Goal: Information Seeking & Learning: Find specific page/section

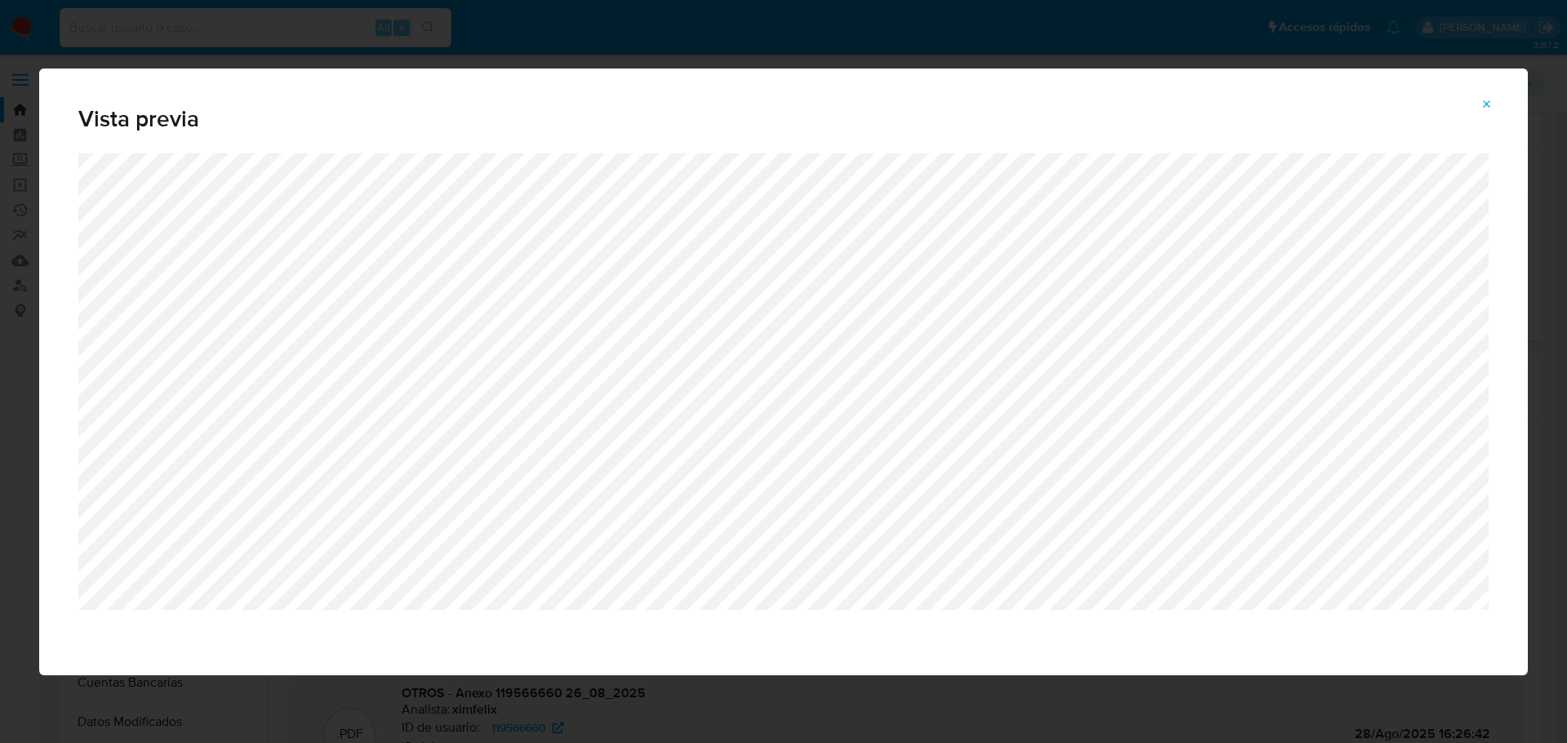
select select "10"
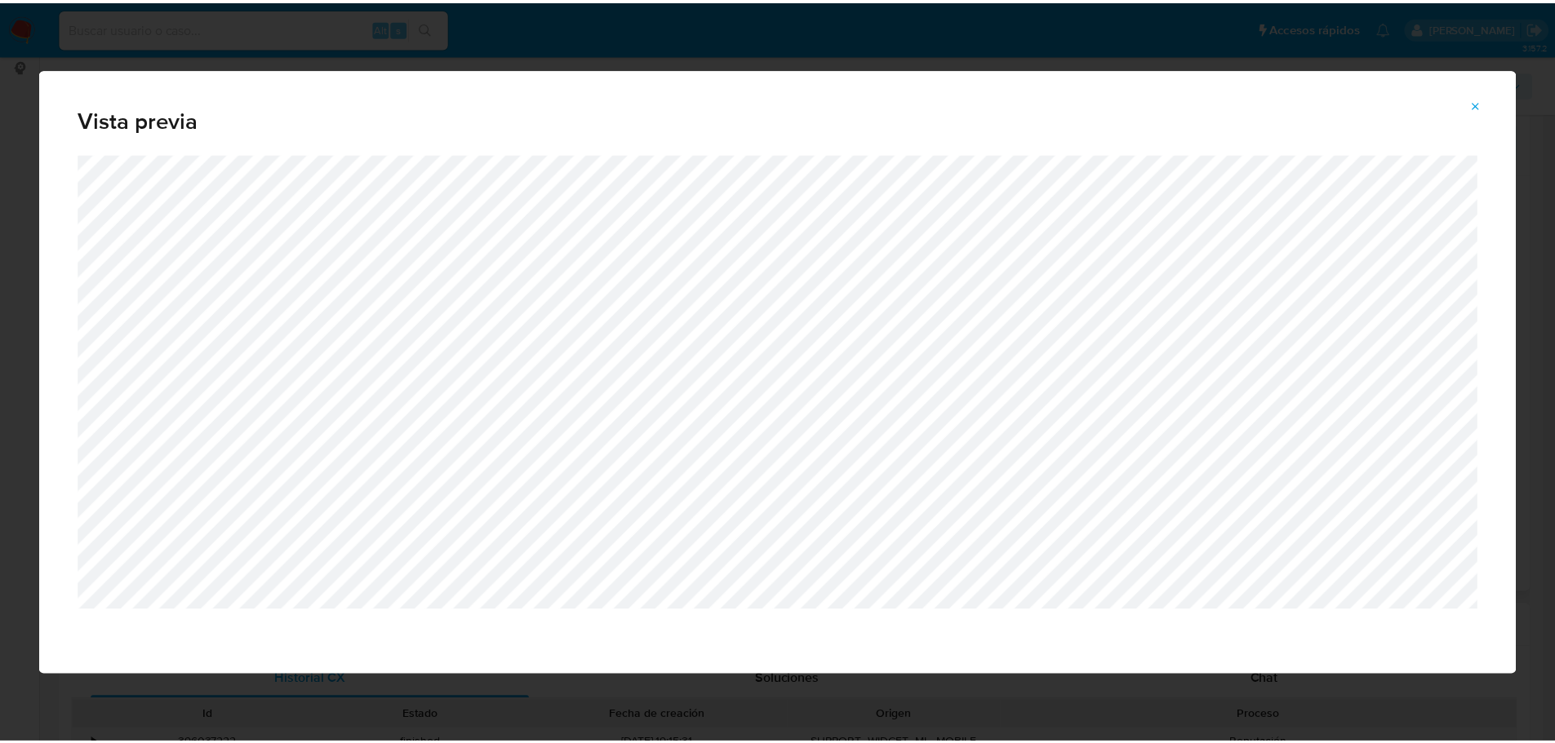
scroll to position [137, 0]
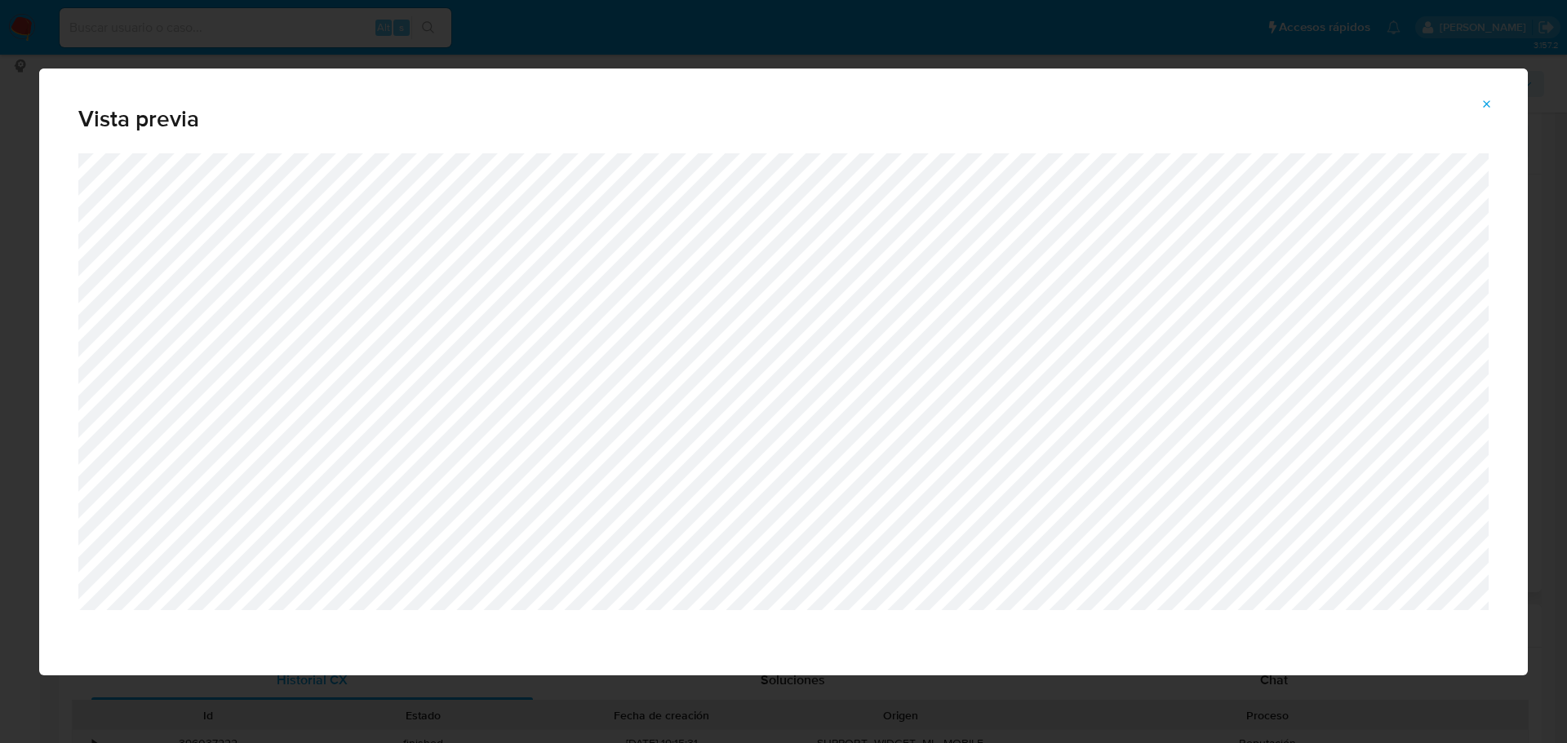
click at [1492, 110] on span "Attachment preview" at bounding box center [1486, 104] width 13 height 23
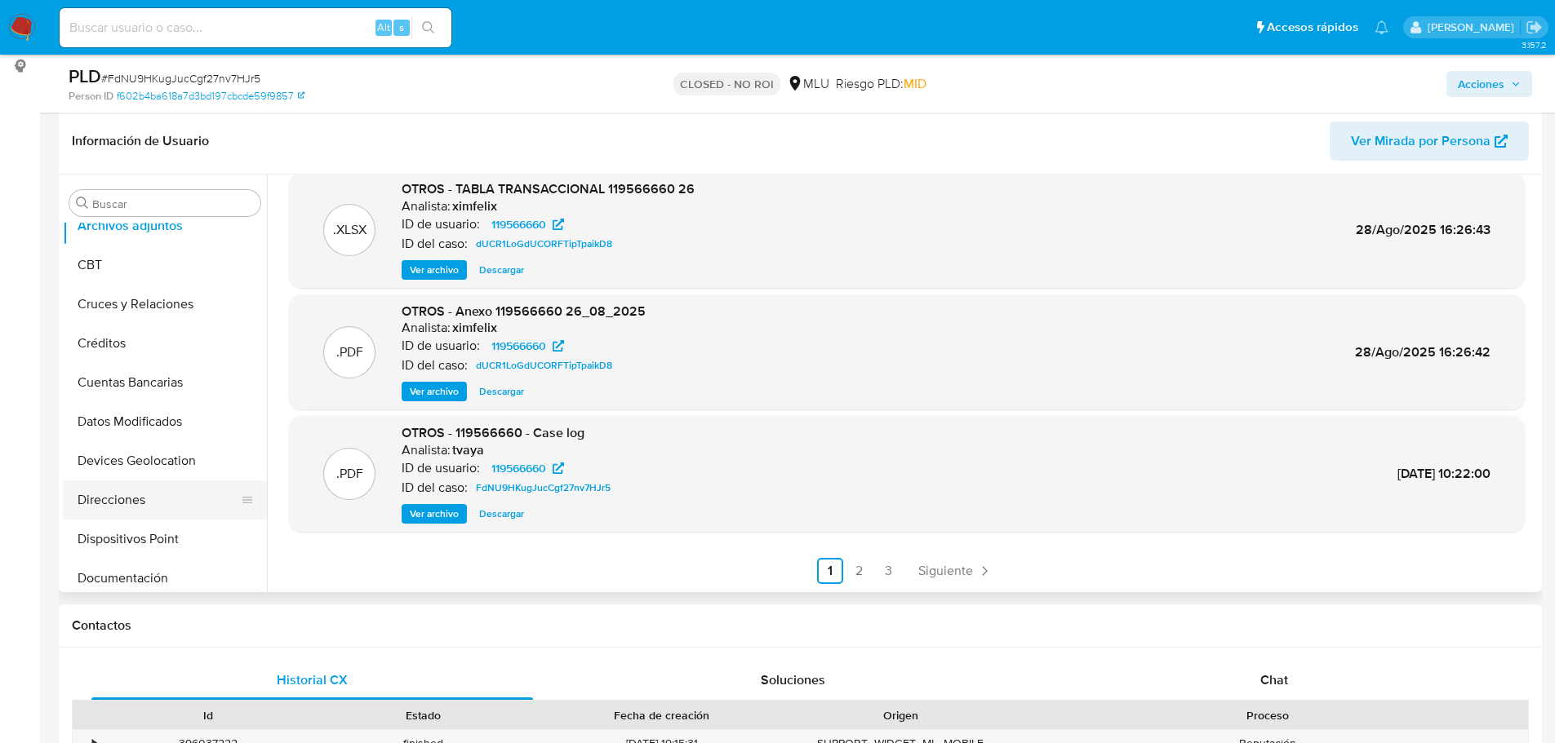
scroll to position [82, 0]
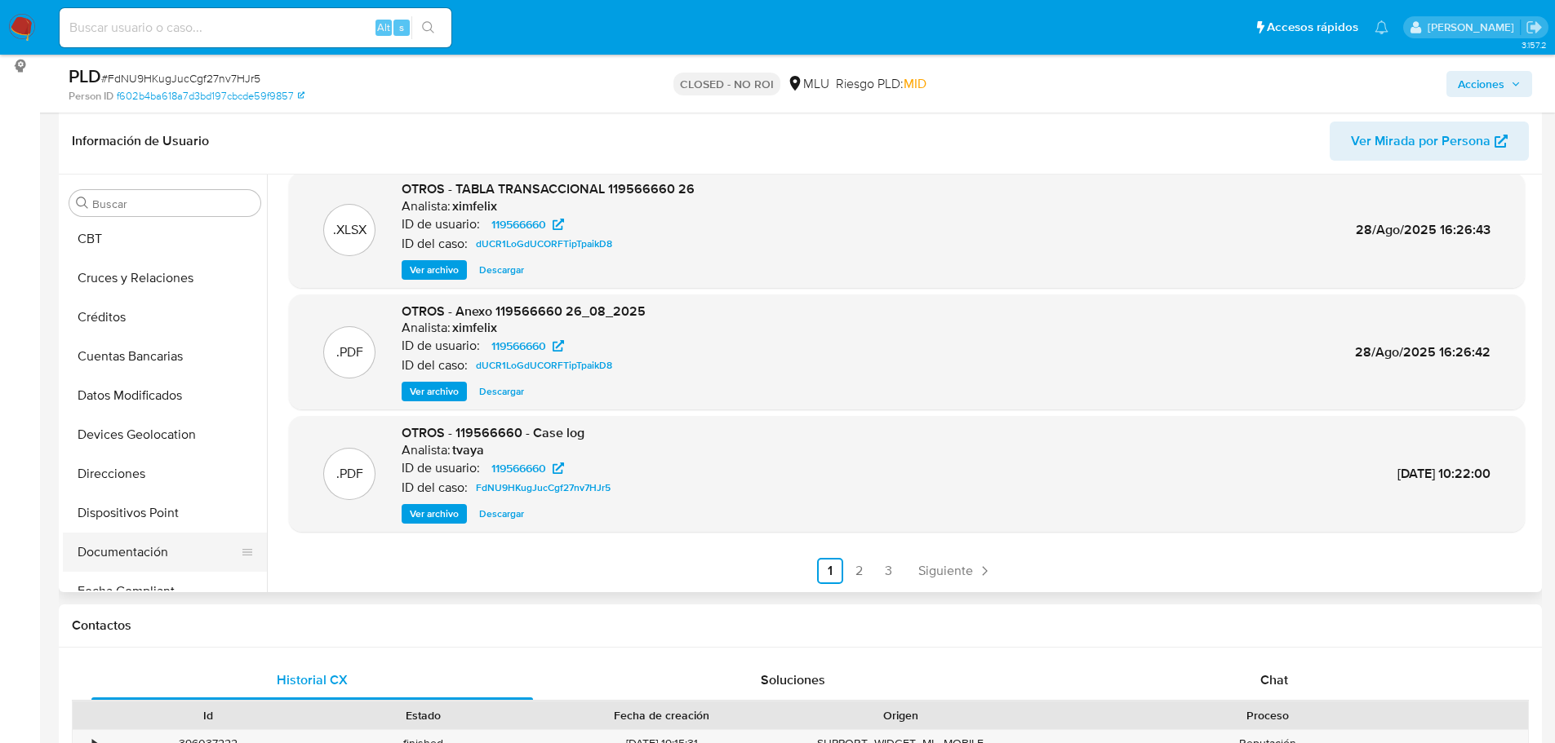
click at [121, 546] on button "Documentación" at bounding box center [158, 552] width 191 height 39
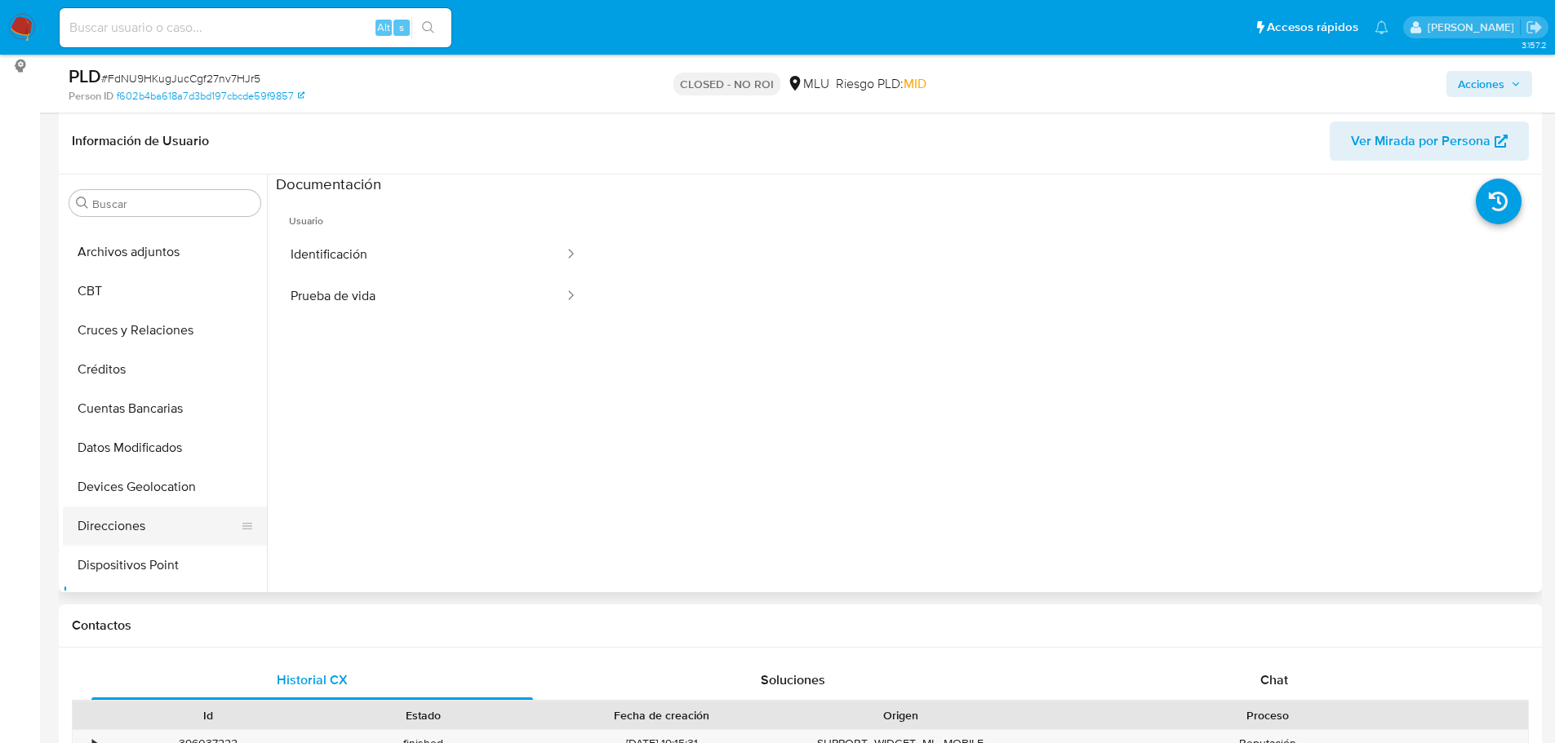
scroll to position [0, 0]
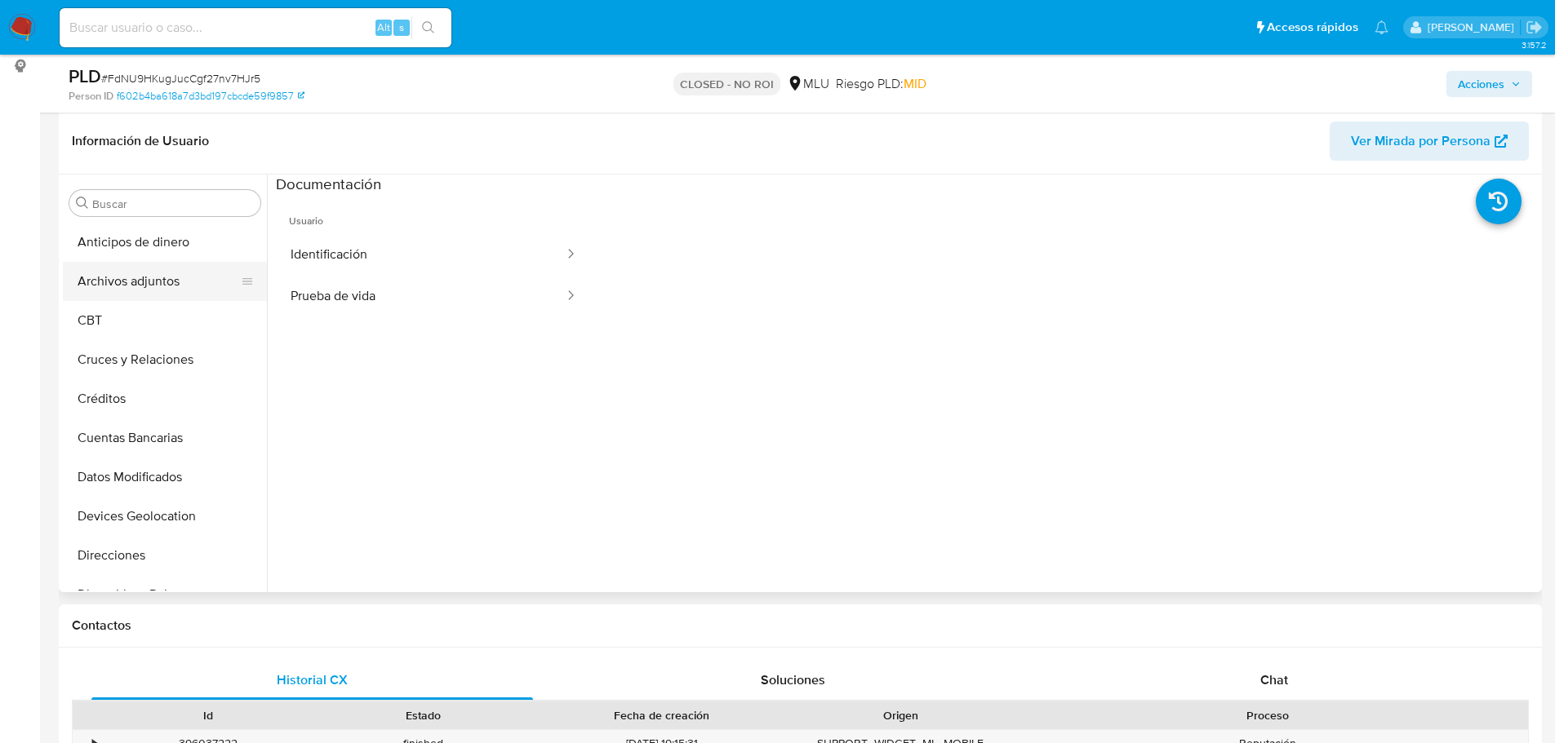
click at [159, 282] on button "Archivos adjuntos" at bounding box center [158, 281] width 191 height 39
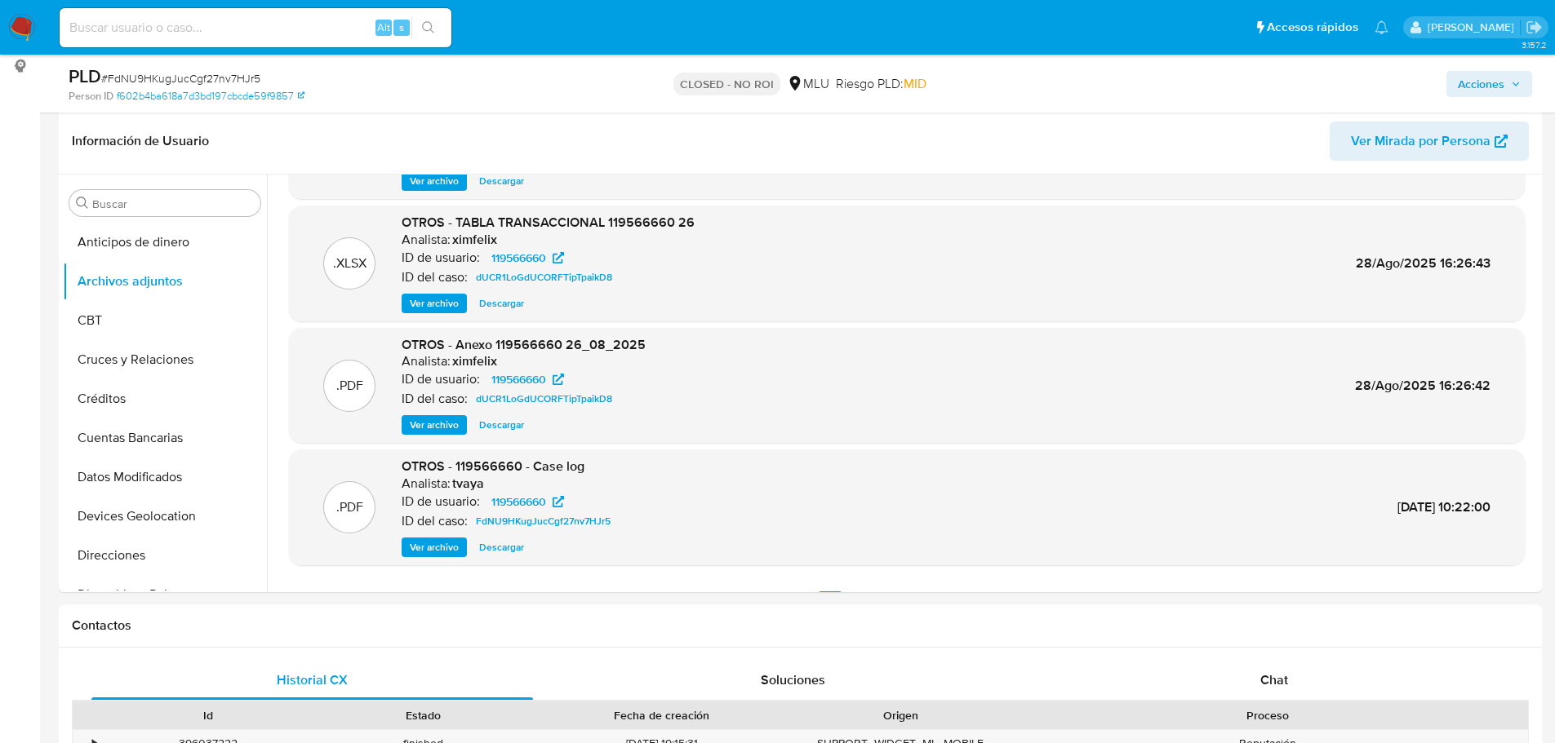
scroll to position [137, 0]
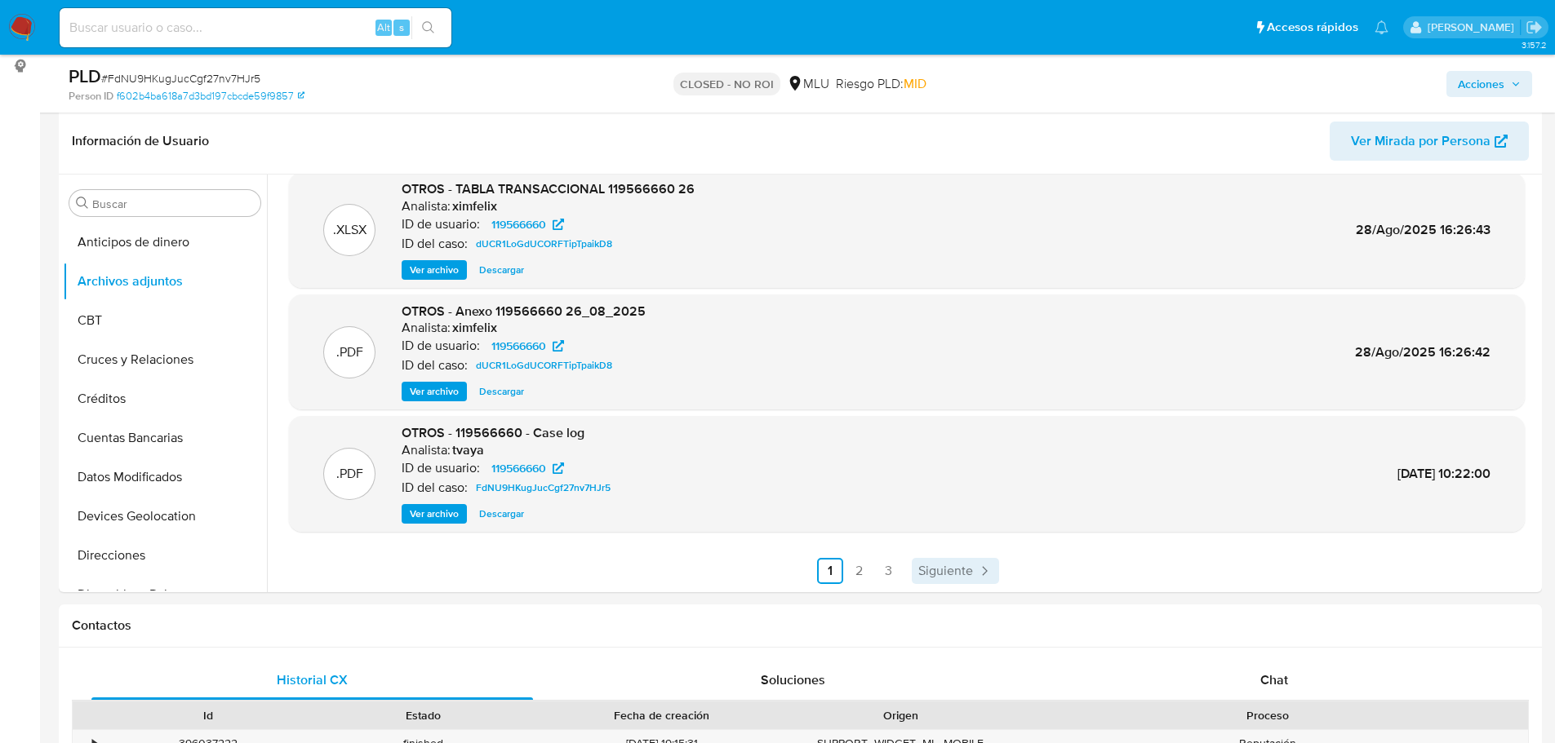
click at [956, 566] on span "Siguiente" at bounding box center [945, 571] width 55 height 13
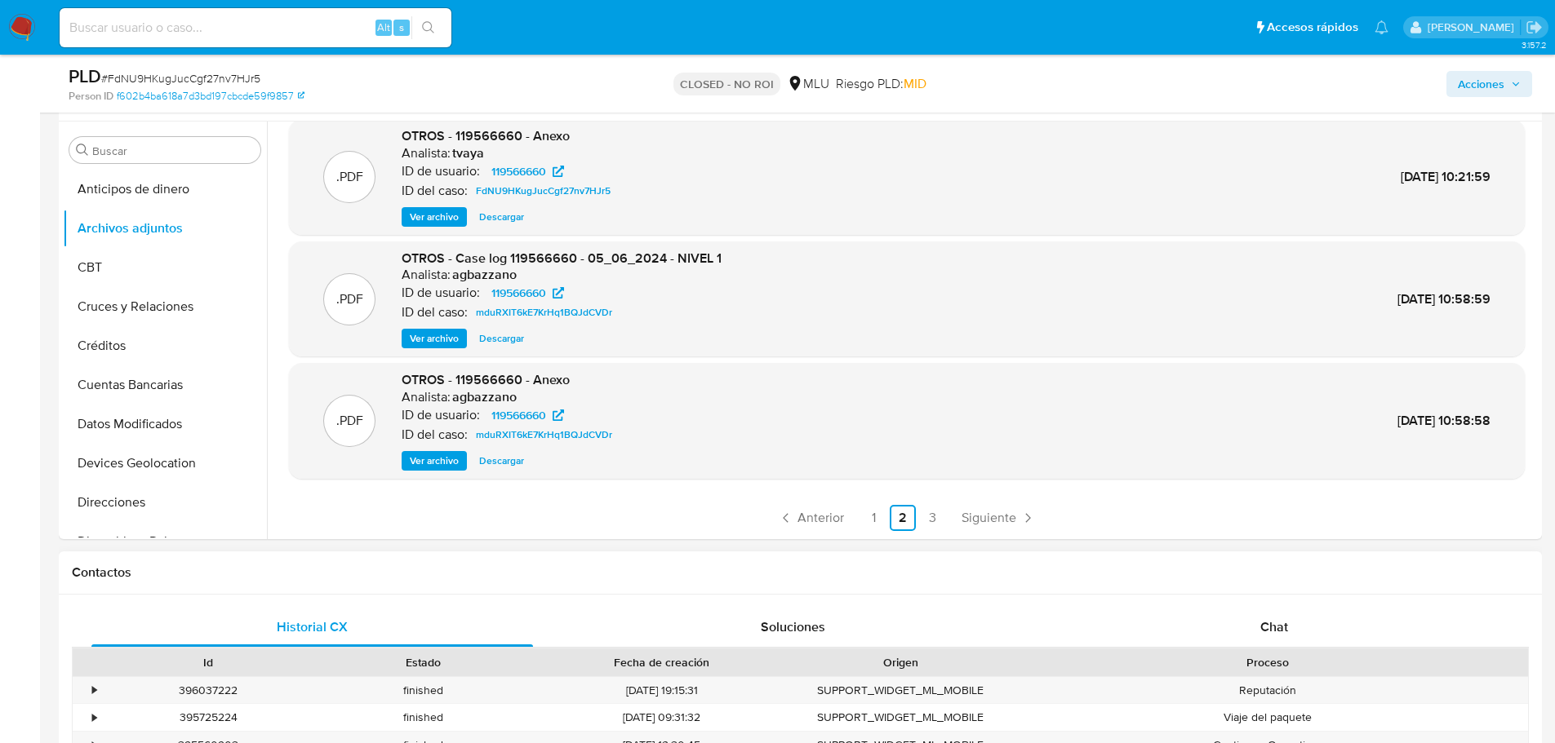
scroll to position [326, 0]
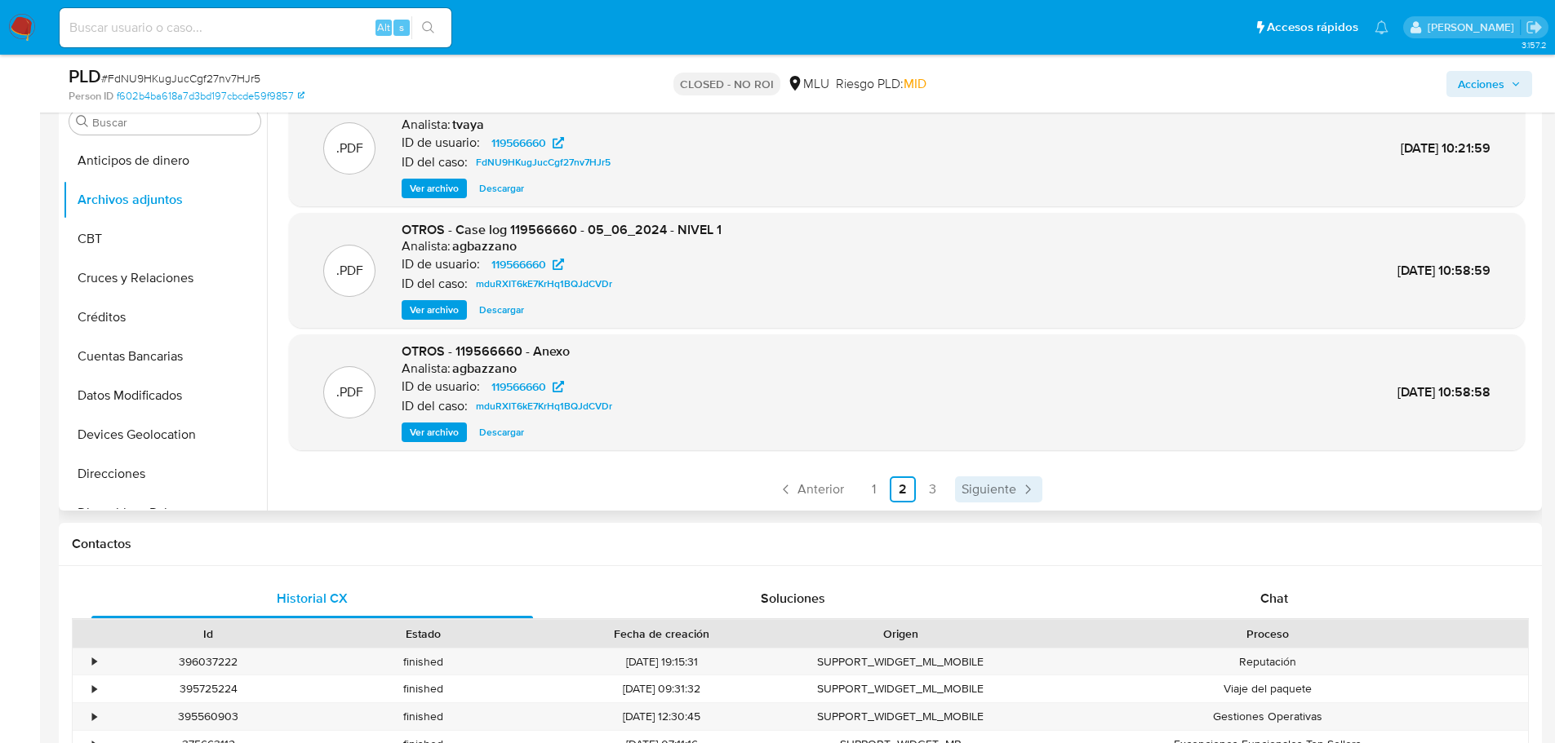
click at [975, 485] on span "Siguiente" at bounding box center [988, 489] width 55 height 13
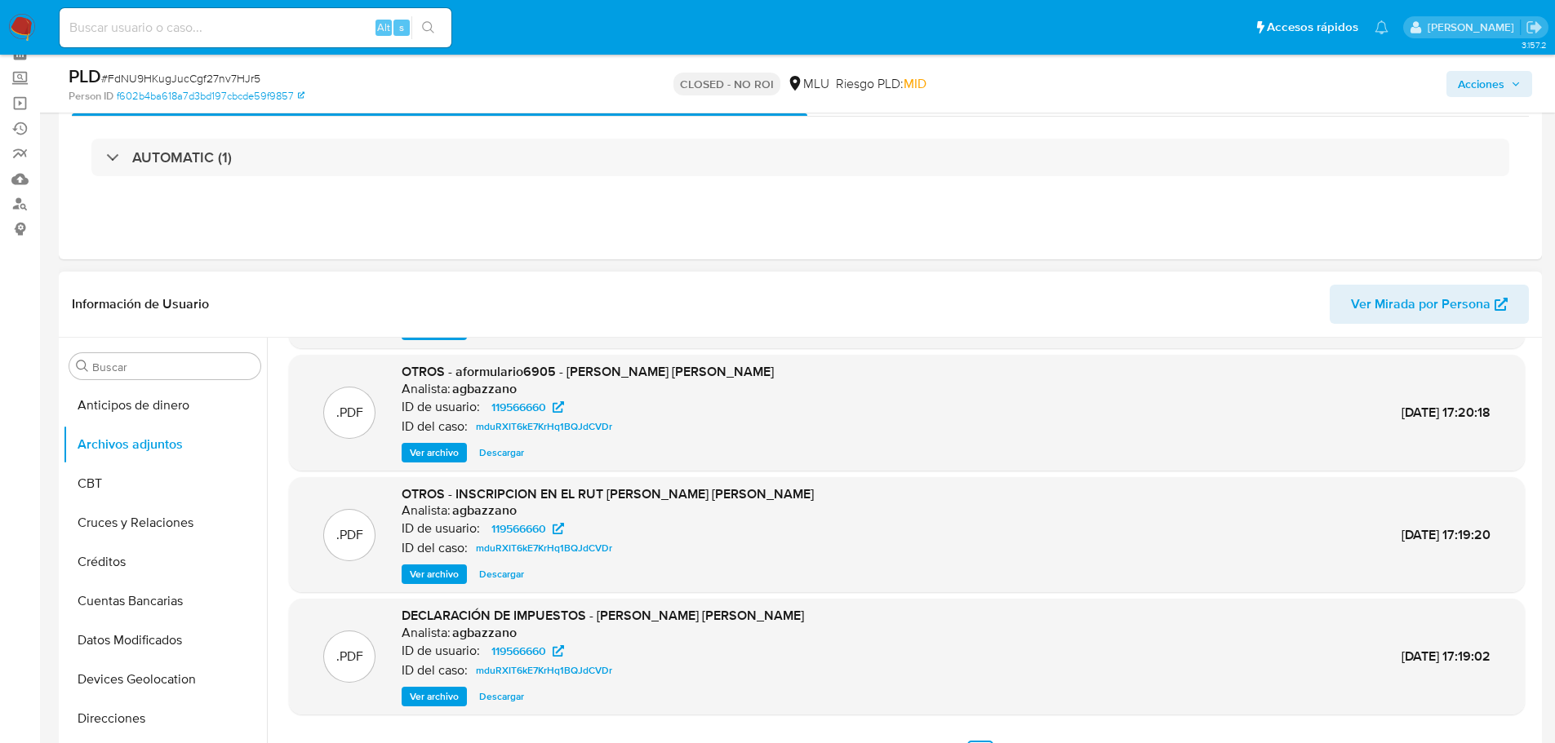
scroll to position [137, 0]
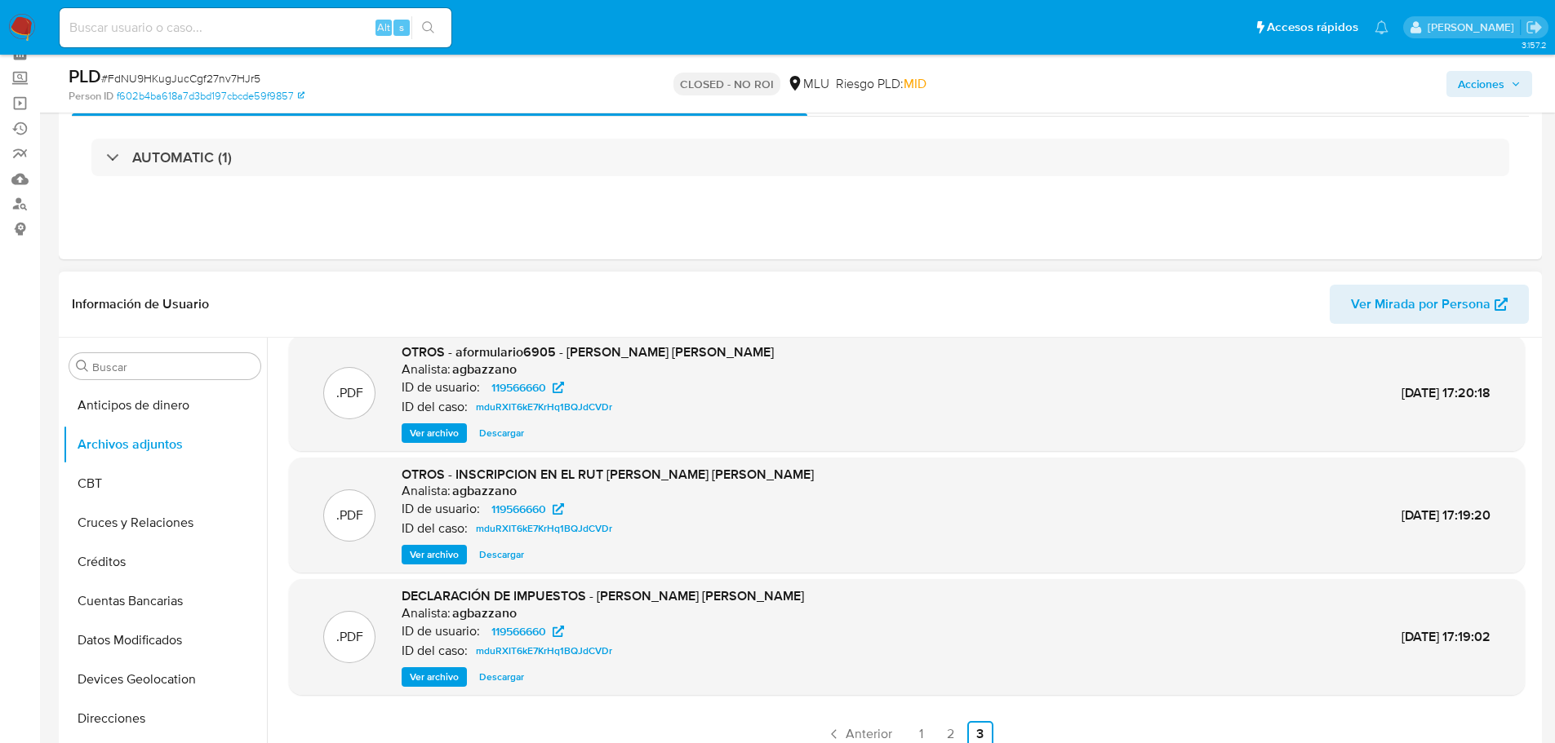
click at [447, 675] on span "Ver archivo" at bounding box center [434, 677] width 49 height 16
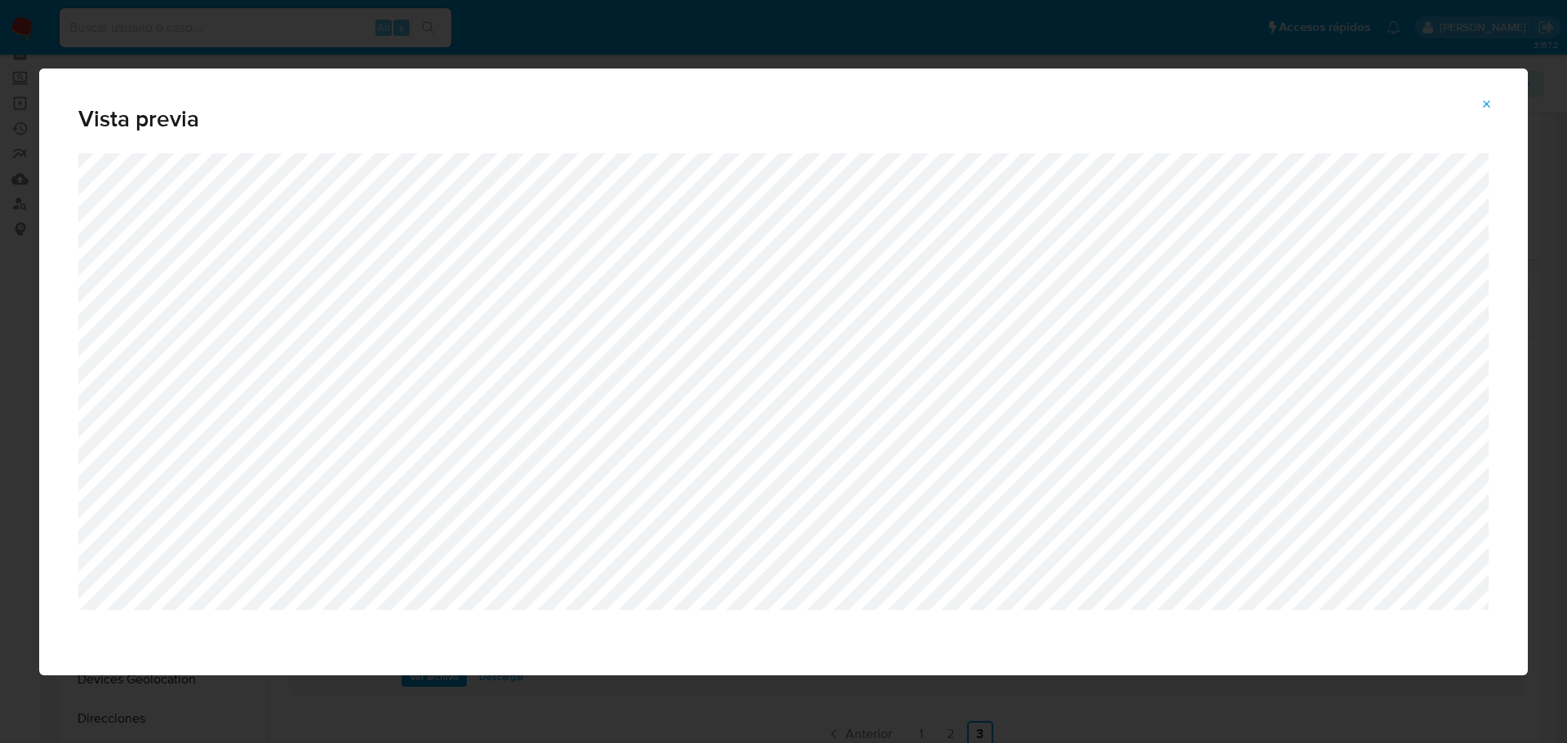
click at [1493, 104] on button "Attachment preview" at bounding box center [1487, 104] width 36 height 26
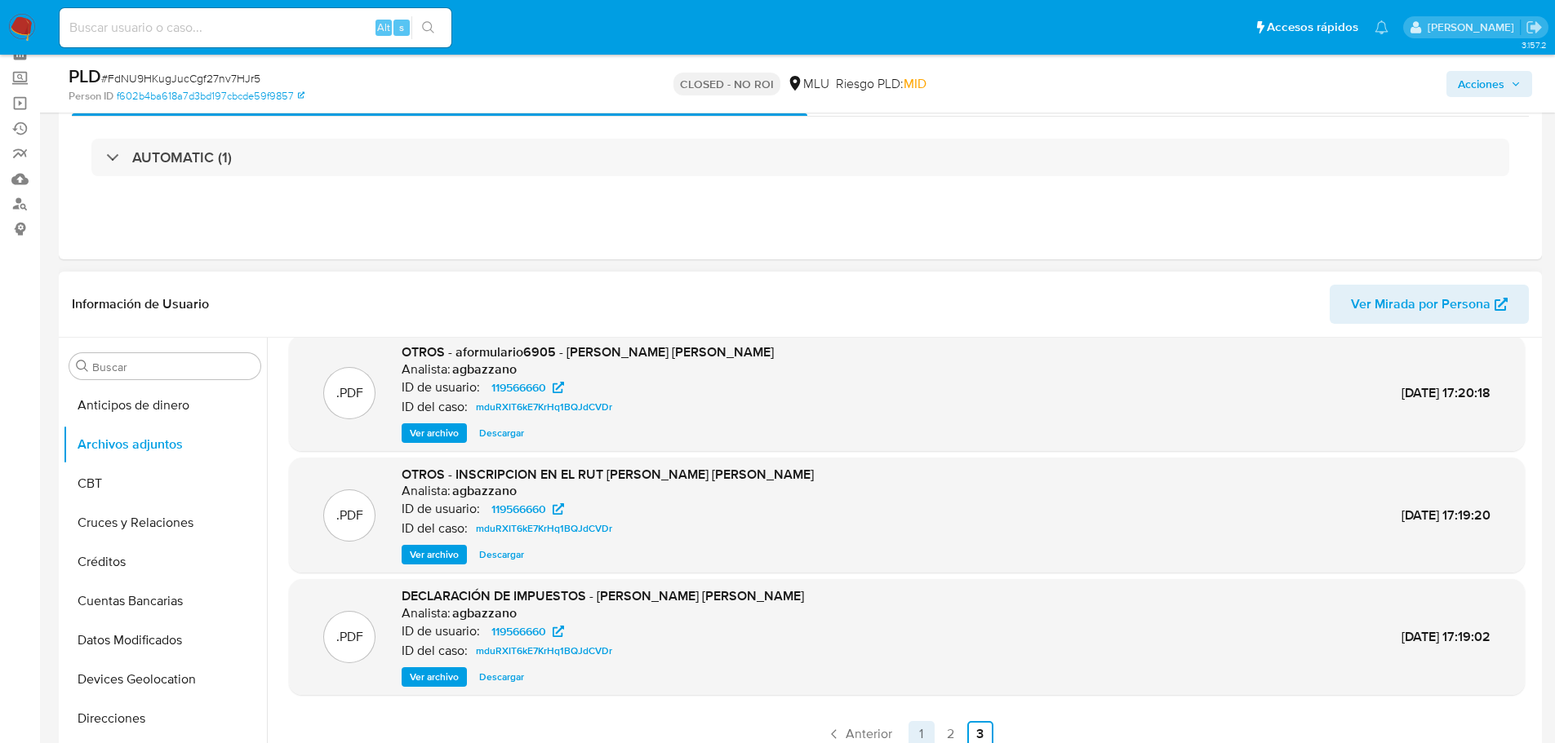
click at [910, 734] on link "1" at bounding box center [921, 734] width 26 height 26
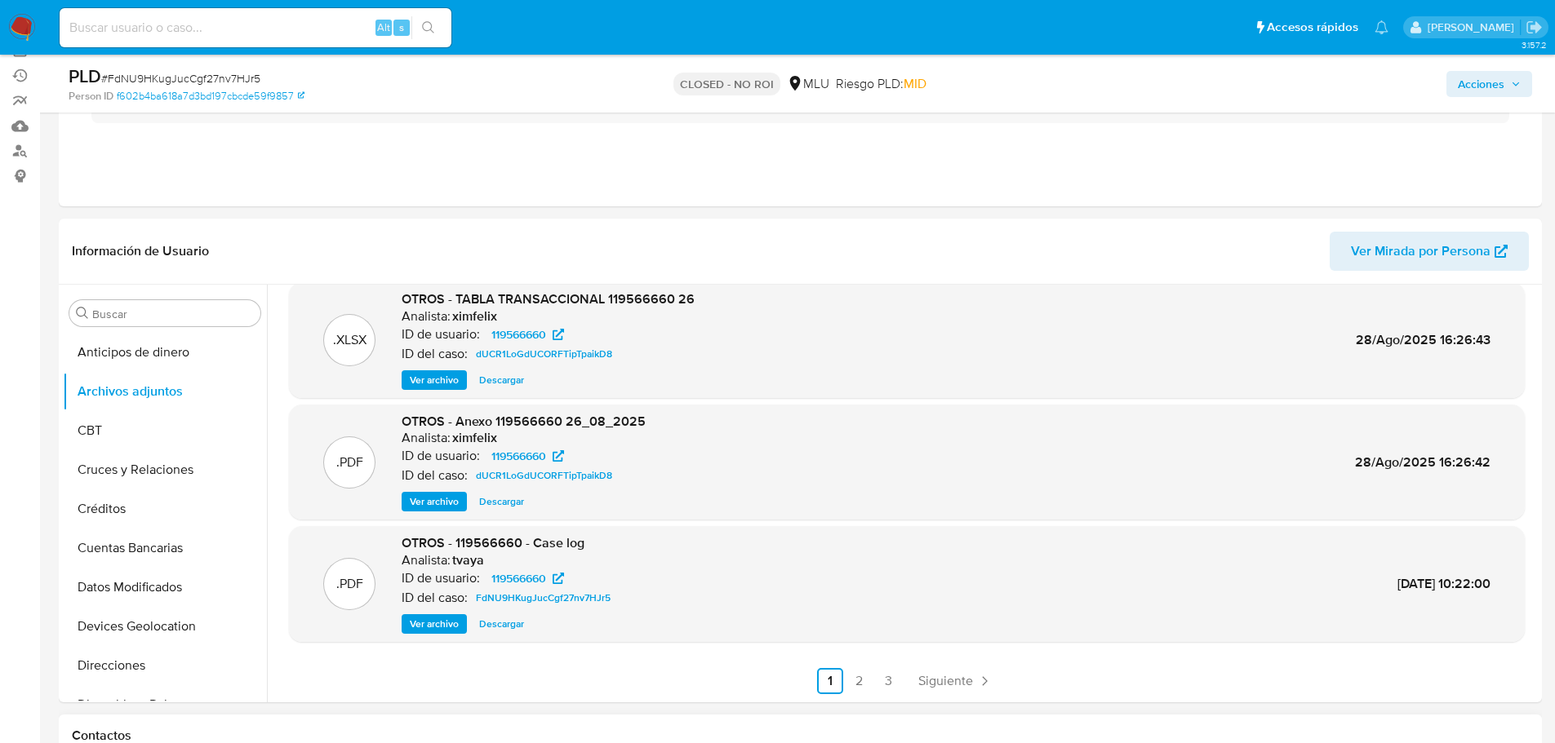
scroll to position [163, 0]
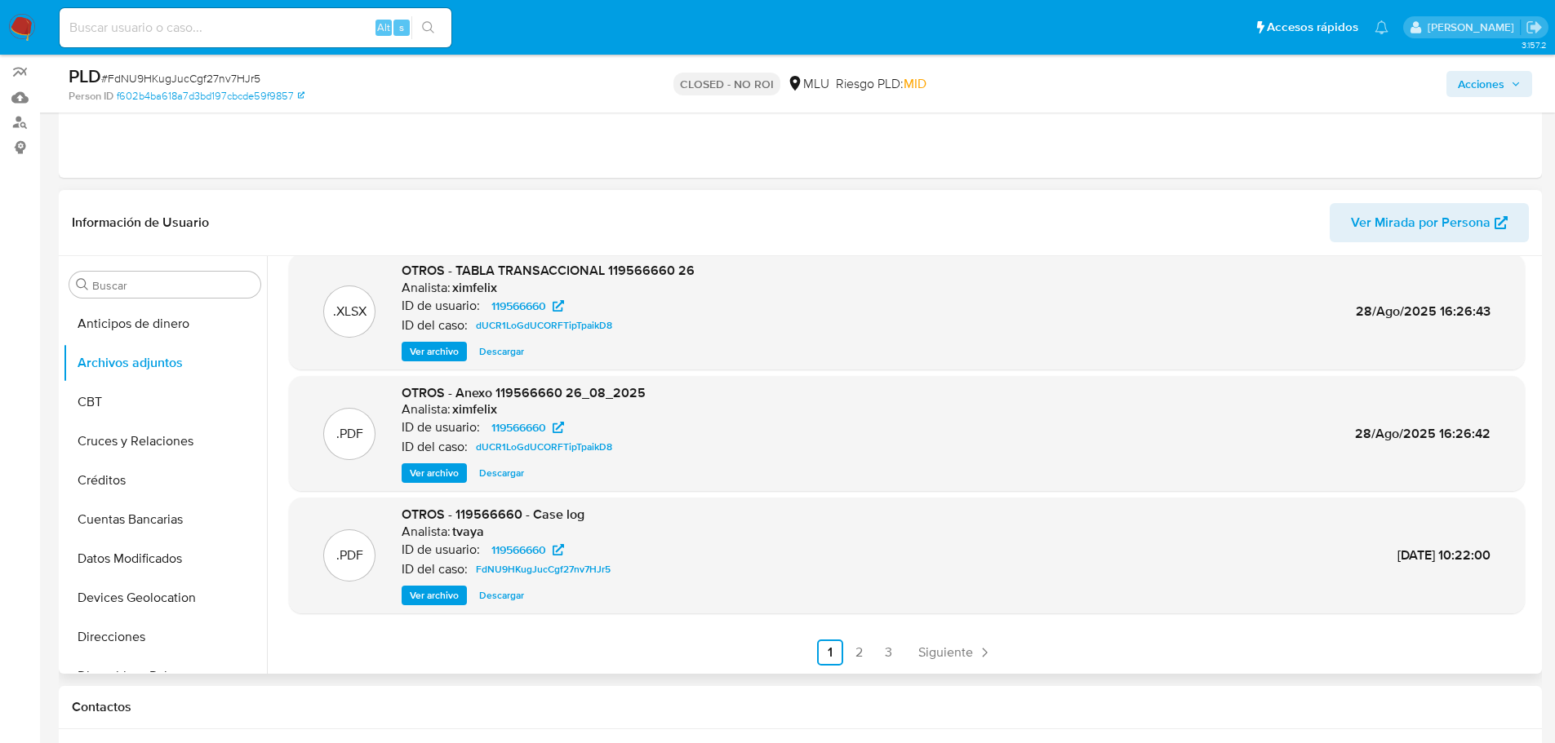
click at [420, 599] on span "Ver archivo" at bounding box center [434, 596] width 49 height 16
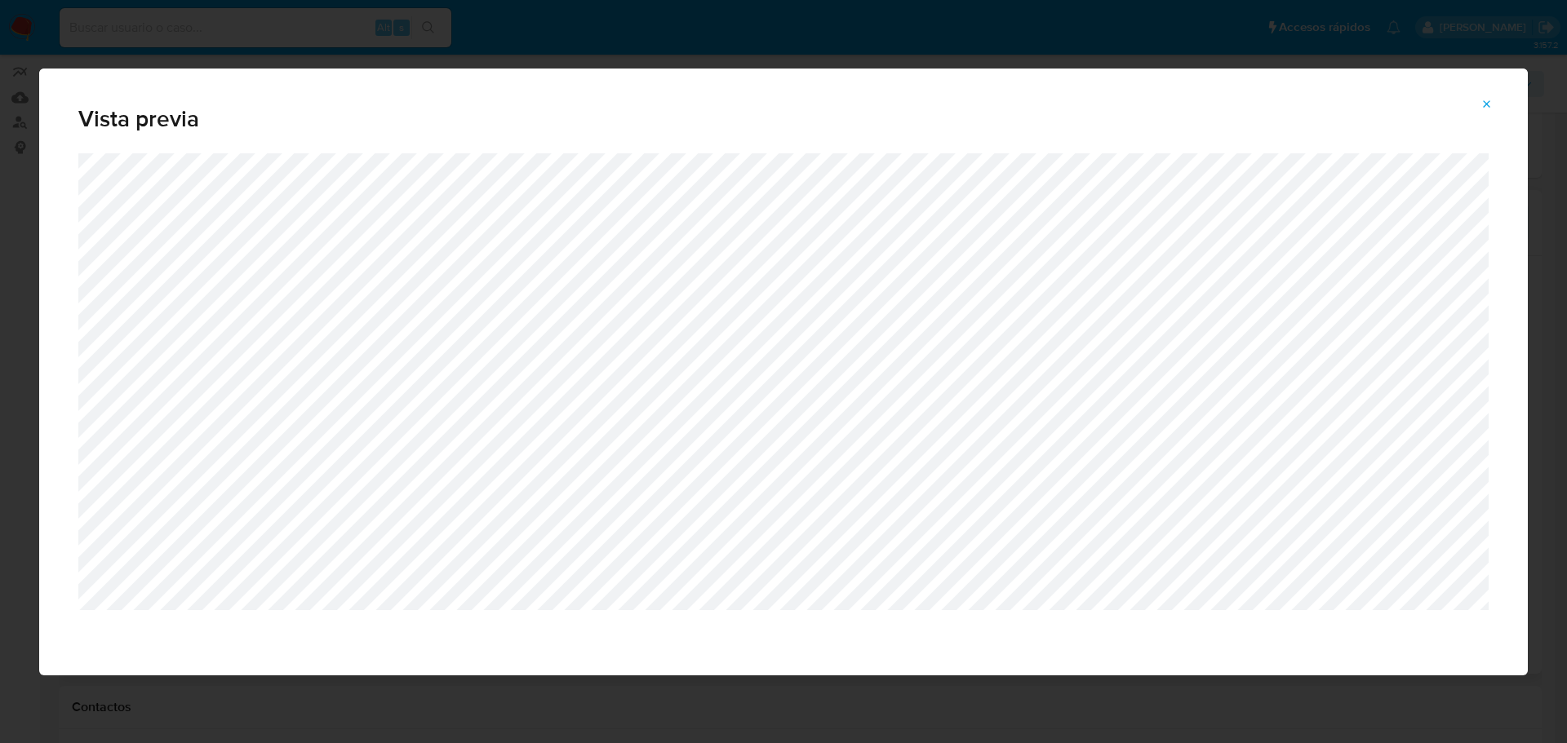
drag, startPoint x: 1478, startPoint y: 100, endPoint x: 1465, endPoint y: 107, distance: 15.0
click at [1479, 100] on button "Attachment preview" at bounding box center [1487, 104] width 36 height 26
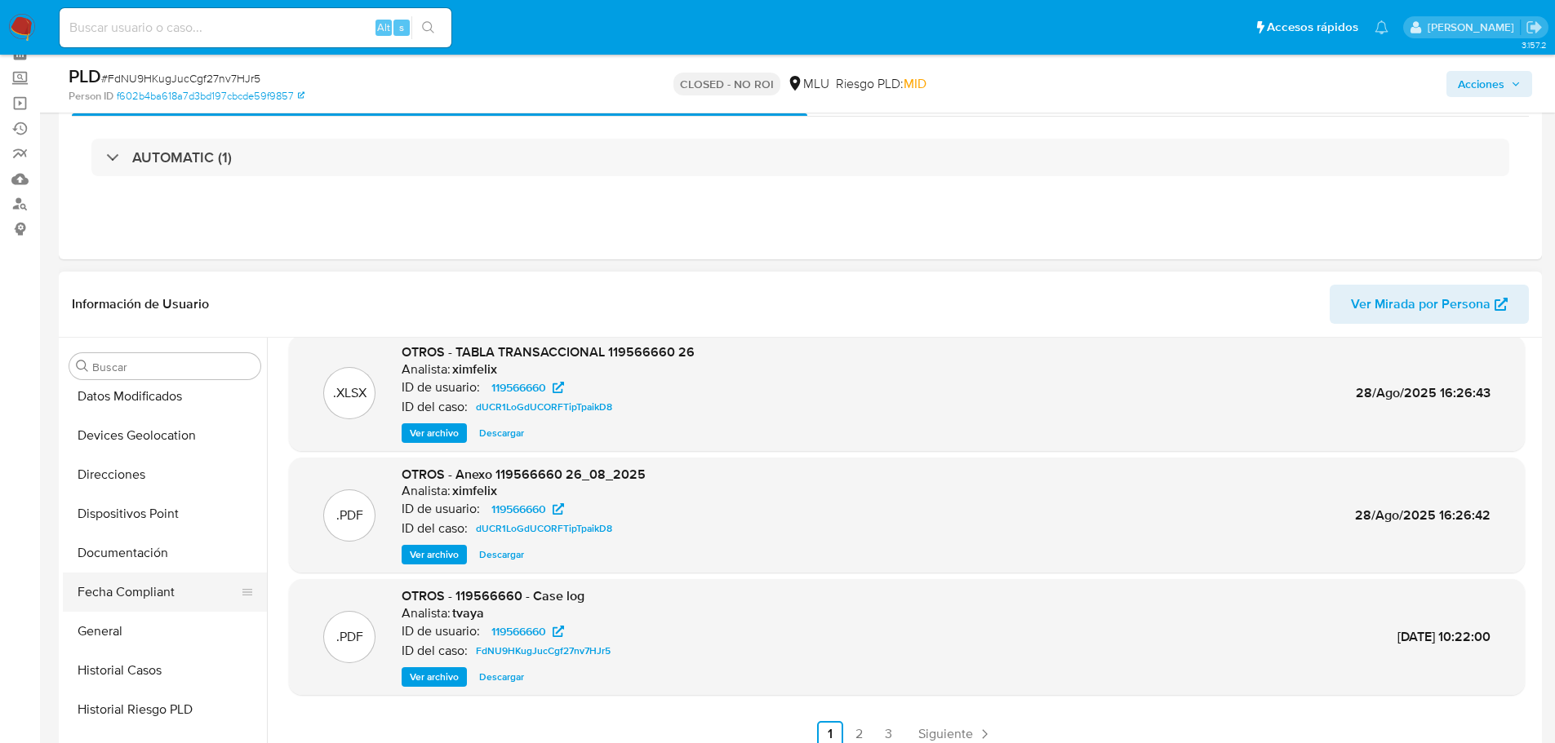
scroll to position [245, 0]
click at [150, 624] on button "General" at bounding box center [158, 630] width 191 height 39
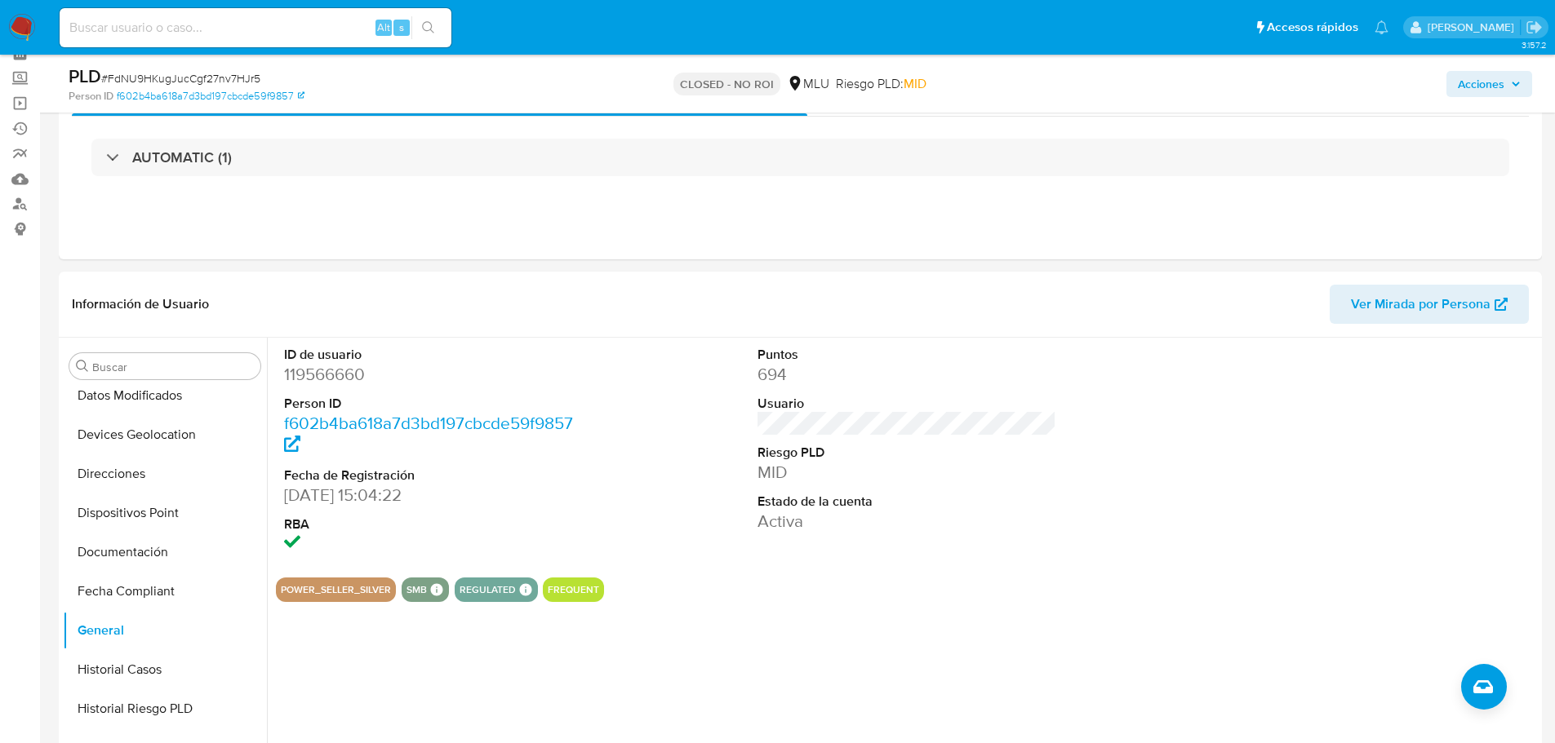
click at [250, 14] on div "Alt s" at bounding box center [256, 27] width 392 height 39
click at [251, 29] on input at bounding box center [256, 27] width 392 height 21
paste input "71BMPlUtUg2E5mmGGGZTWgkm"
type input "71BMPlUtUg2E5mmGGGZTWgkm"
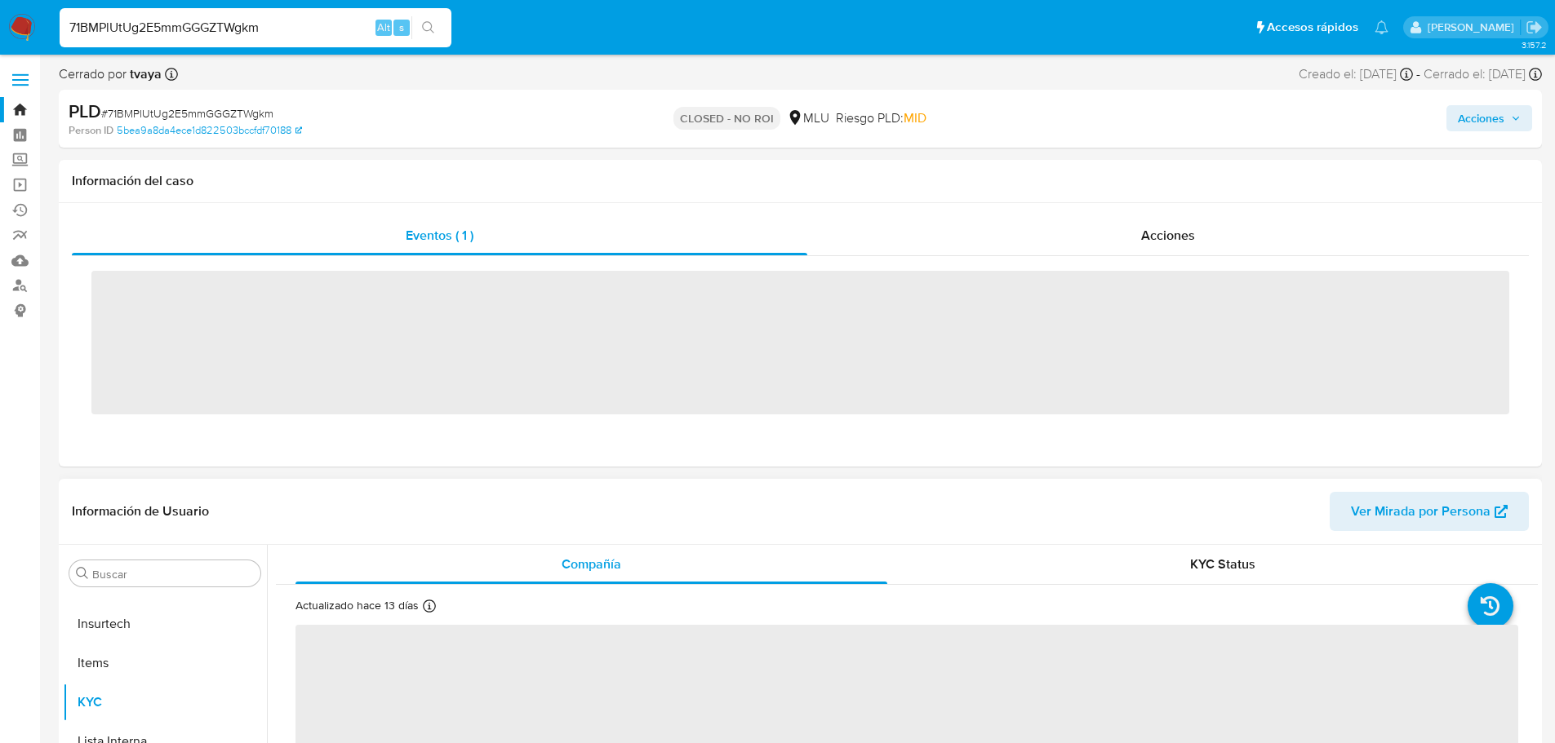
scroll to position [729, 0]
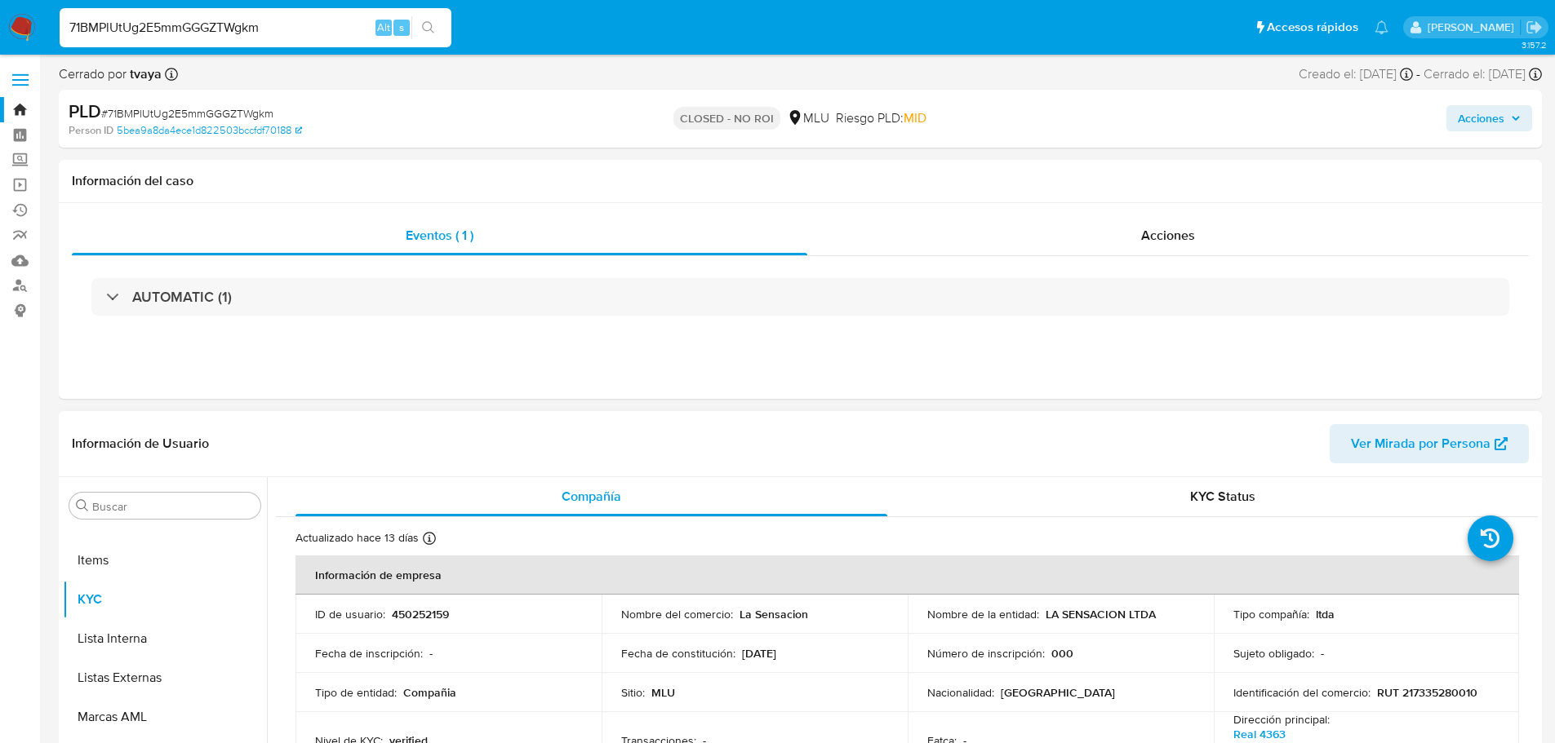
select select "10"
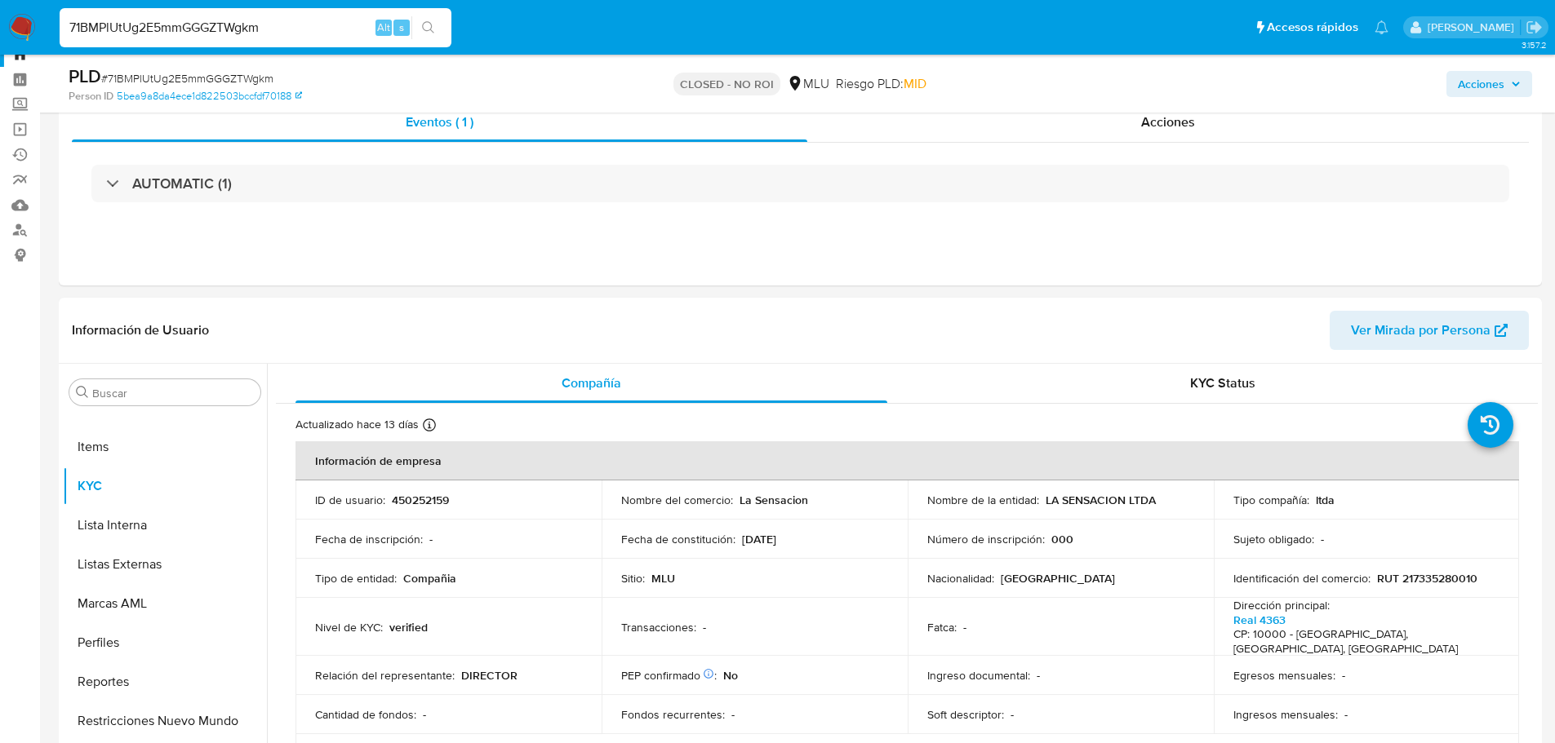
scroll to position [82, 0]
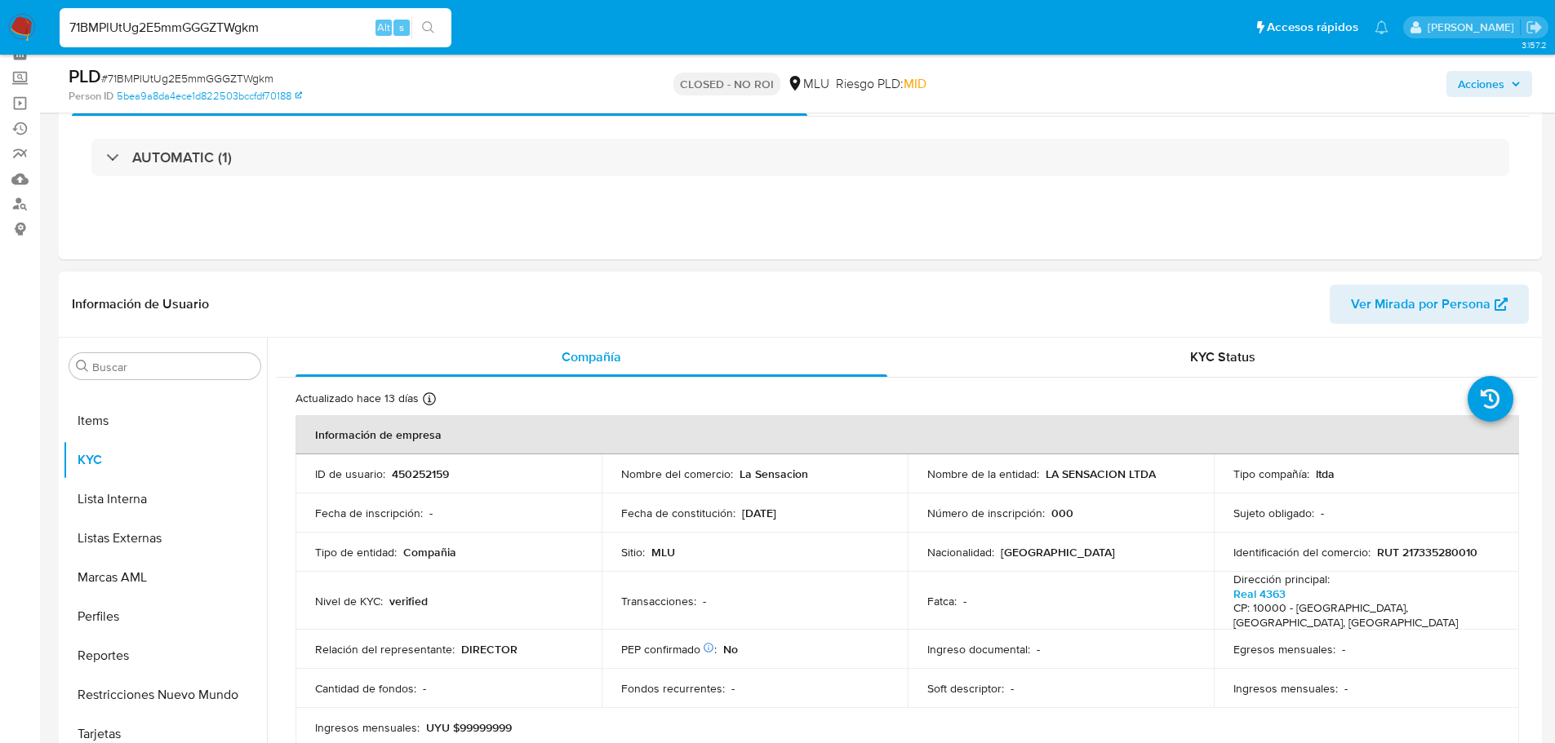
click at [1206, 690] on td "Soft descriptor : -" at bounding box center [1060, 688] width 306 height 39
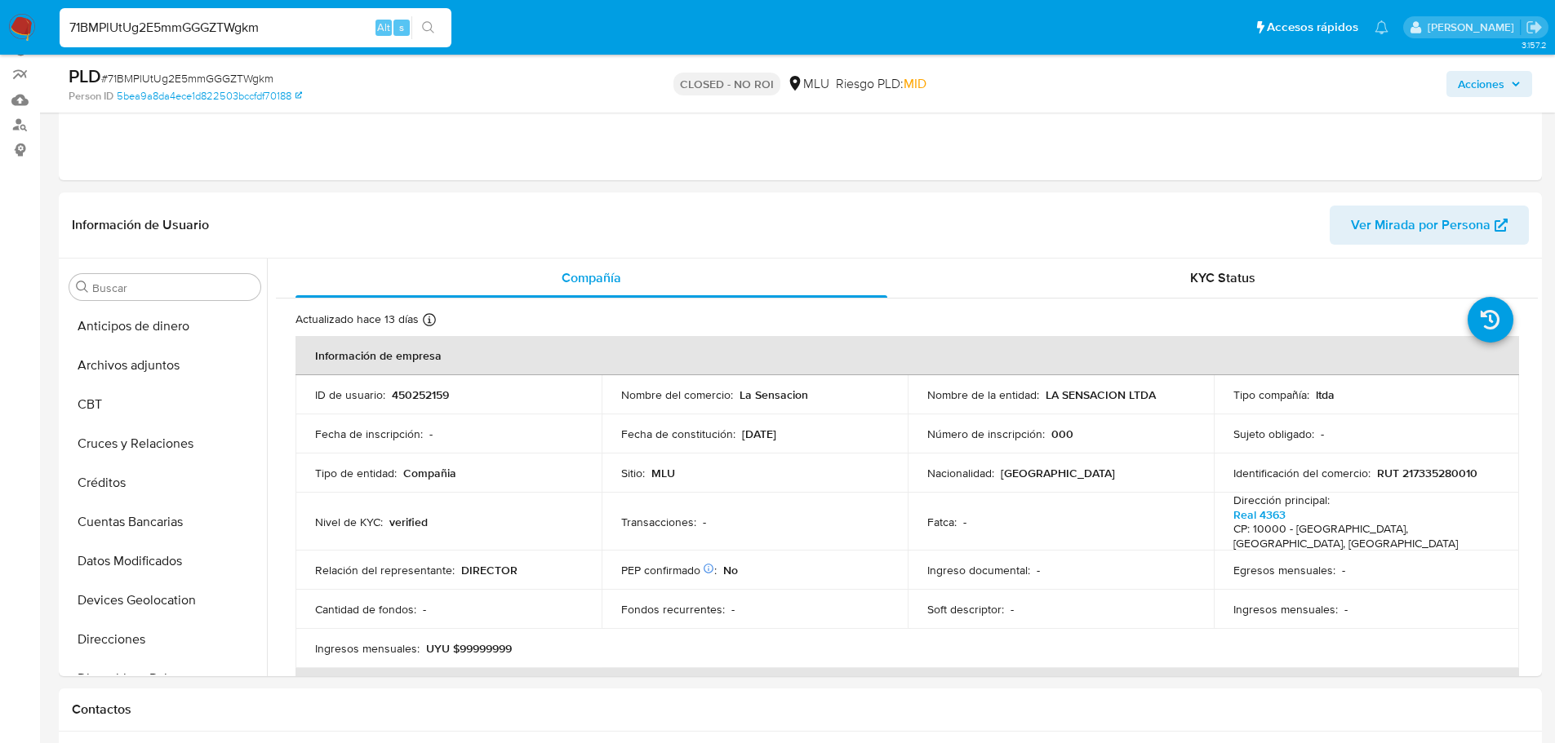
scroll to position [163, 0]
click at [1413, 468] on p "RUT 217335280010" at bounding box center [1427, 471] width 100 height 15
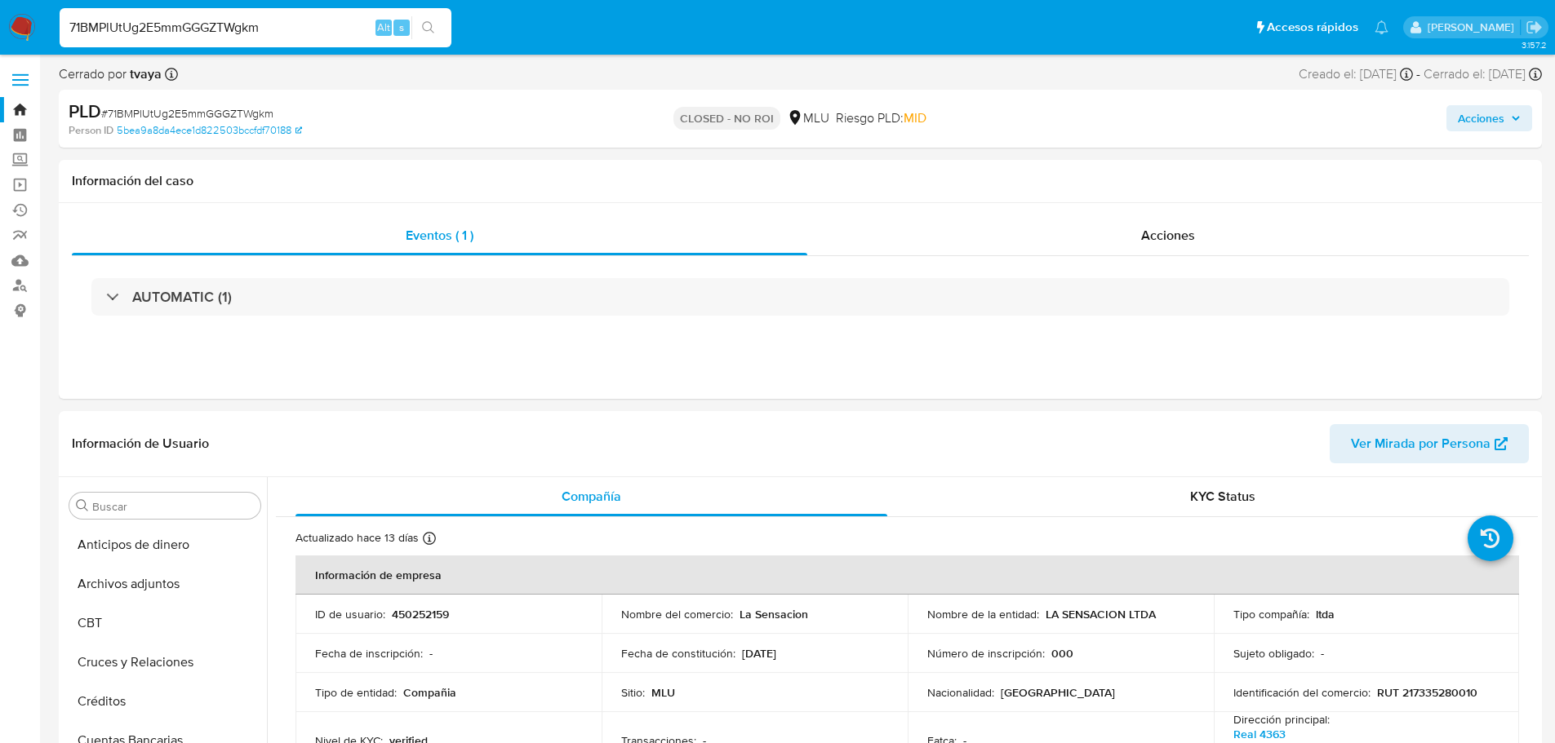
scroll to position [82, 0]
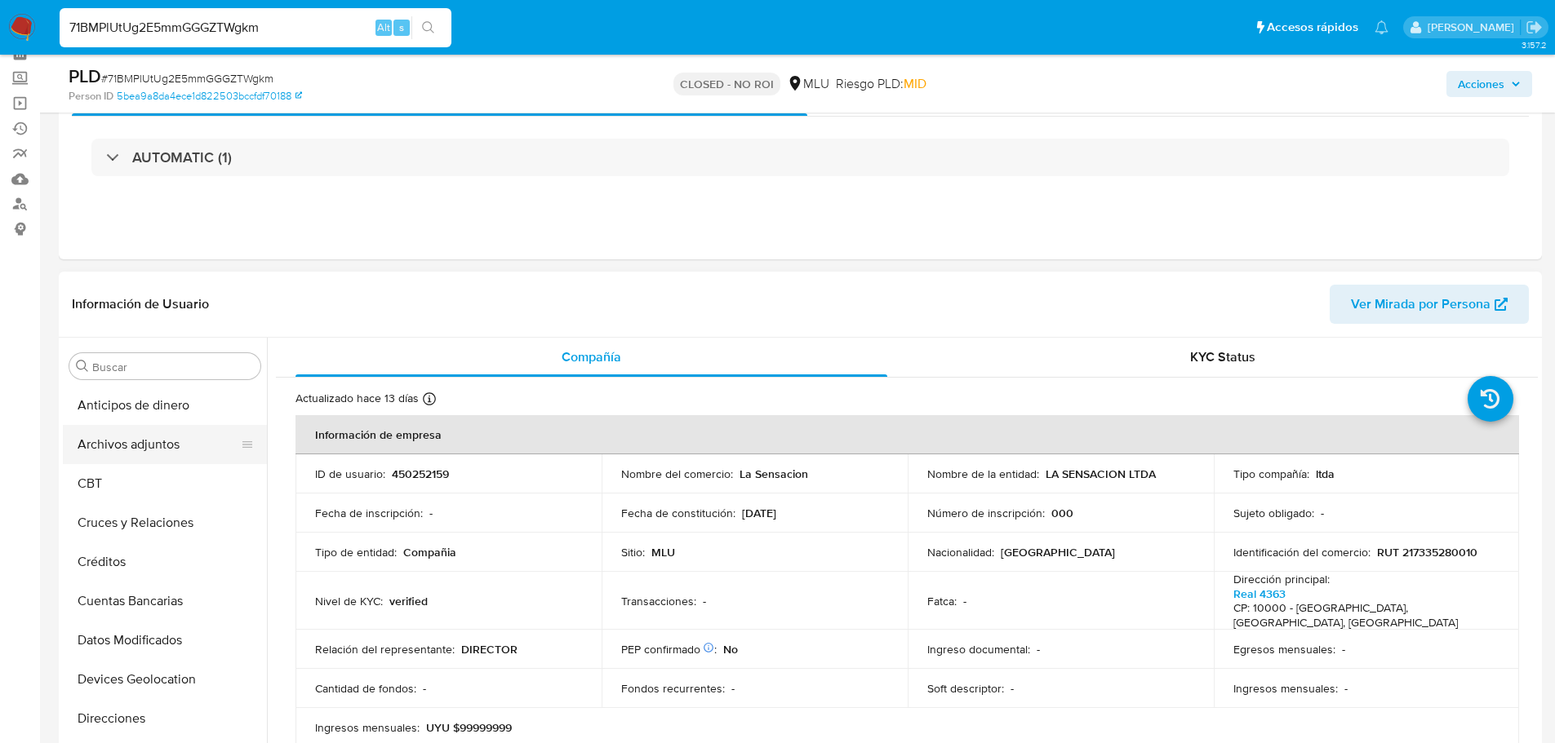
click at [151, 448] on button "Archivos adjuntos" at bounding box center [158, 444] width 191 height 39
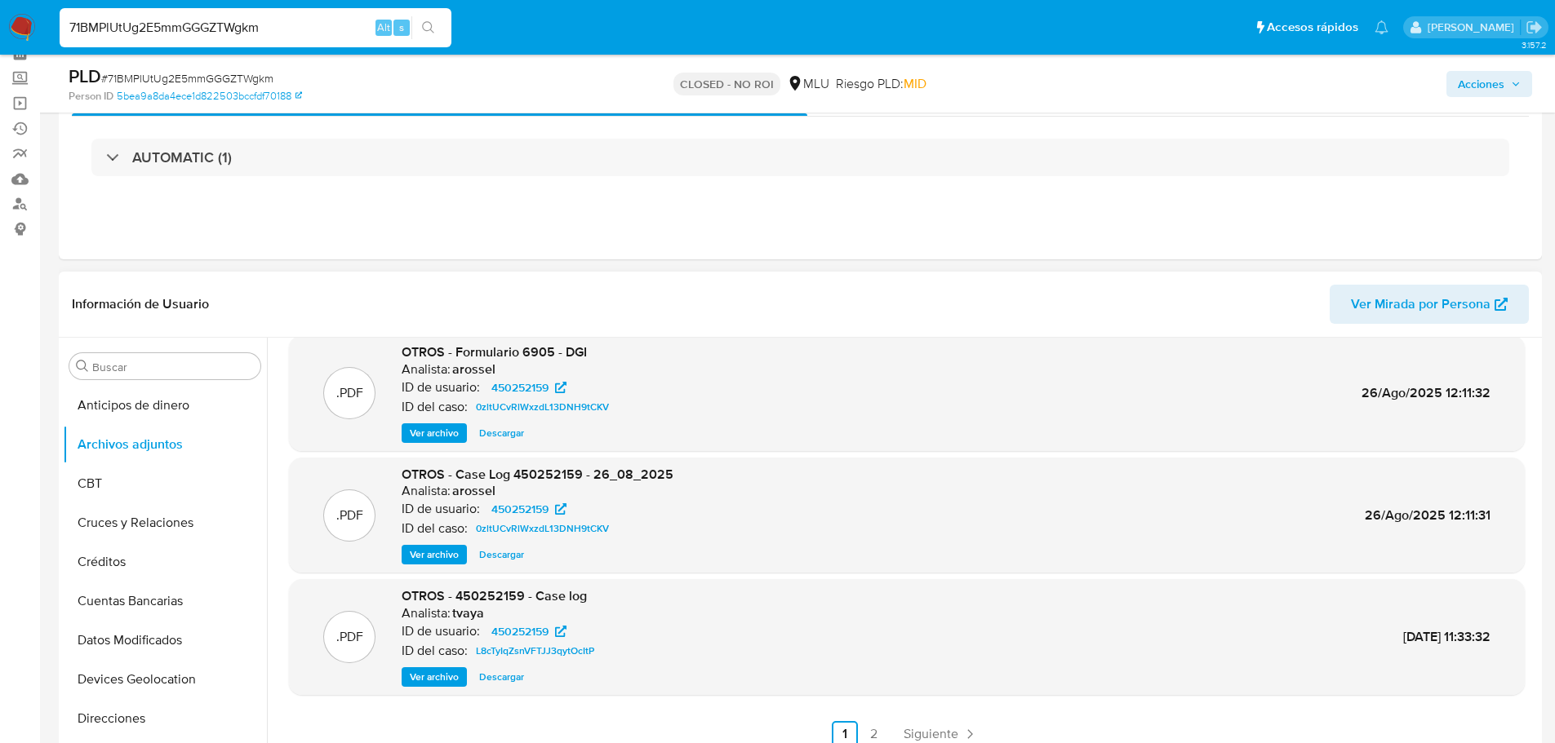
scroll to position [163, 0]
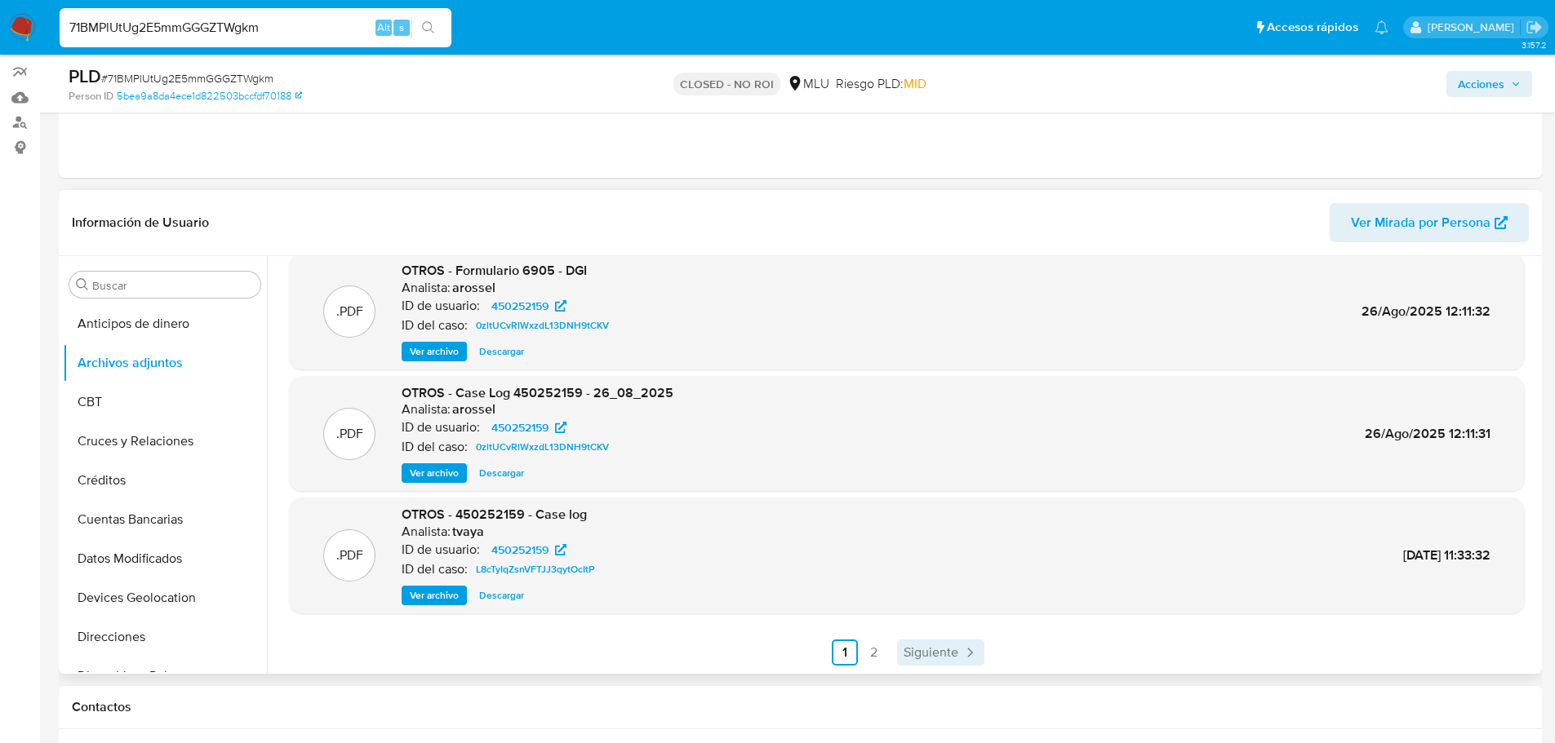
click at [940, 651] on span "Siguiente" at bounding box center [930, 652] width 55 height 13
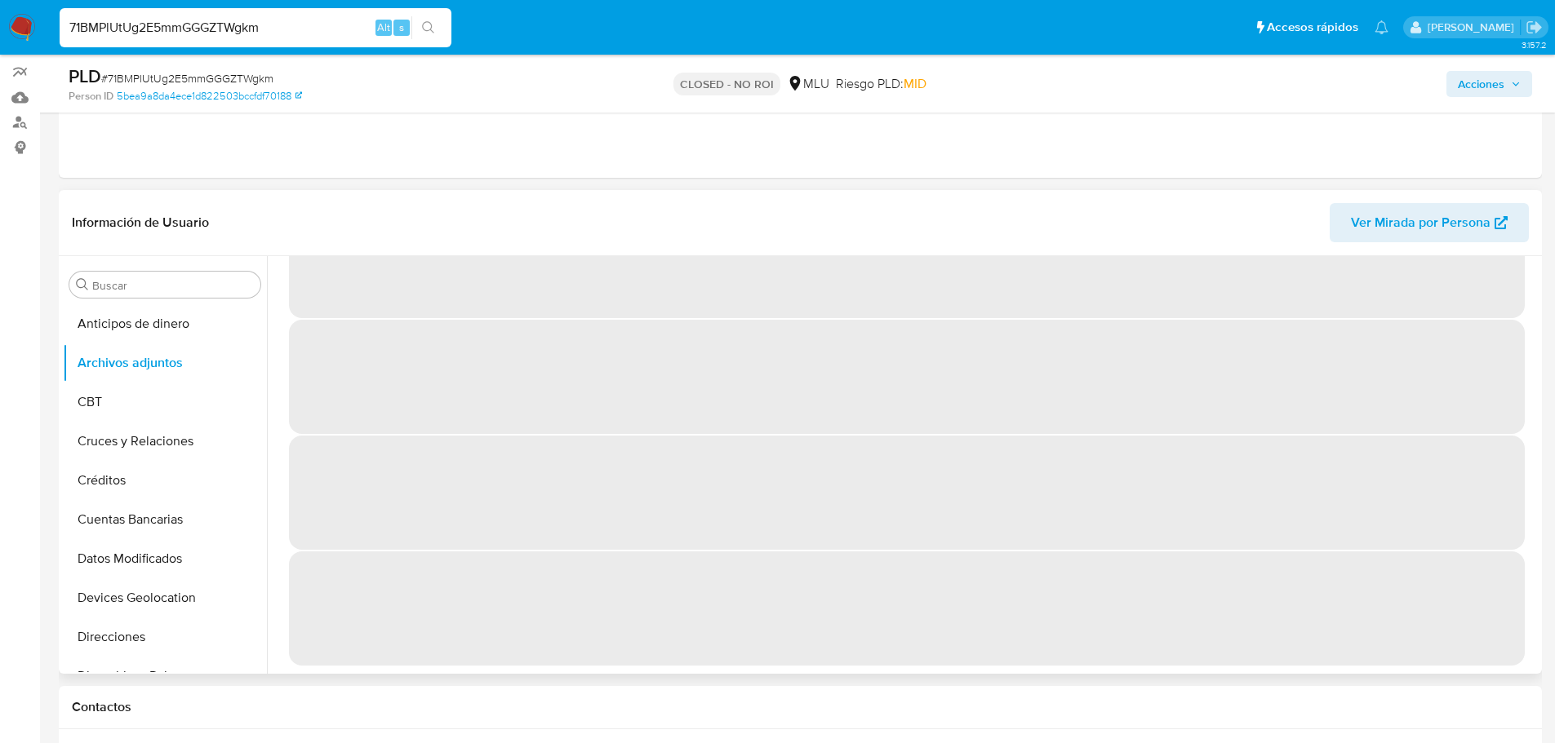
scroll to position [0, 0]
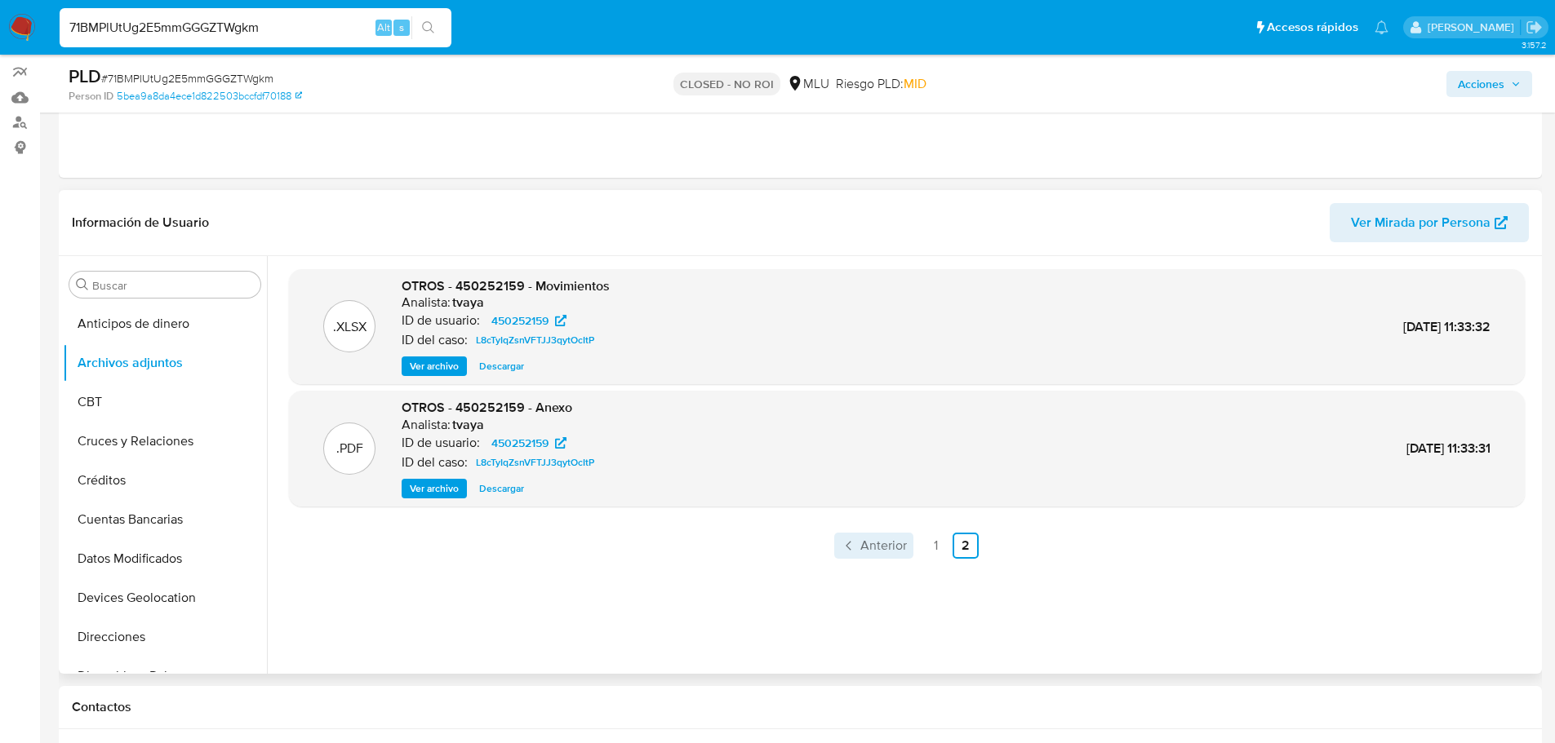
click at [878, 551] on span "Anterior" at bounding box center [883, 545] width 47 height 13
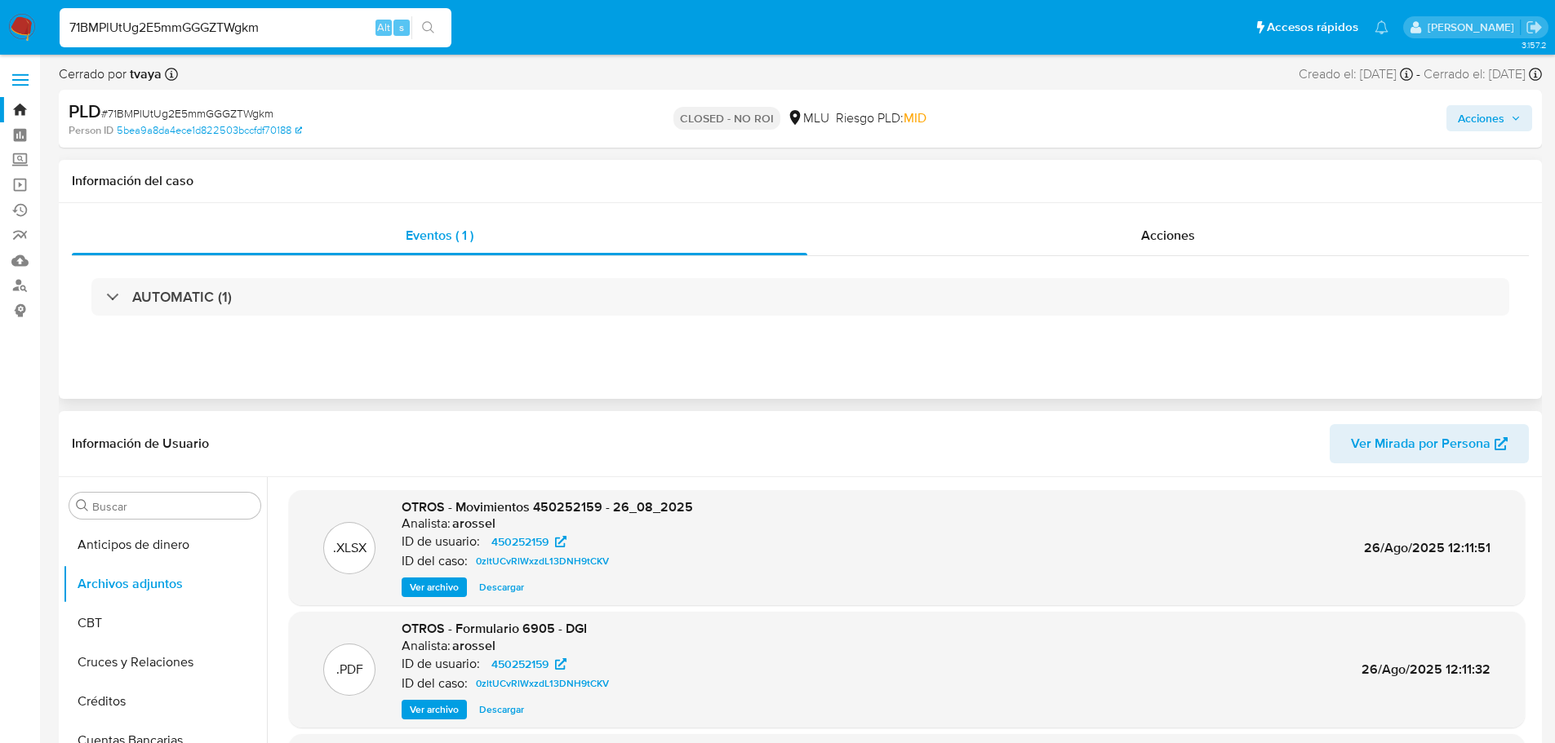
click at [1173, 256] on div "AUTOMATIC (1)" at bounding box center [800, 297] width 1457 height 82
click at [1173, 246] on div "Acciones" at bounding box center [1167, 235] width 721 height 39
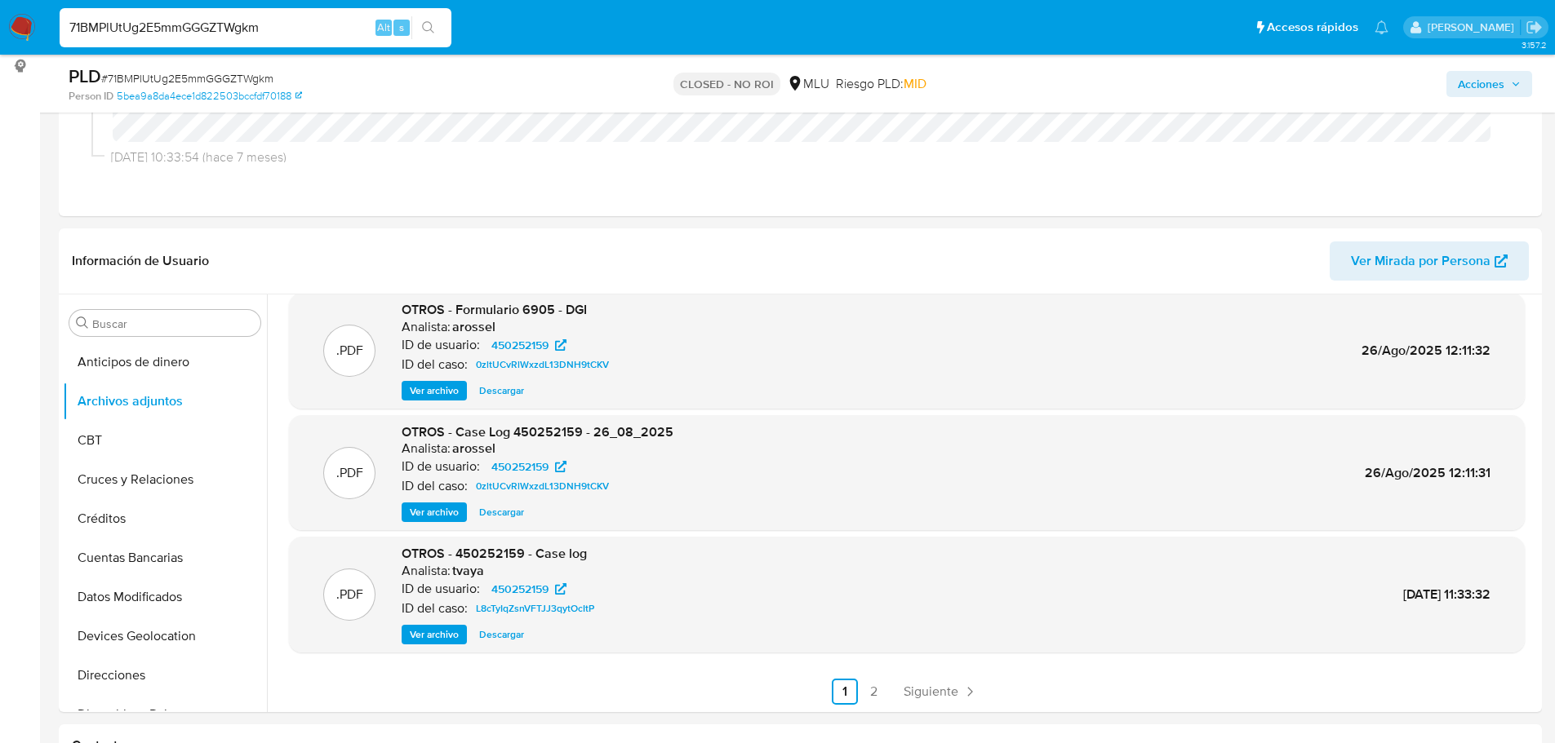
scroll to position [137, 0]
click at [435, 637] on span "Ver archivo" at bounding box center [434, 634] width 49 height 16
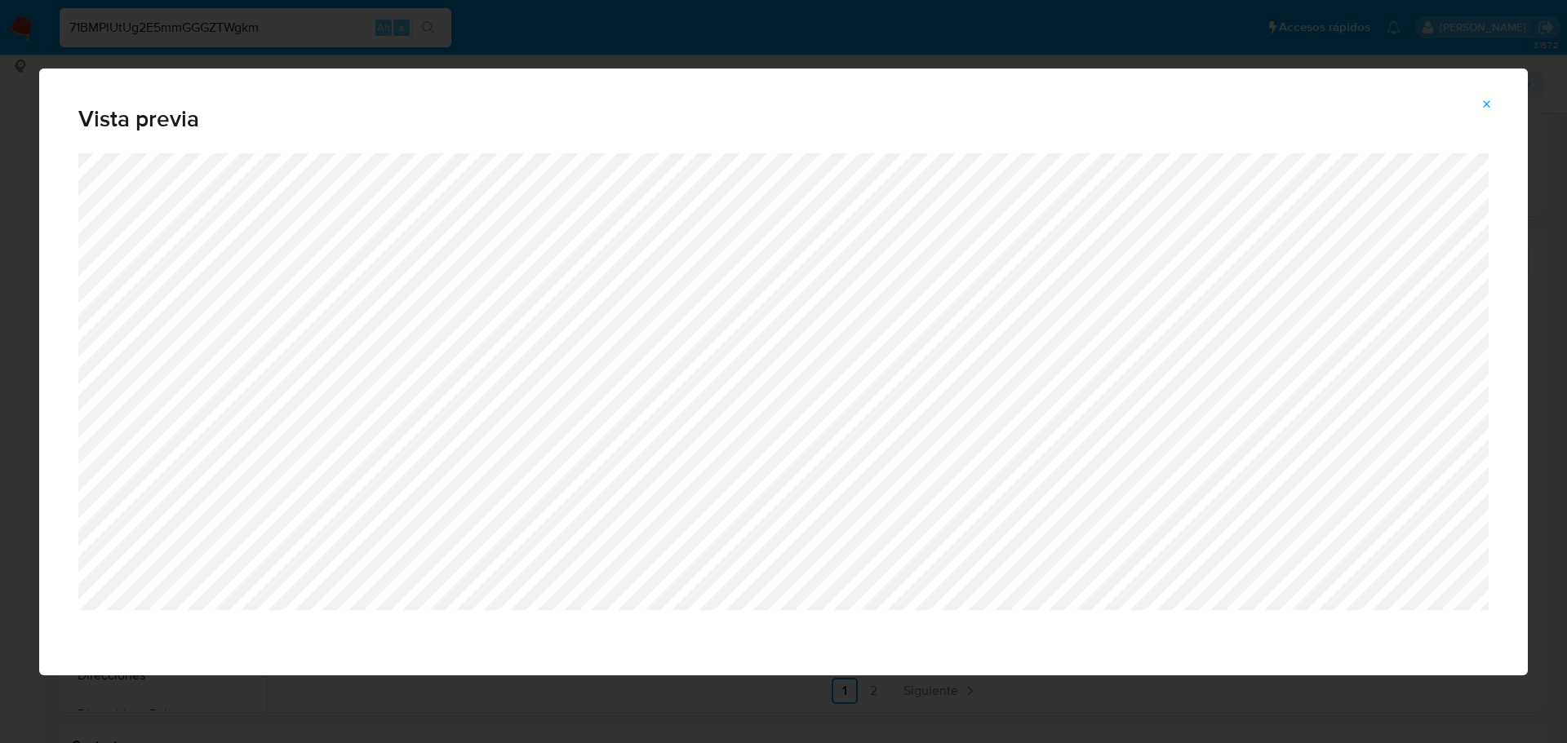
click at [1486, 95] on span "Attachment preview" at bounding box center [1486, 104] width 13 height 23
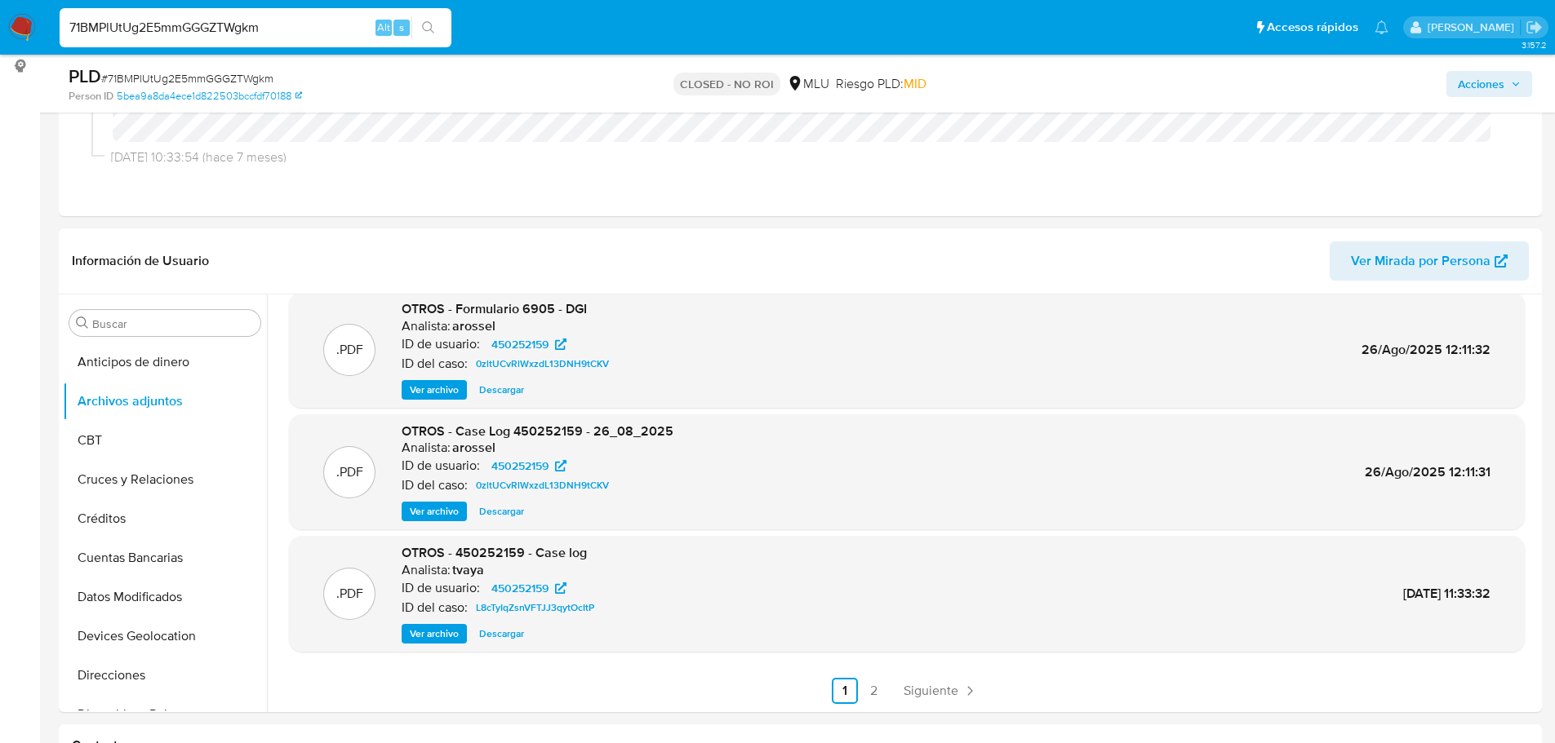
click at [255, 33] on input "71BMPlUtUg2E5mmGGGZTWgkm" at bounding box center [256, 27] width 392 height 21
paste input "pg1WW2z2pNz9PFfpi0QYENN4"
type input "pg1WW2z2pNz9PFfpi0QYENN4"
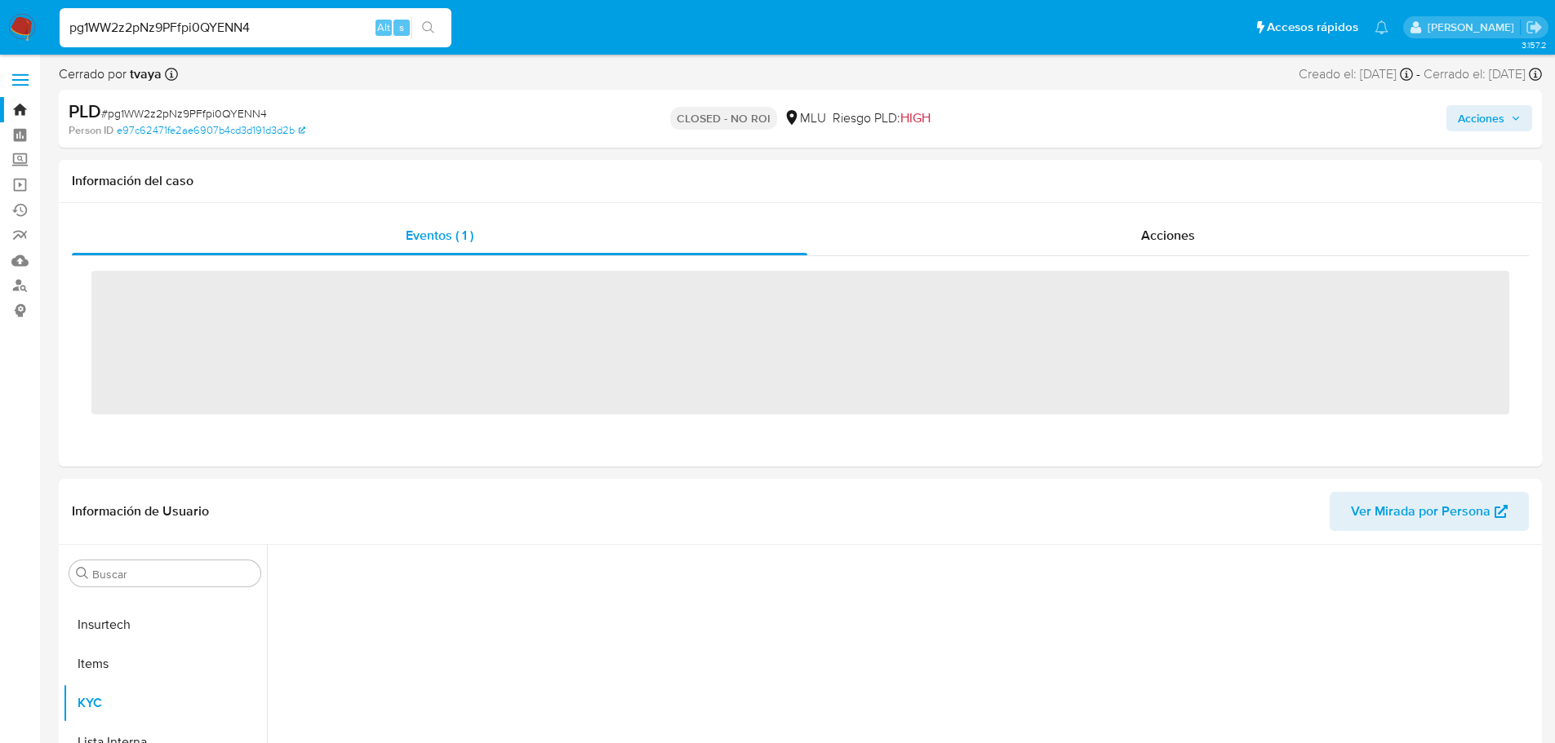
scroll to position [729, 0]
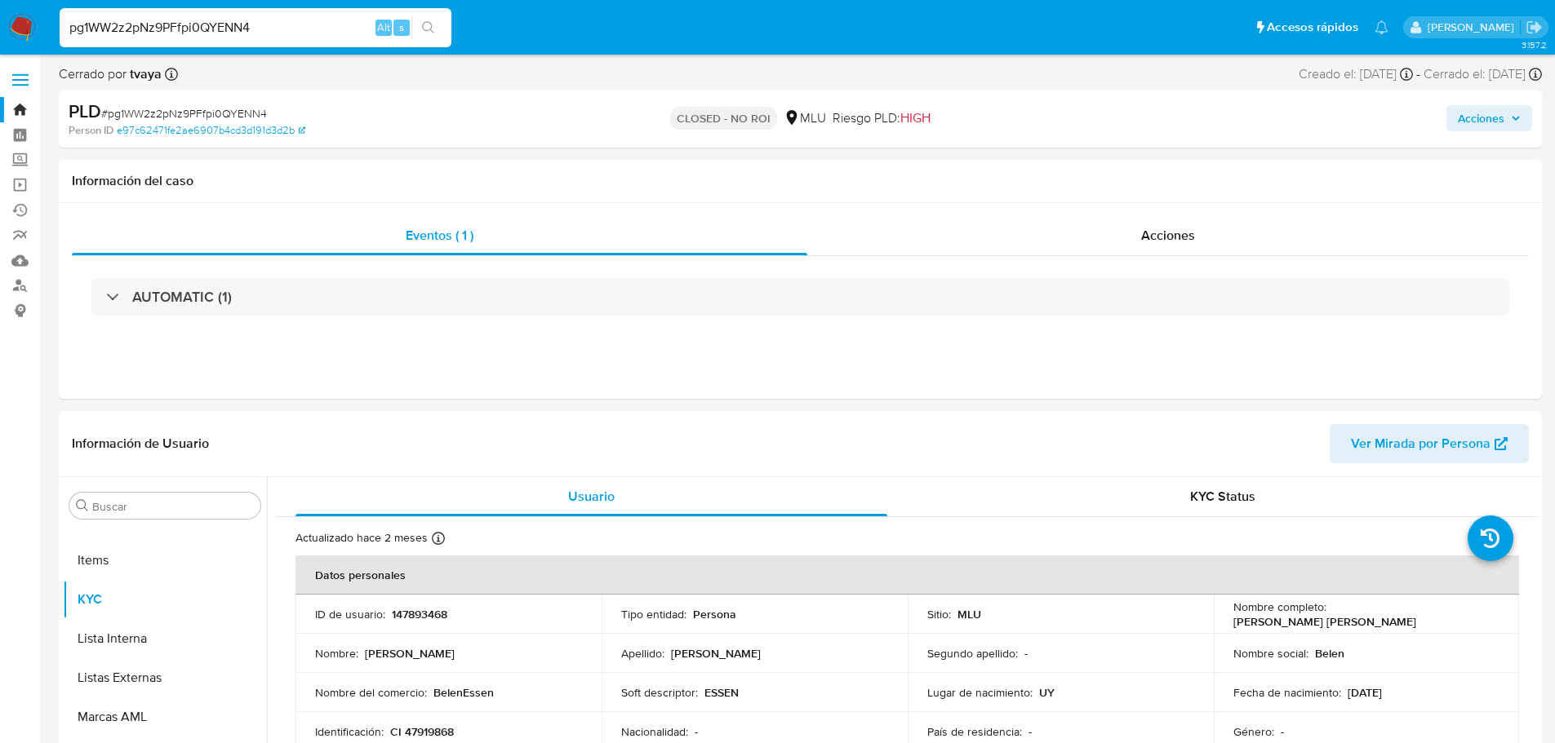
select select "10"
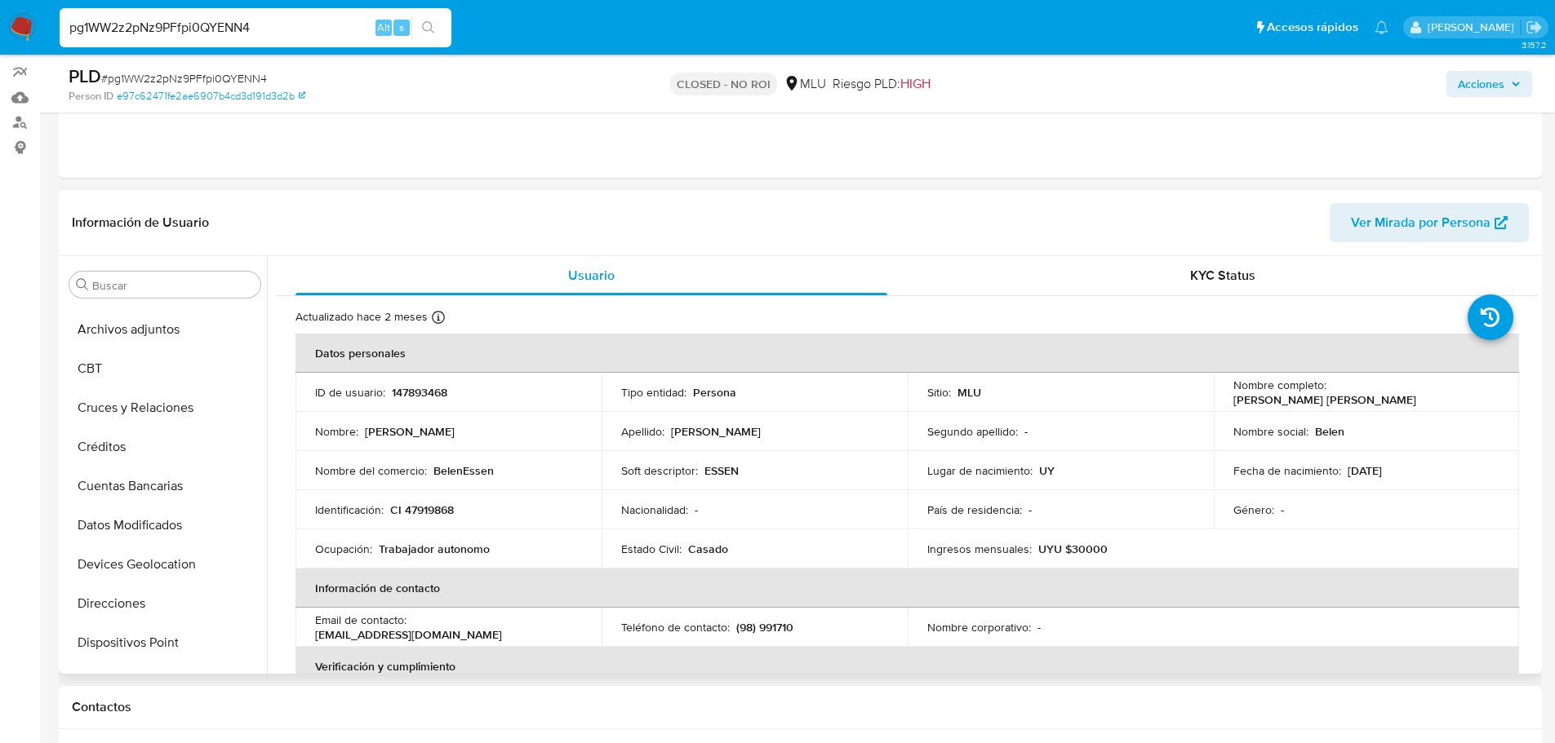
scroll to position [0, 0]
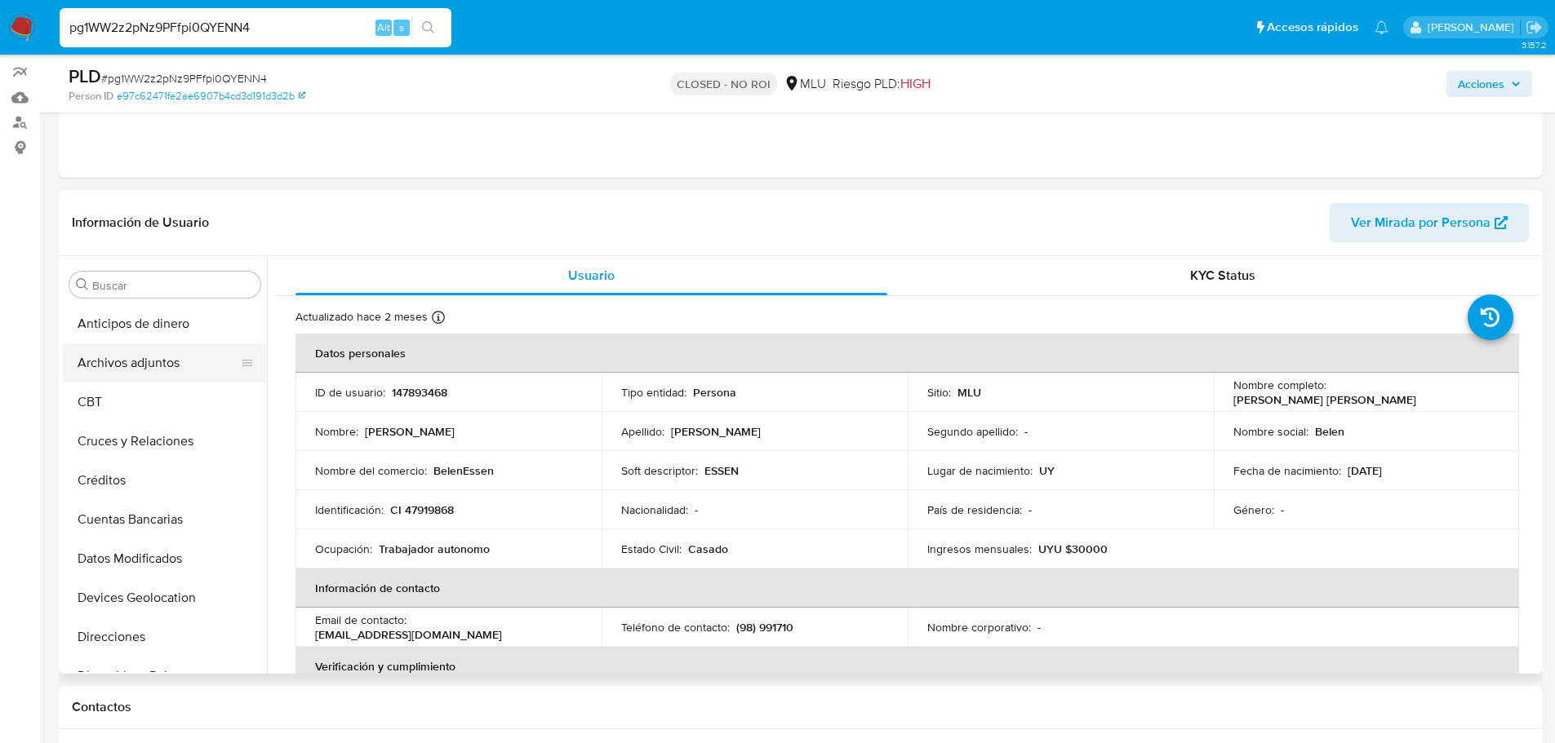
click at [123, 378] on button "Archivos adjuntos" at bounding box center [158, 363] width 191 height 39
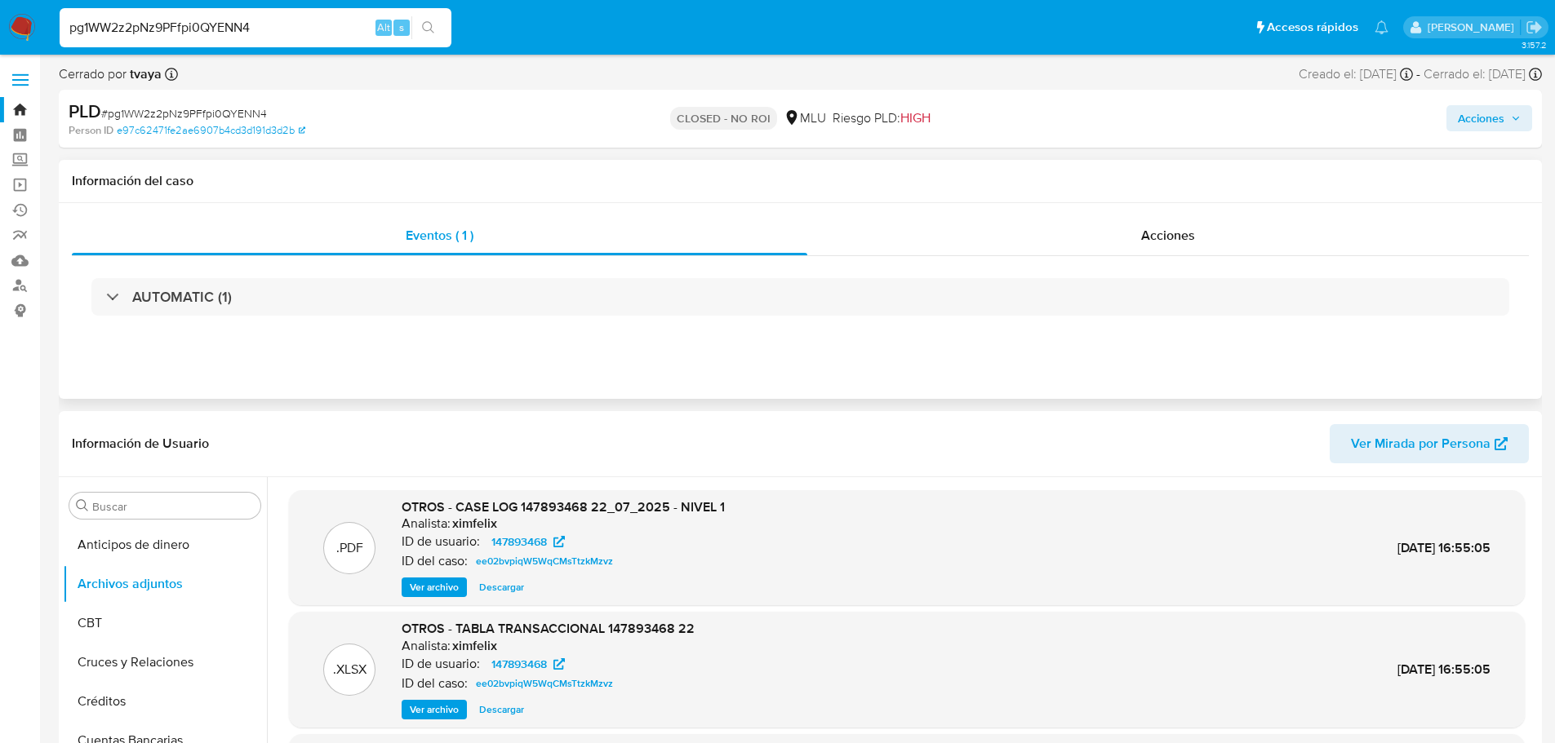
click at [1196, 198] on div "Información del caso" at bounding box center [800, 181] width 1483 height 43
click at [1191, 232] on span "Acciones" at bounding box center [1168, 235] width 54 height 19
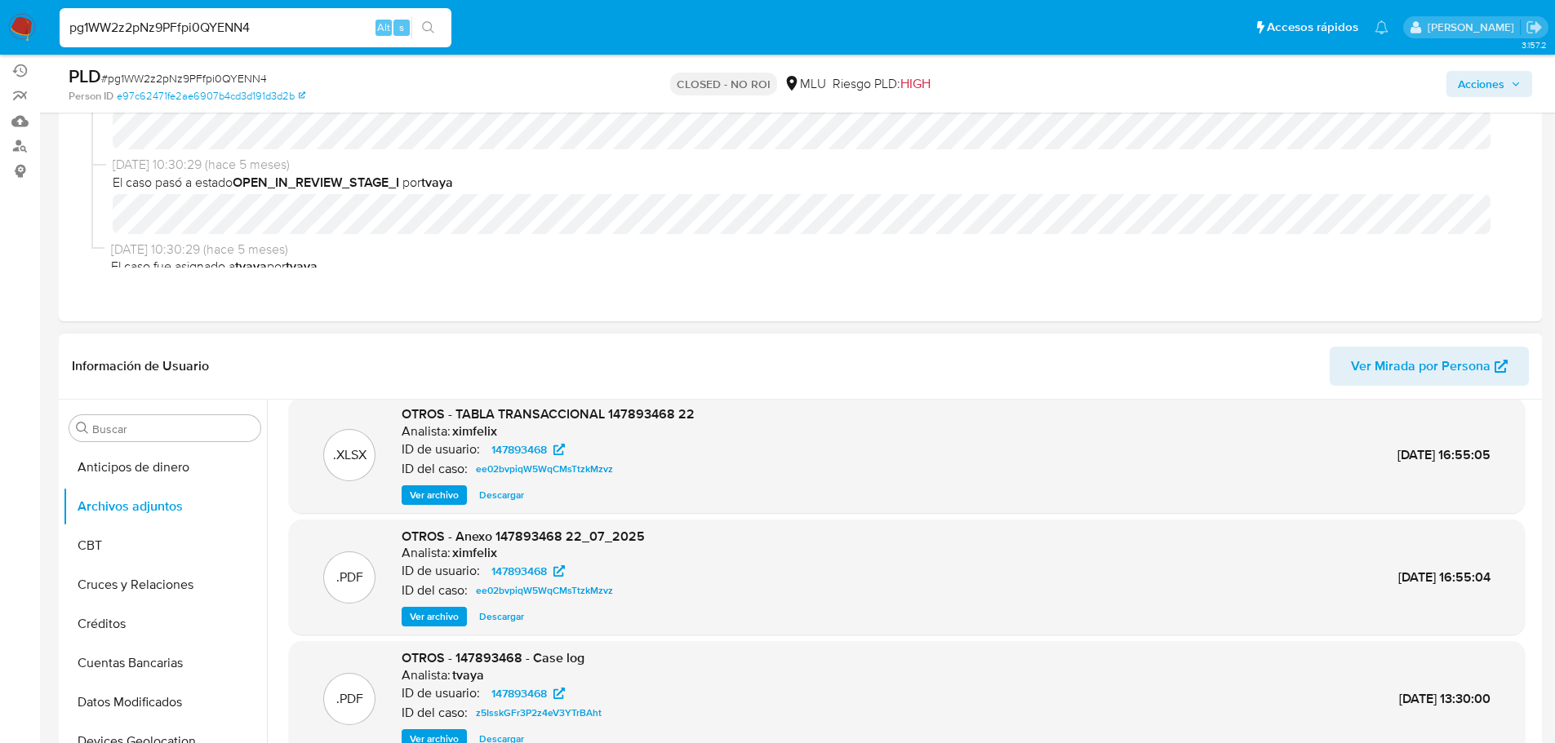
scroll to position [245, 0]
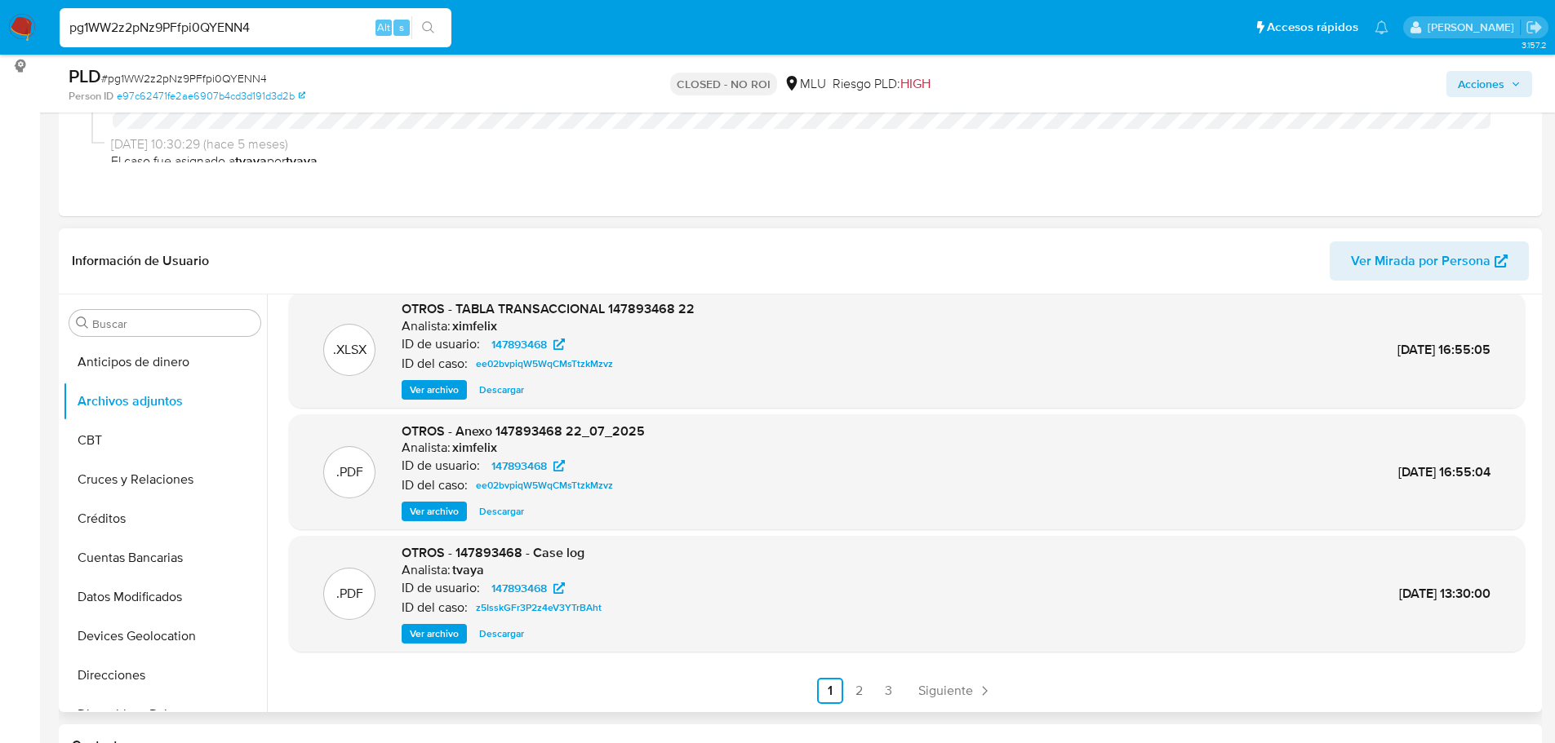
click at [432, 632] on span "Ver archivo" at bounding box center [434, 634] width 49 height 16
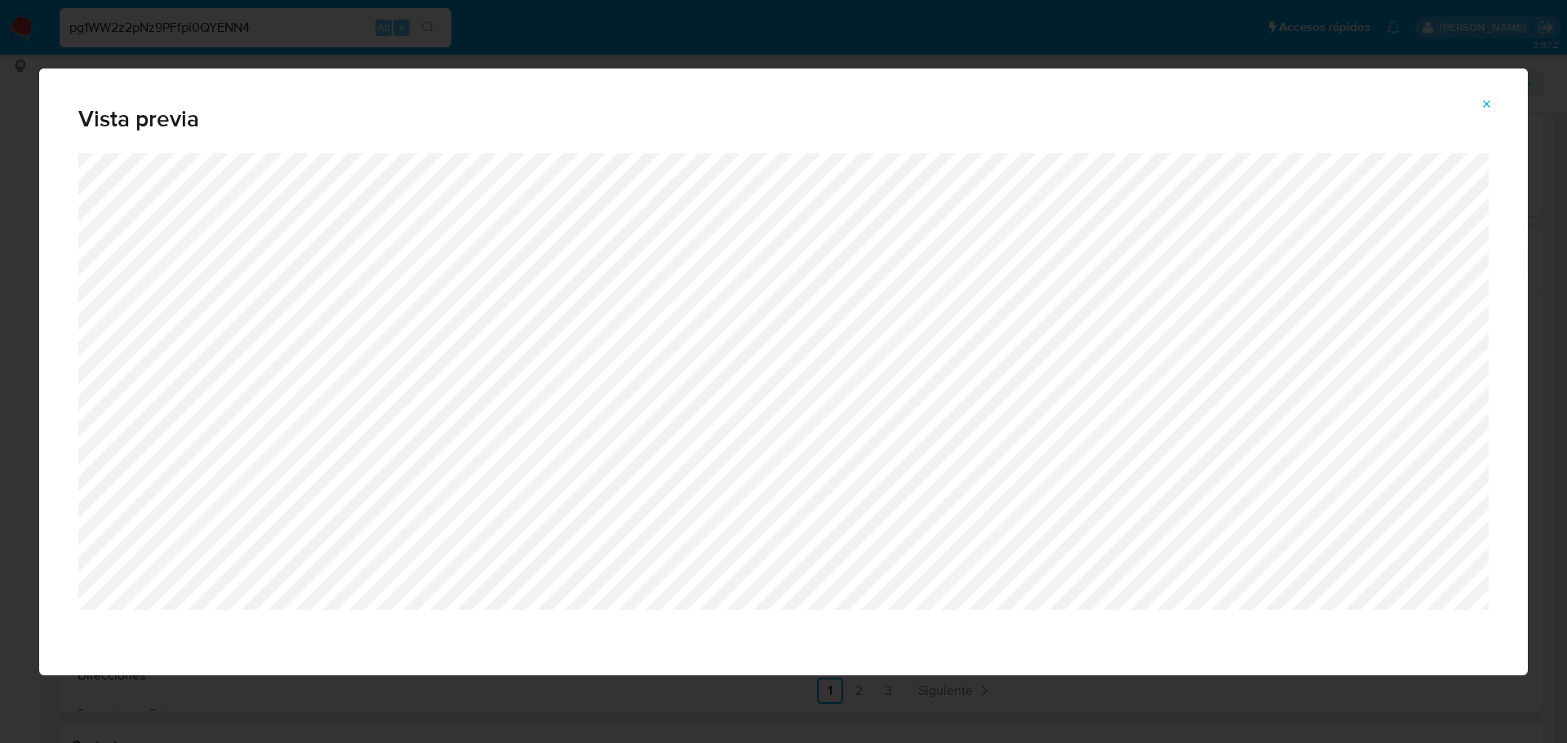
click at [1493, 107] on button "Attachment preview" at bounding box center [1487, 104] width 36 height 26
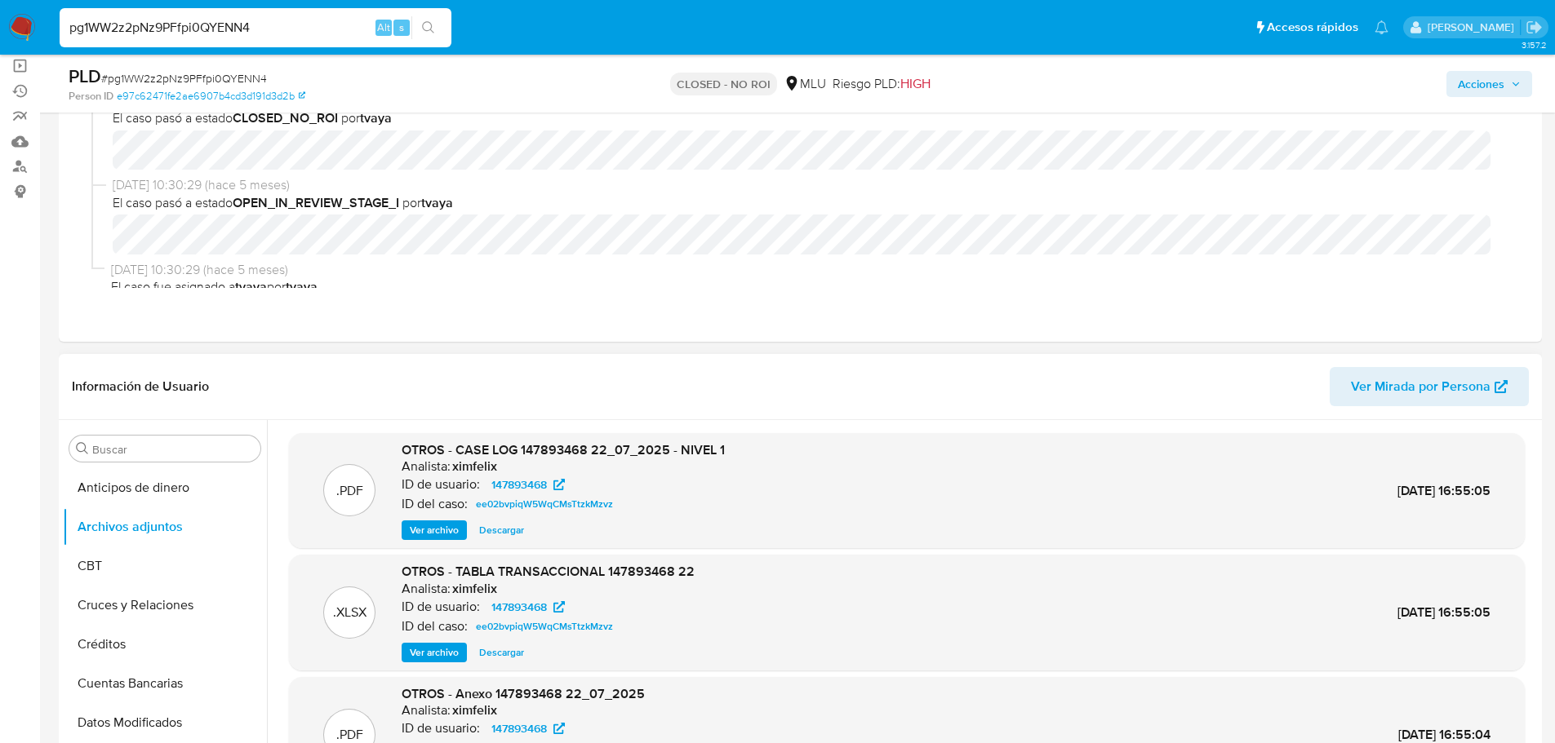
scroll to position [0, 0]
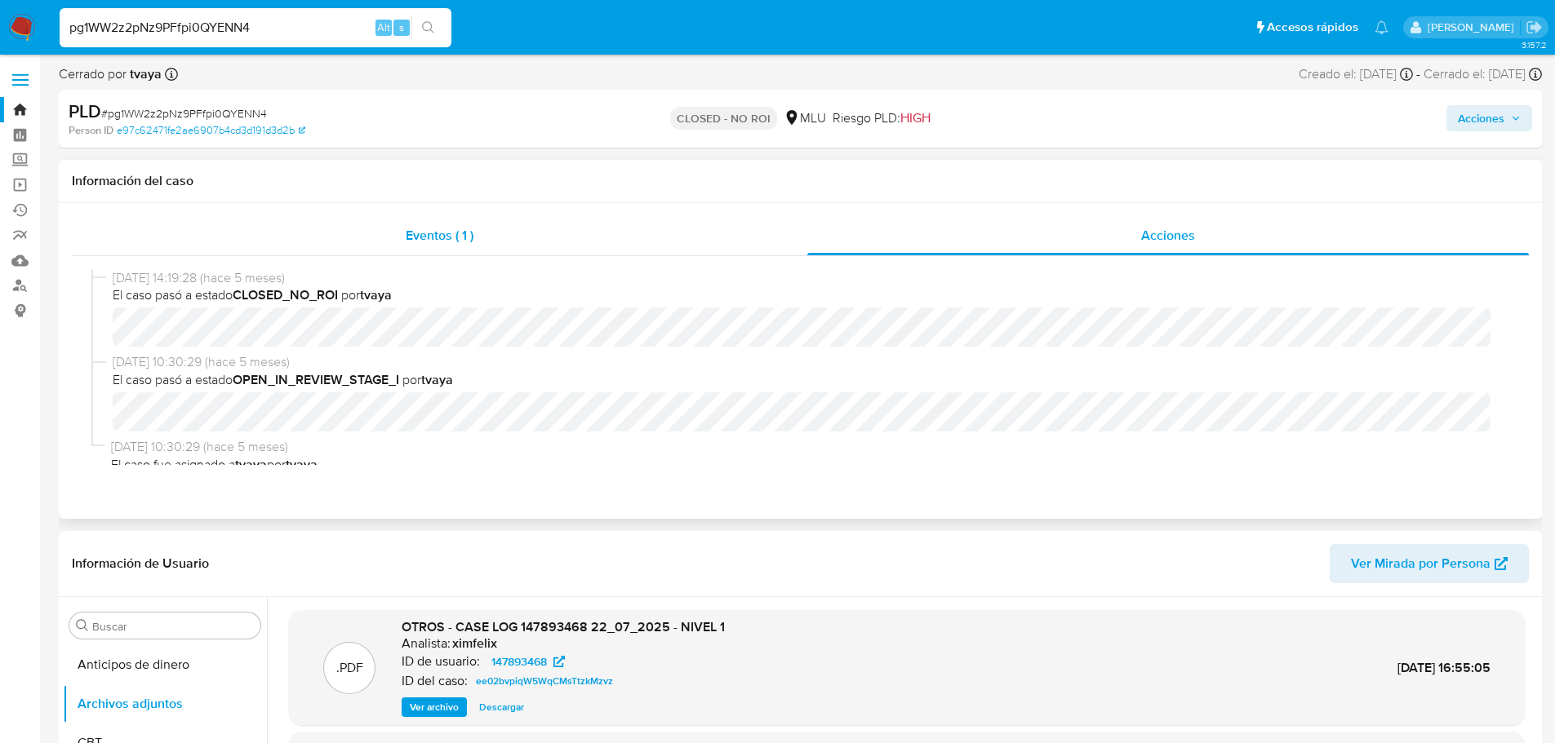
click at [343, 229] on div "Eventos ( 1 )" at bounding box center [439, 235] width 735 height 39
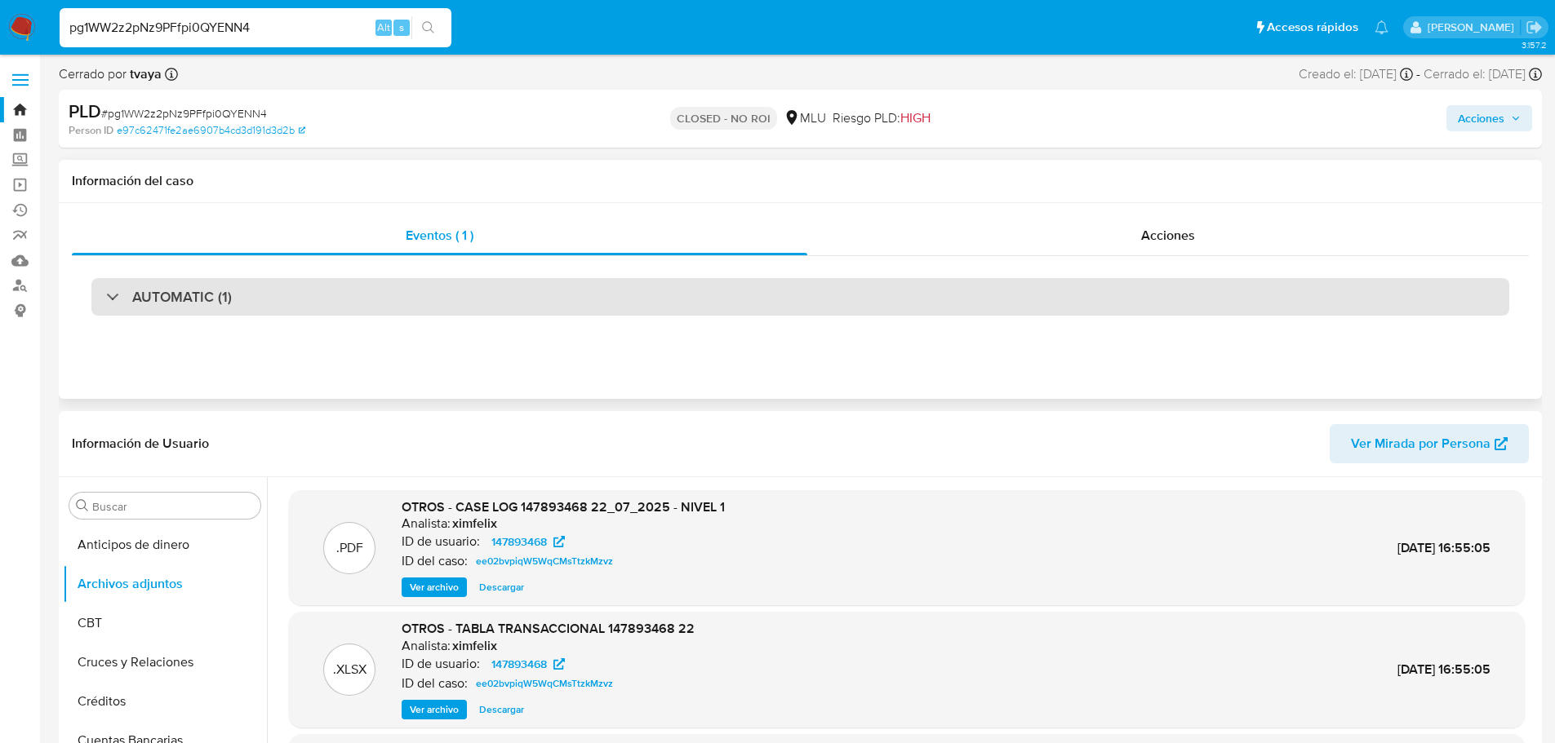
click at [346, 315] on div "AUTOMATIC (1)" at bounding box center [799, 297] width 1417 height 38
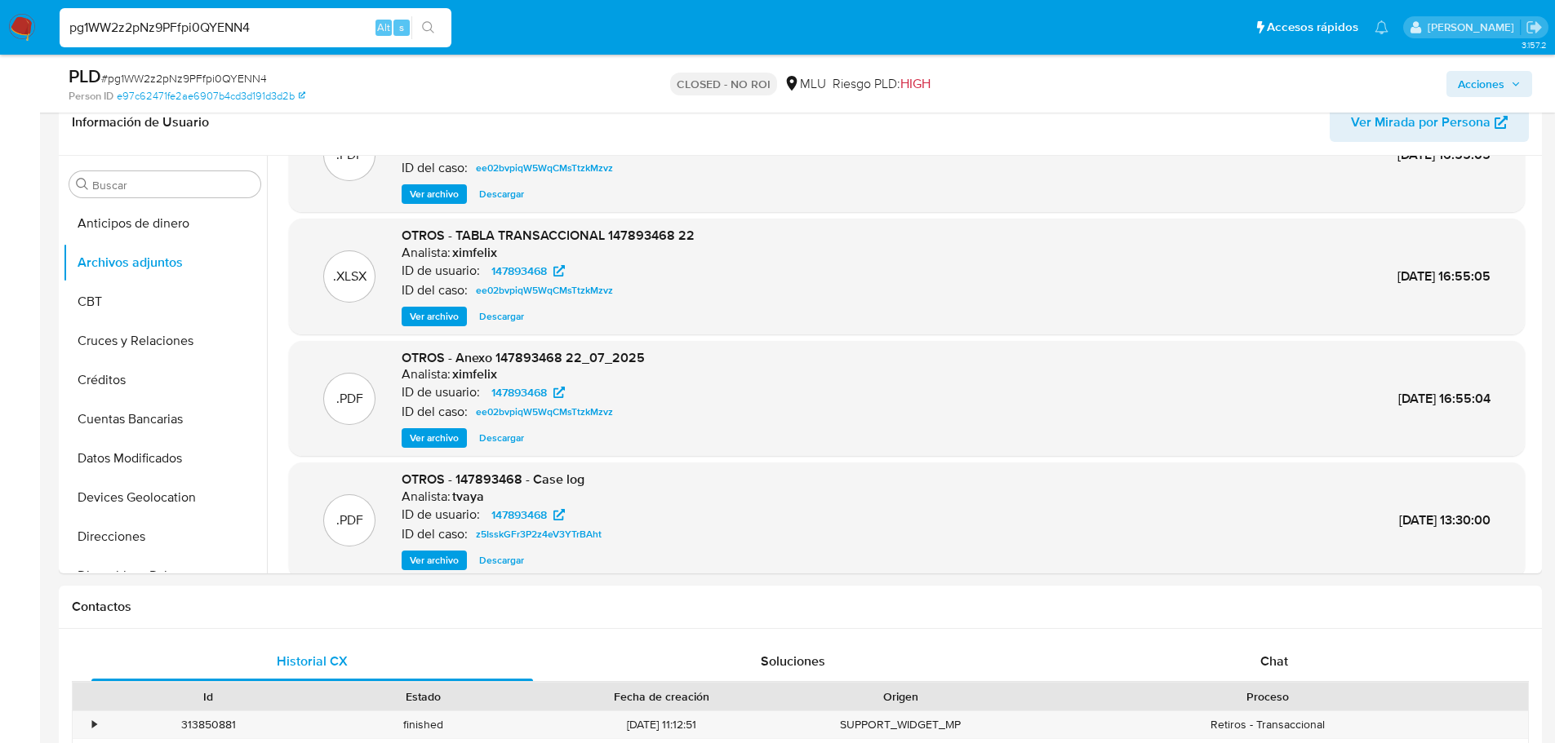
scroll to position [137, 0]
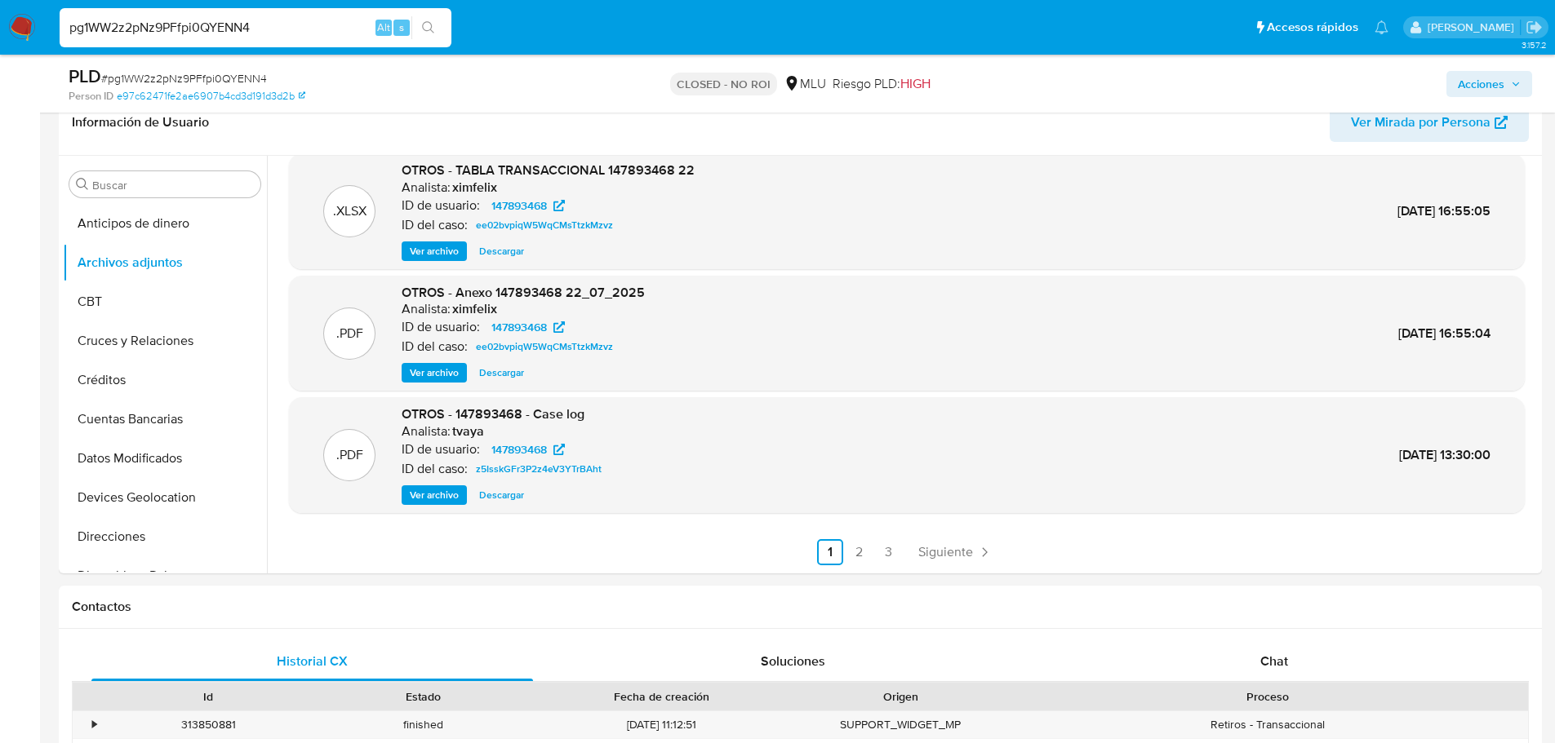
click at [455, 499] on span "Ver archivo" at bounding box center [434, 495] width 49 height 16
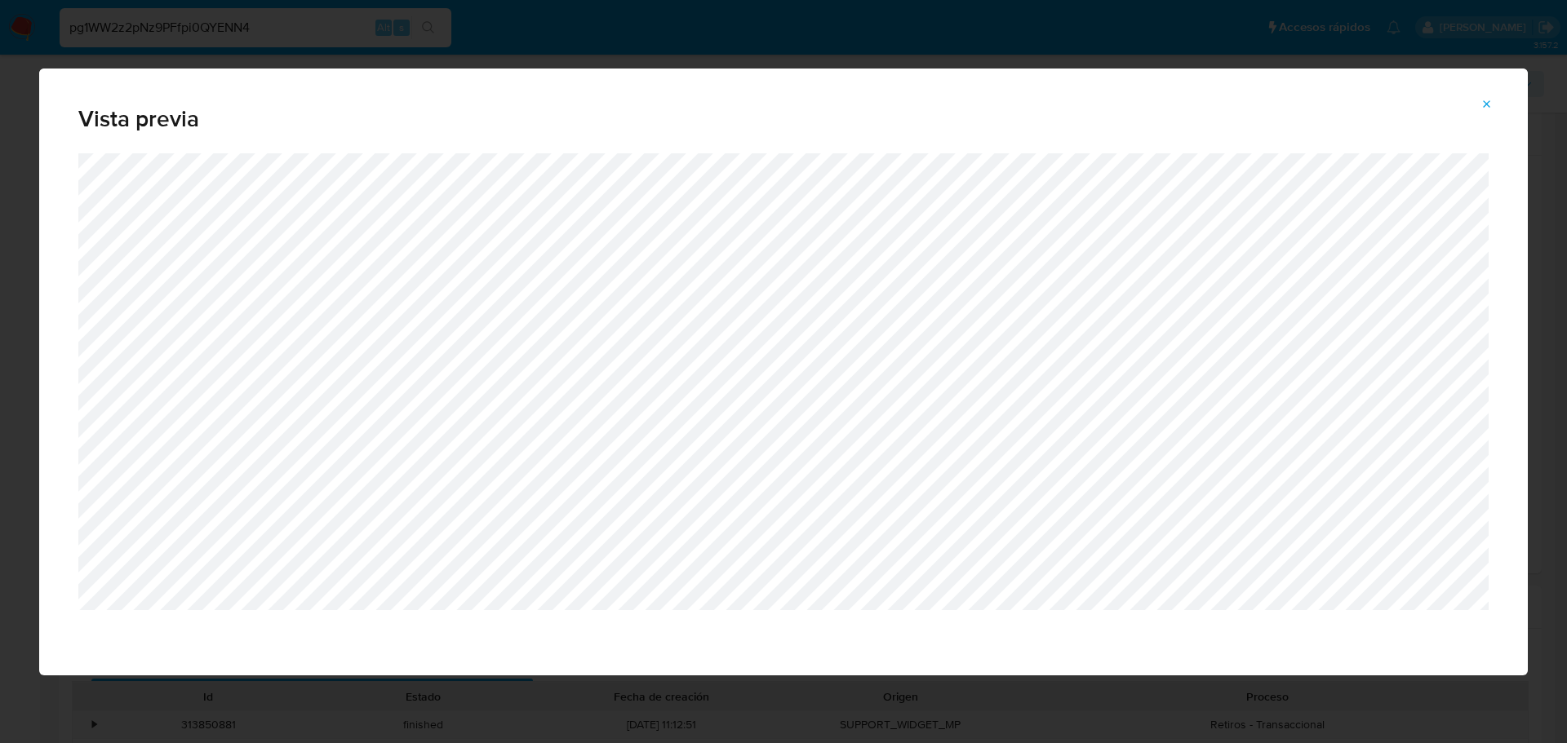
click at [1176, 739] on div "Vista previa" at bounding box center [783, 371] width 1567 height 743
click at [1487, 100] on icon "Attachment preview" at bounding box center [1486, 104] width 13 height 13
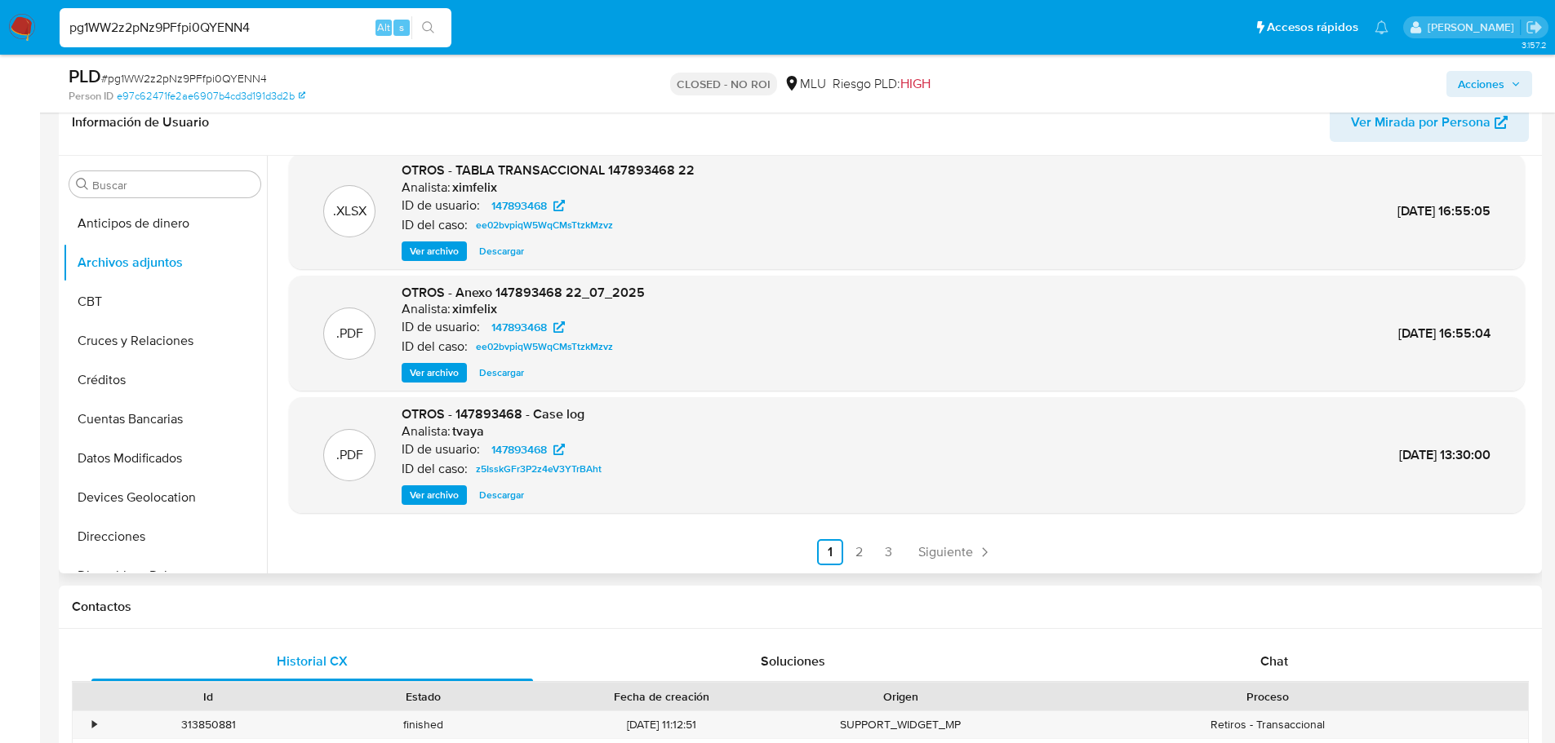
scroll to position [1061, 0]
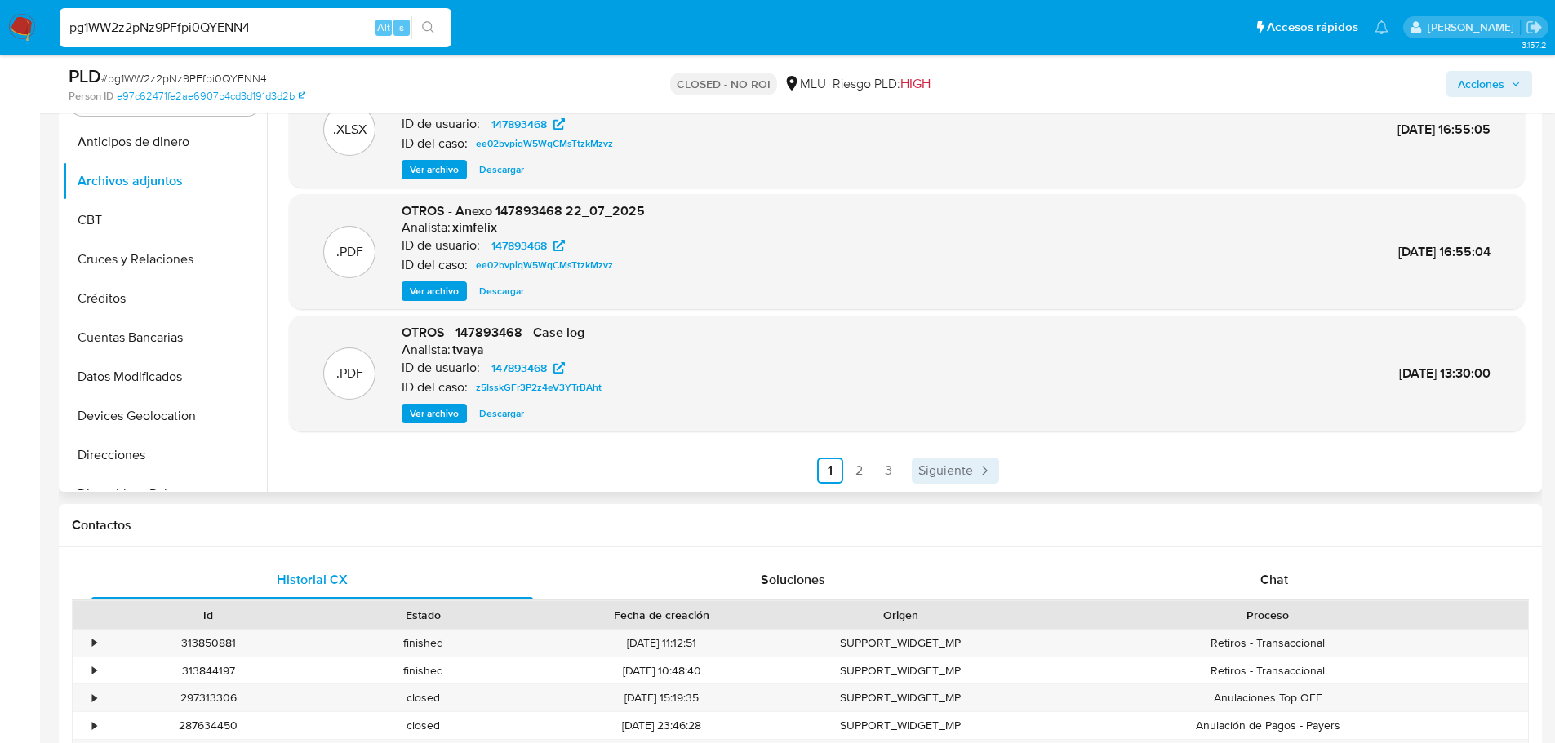
click at [942, 477] on span "Siguiente" at bounding box center [945, 470] width 55 height 13
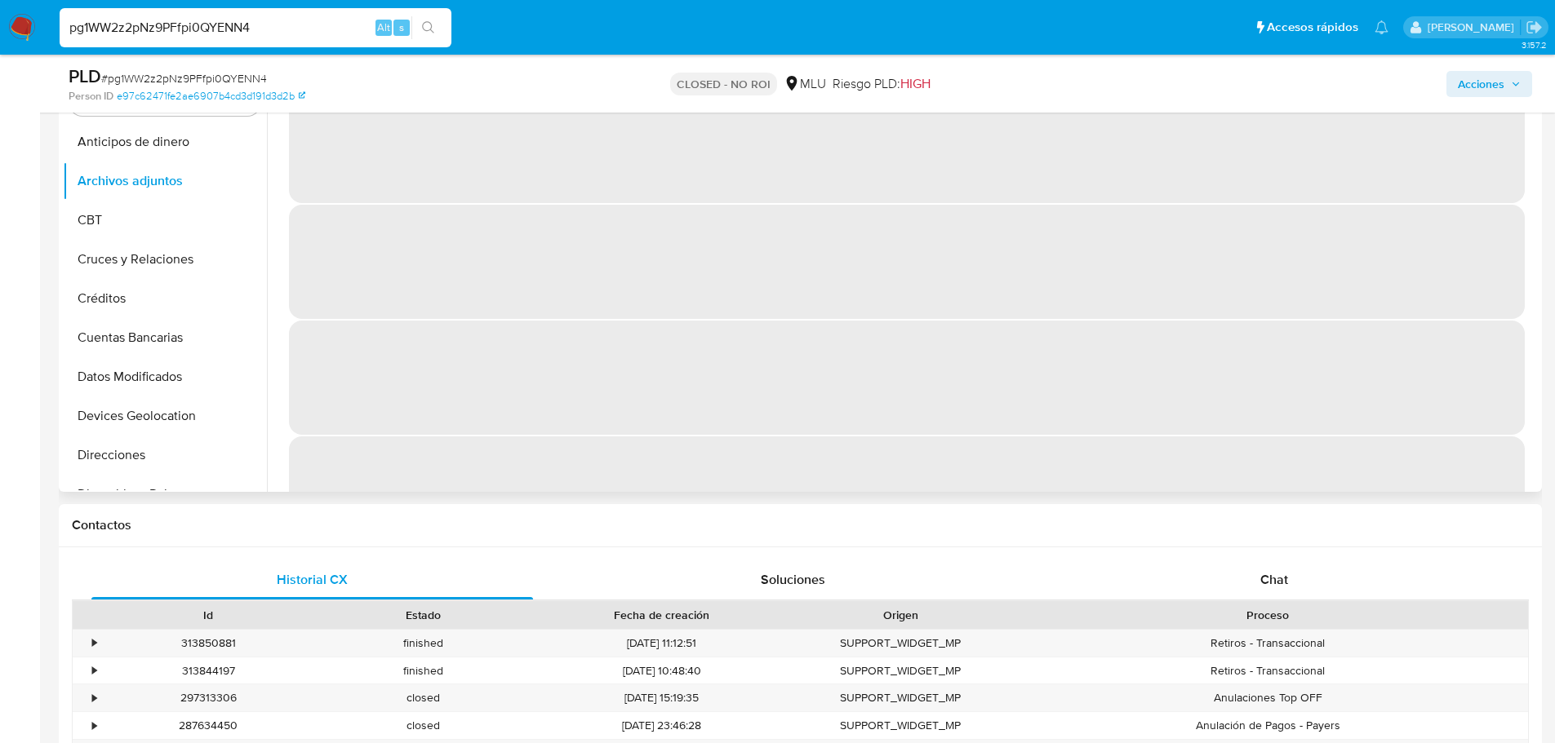
scroll to position [979, 0]
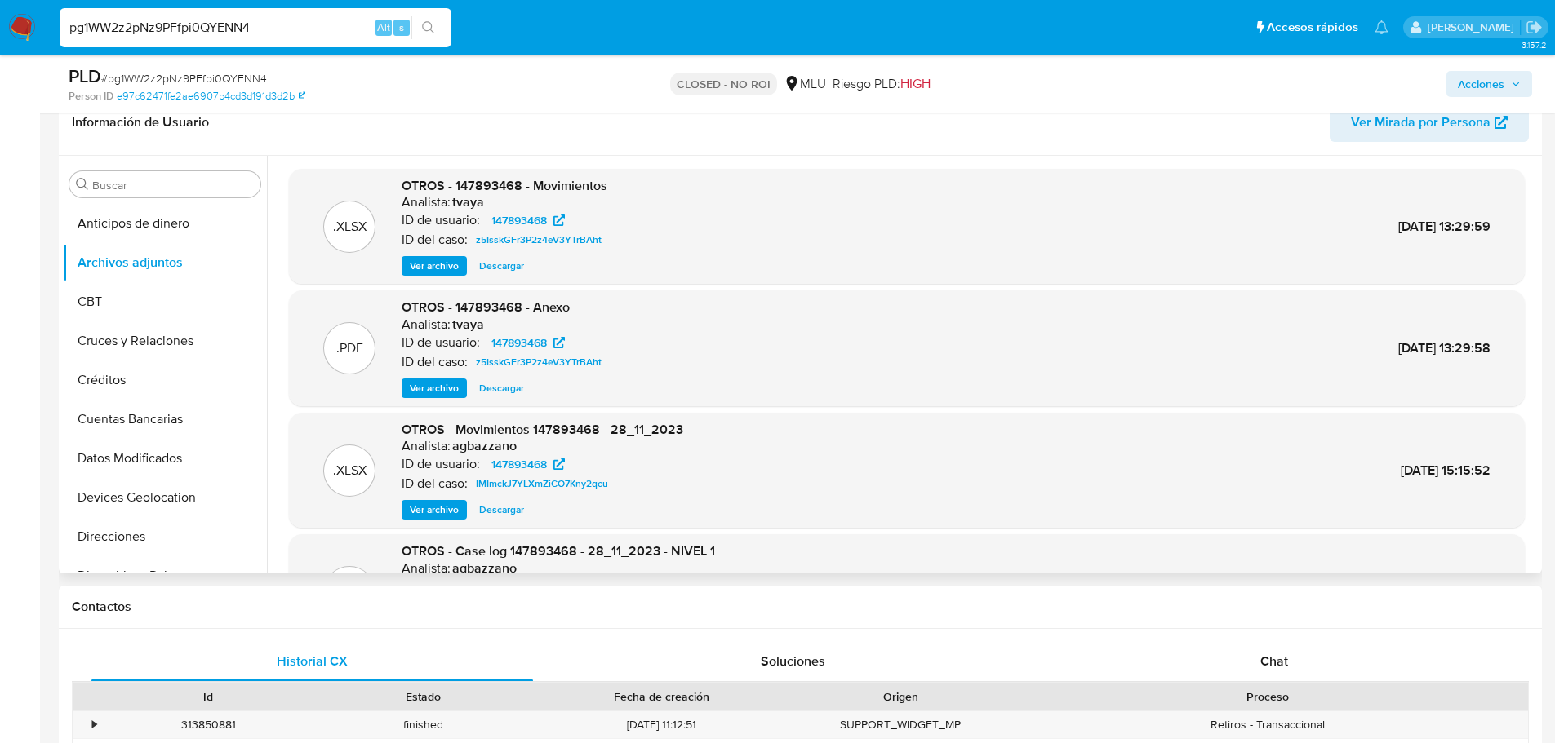
click at [437, 384] on span "Ver archivo" at bounding box center [434, 388] width 49 height 16
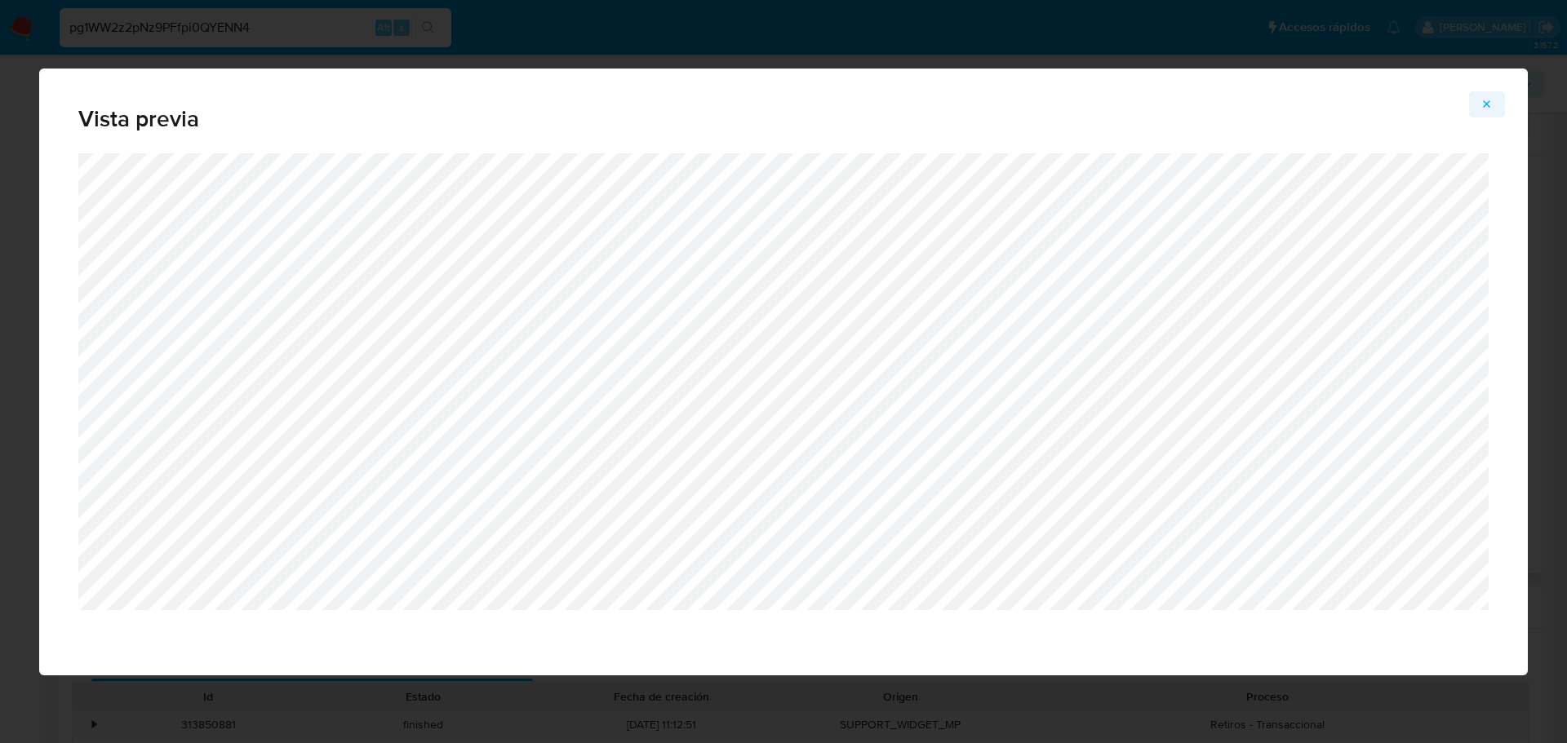
click at [1480, 105] on icon "Attachment preview" at bounding box center [1486, 104] width 13 height 13
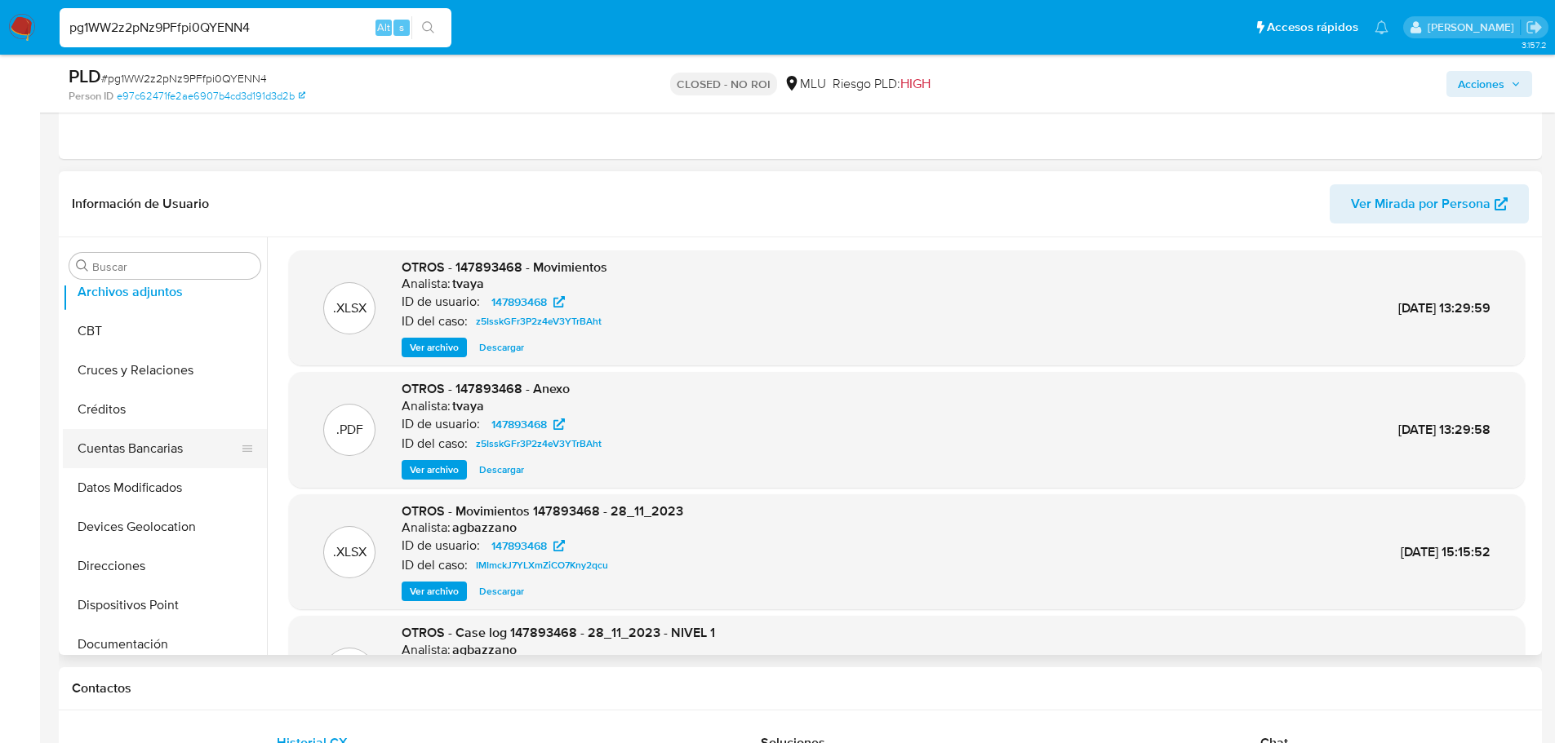
scroll to position [82, 0]
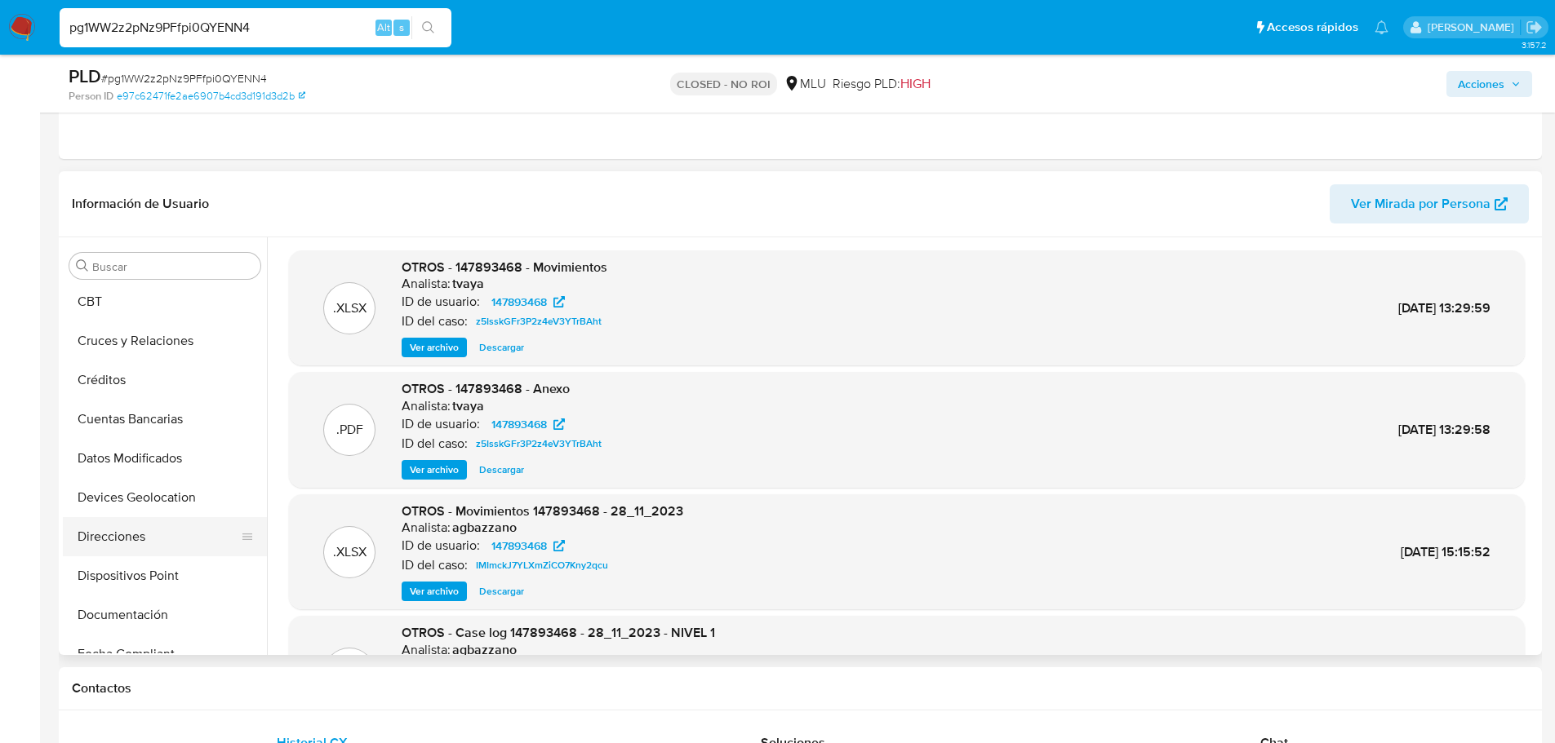
click at [137, 537] on button "Direcciones" at bounding box center [158, 536] width 191 height 39
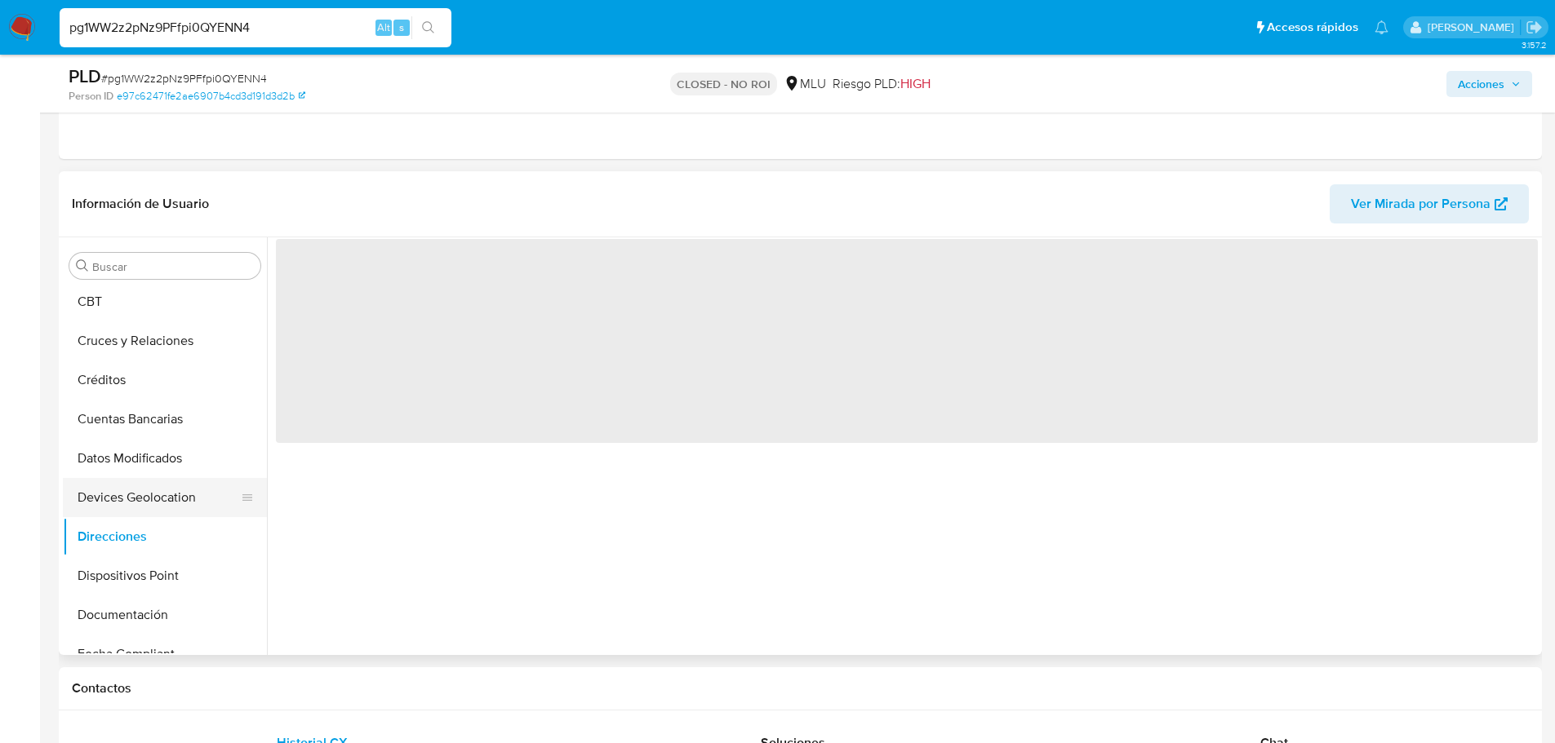
click at [114, 481] on button "Devices Geolocation" at bounding box center [158, 497] width 191 height 39
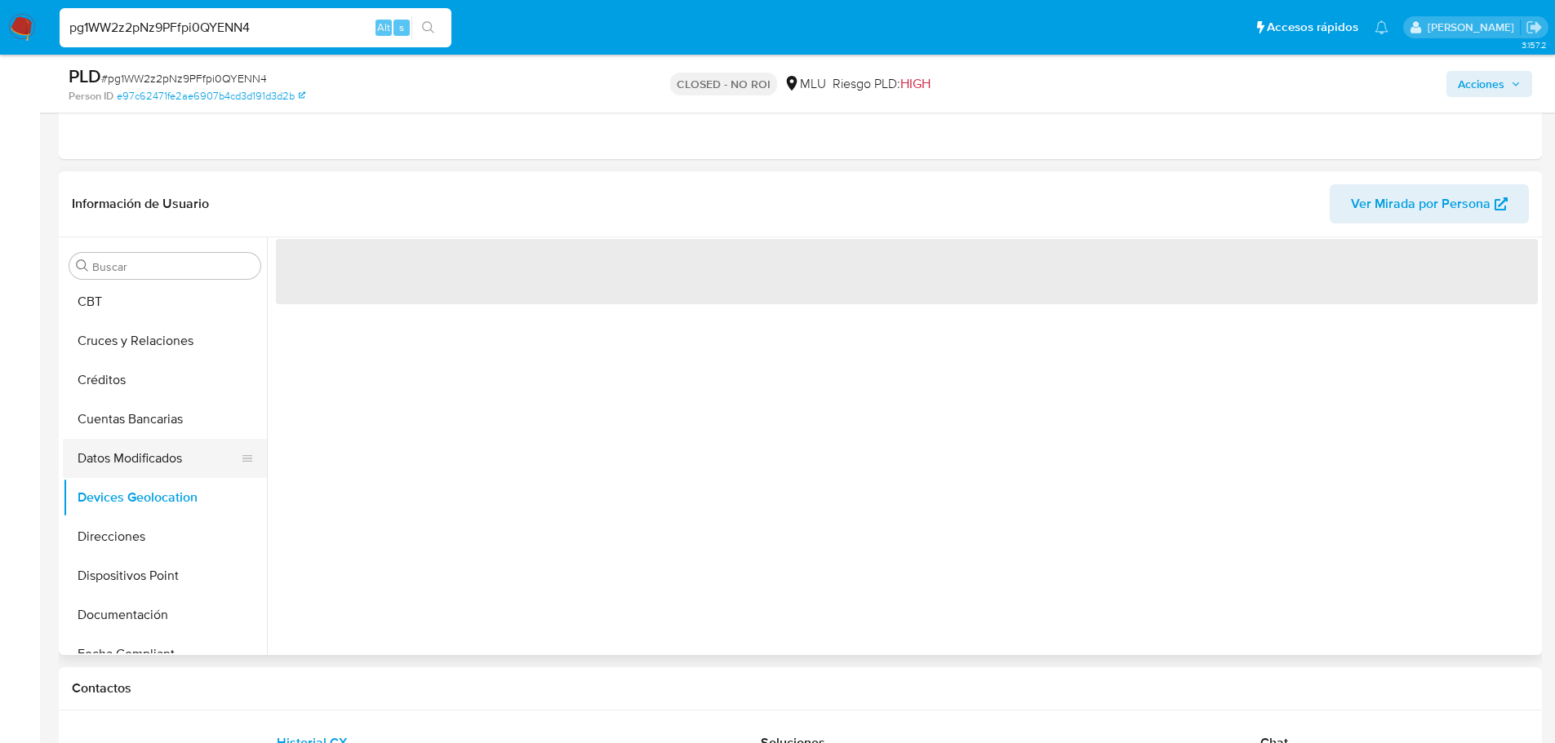
click at [127, 446] on button "Datos Modificados" at bounding box center [158, 458] width 191 height 39
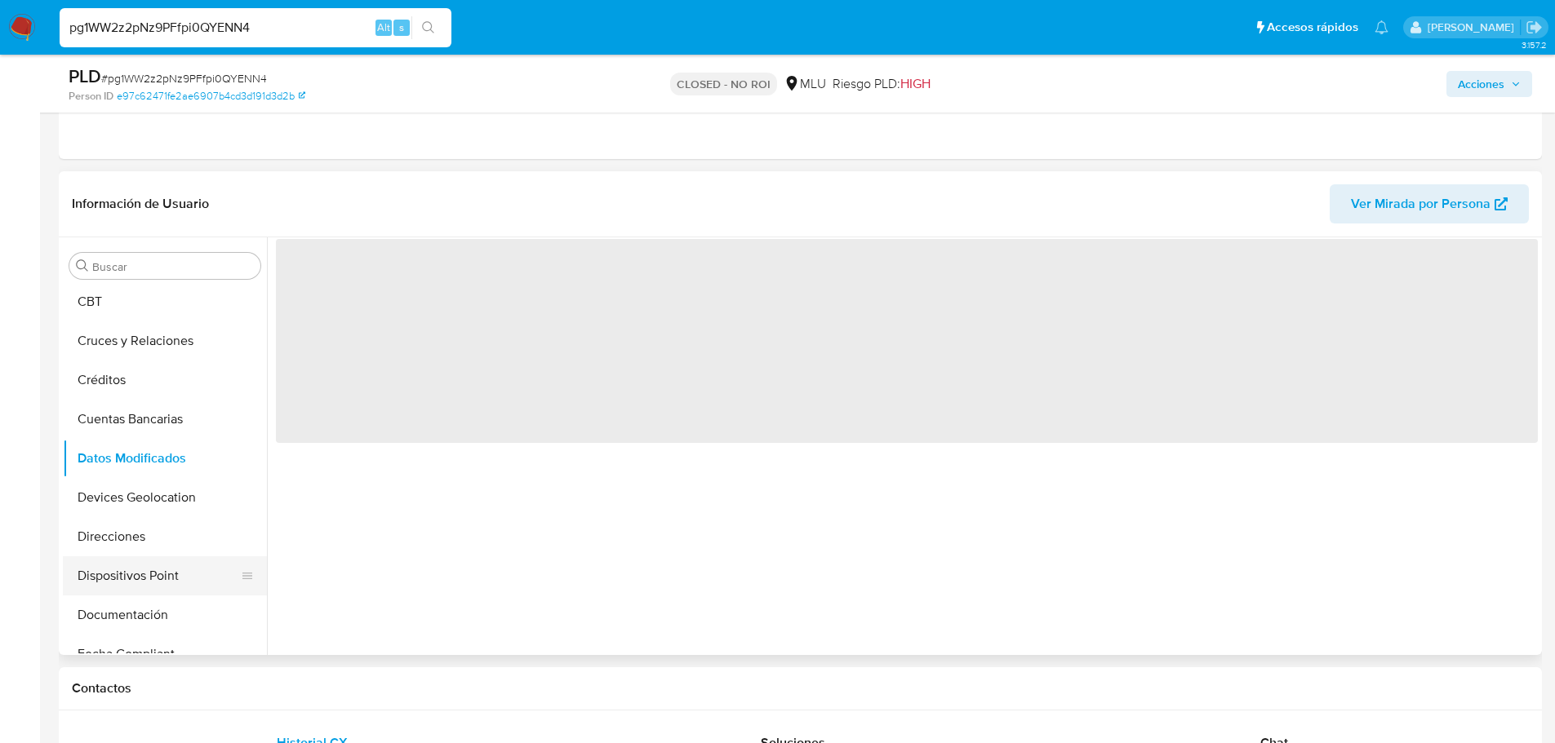
click at [162, 571] on button "Dispositivos Point" at bounding box center [158, 576] width 191 height 39
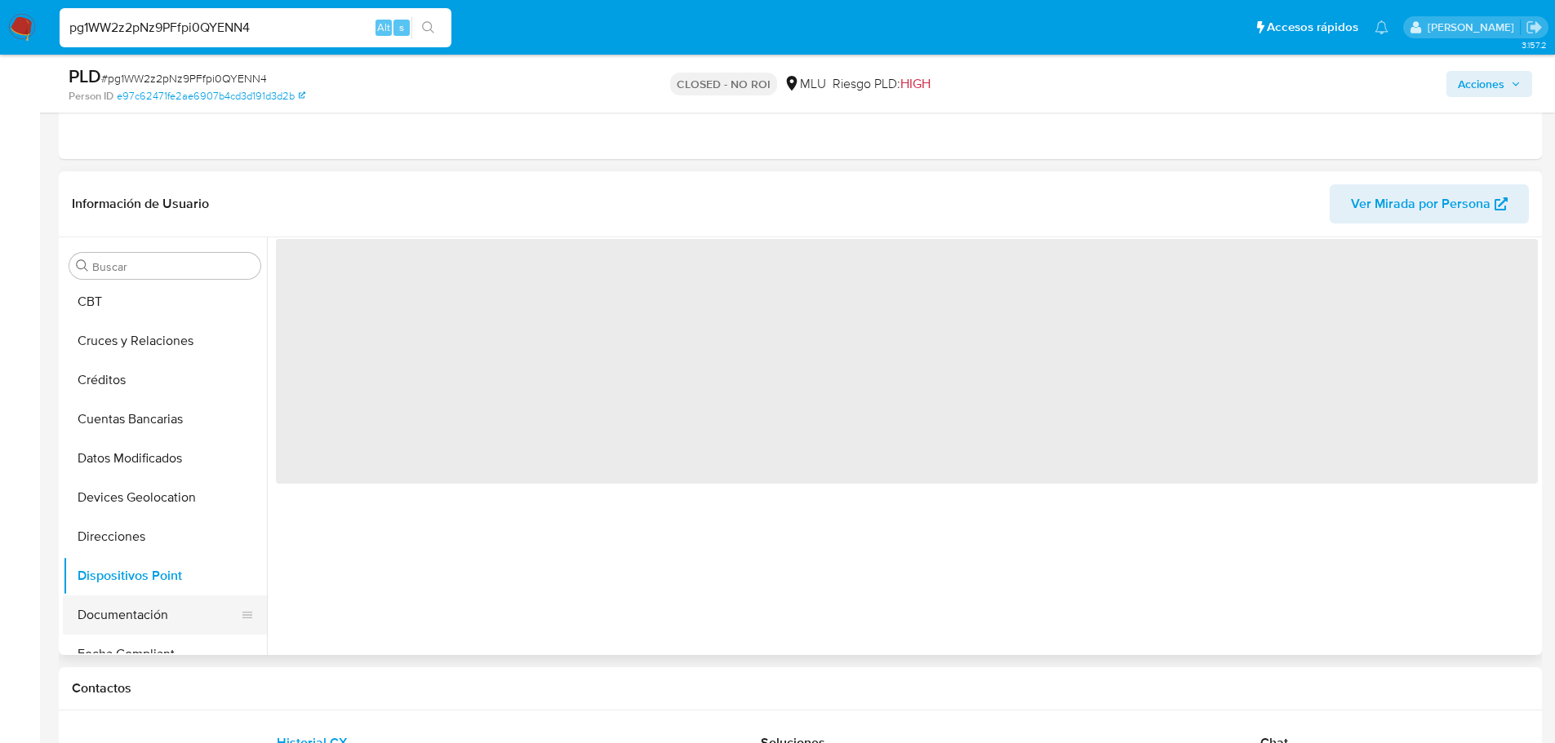
click at [138, 623] on button "Documentación" at bounding box center [158, 615] width 191 height 39
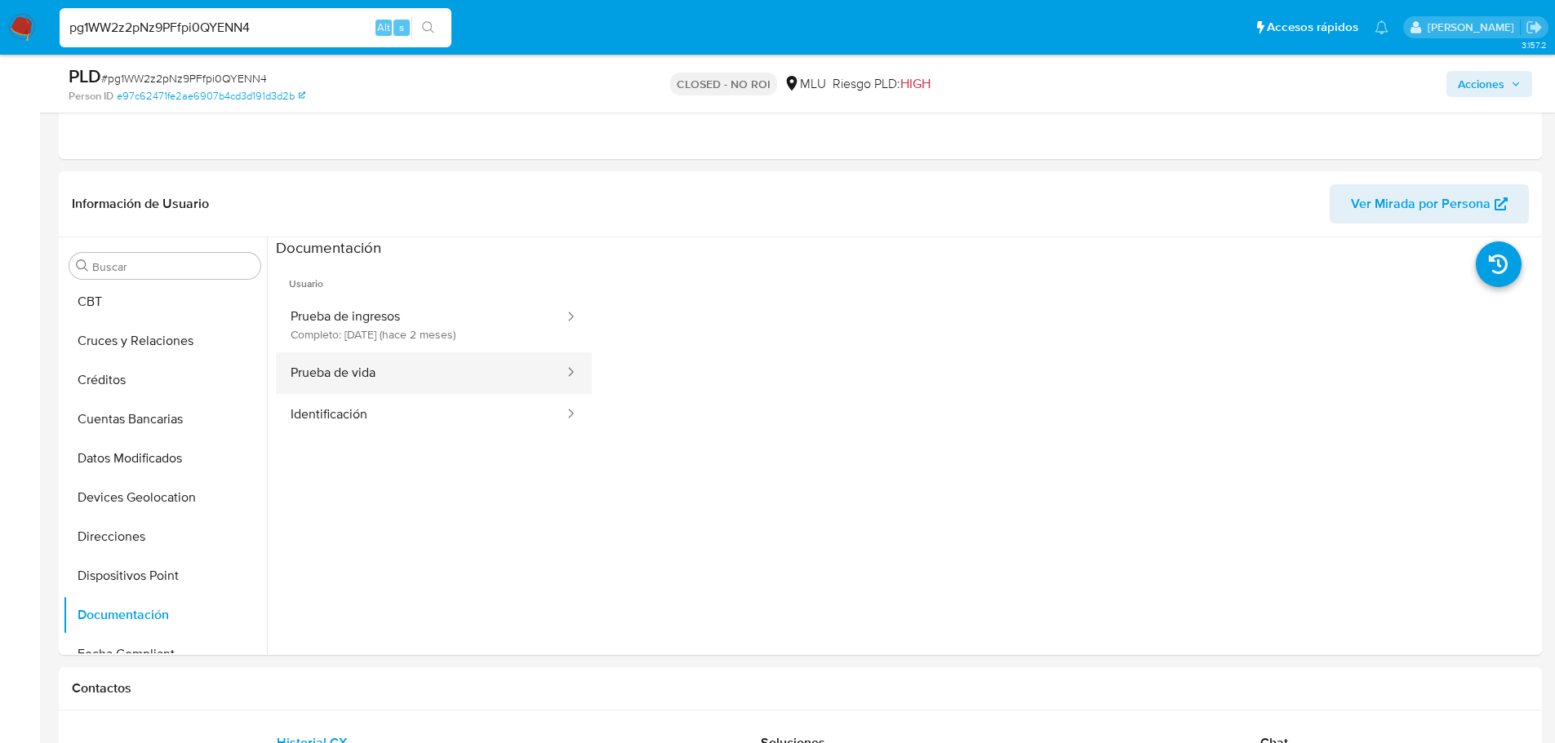
click at [483, 377] on button "Prueba de vida" at bounding box center [421, 374] width 290 height 42
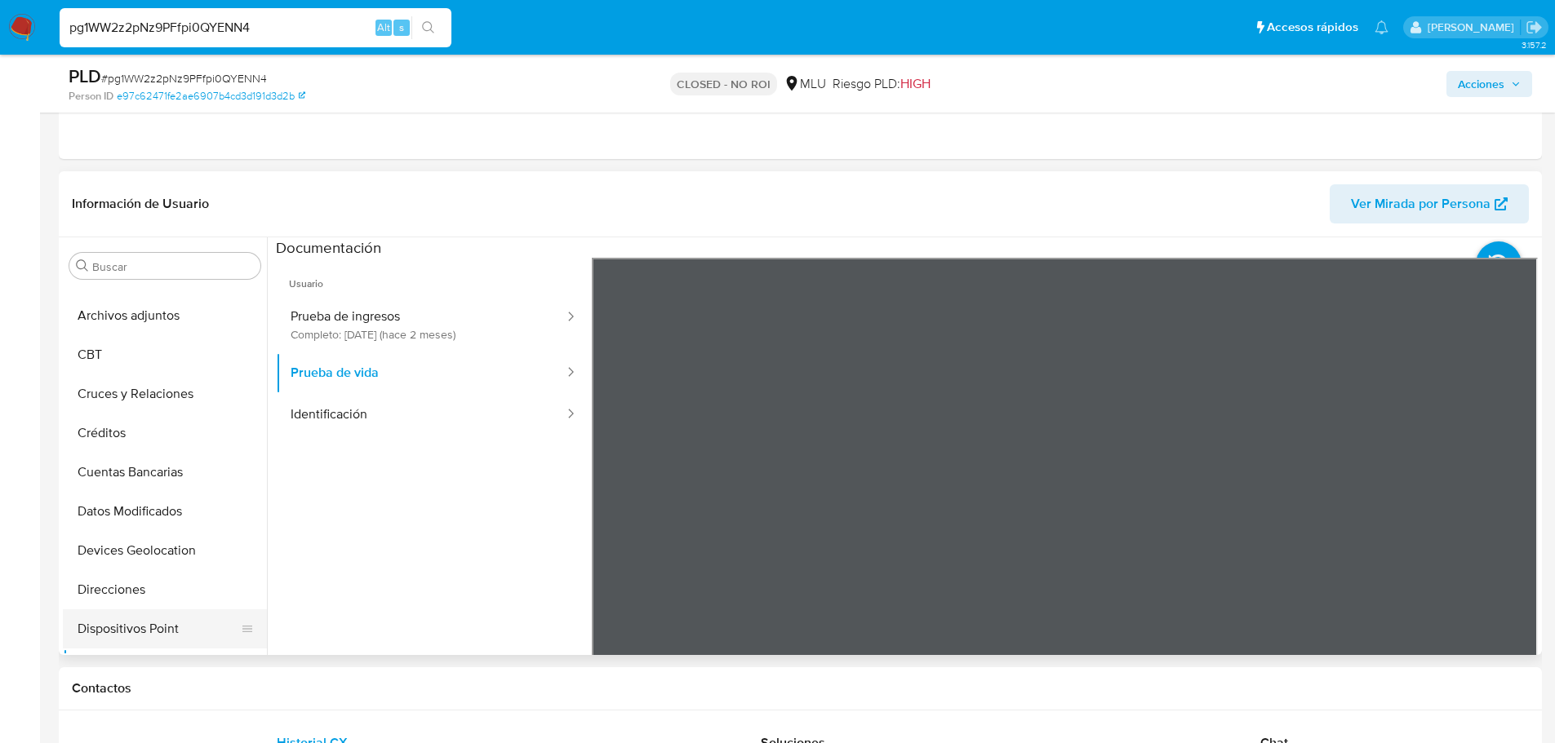
scroll to position [0, 0]
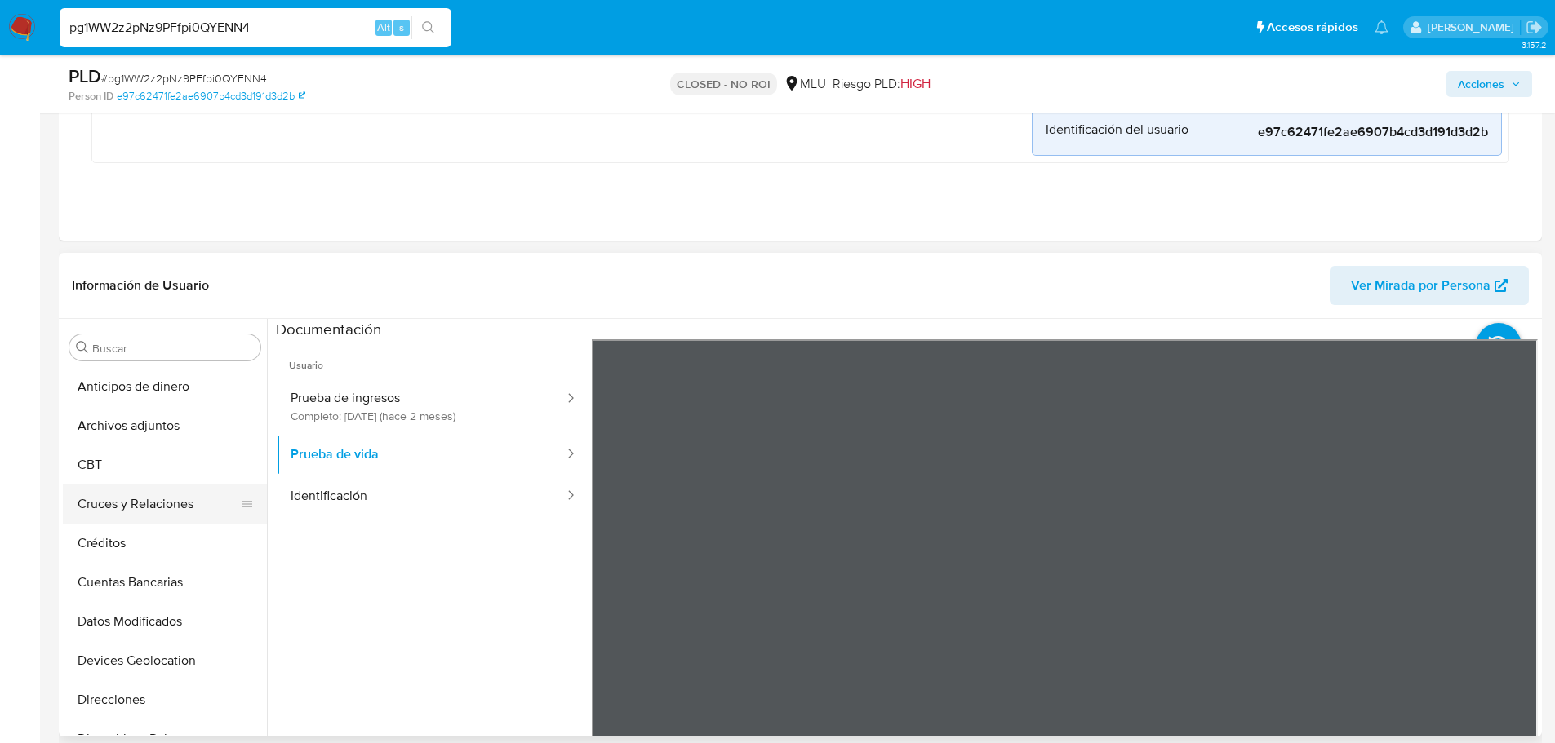
click at [164, 509] on button "Cruces y Relaciones" at bounding box center [158, 504] width 191 height 39
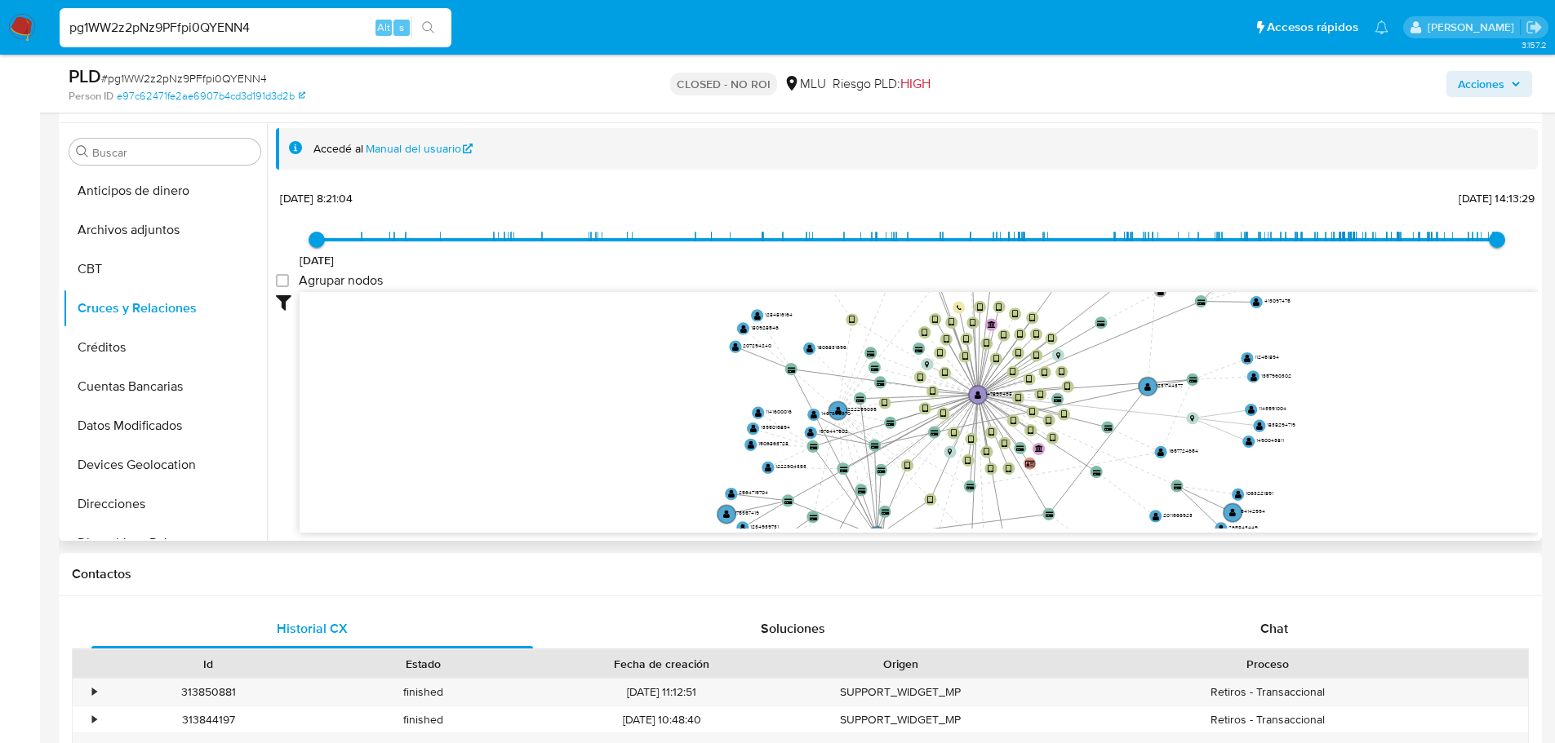
scroll to position [1061, 0]
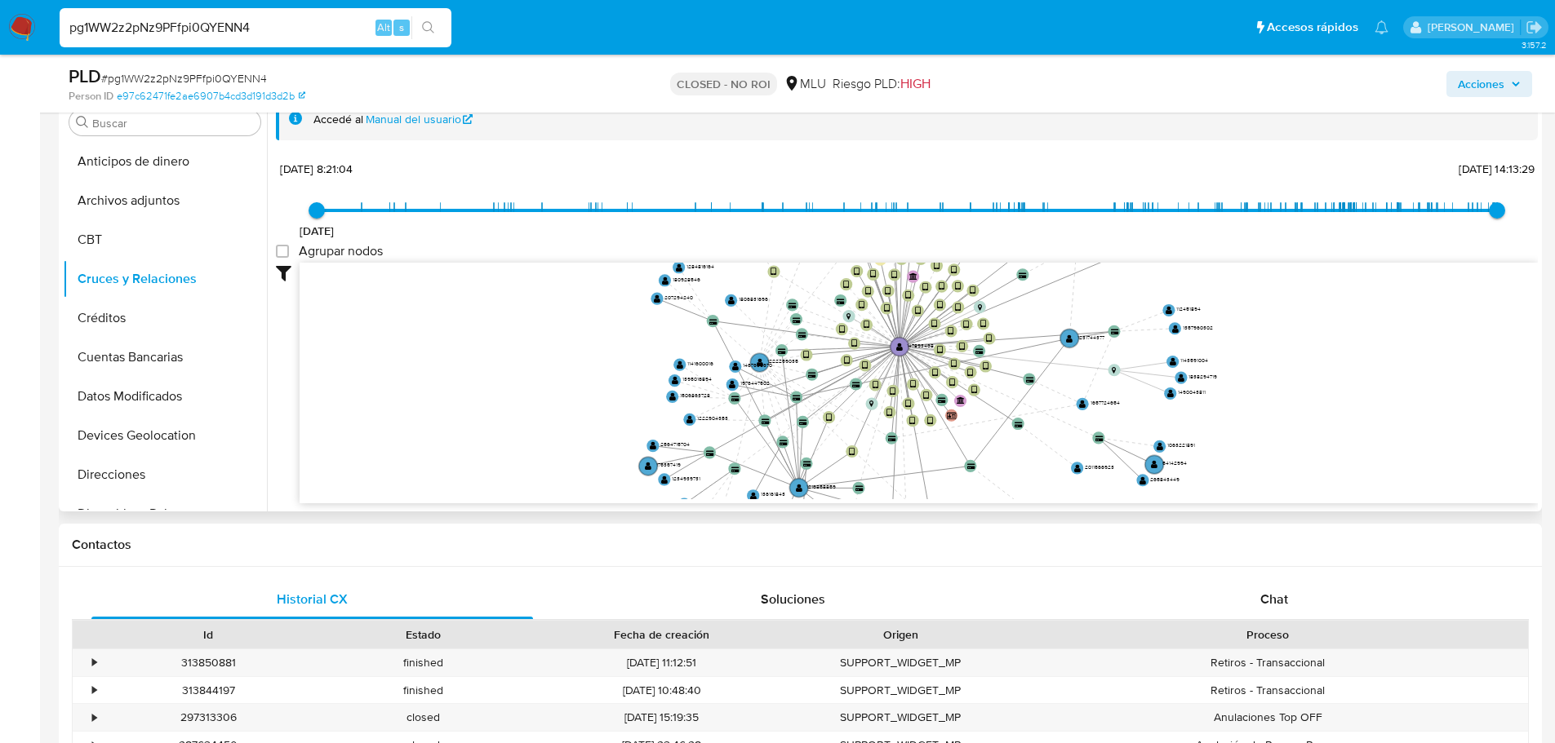
drag, startPoint x: 1389, startPoint y: 426, endPoint x: 1311, endPoint y: 407, distance: 80.6
click at [1311, 407] on icon "user-147893468  147893468 device-66d5cf2e7f3d4d07414edef3  device-67bf425e6a9…" at bounding box center [918, 381] width 1238 height 237
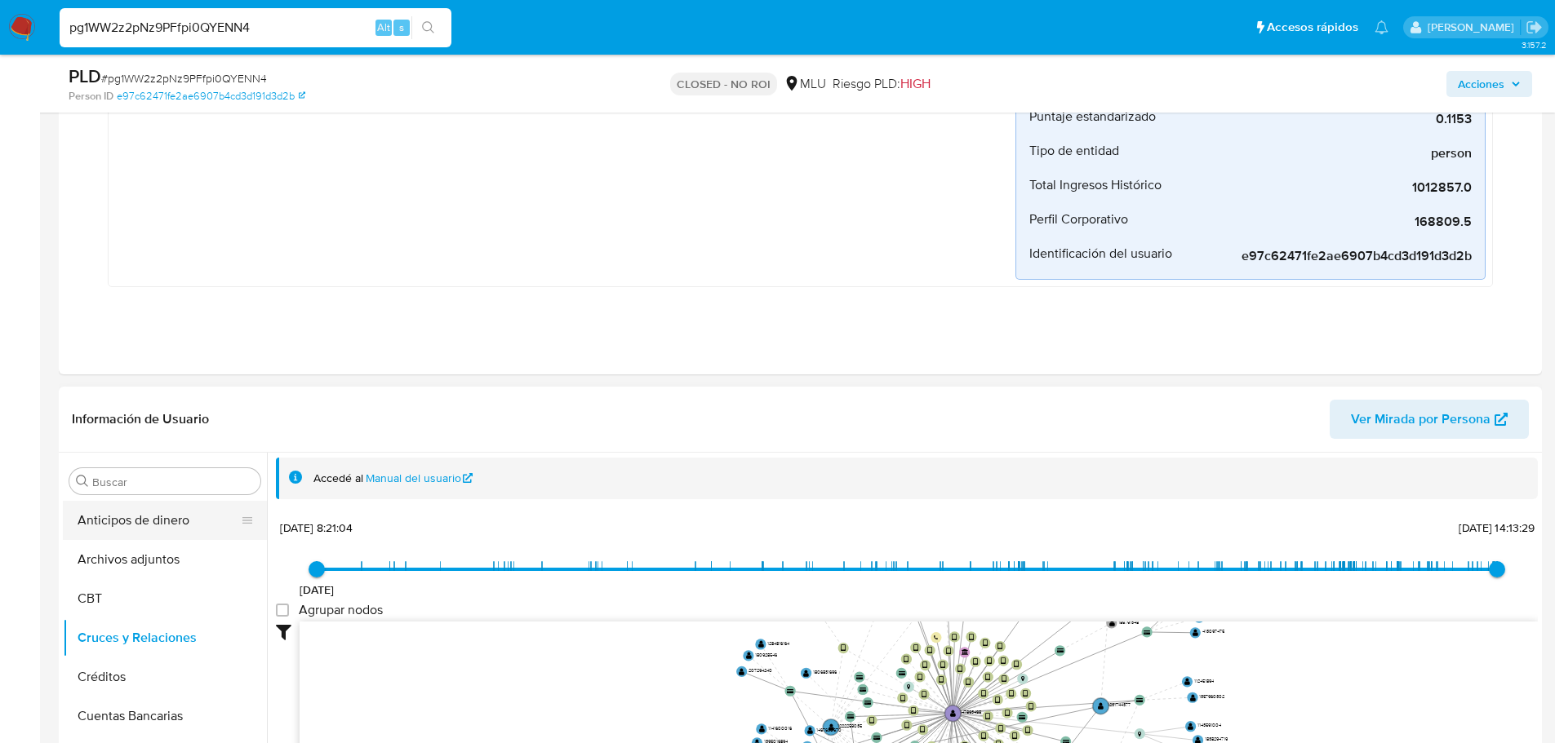
scroll to position [734, 0]
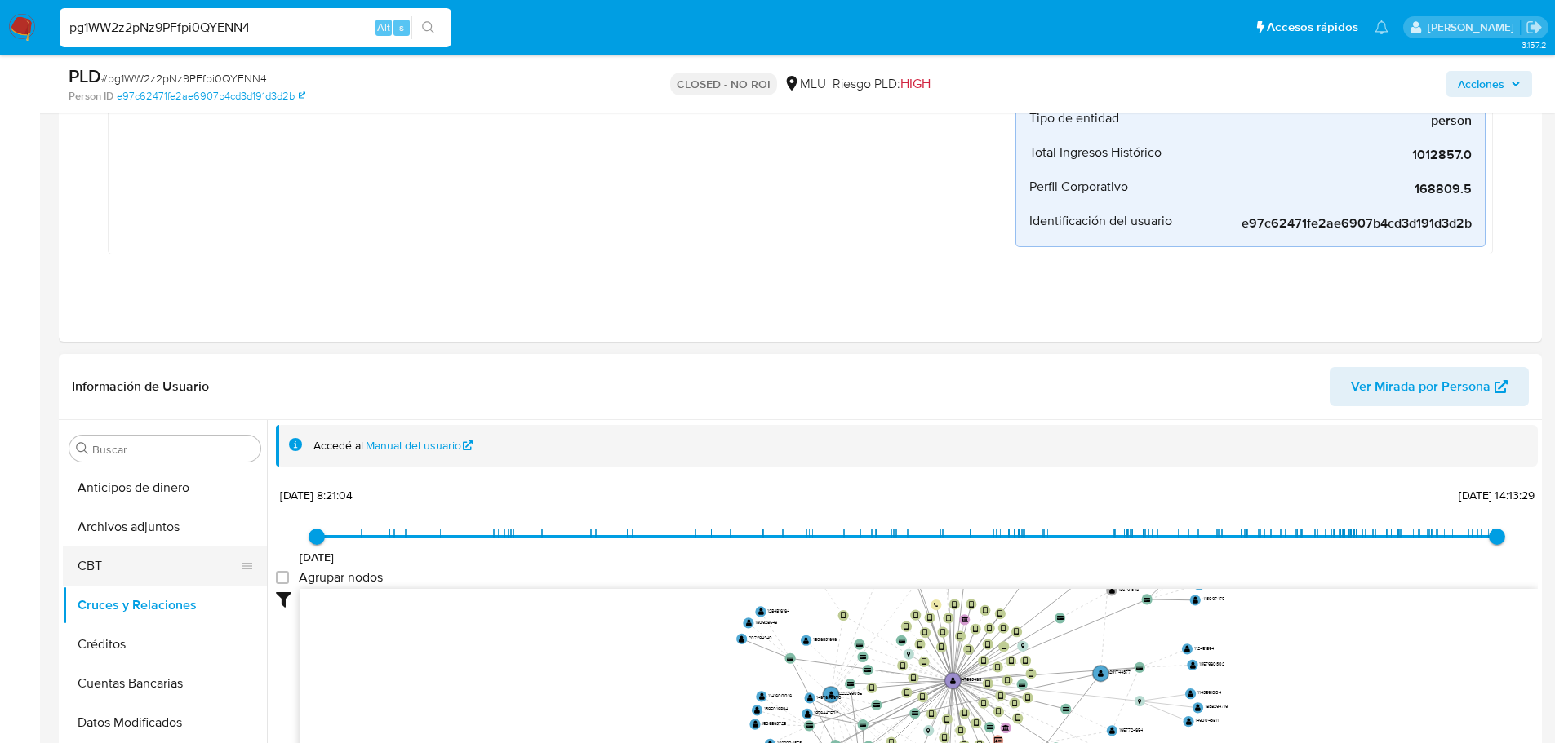
click at [152, 562] on button "CBT" at bounding box center [158, 566] width 191 height 39
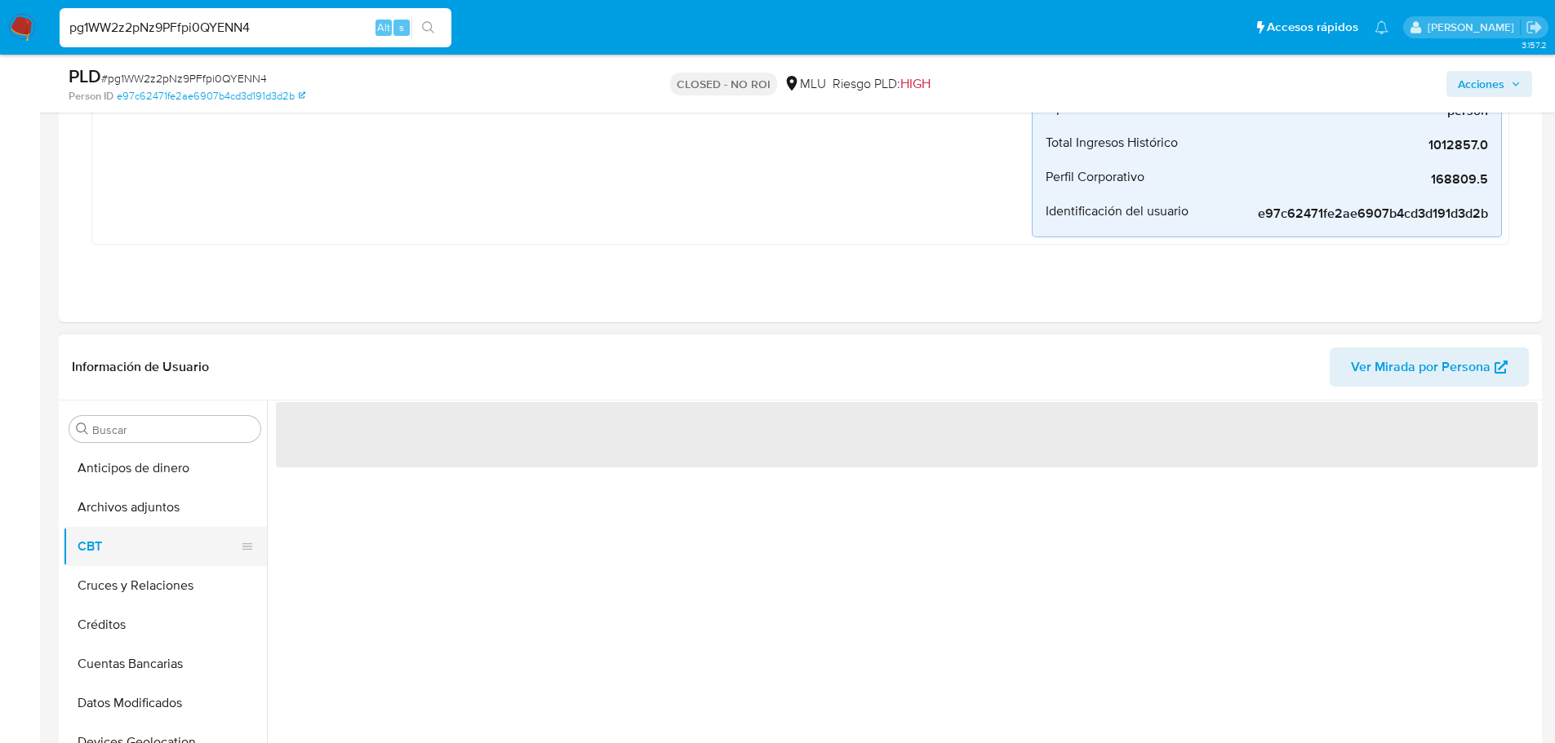
scroll to position [0, 0]
click at [162, 538] on button "CBT" at bounding box center [158, 546] width 191 height 39
click at [193, 512] on button "Archivos adjuntos" at bounding box center [158, 507] width 191 height 39
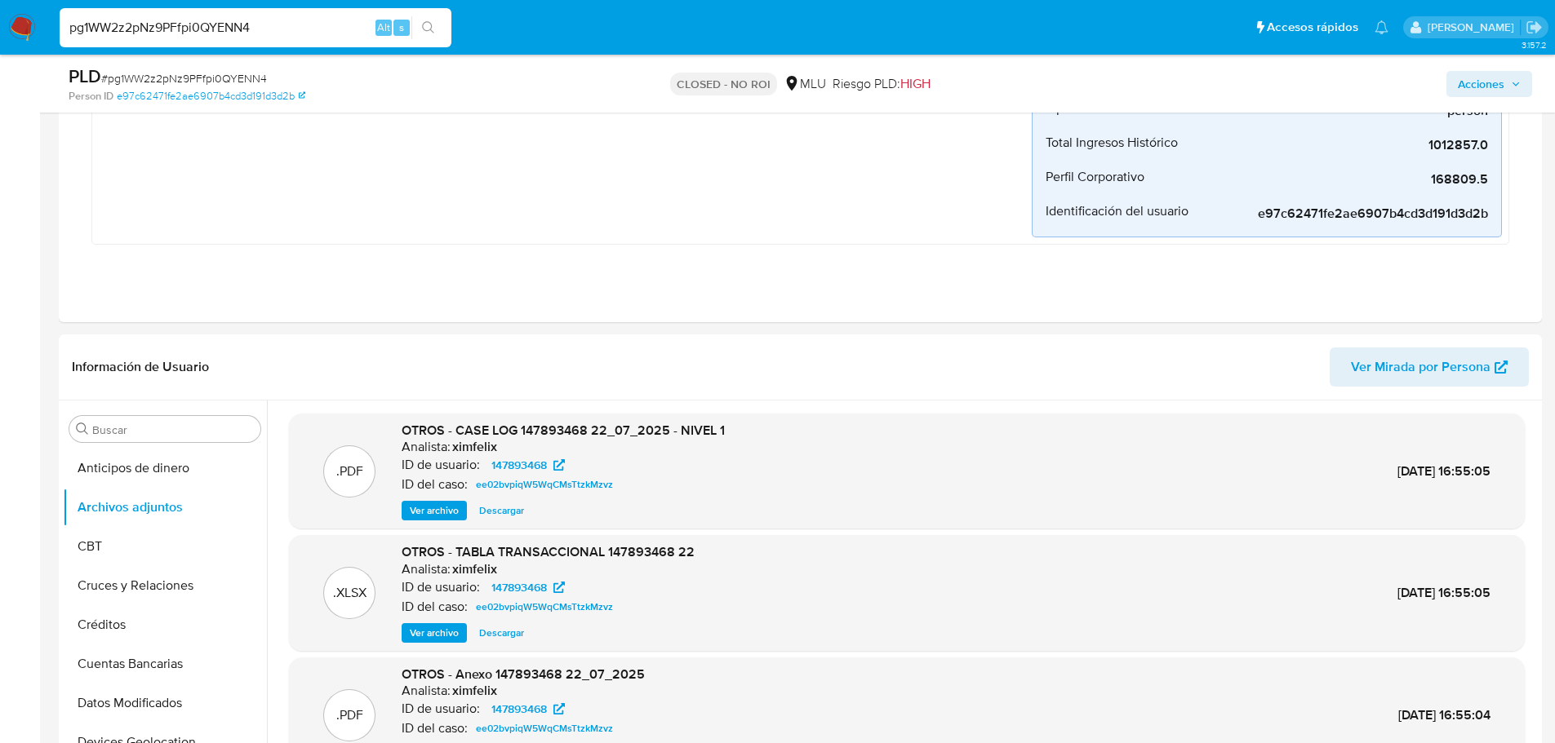
click at [188, 23] on input "pg1WW2z2pNz9PFfpi0QYENN4" at bounding box center [256, 27] width 392 height 21
paste input "6ijxJJ0cjHoLj3rzp3qtSS5E"
type input "6ijxJJ0cjHoLj3rzp3qtSS5E"
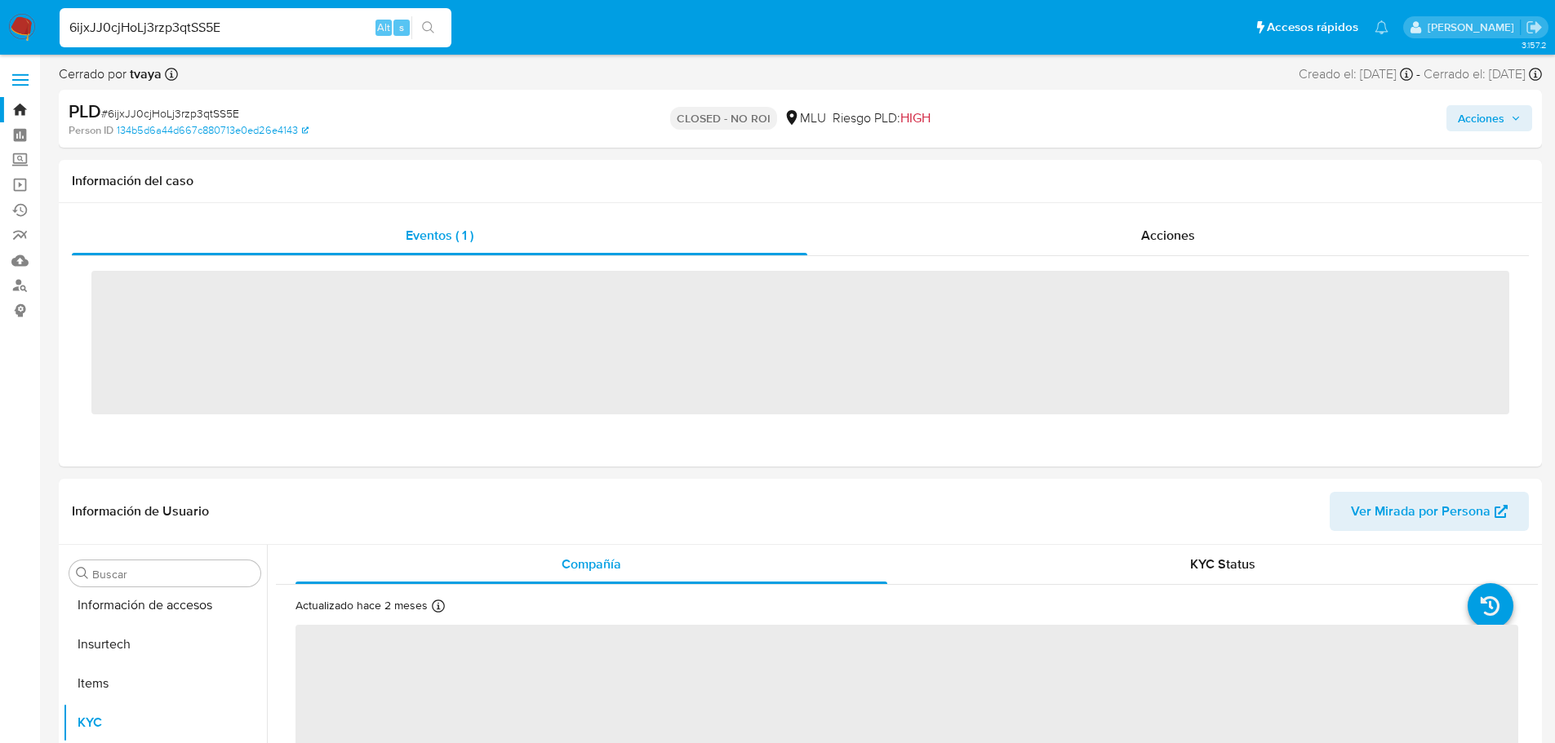
scroll to position [729, 0]
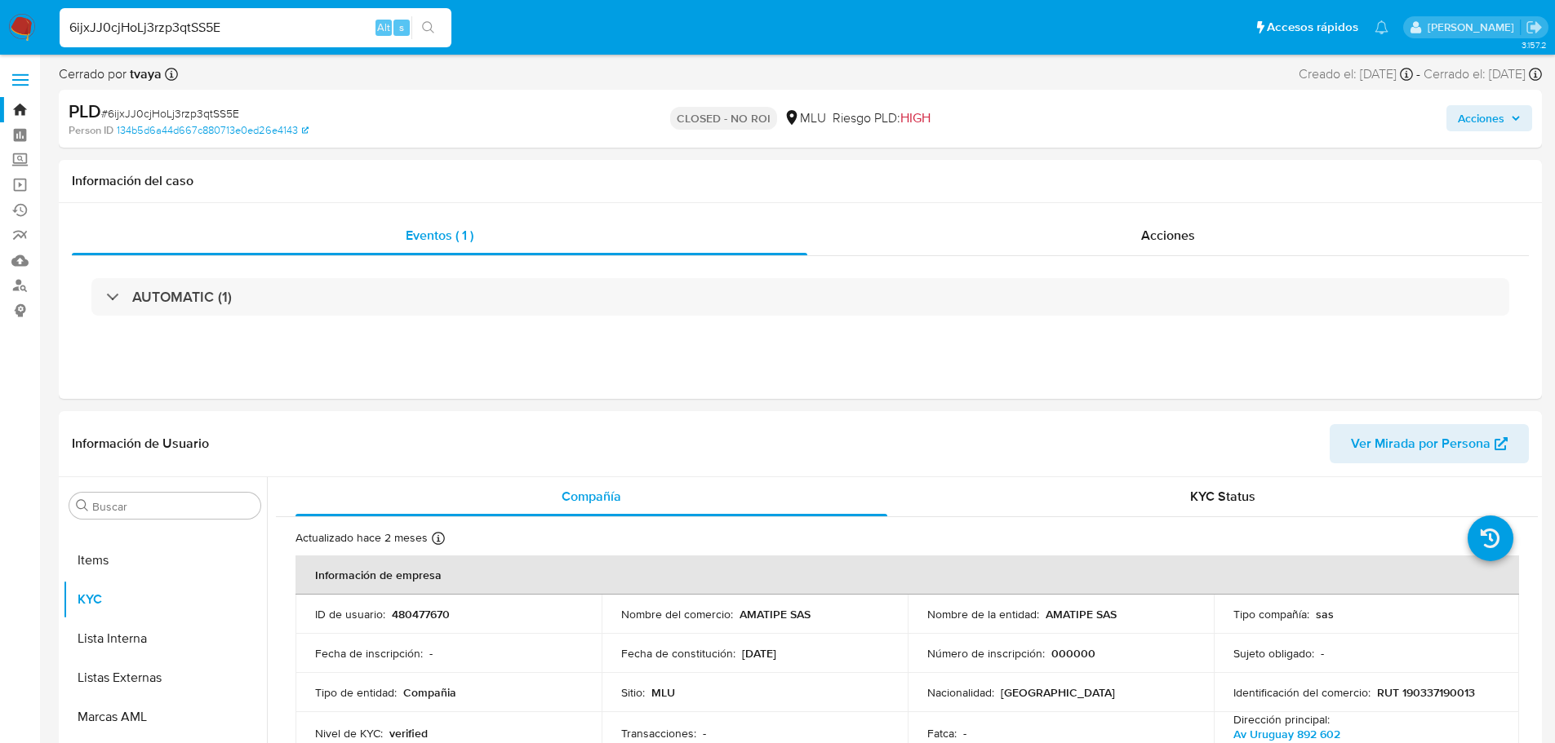
select select "10"
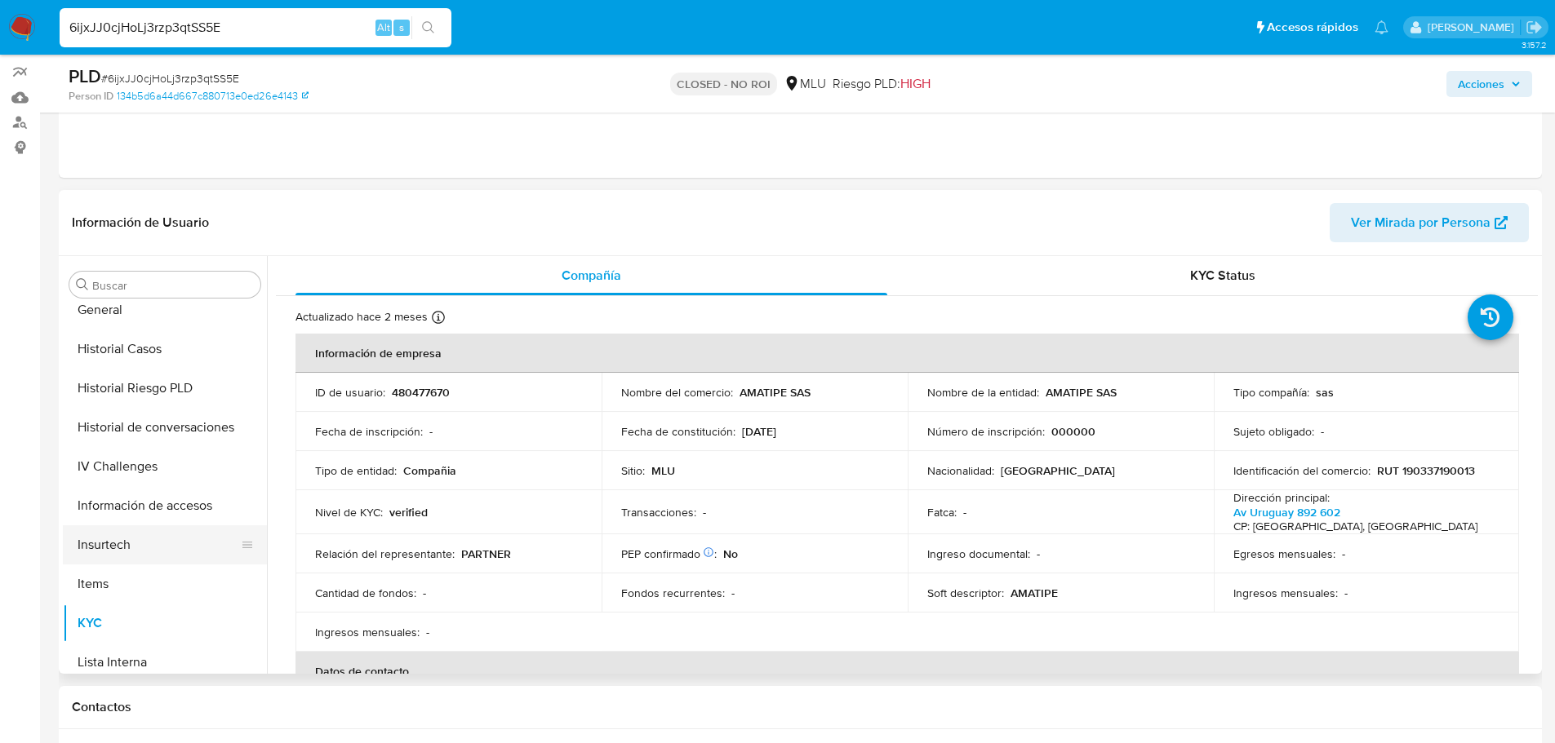
scroll to position [321, 0]
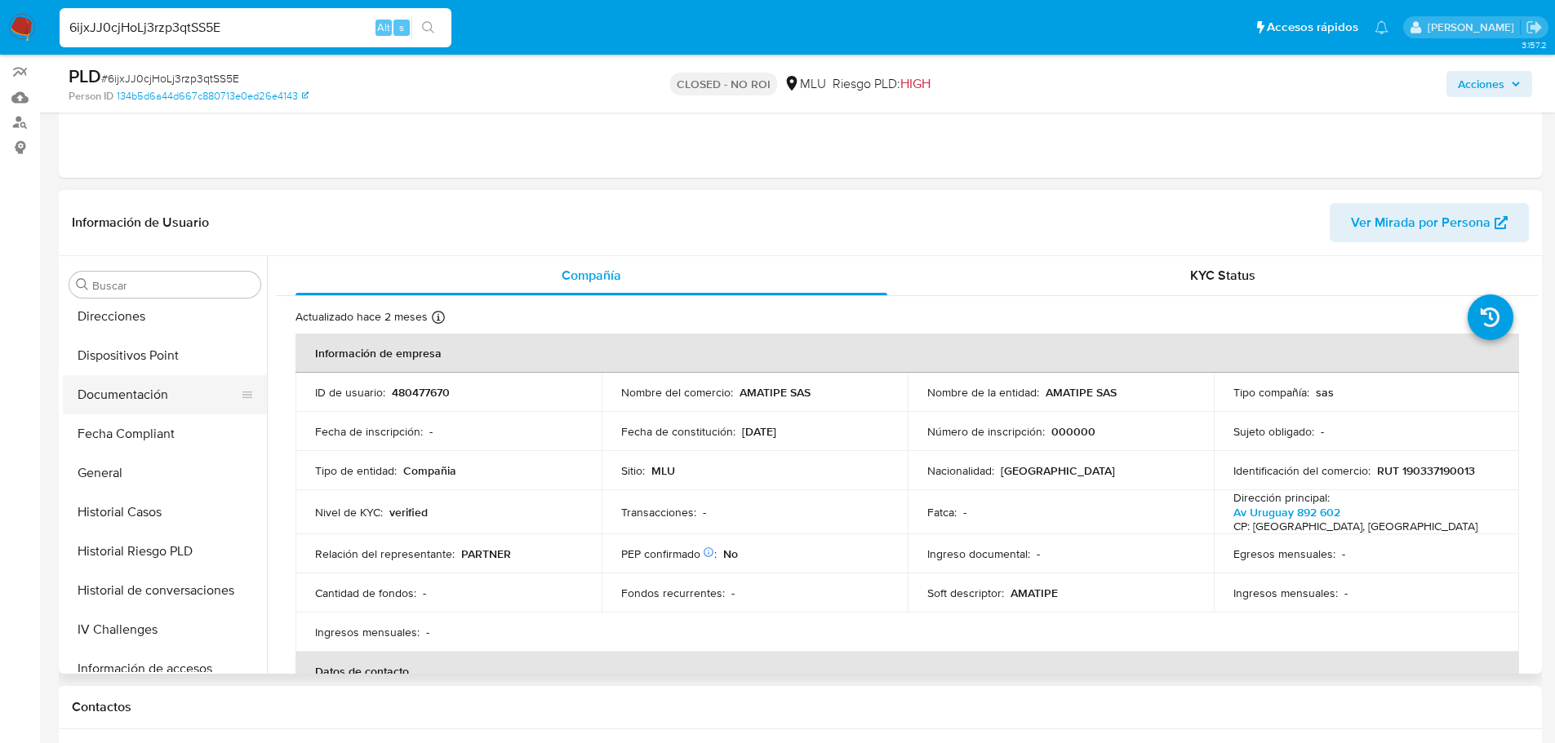
click at [157, 392] on button "Documentación" at bounding box center [158, 394] width 191 height 39
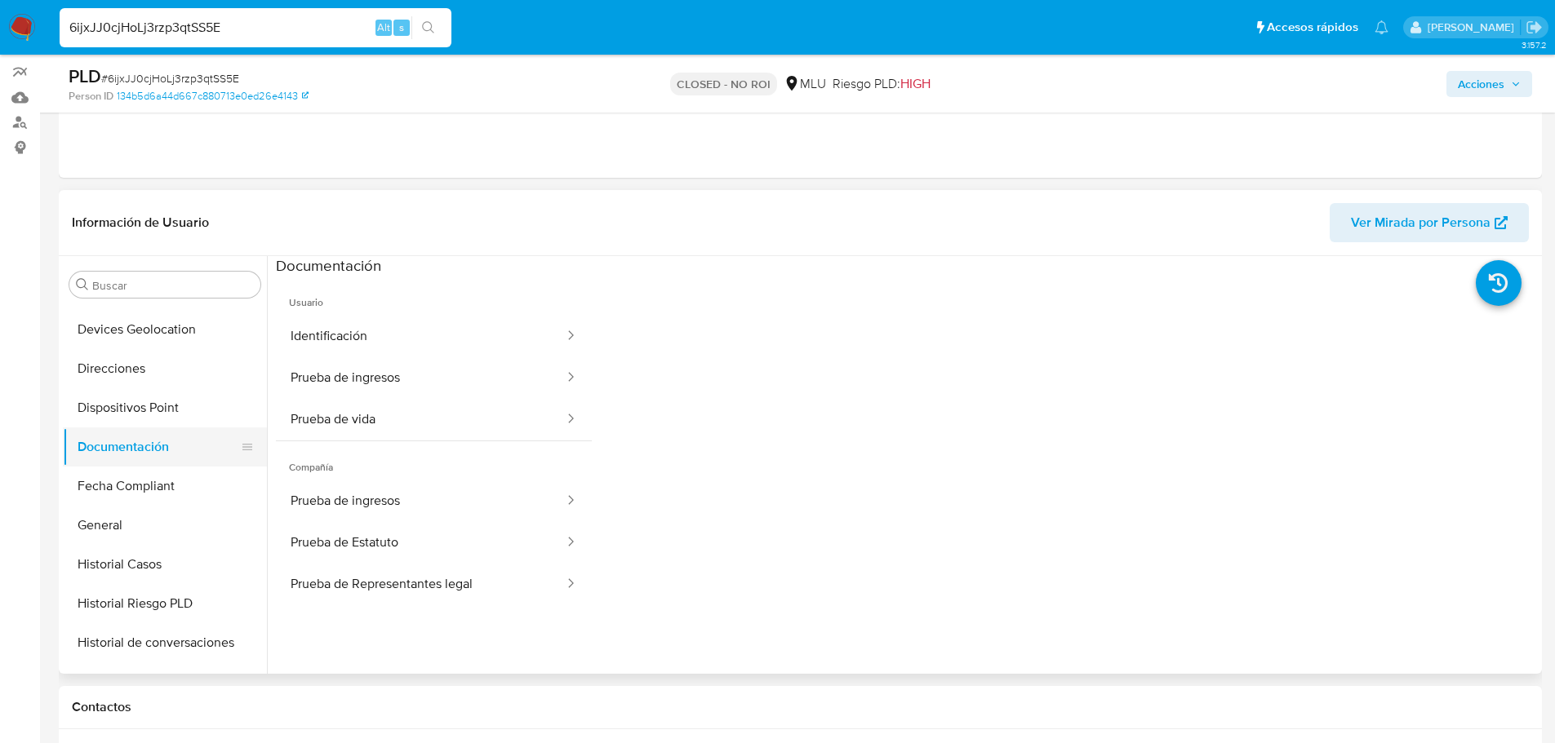
scroll to position [239, 0]
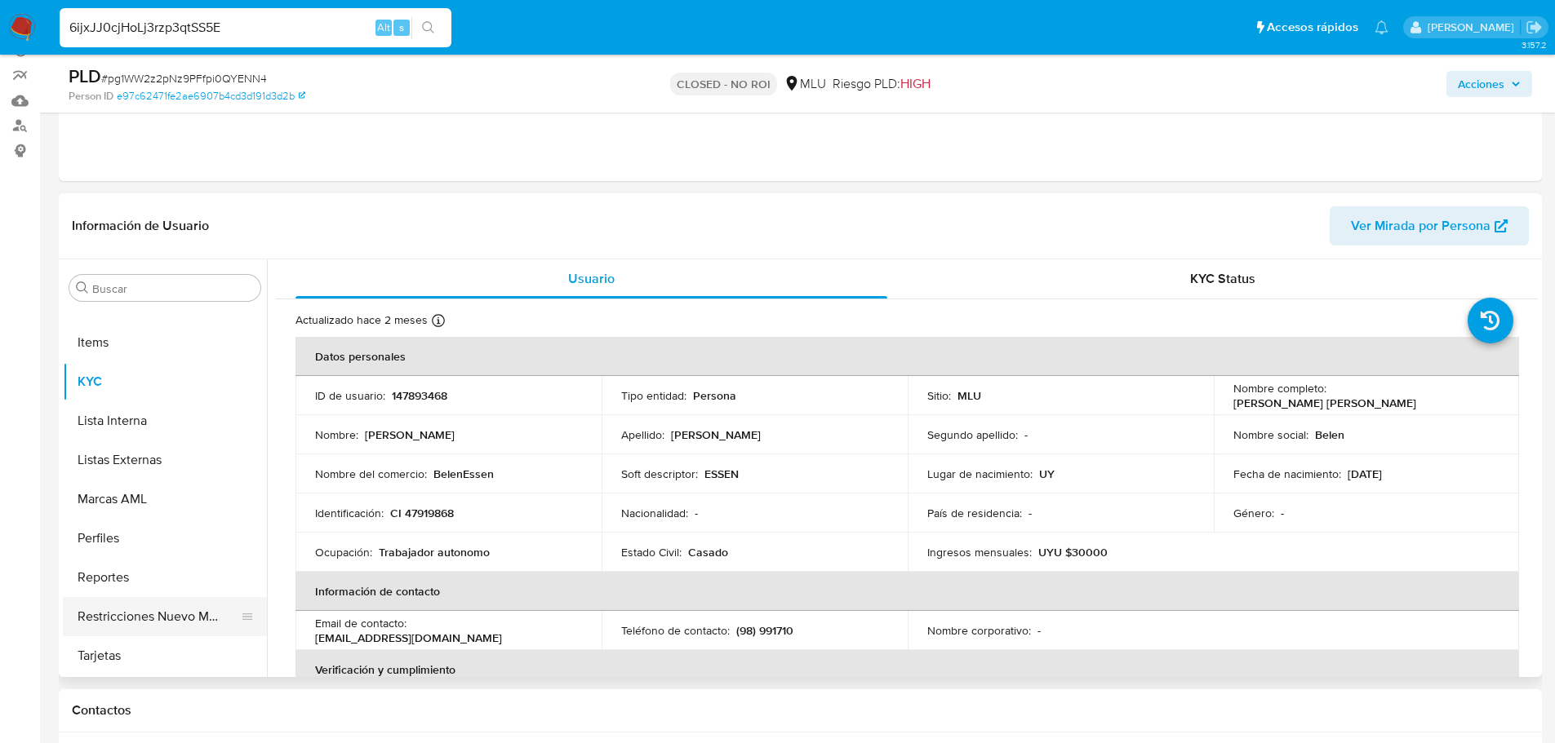
scroll to position [163, 0]
select select "10"
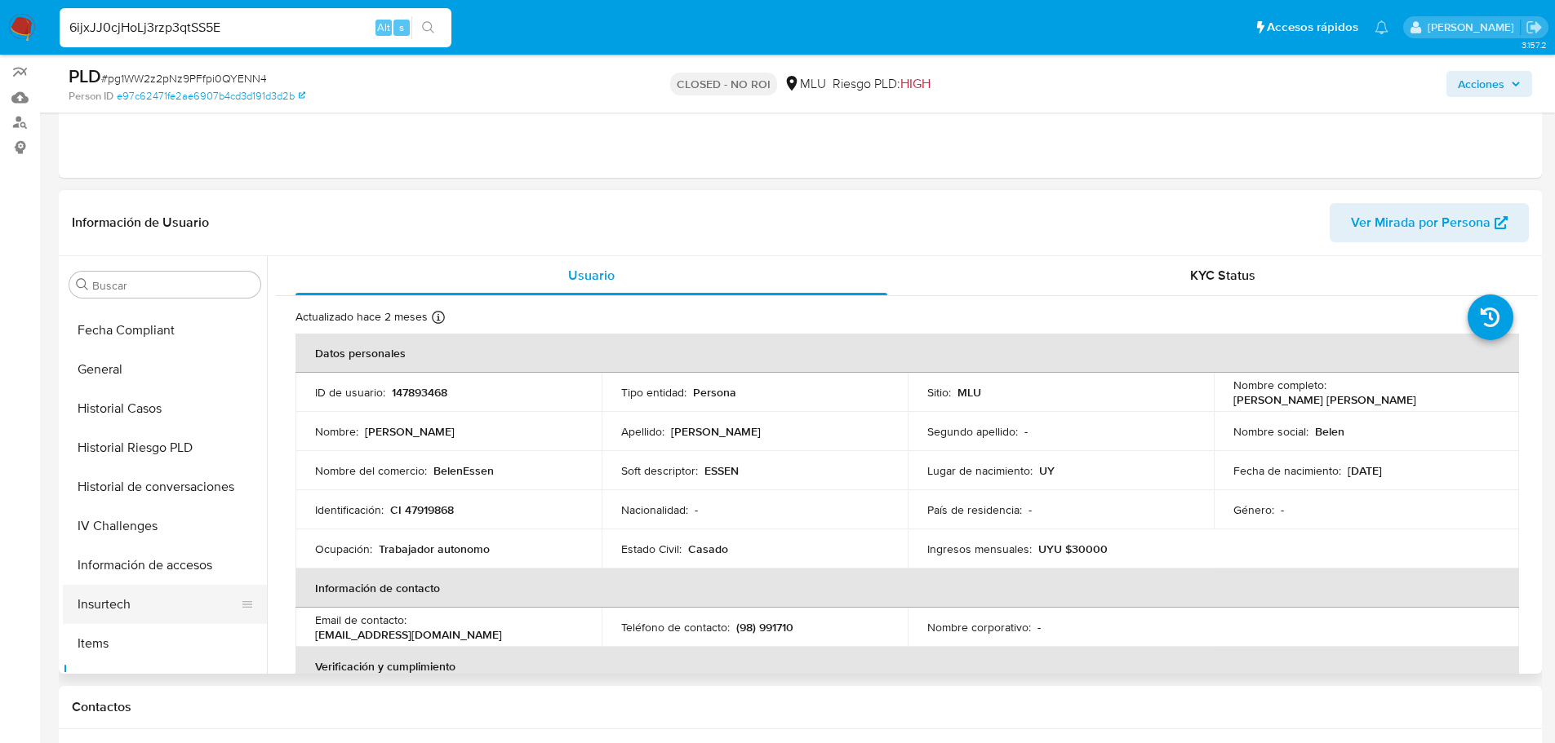
scroll to position [402, 0]
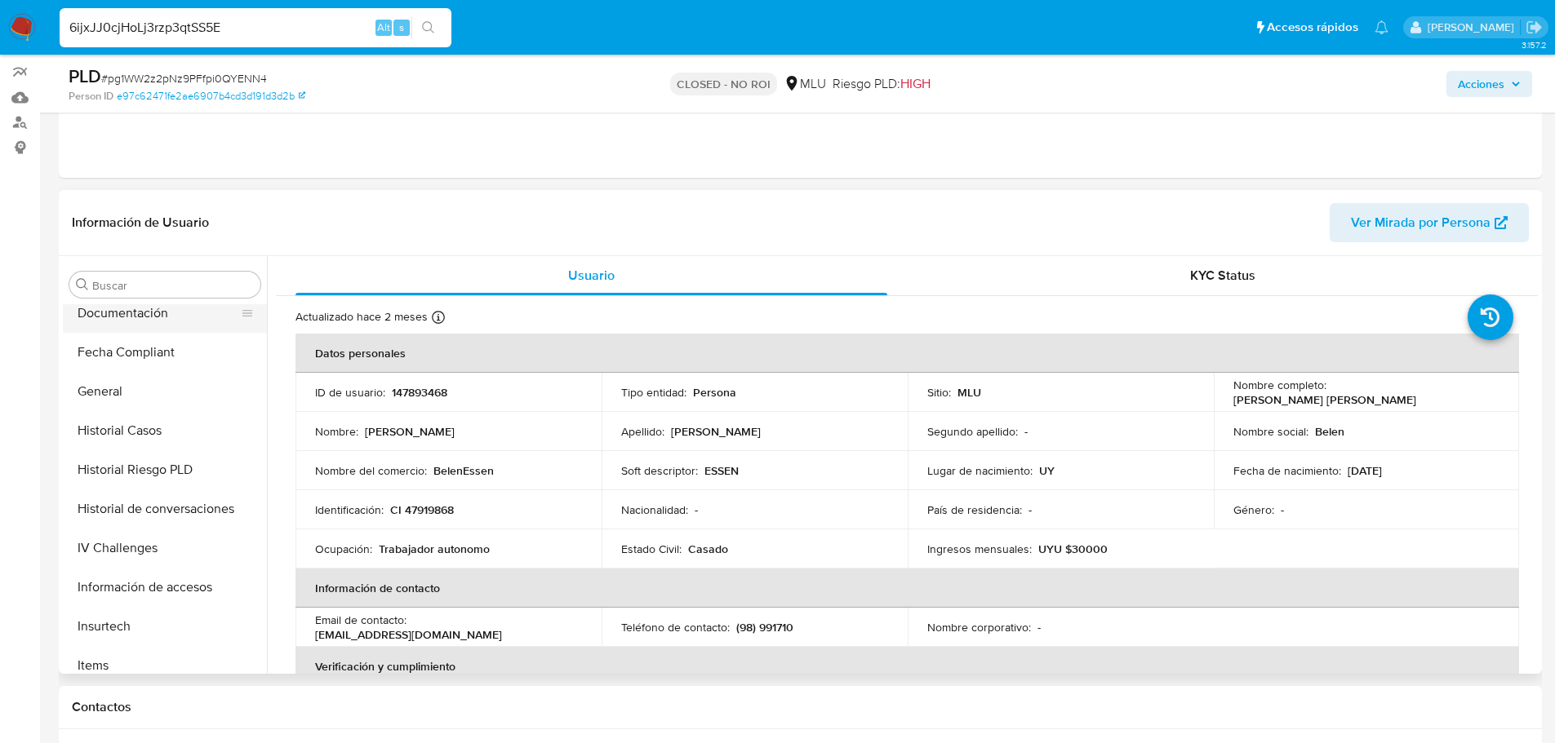
click at [144, 319] on button "Documentación" at bounding box center [158, 313] width 191 height 39
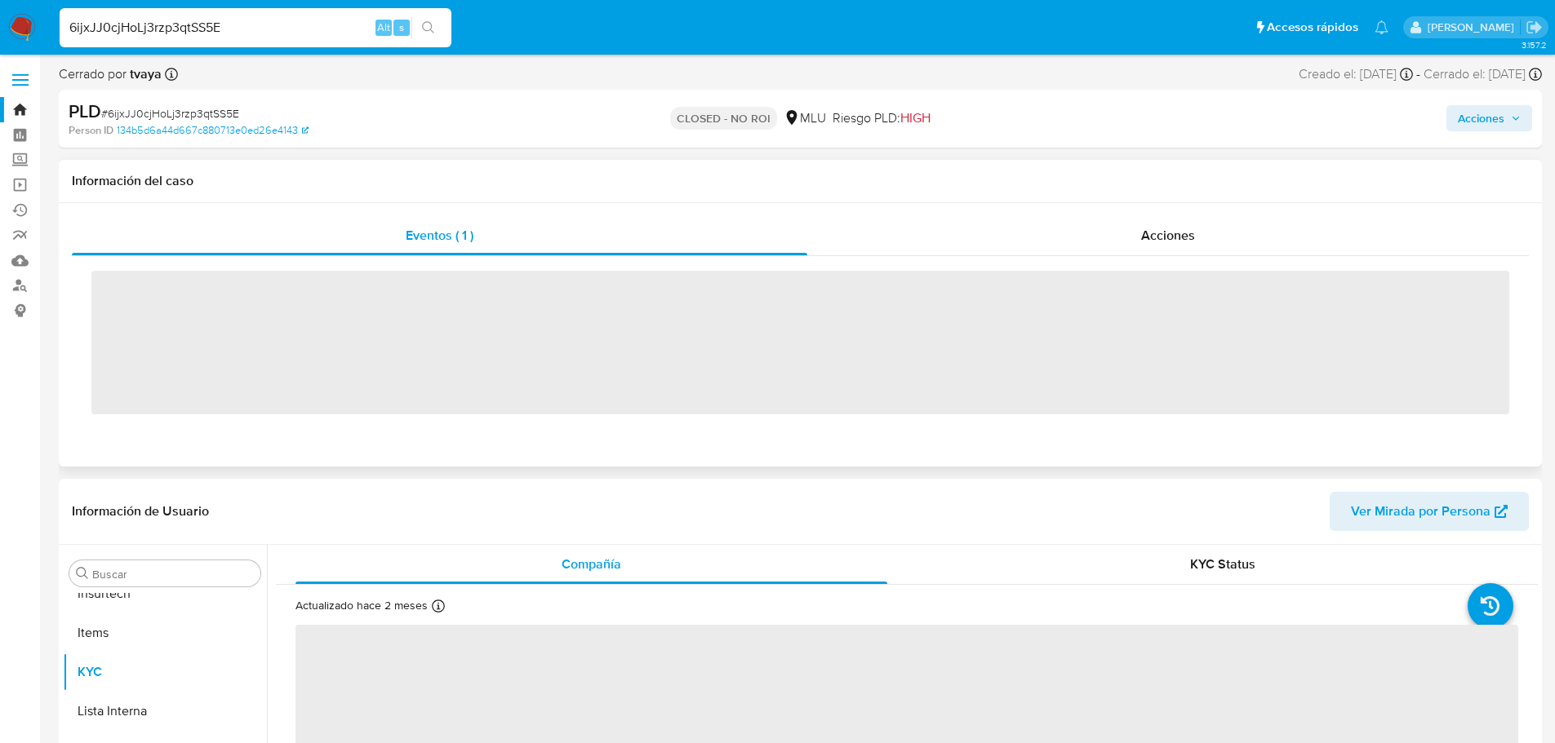
scroll to position [729, 0]
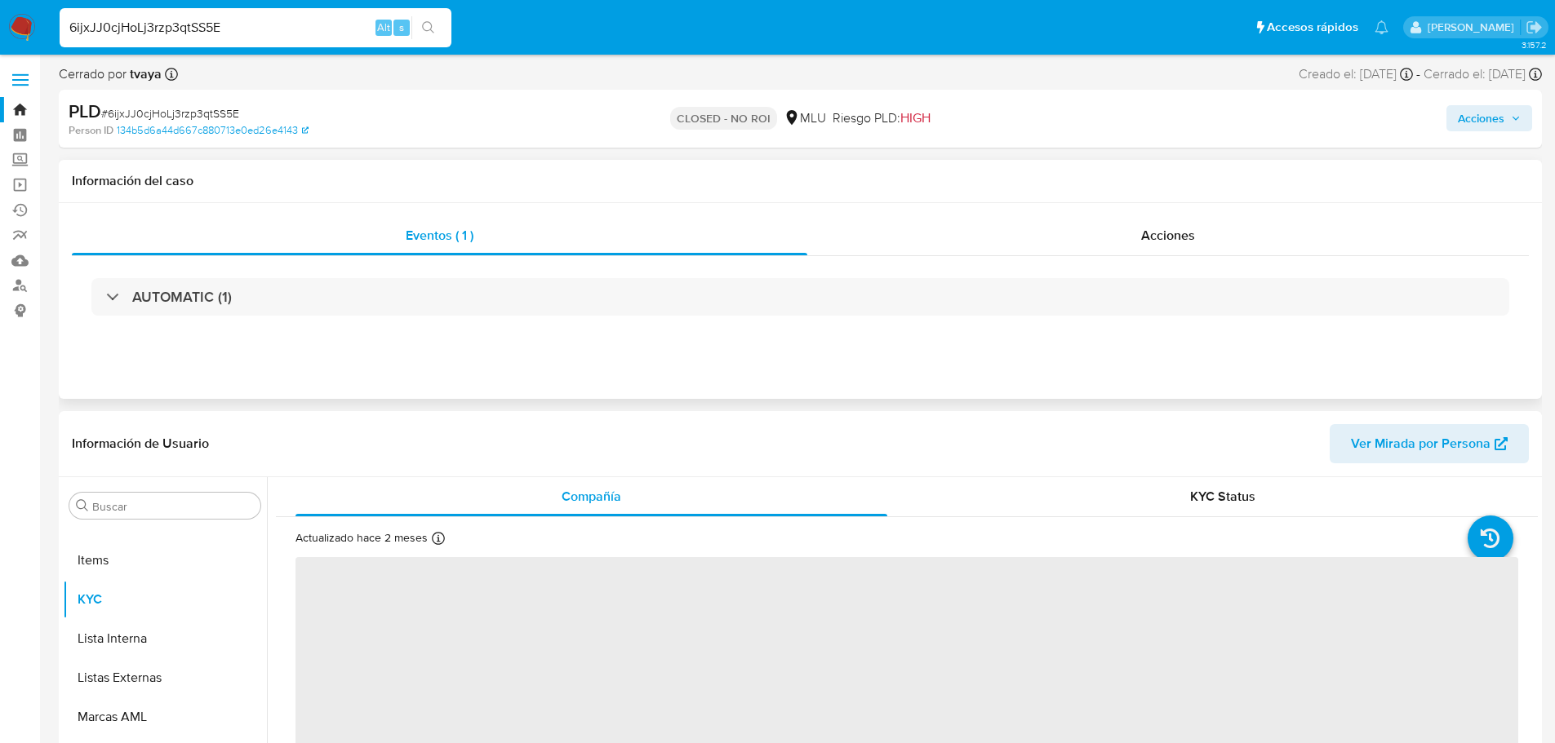
select select "10"
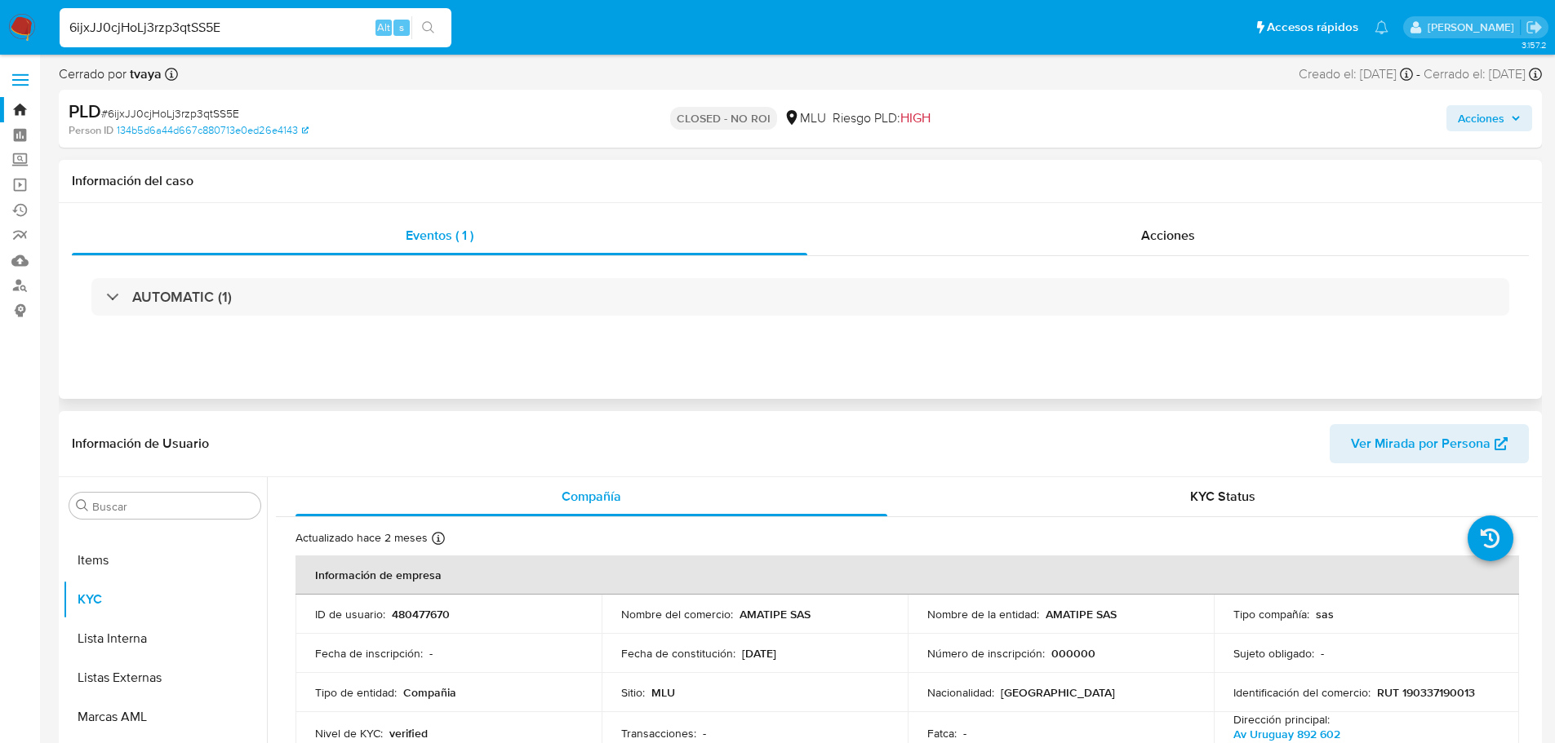
click at [1140, 689] on div "Nacionalidad : [GEOGRAPHIC_DATA]" at bounding box center [1060, 692] width 267 height 15
click at [889, 601] on td "Nombre del comercio : AMATIPE SAS" at bounding box center [754, 614] width 306 height 39
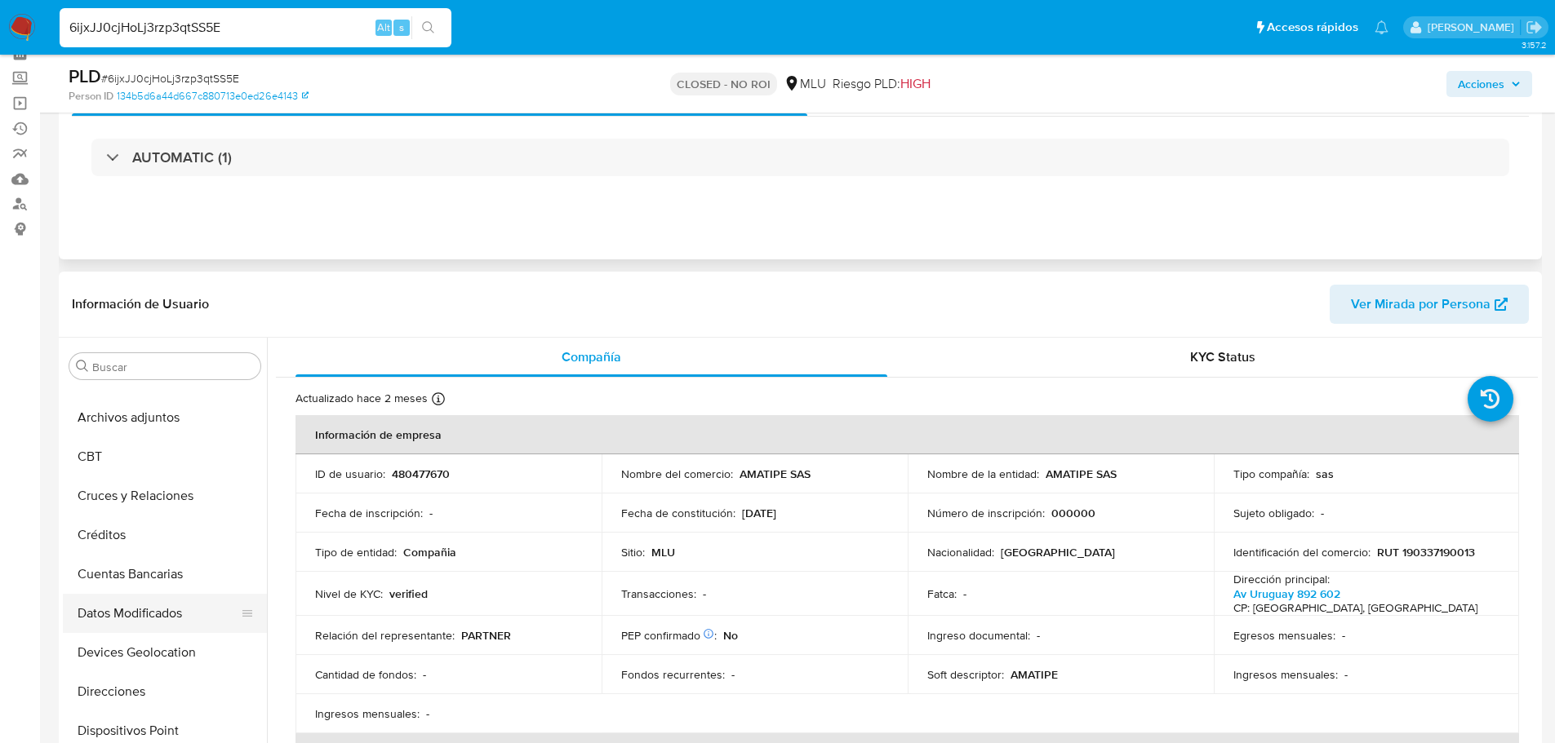
scroll to position [0, 0]
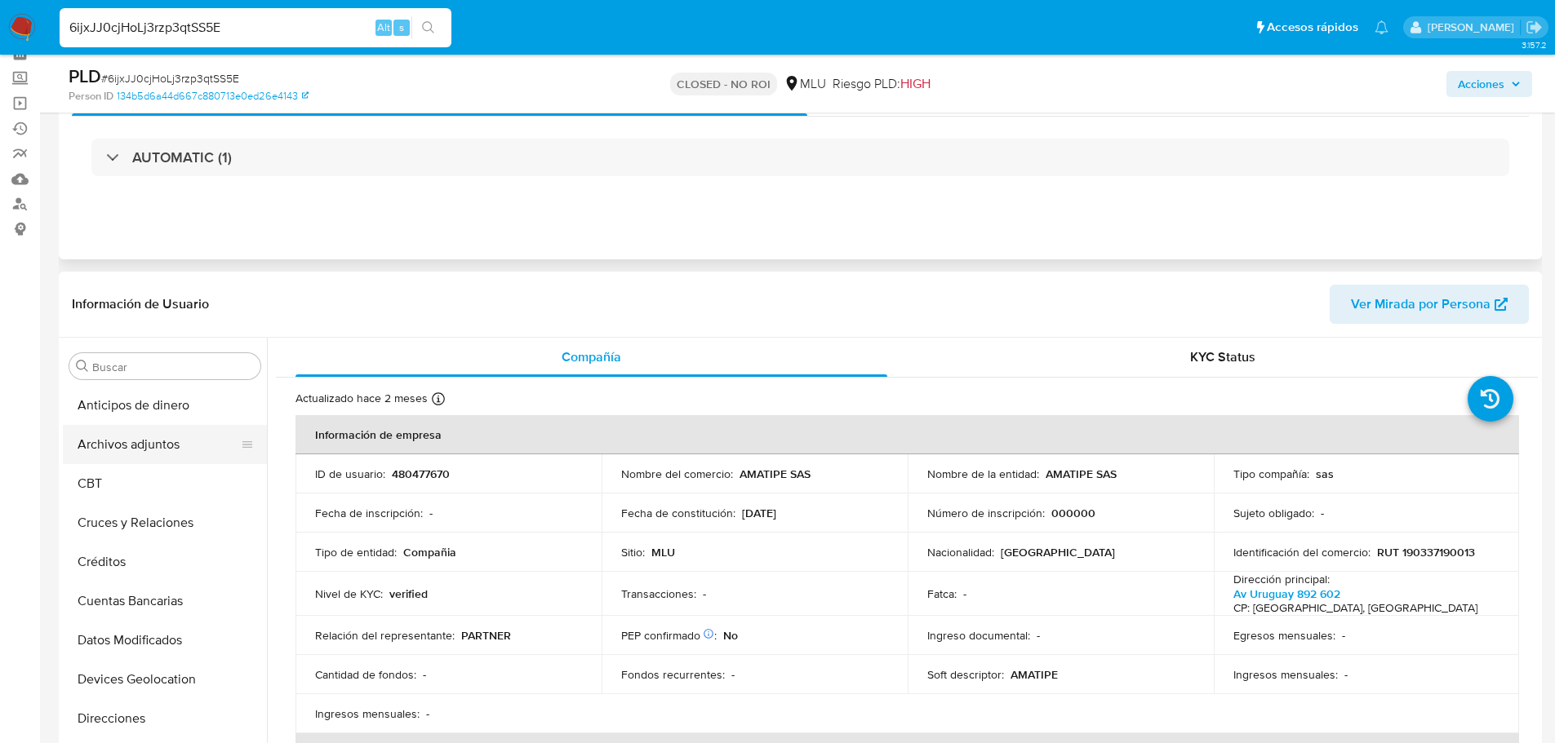
click at [147, 436] on button "Archivos adjuntos" at bounding box center [158, 444] width 191 height 39
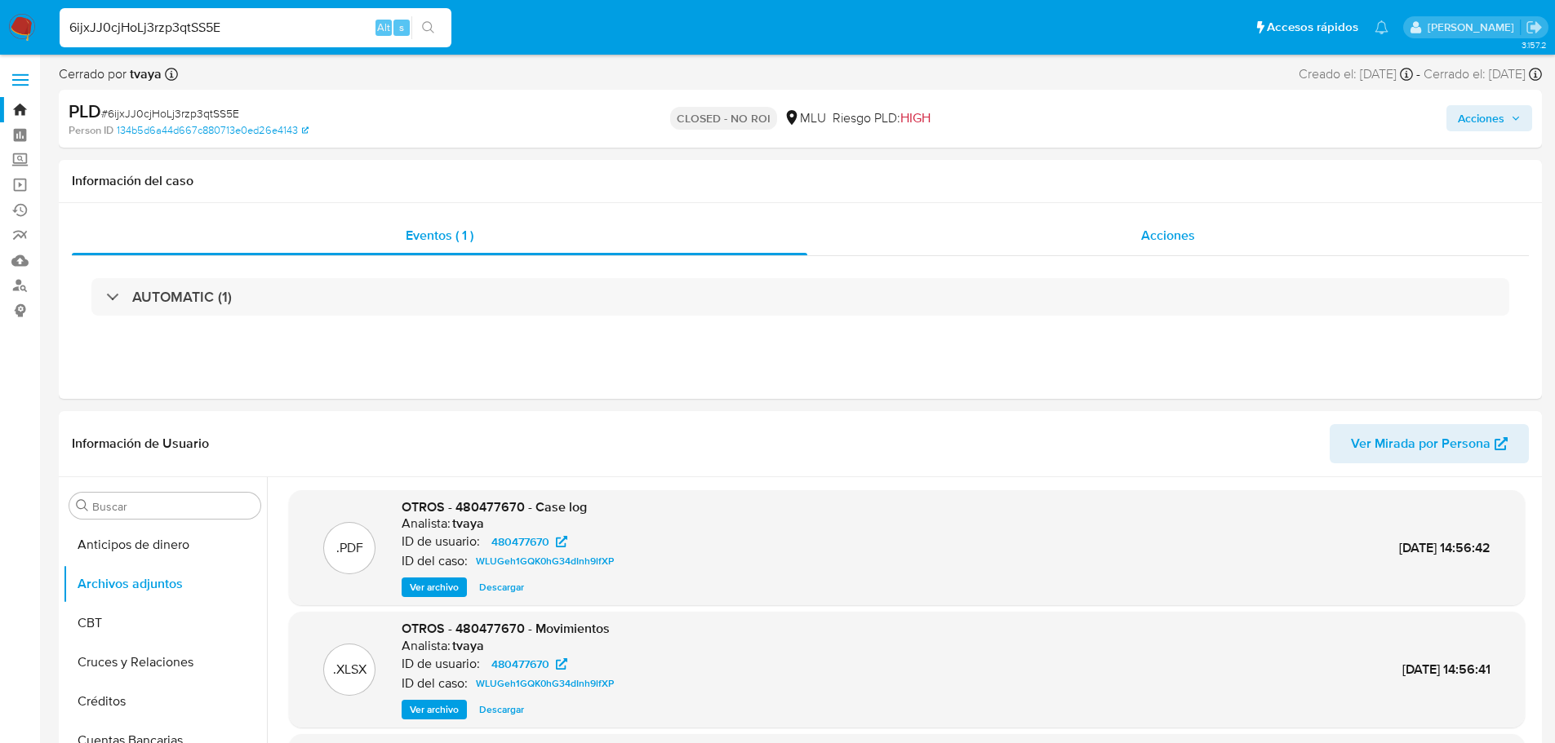
click at [1177, 223] on div "Acciones" at bounding box center [1167, 235] width 721 height 39
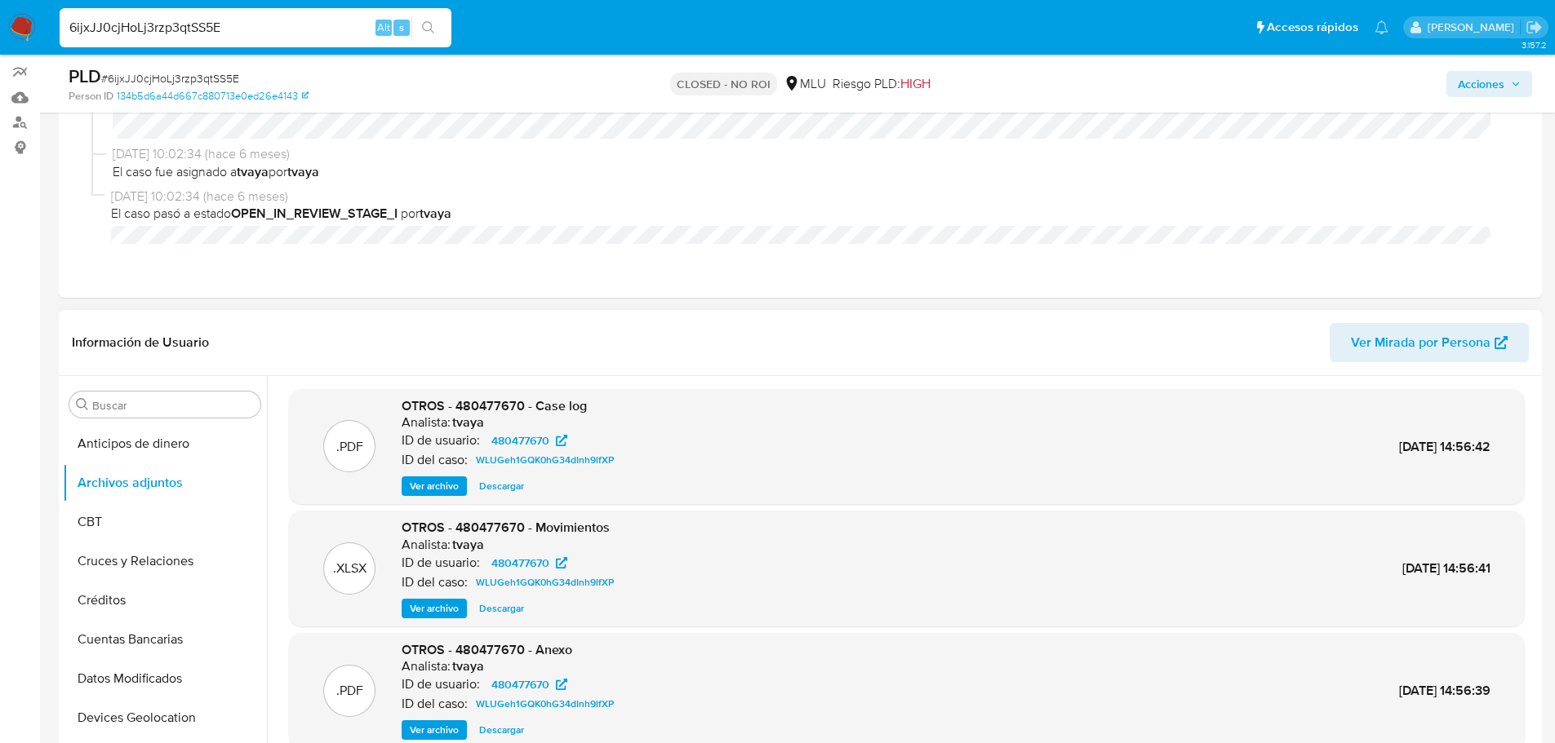
click at [422, 487] on span "Ver archivo" at bounding box center [434, 486] width 49 height 16
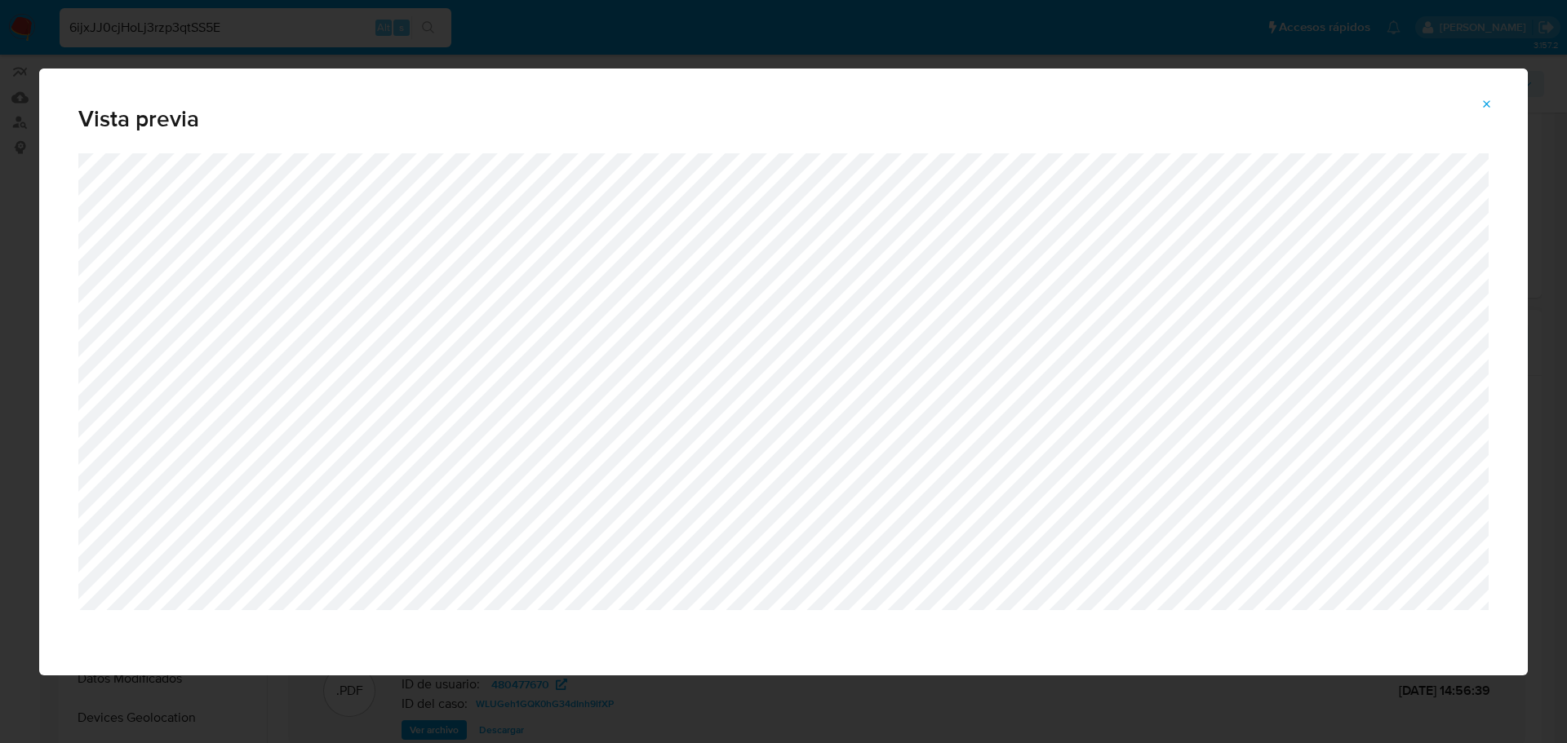
click at [1482, 103] on icon "Attachment preview" at bounding box center [1486, 104] width 13 height 13
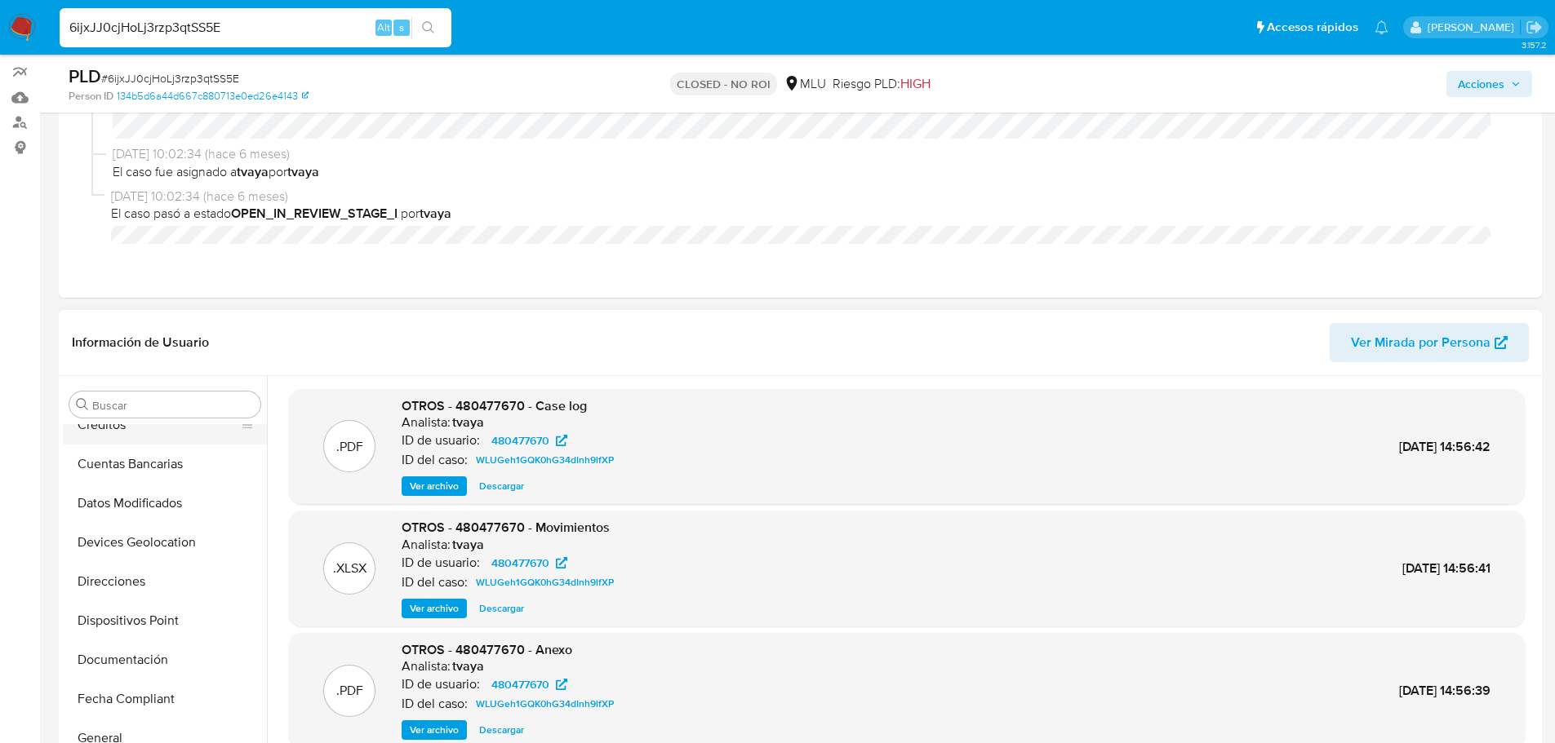
scroll to position [245, 0]
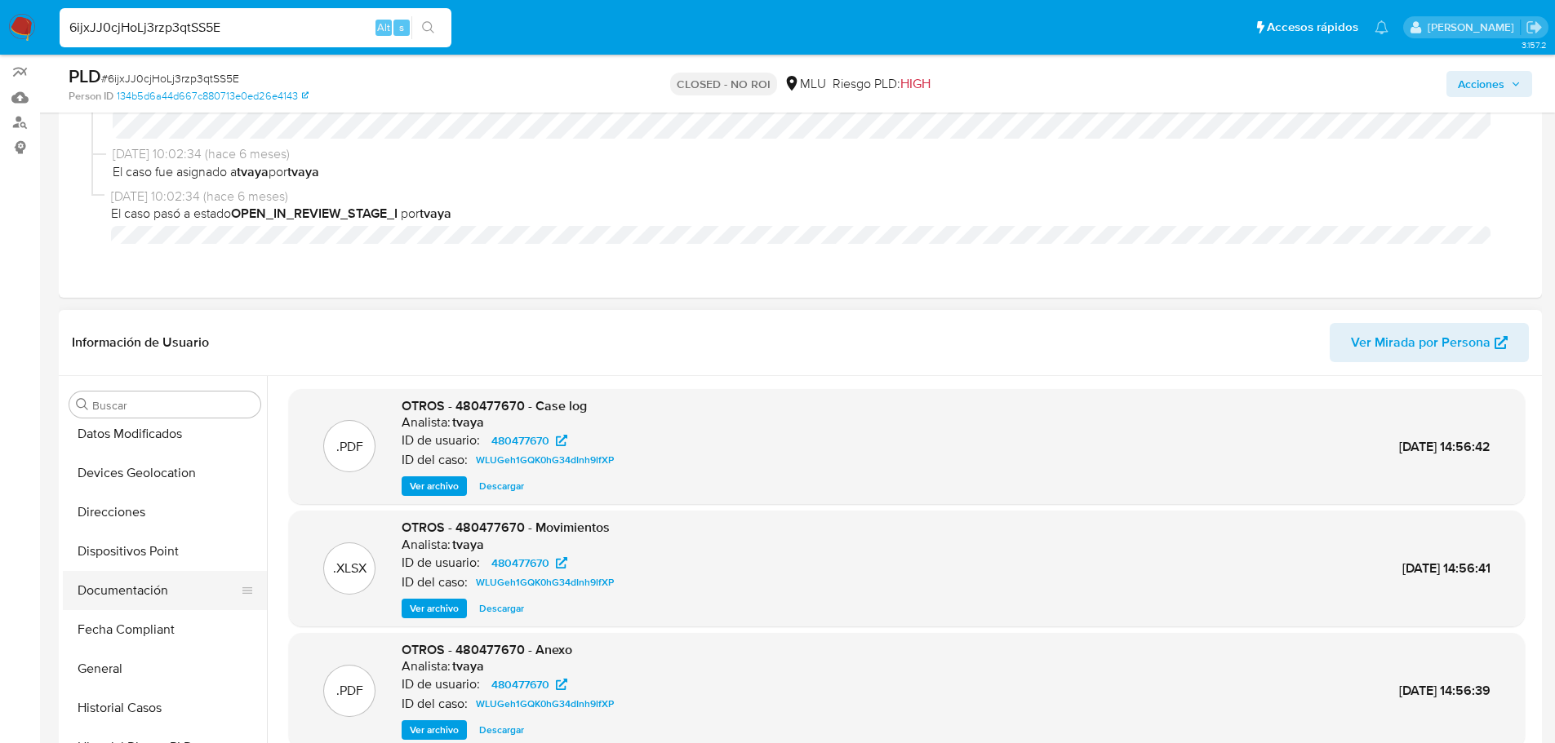
click at [137, 598] on button "Documentación" at bounding box center [158, 590] width 191 height 39
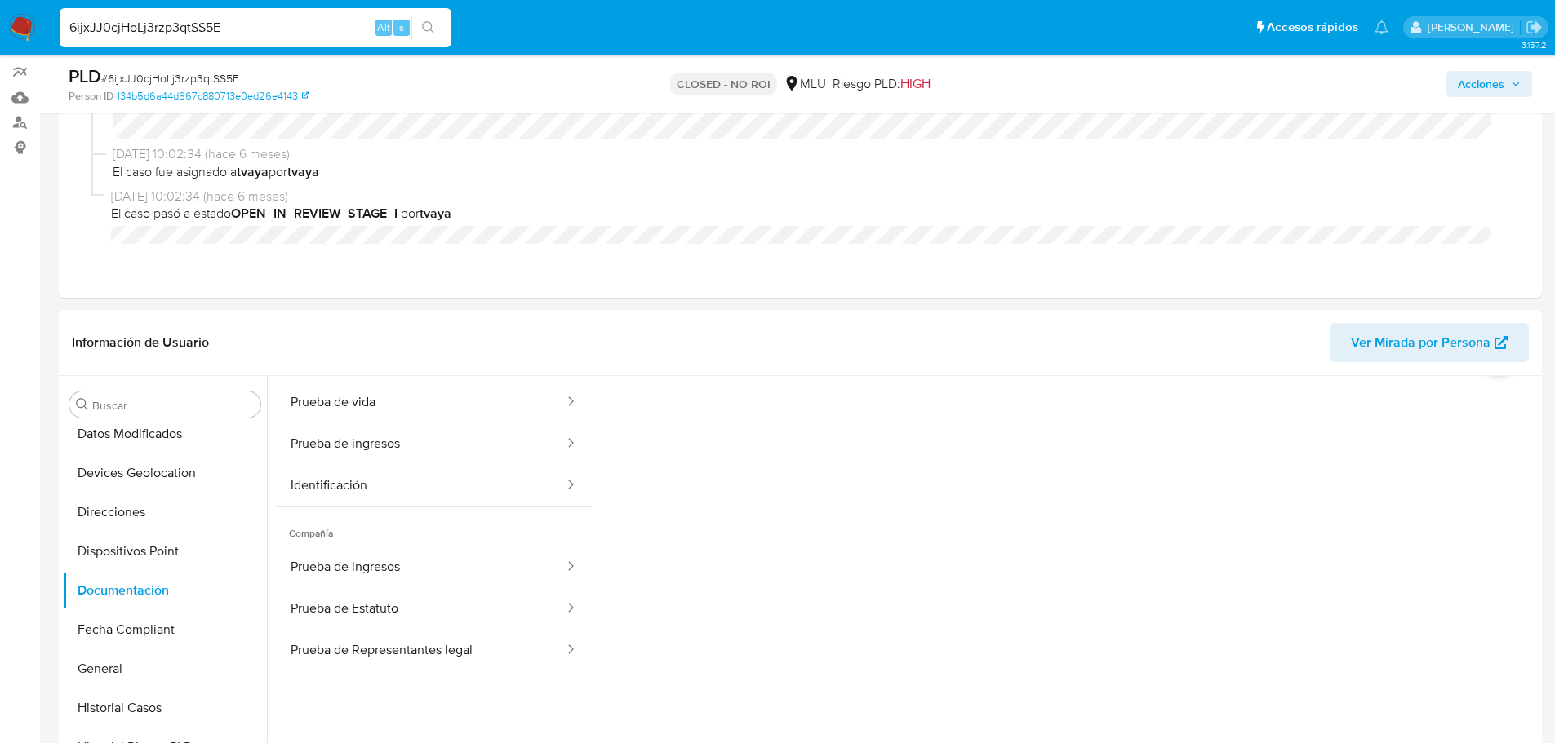
scroll to position [82, 0]
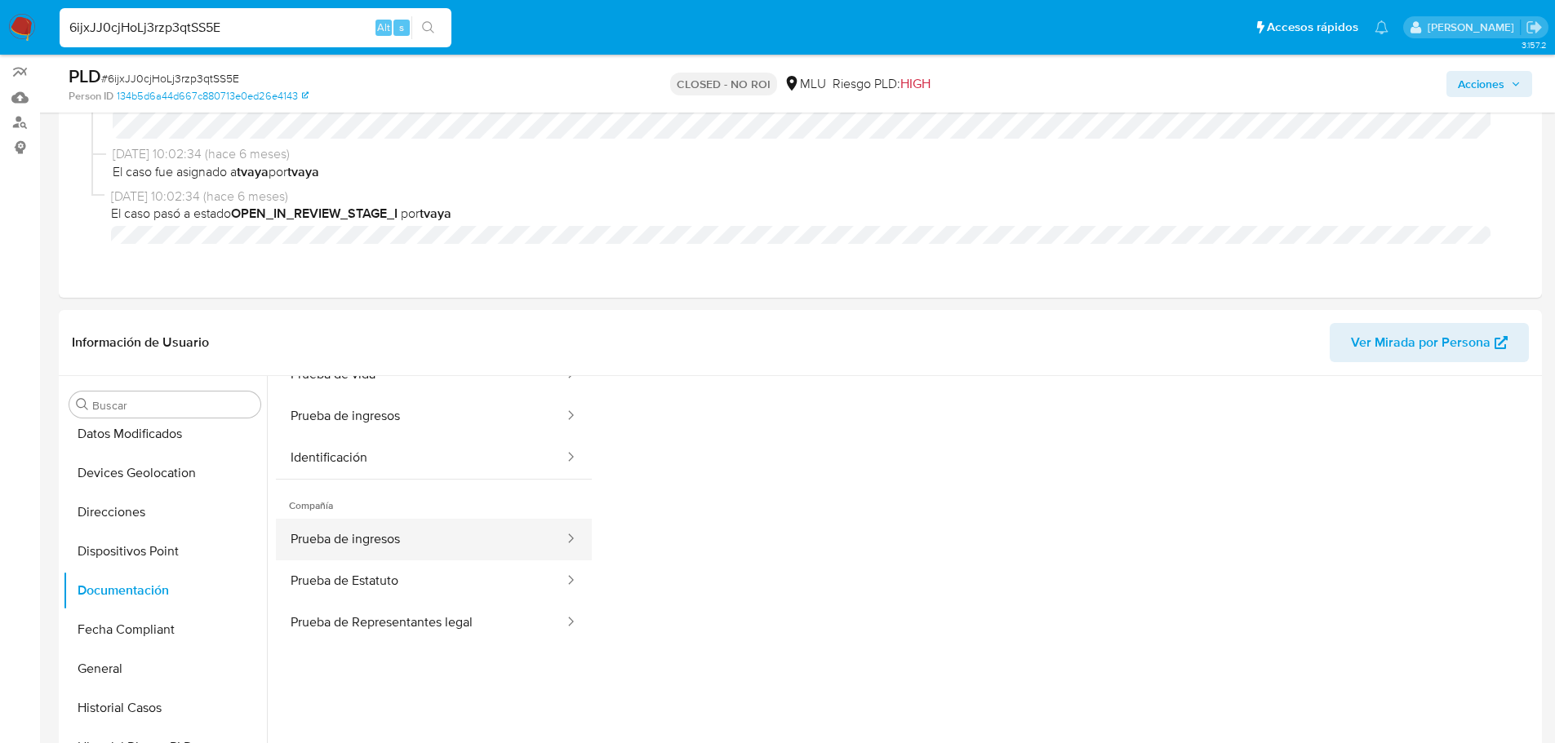
click at [478, 533] on button "Prueba de ingresos" at bounding box center [421, 540] width 290 height 42
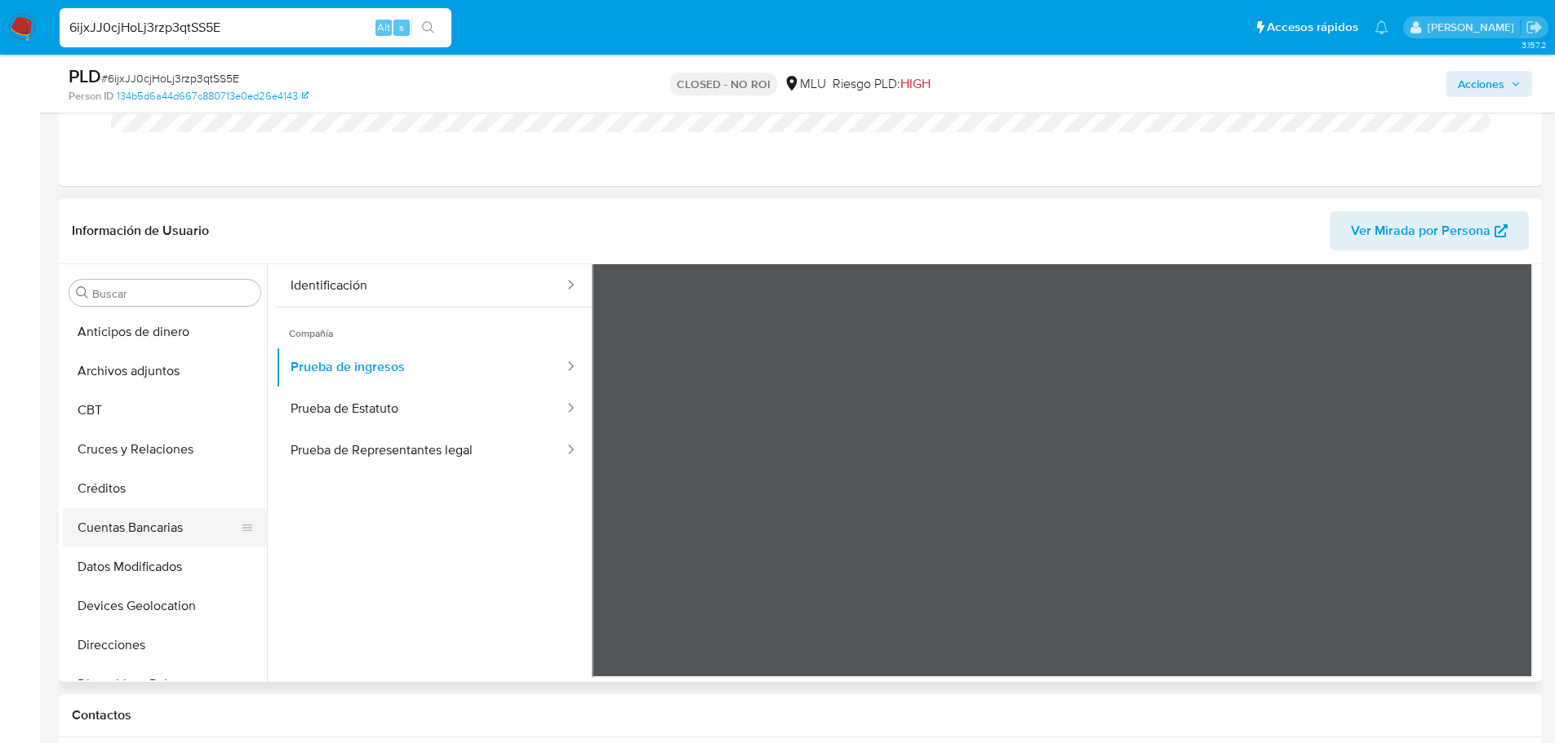
scroll to position [193, 0]
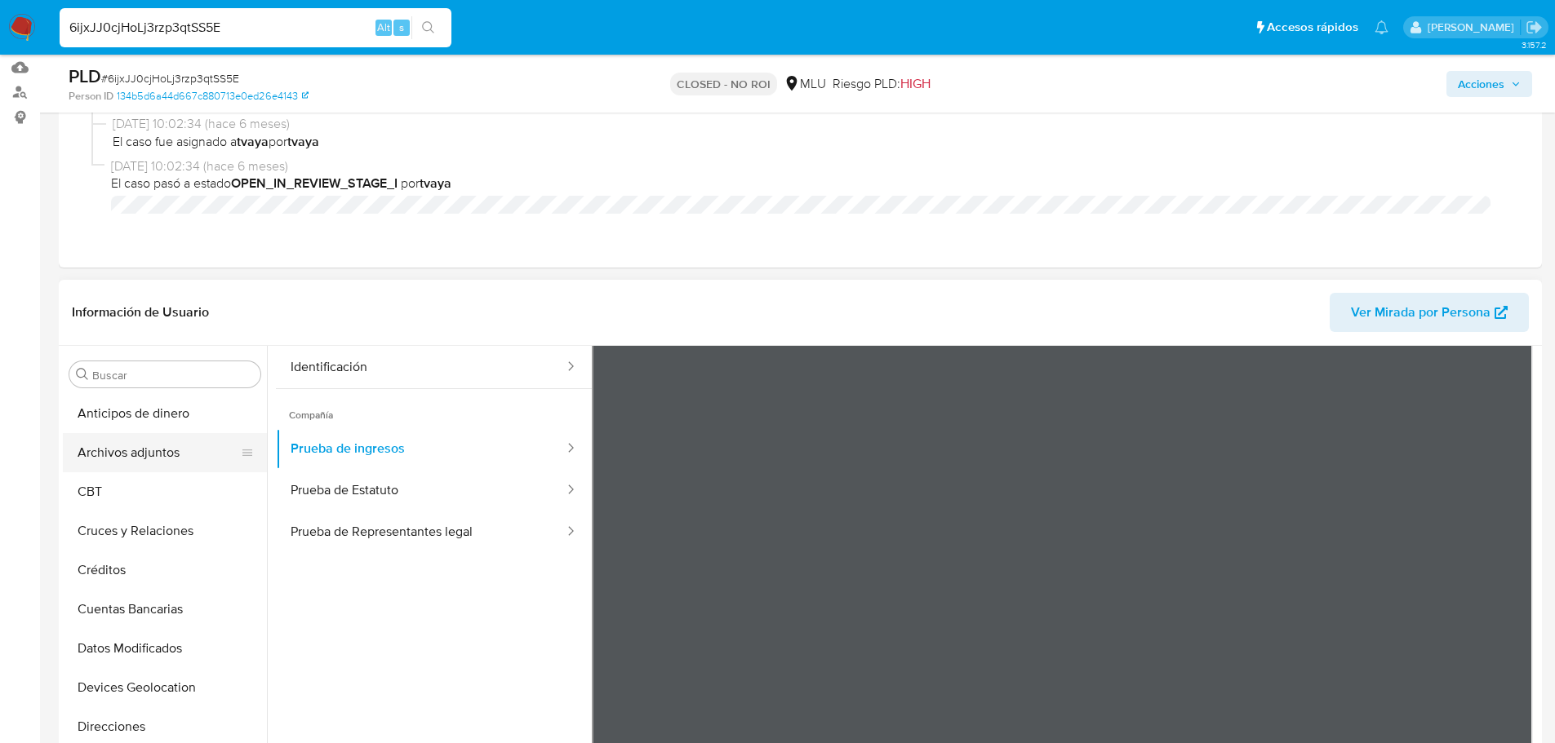
click at [140, 444] on button "Archivos adjuntos" at bounding box center [158, 452] width 191 height 39
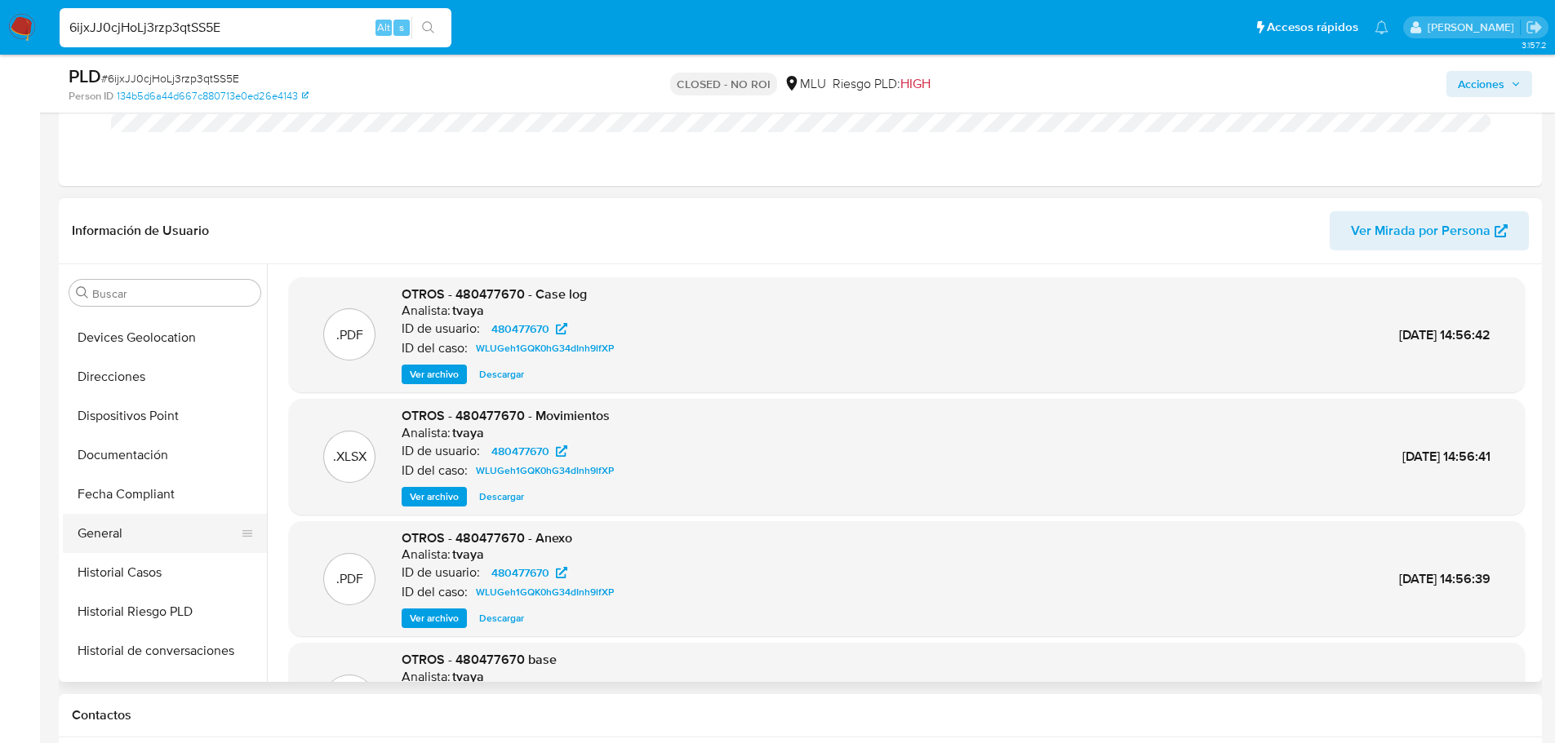
scroll to position [326, 0]
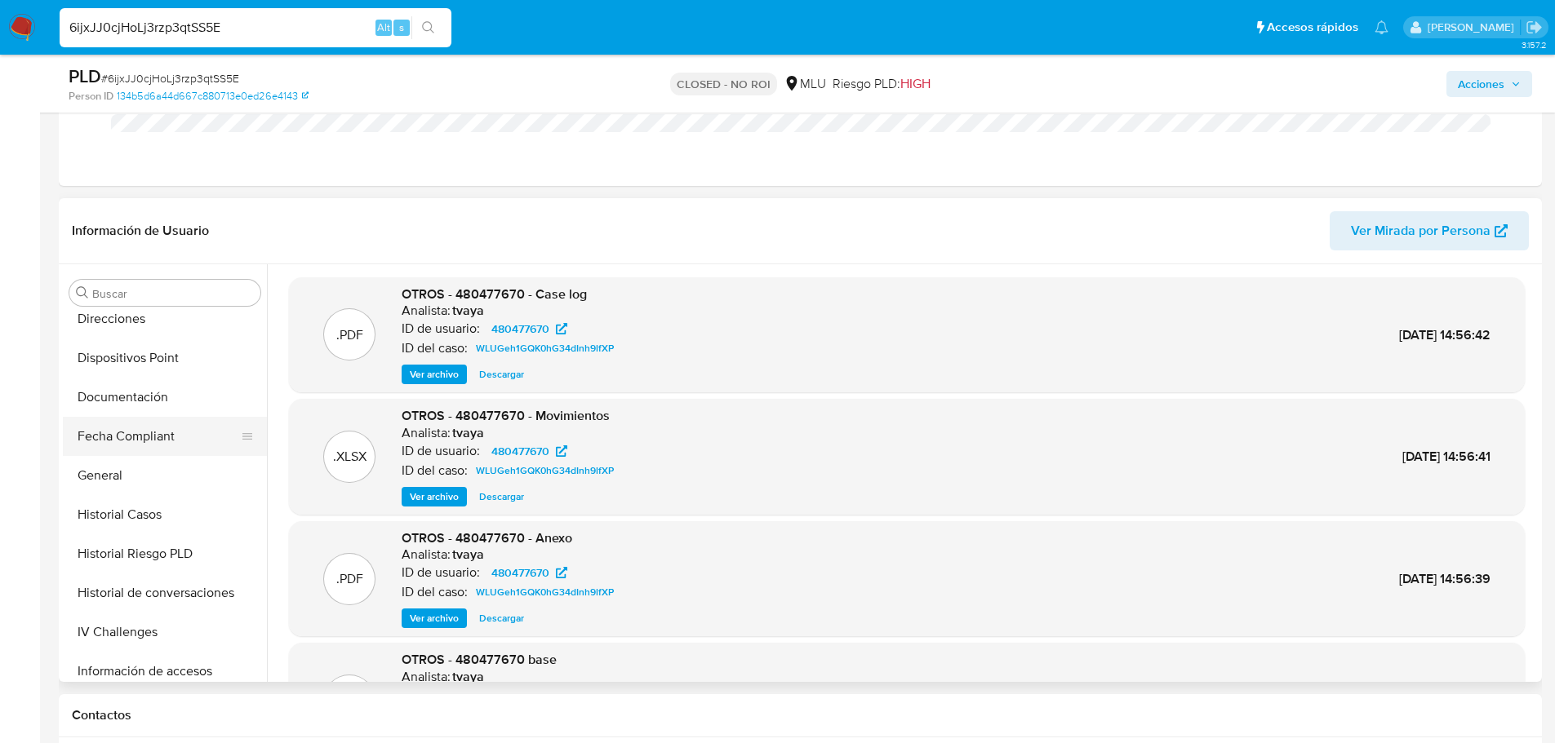
click at [105, 443] on button "Fecha Compliant" at bounding box center [158, 436] width 191 height 39
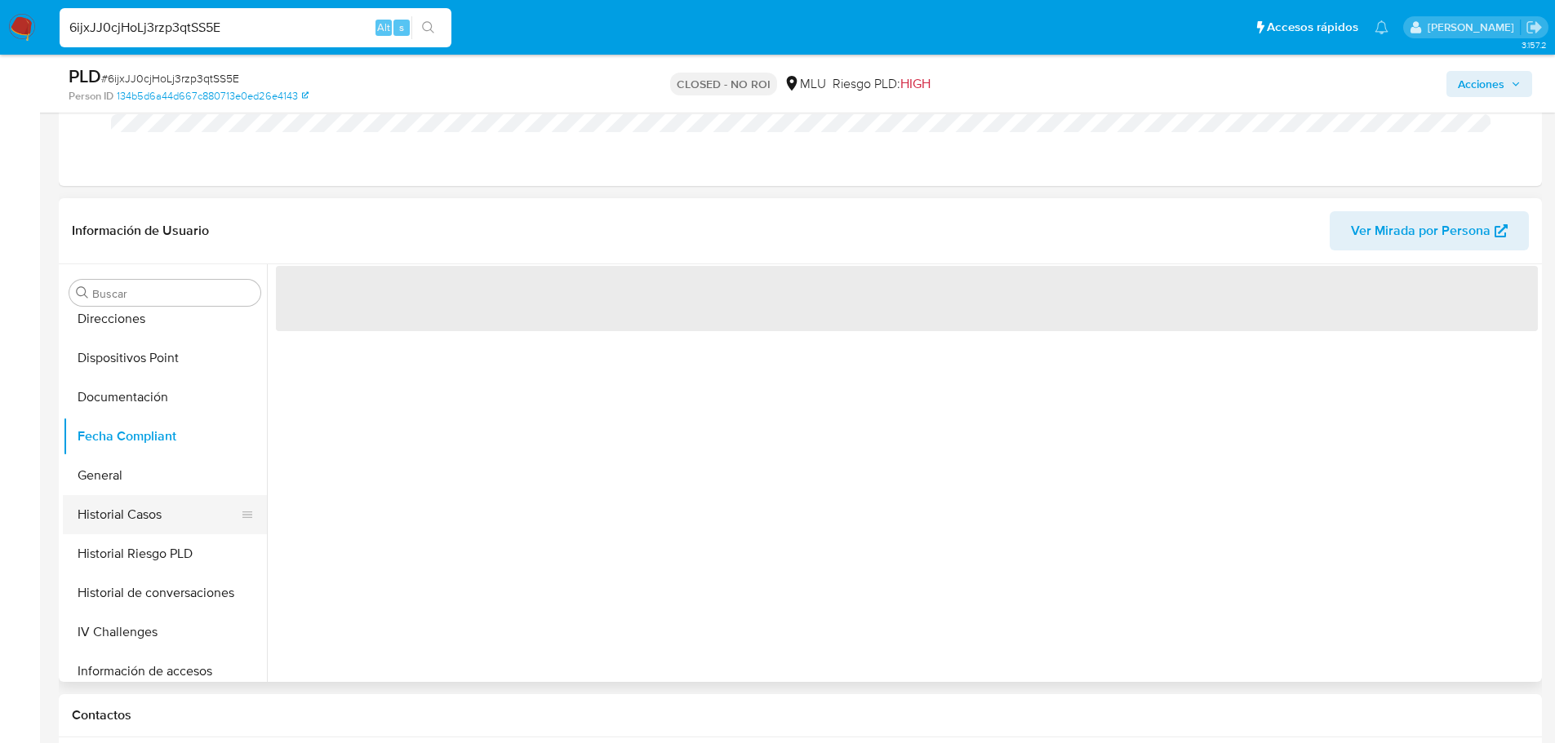
click at [149, 499] on button "Historial Casos" at bounding box center [158, 514] width 191 height 39
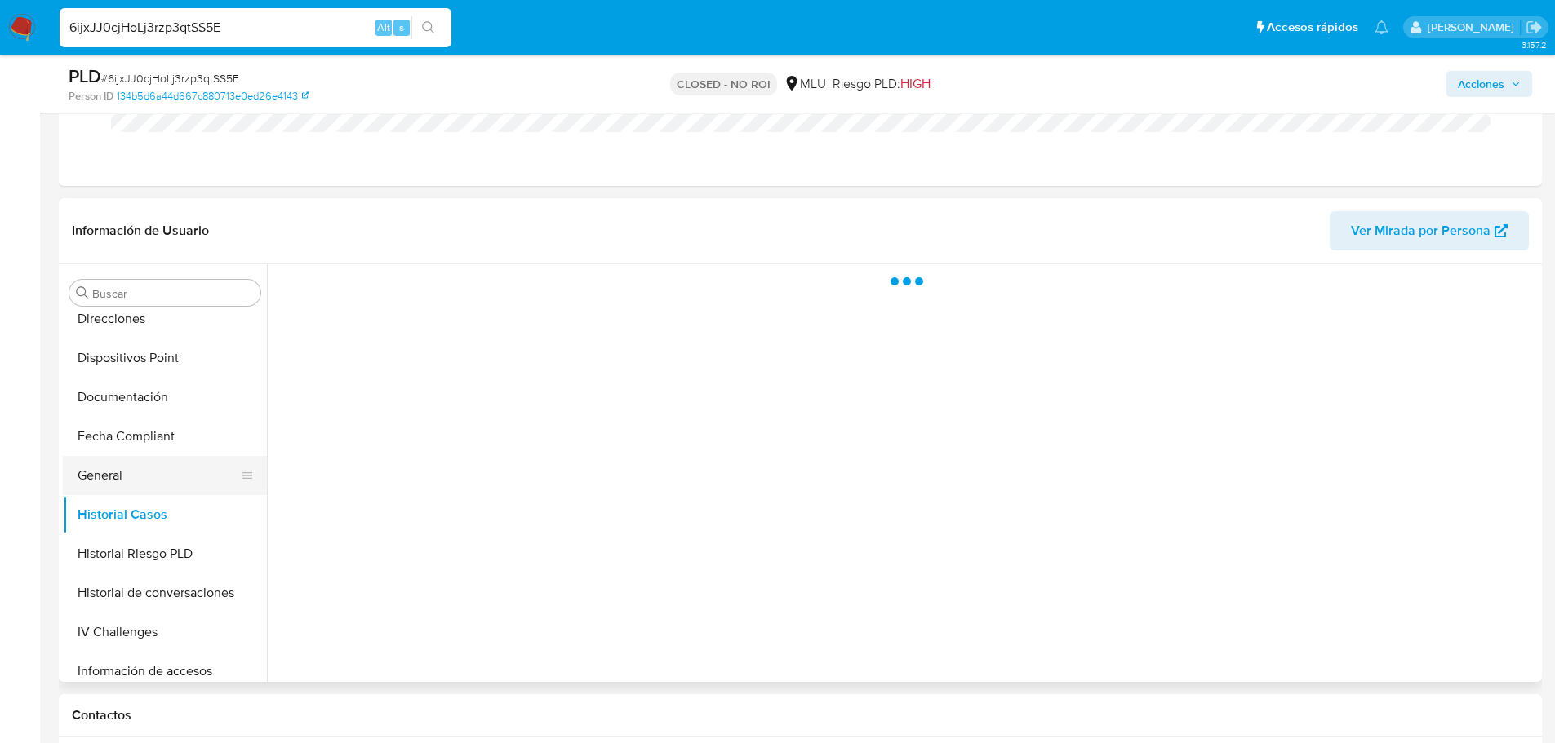
click at [154, 478] on button "General" at bounding box center [158, 475] width 191 height 39
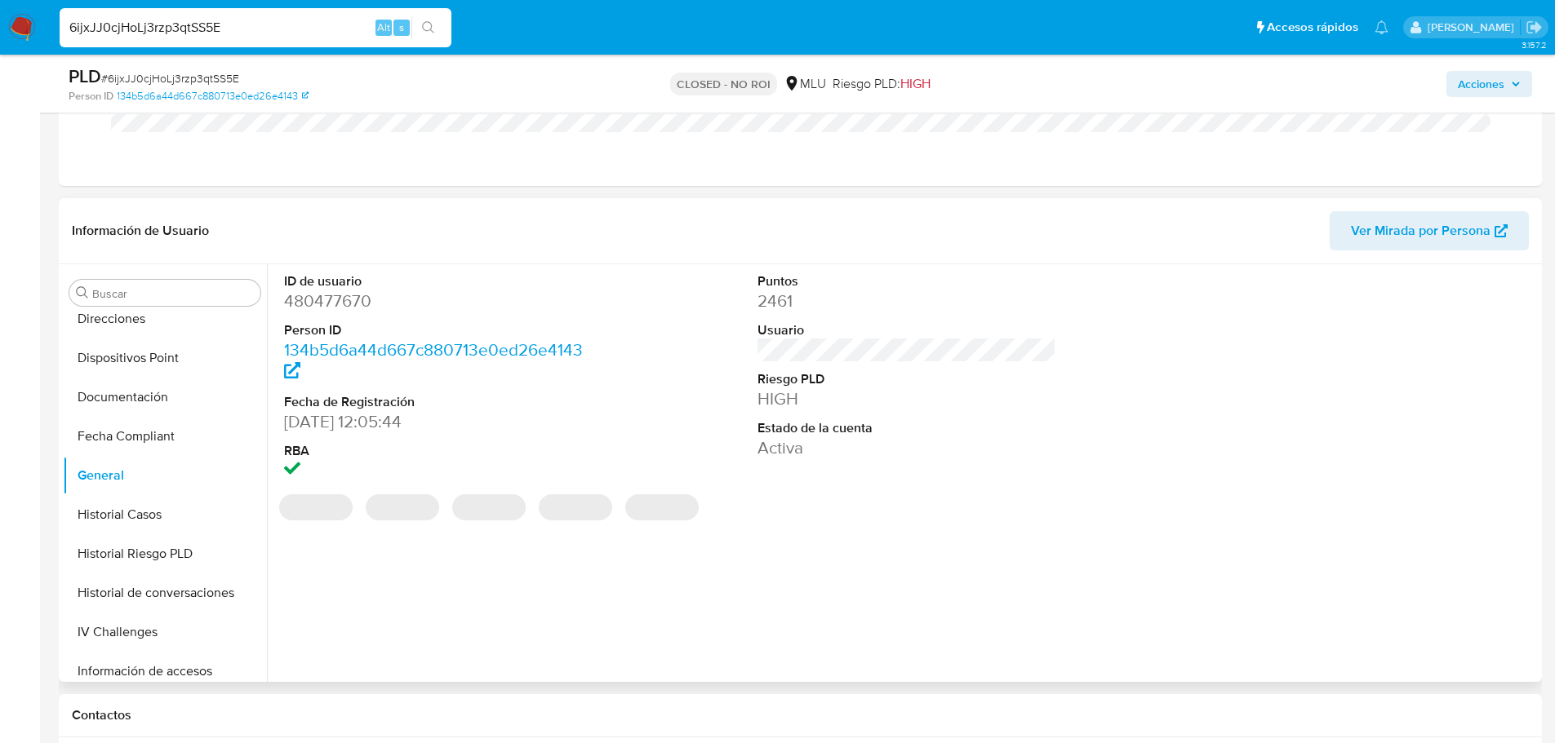
click at [334, 304] on dd "480477670" at bounding box center [433, 301] width 299 height 23
copy dd "480477670"
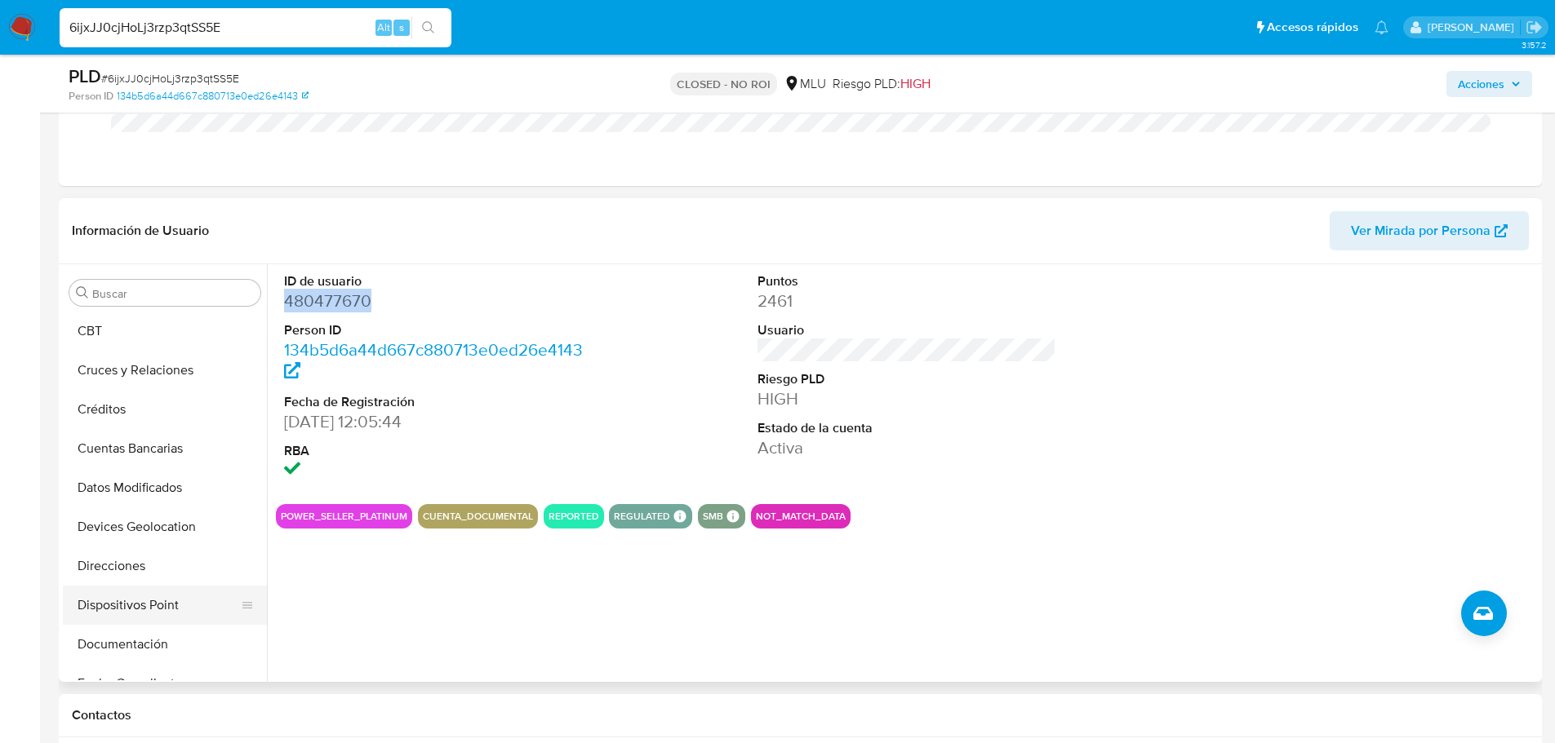
scroll to position [0, 0]
click at [146, 368] on button "Archivos adjuntos" at bounding box center [158, 371] width 191 height 39
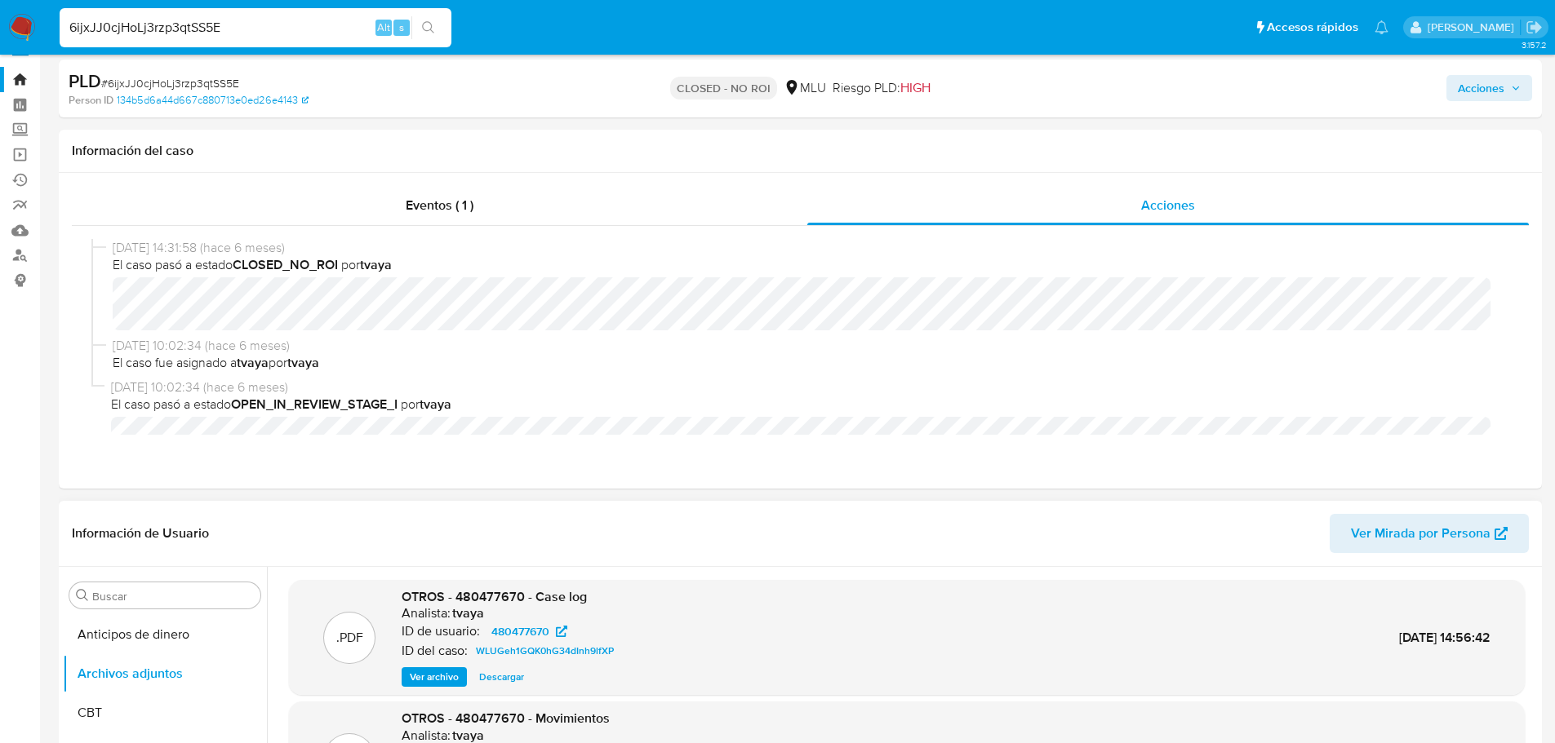
scroll to position [112, 0]
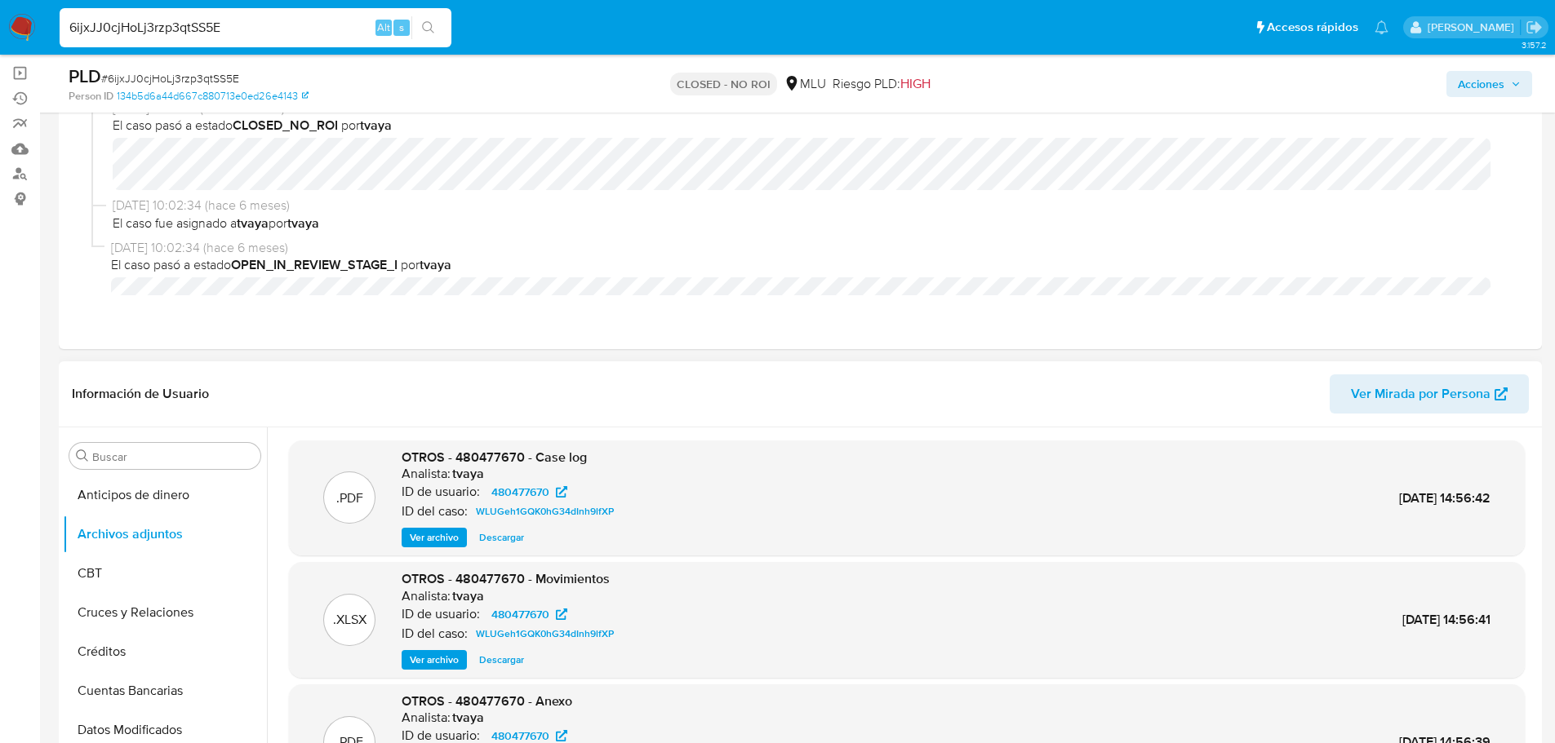
click at [428, 543] on span "Ver archivo" at bounding box center [434, 538] width 49 height 16
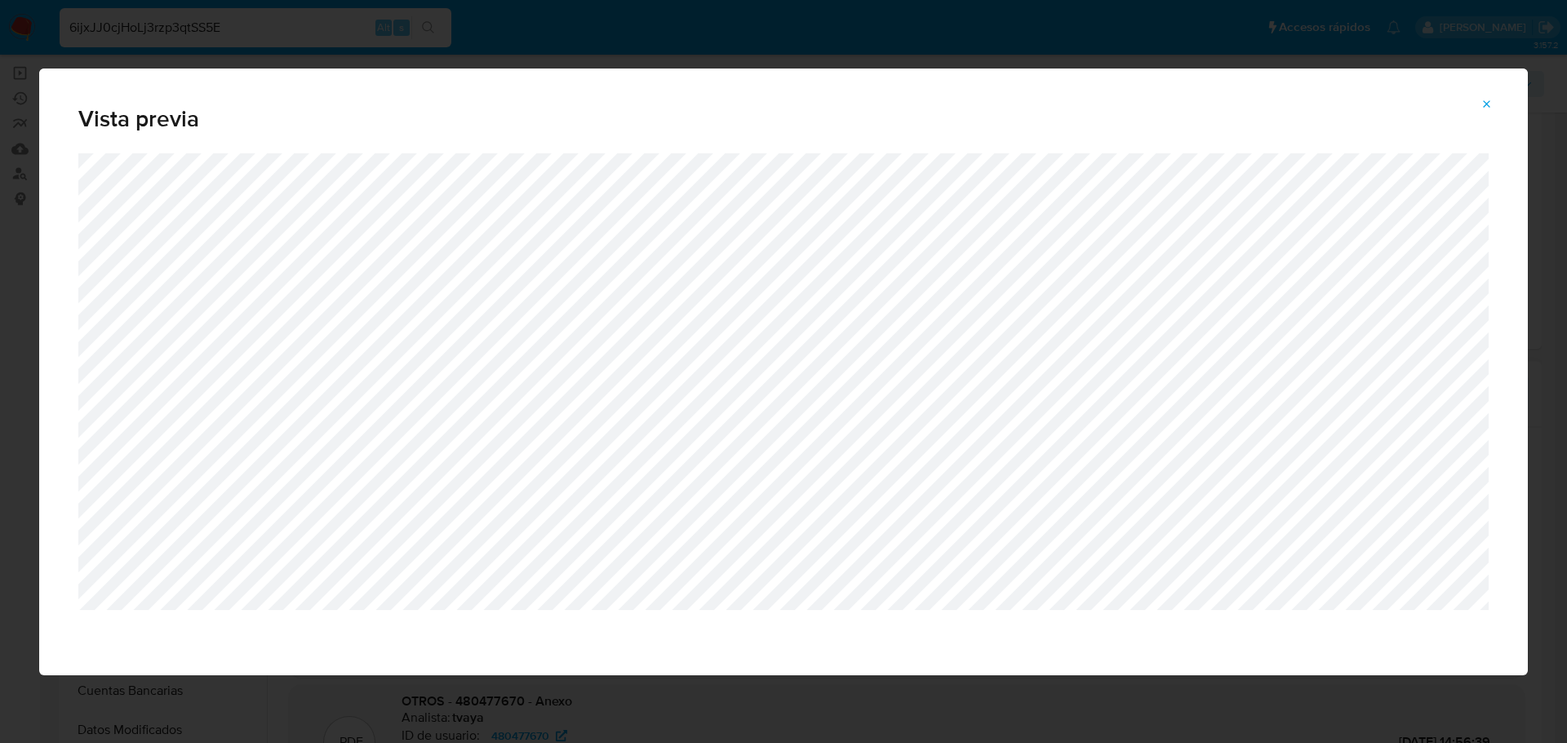
click at [1486, 105] on icon "Attachment preview" at bounding box center [1487, 103] width 7 height 7
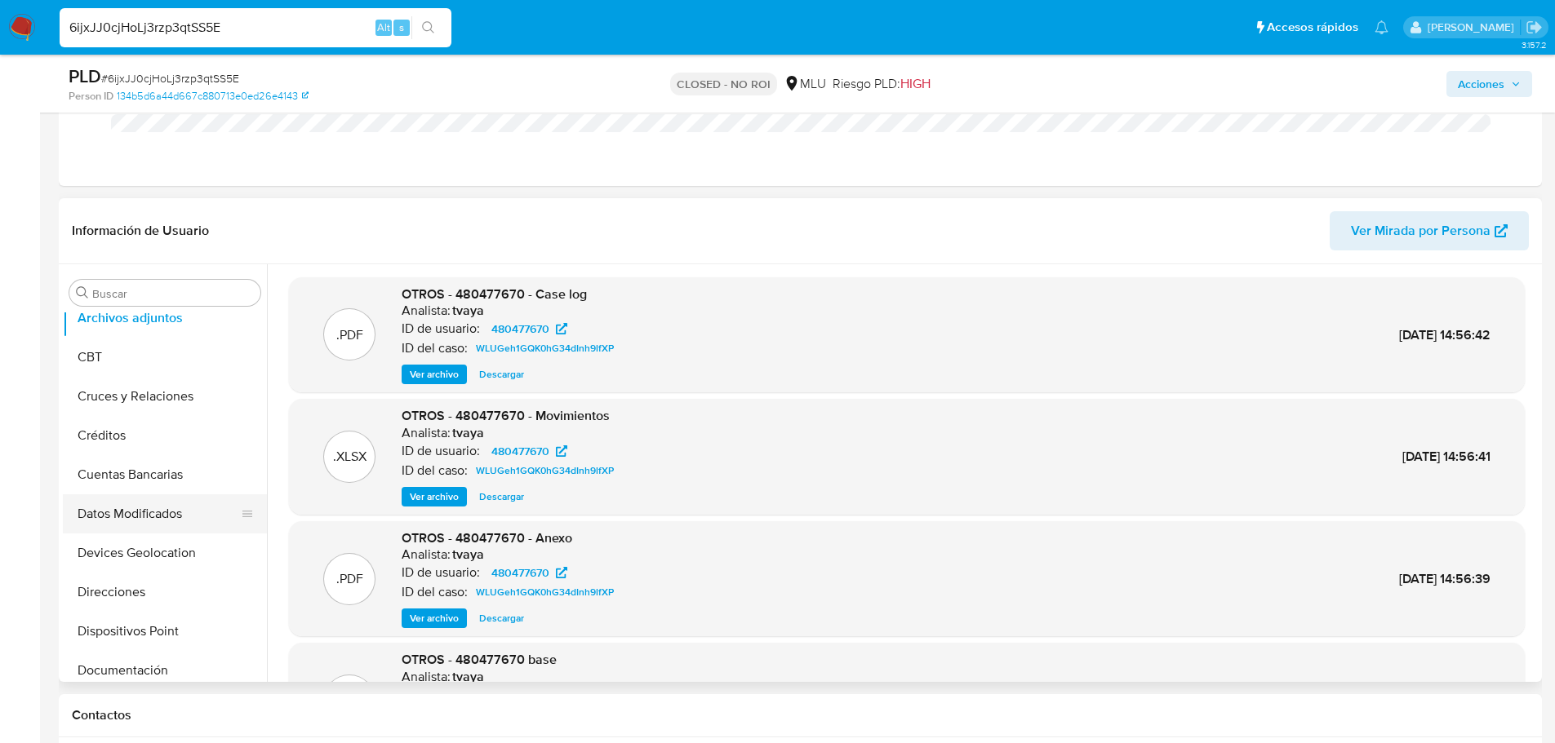
scroll to position [82, 0]
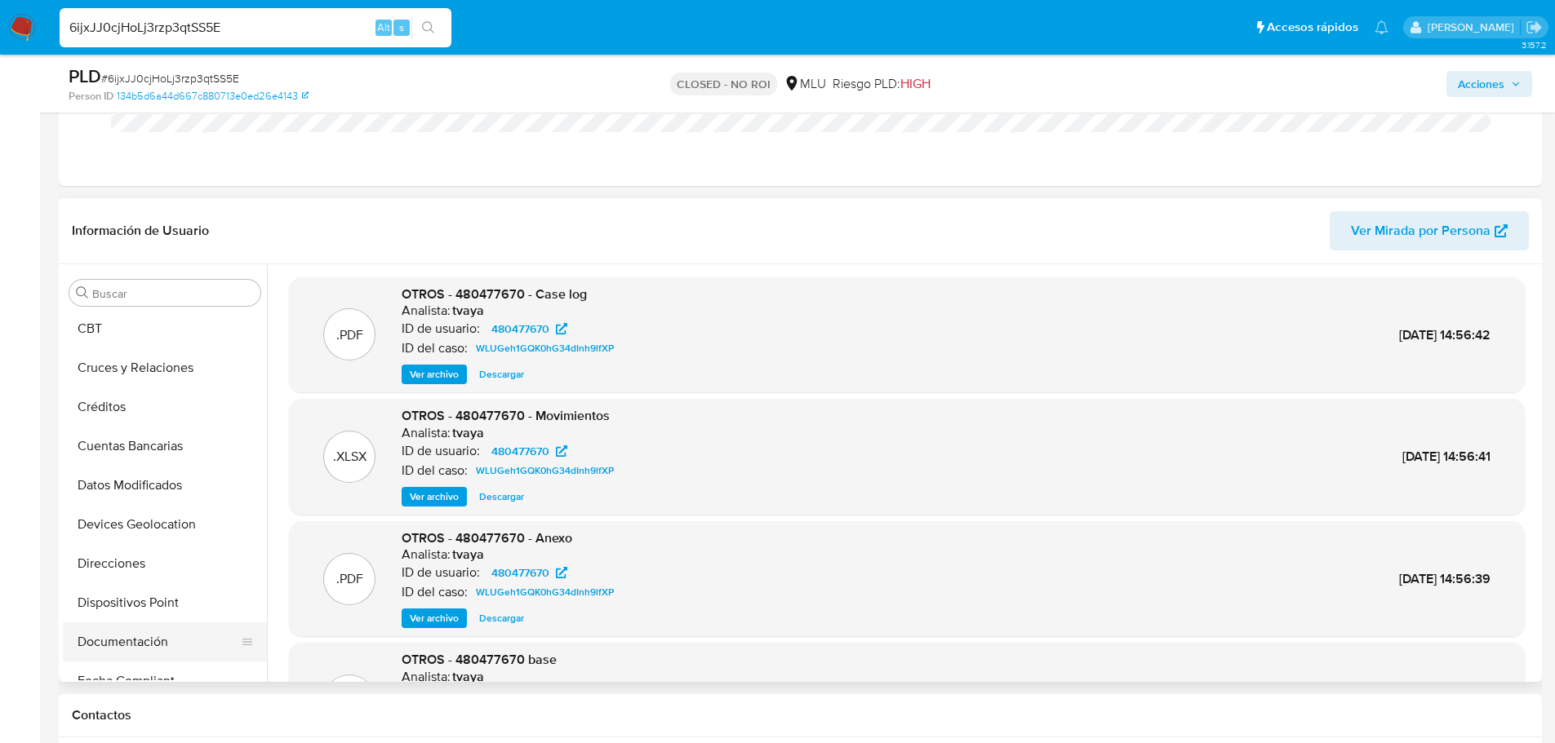
click at [167, 625] on button "Documentación" at bounding box center [158, 642] width 191 height 39
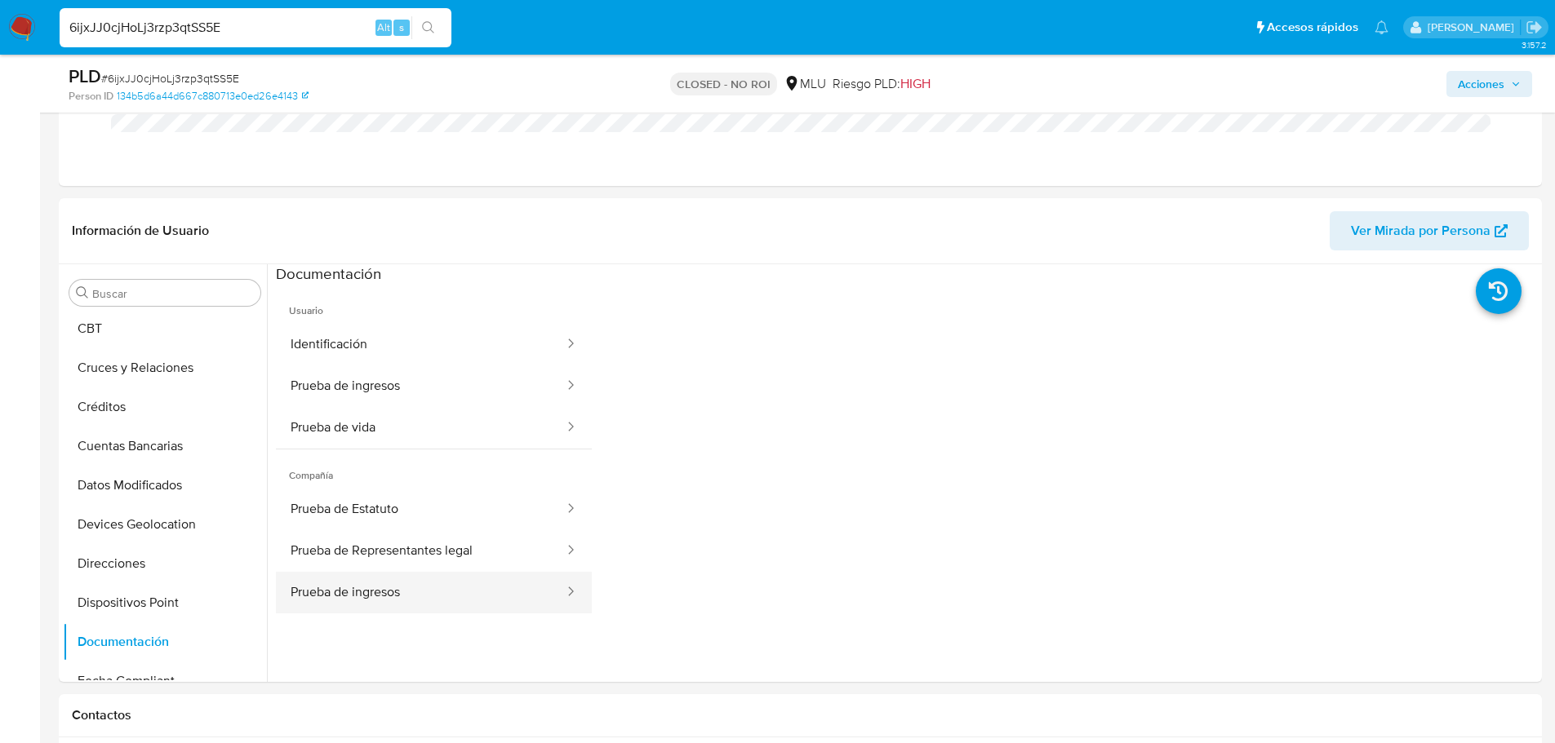
click at [467, 603] on button "Prueba de ingresos" at bounding box center [421, 593] width 290 height 42
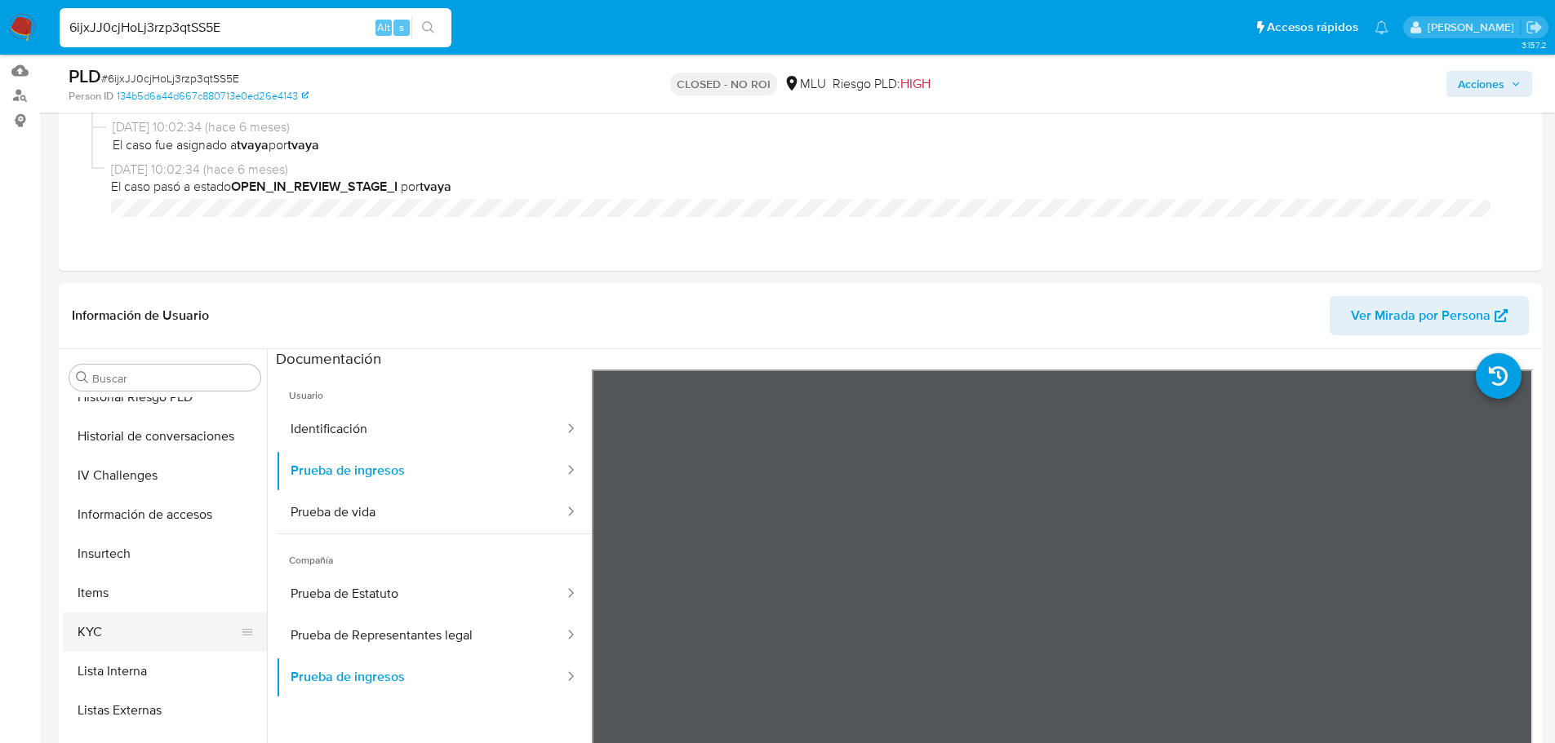
scroll to position [571, 0]
click at [122, 623] on button "KYC" at bounding box center [158, 629] width 191 height 39
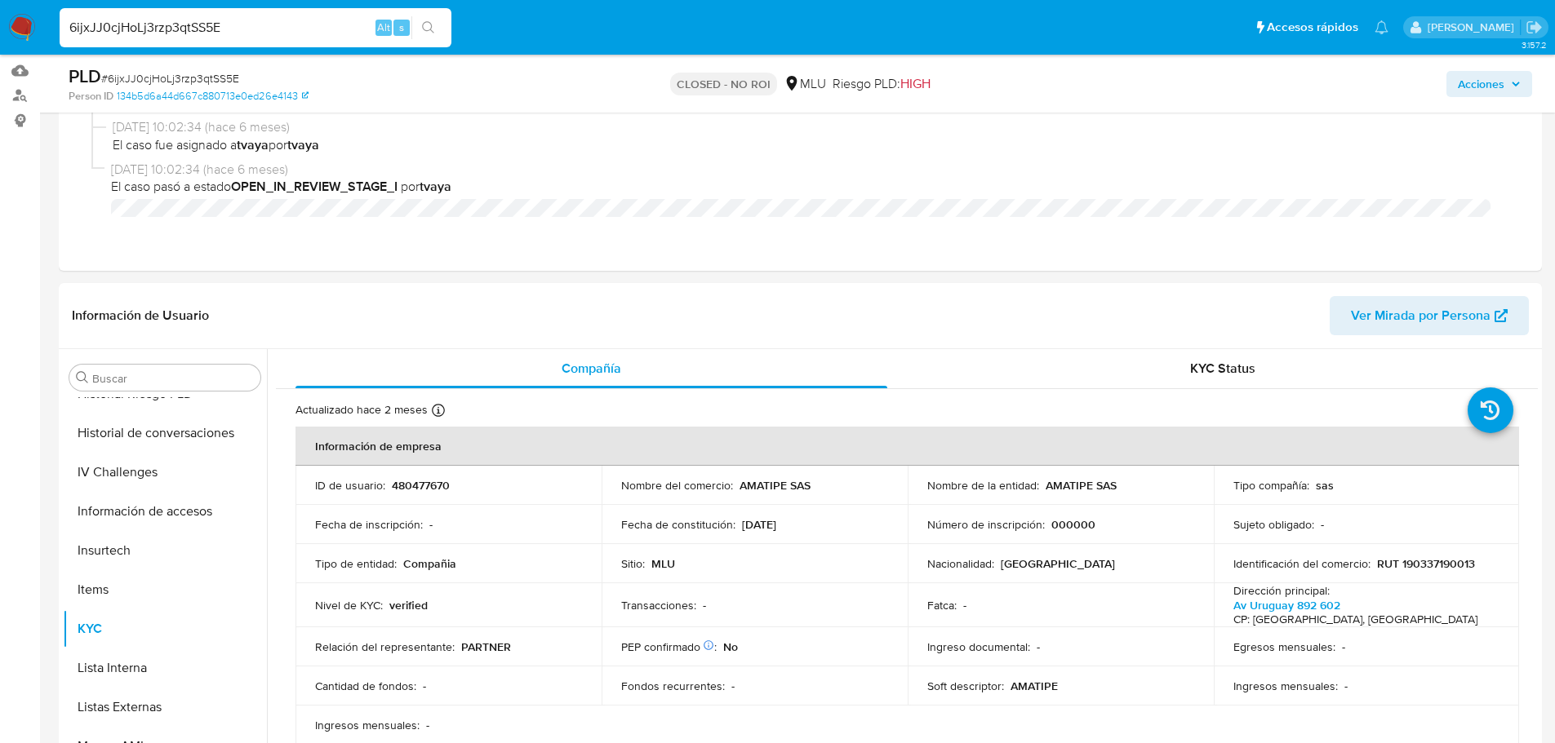
click at [867, 577] on td "Sitio : MLU" at bounding box center [754, 563] width 306 height 39
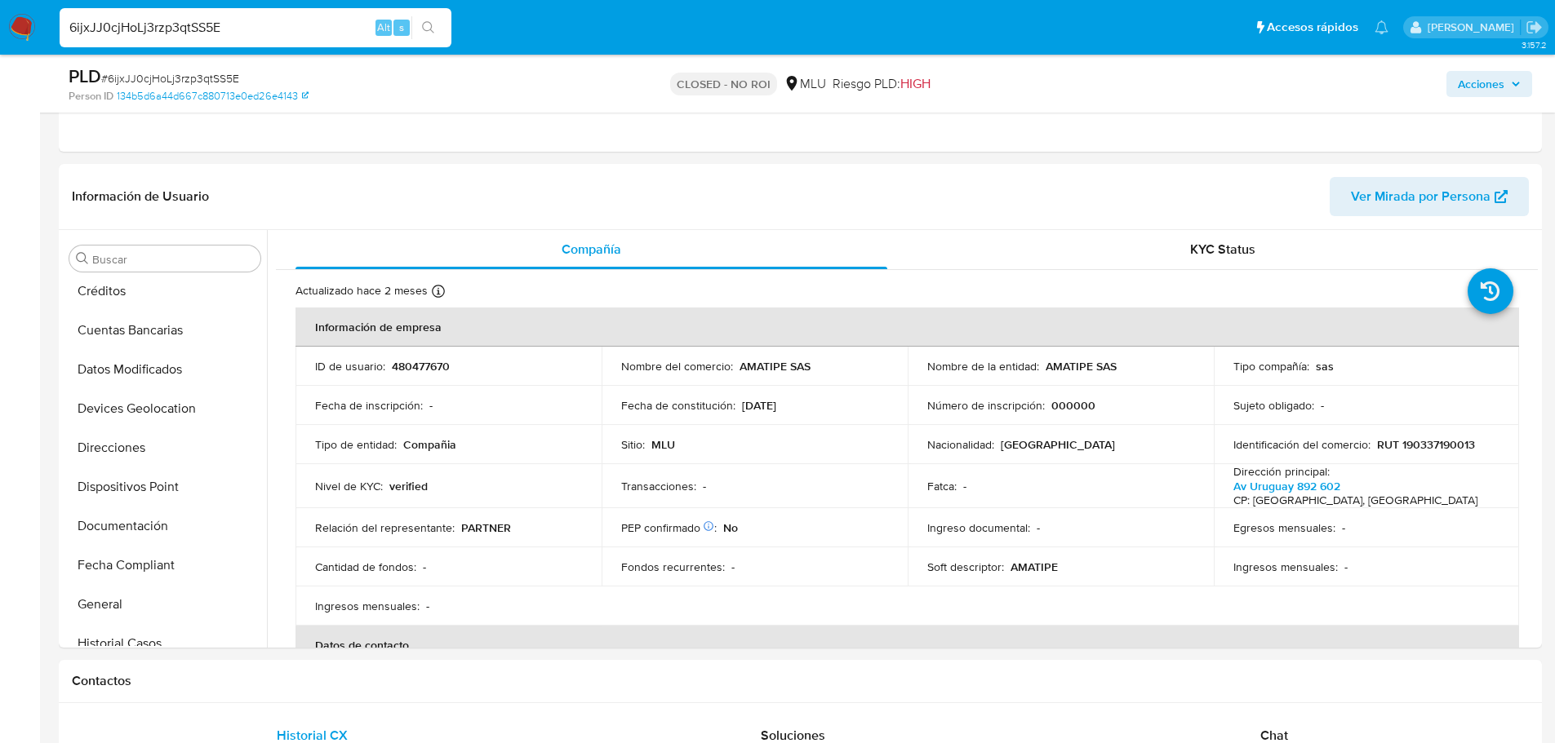
scroll to position [272, 0]
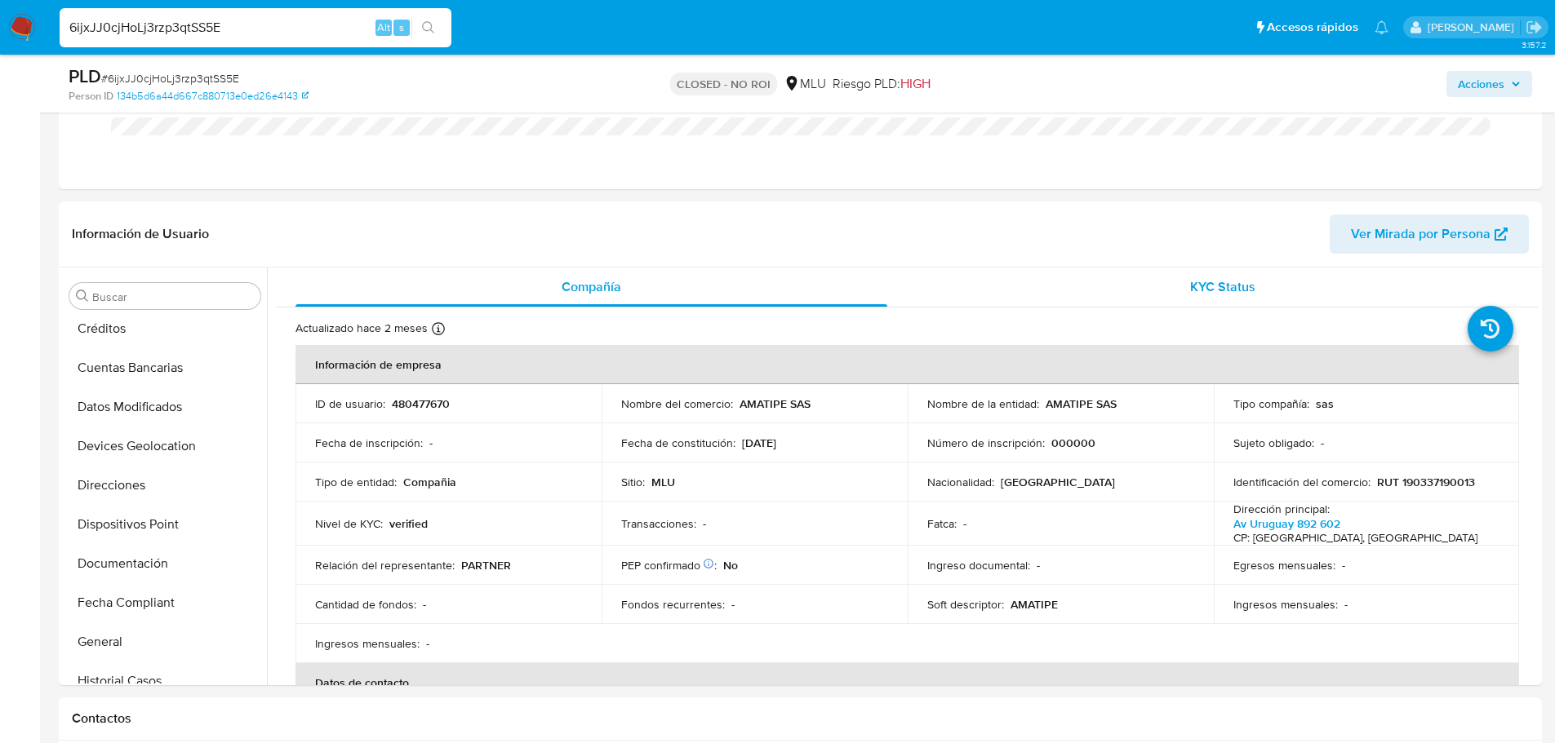
click at [1258, 270] on div "KYC Status" at bounding box center [1222, 287] width 592 height 39
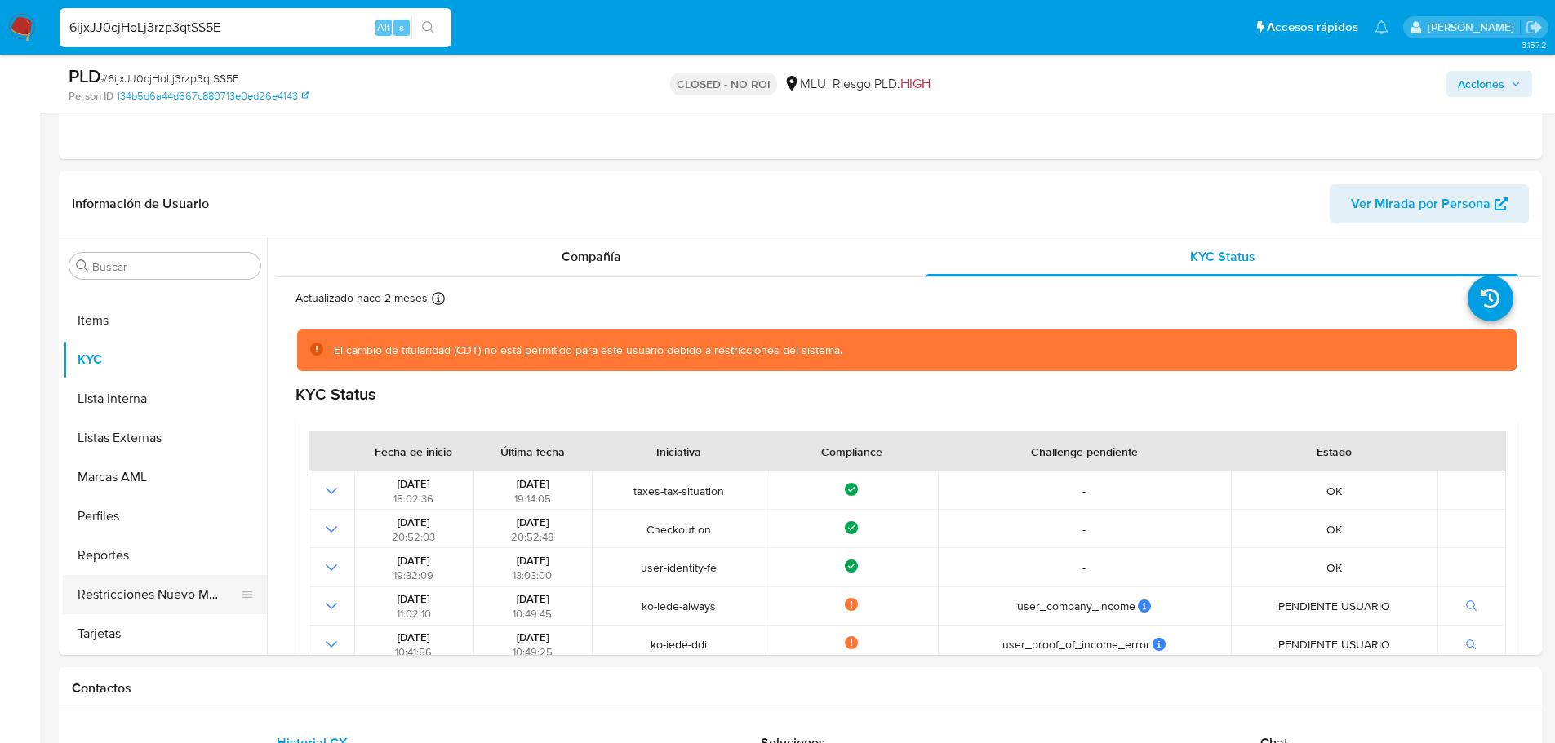
scroll to position [353, 0]
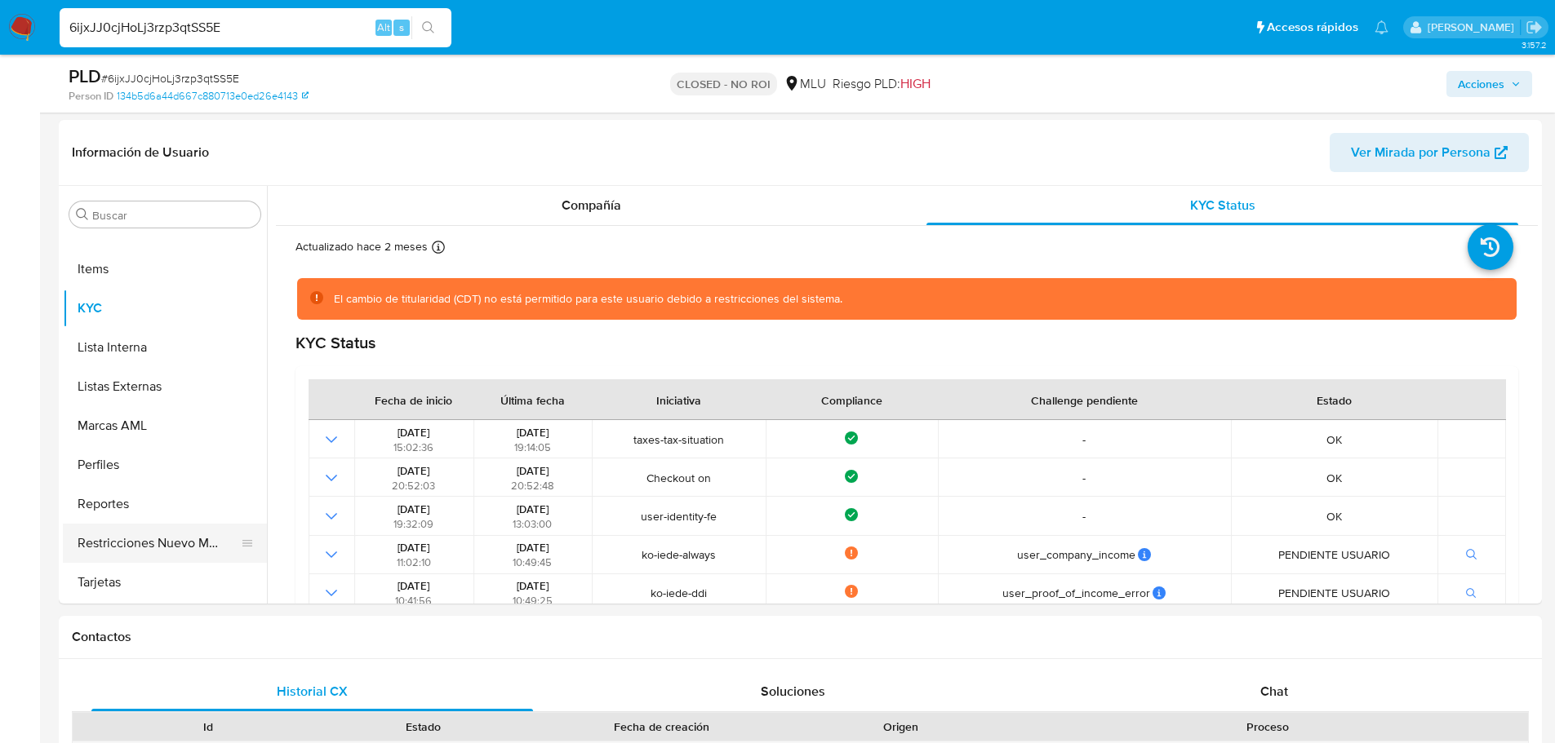
click at [153, 544] on button "Restricciones Nuevo Mundo" at bounding box center [158, 543] width 191 height 39
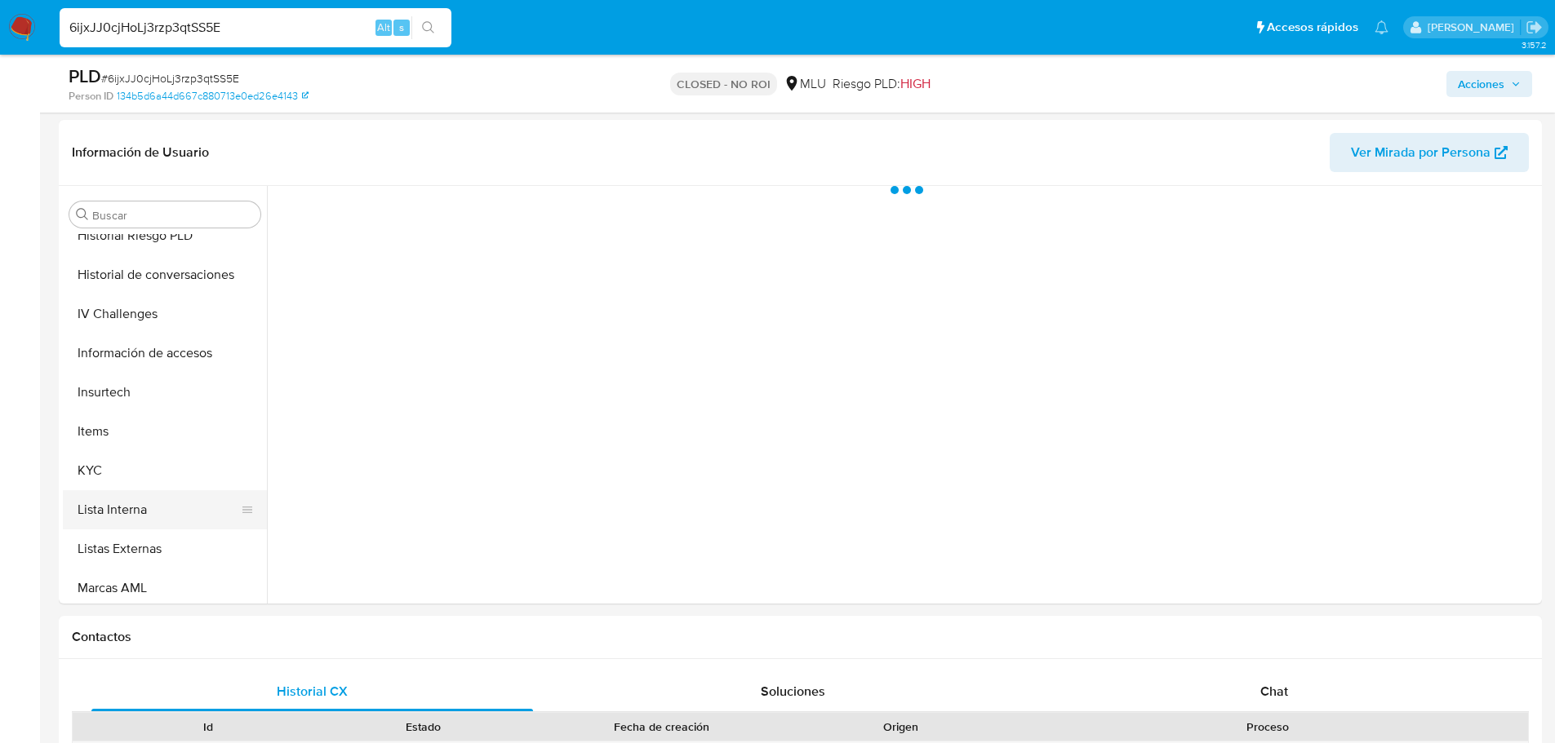
scroll to position [566, 0]
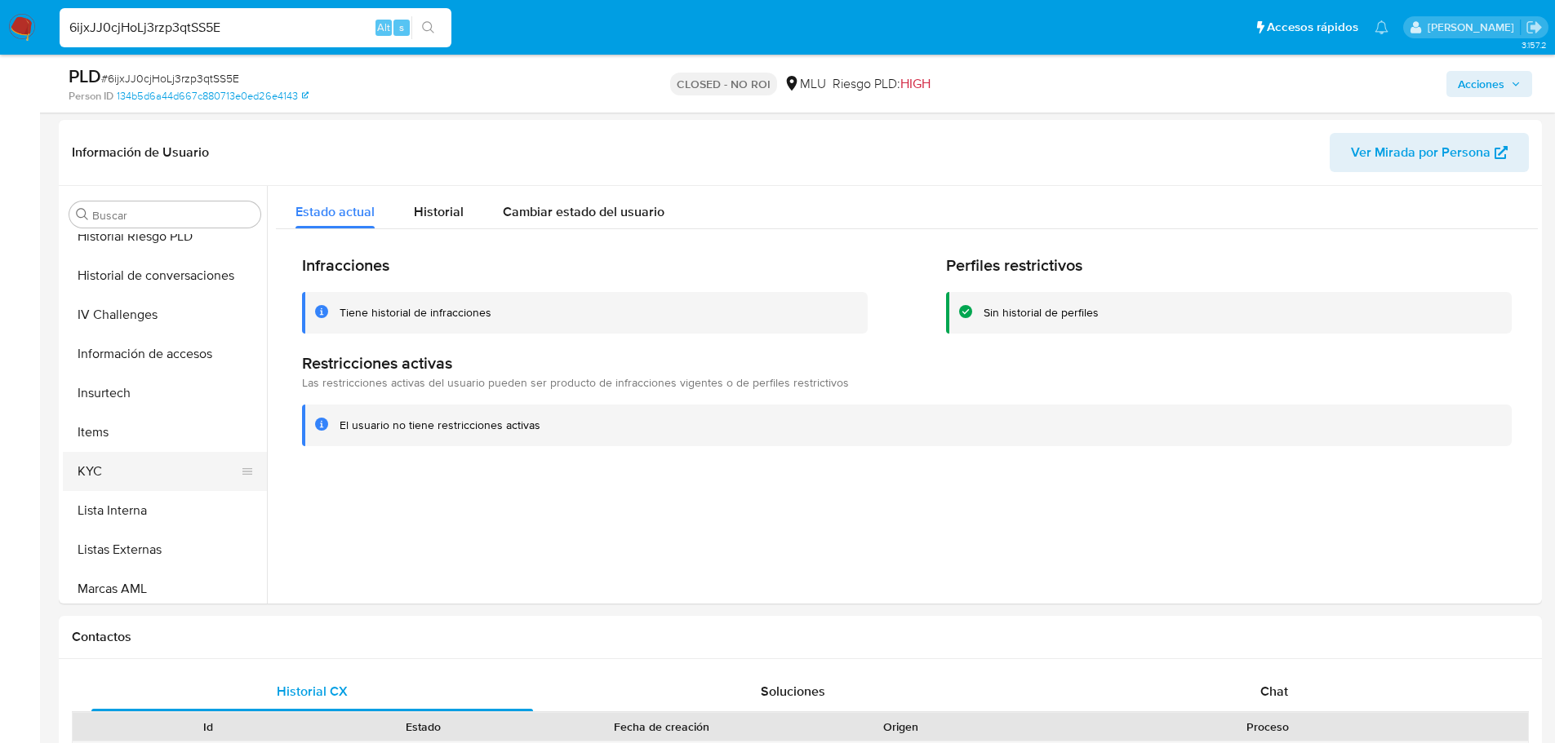
click at [126, 471] on button "KYC" at bounding box center [158, 471] width 191 height 39
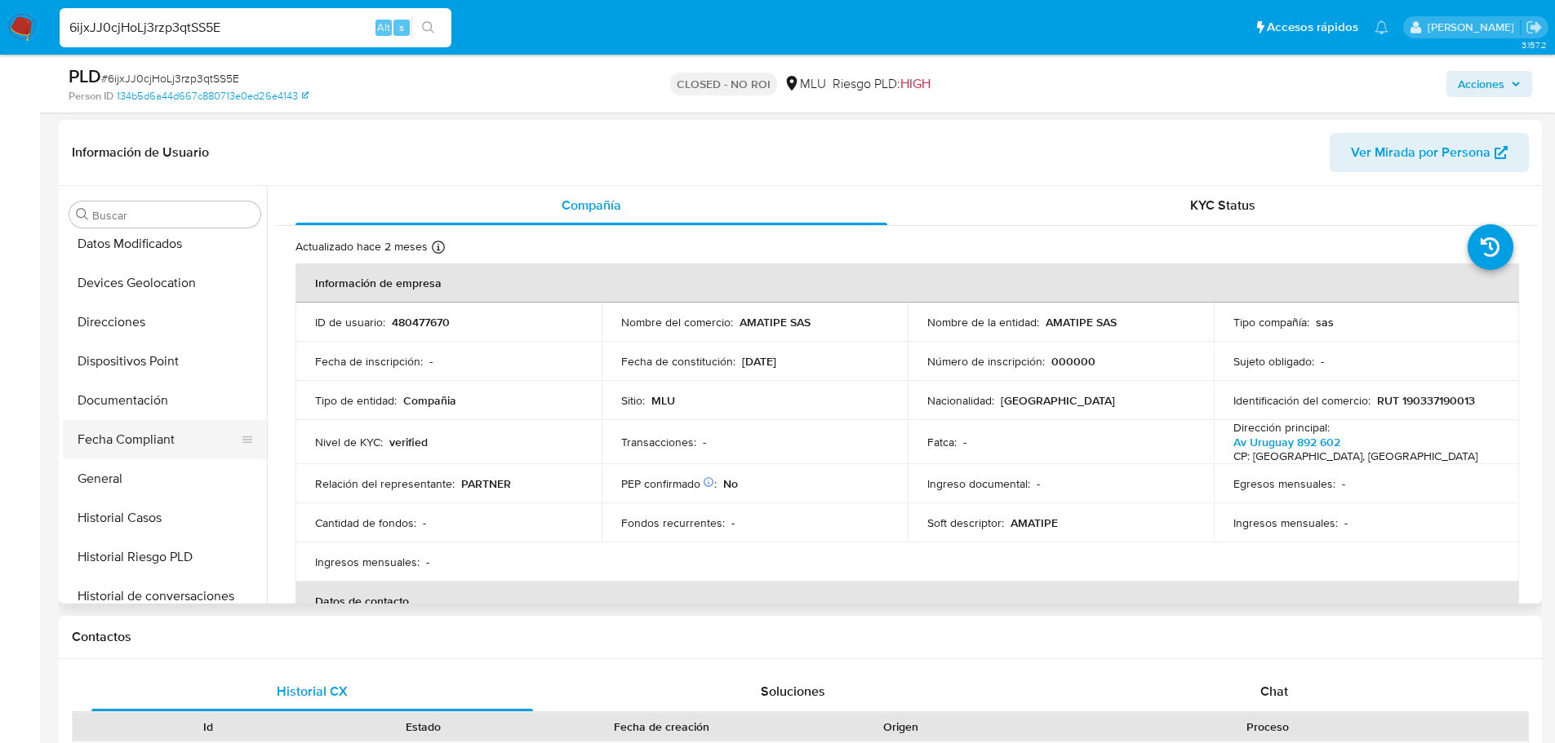
scroll to position [239, 0]
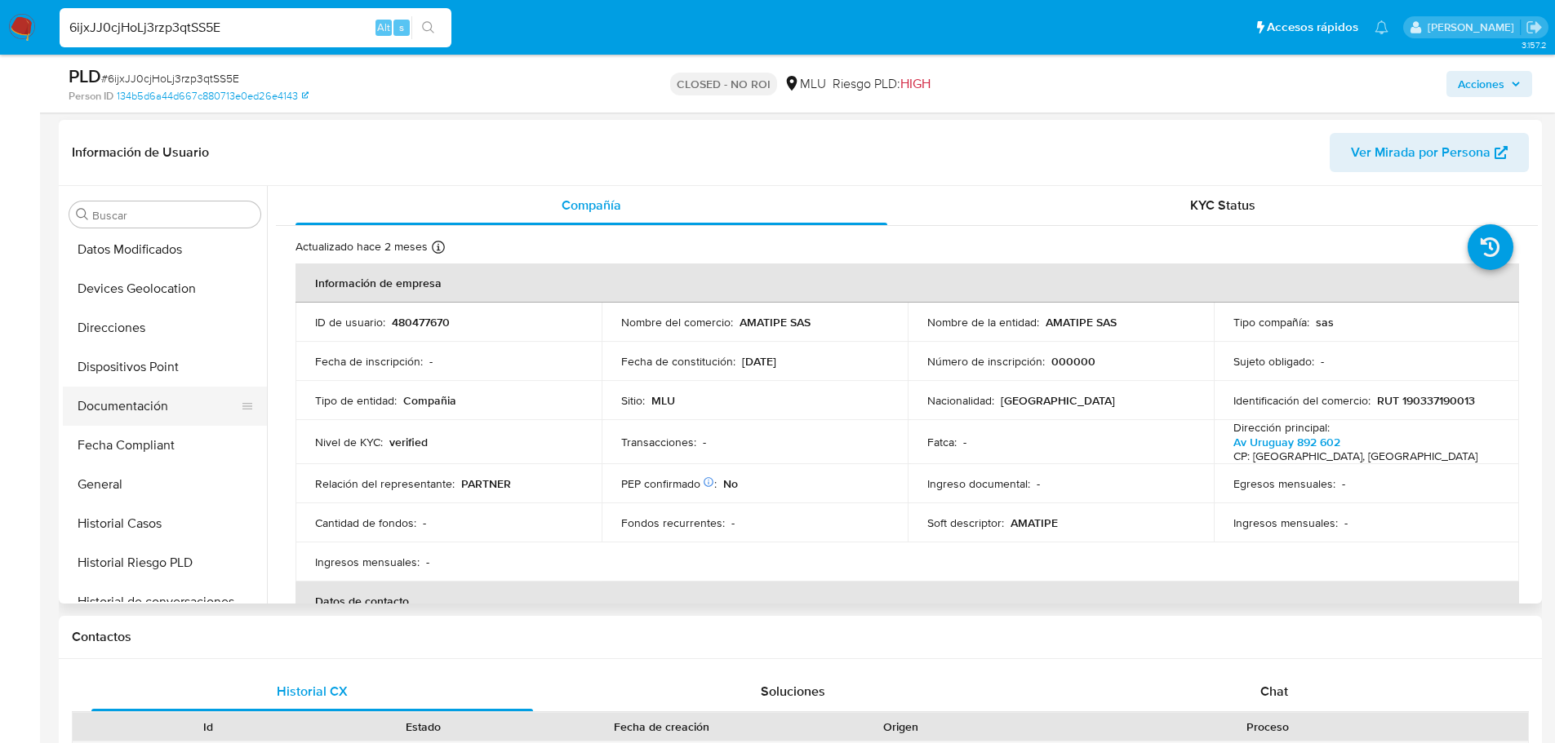
click at [159, 393] on button "Documentación" at bounding box center [158, 406] width 191 height 39
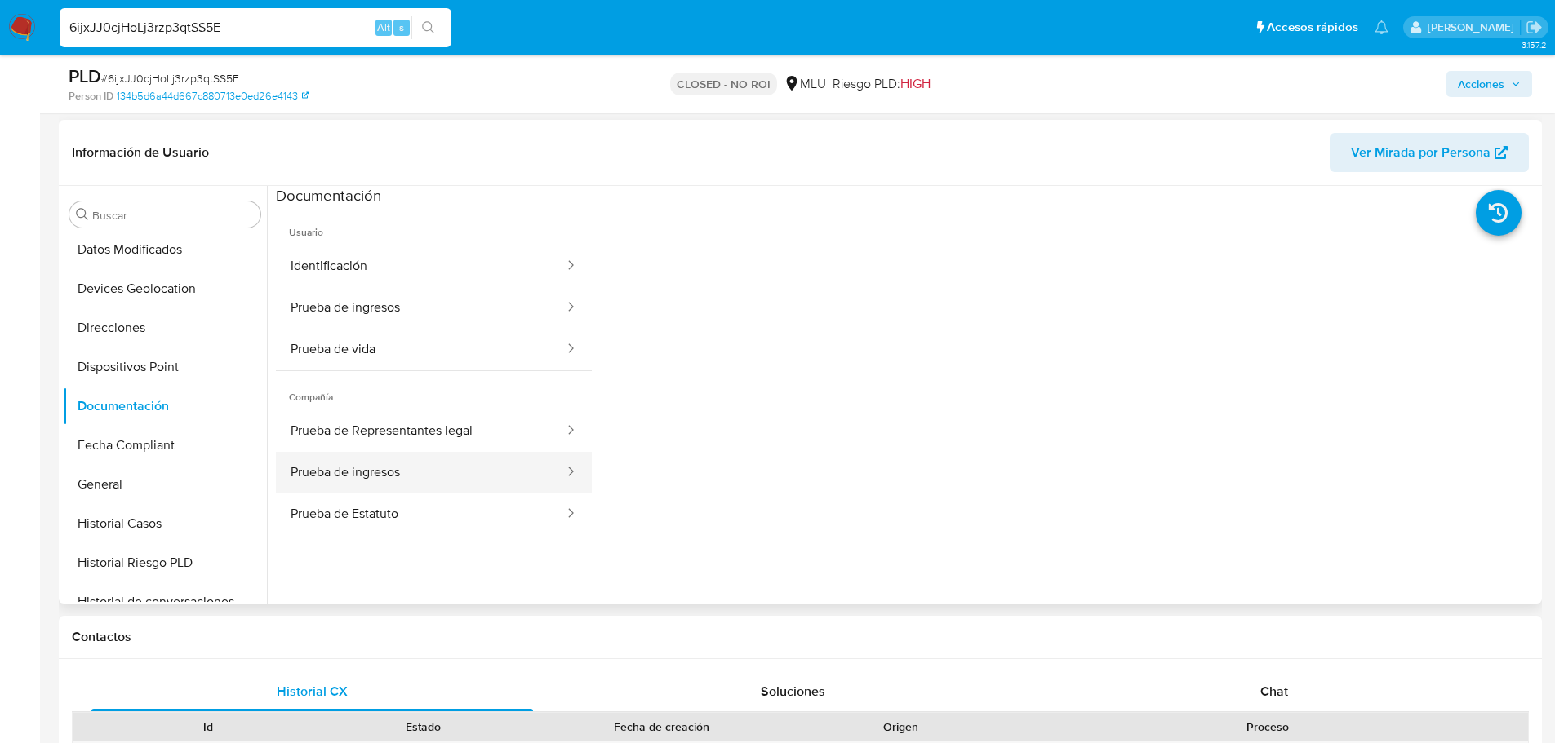
click at [458, 471] on button "Prueba de ingresos" at bounding box center [421, 473] width 290 height 42
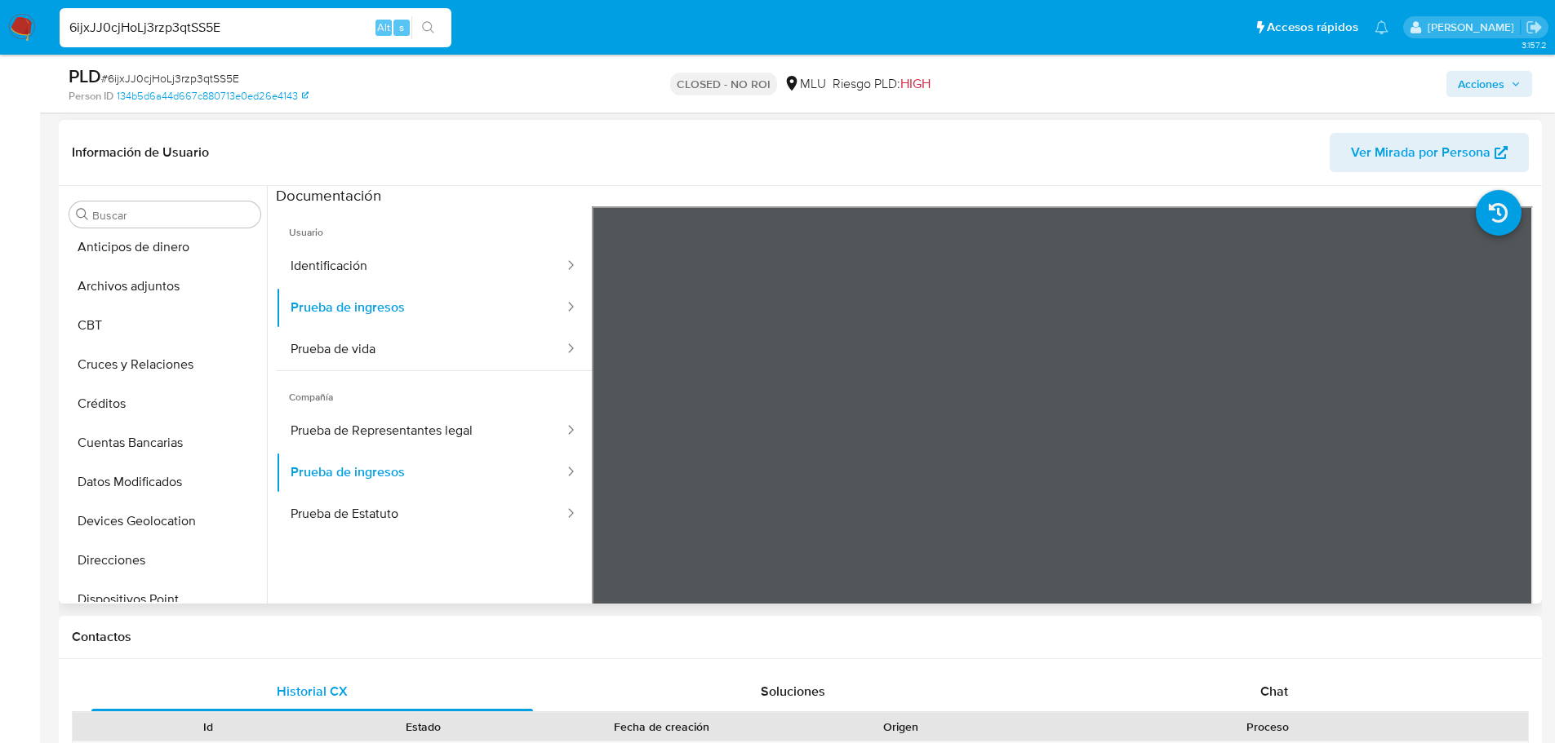
scroll to position [0, 0]
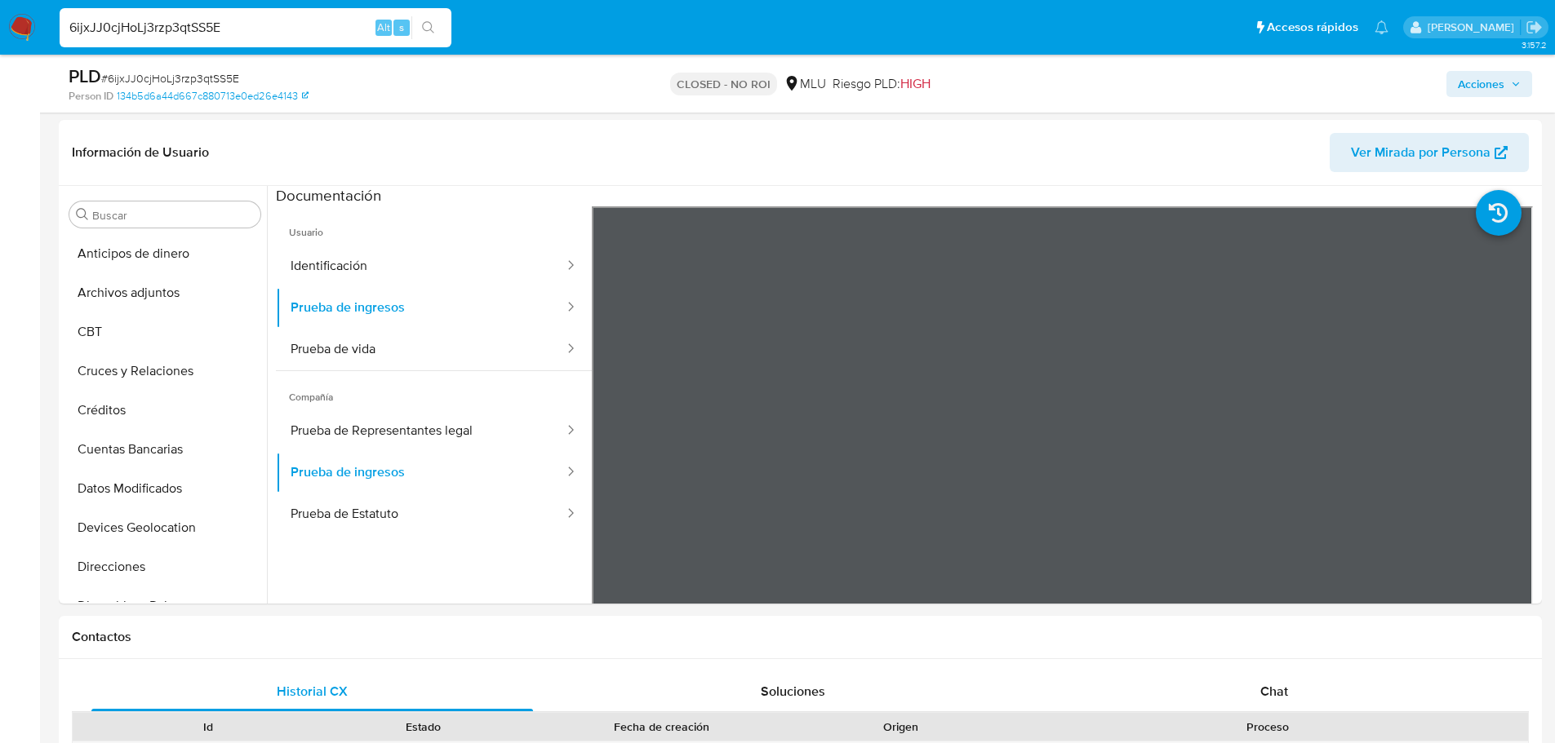
click at [270, 19] on input "6ijxJJ0cjHoLj3rzp3qtSS5E" at bounding box center [256, 27] width 392 height 21
paste input "BE58BHIYVNnTGZBObktpe8yd"
type input "BE58BHIYVNnTGZBObktpe8yd"
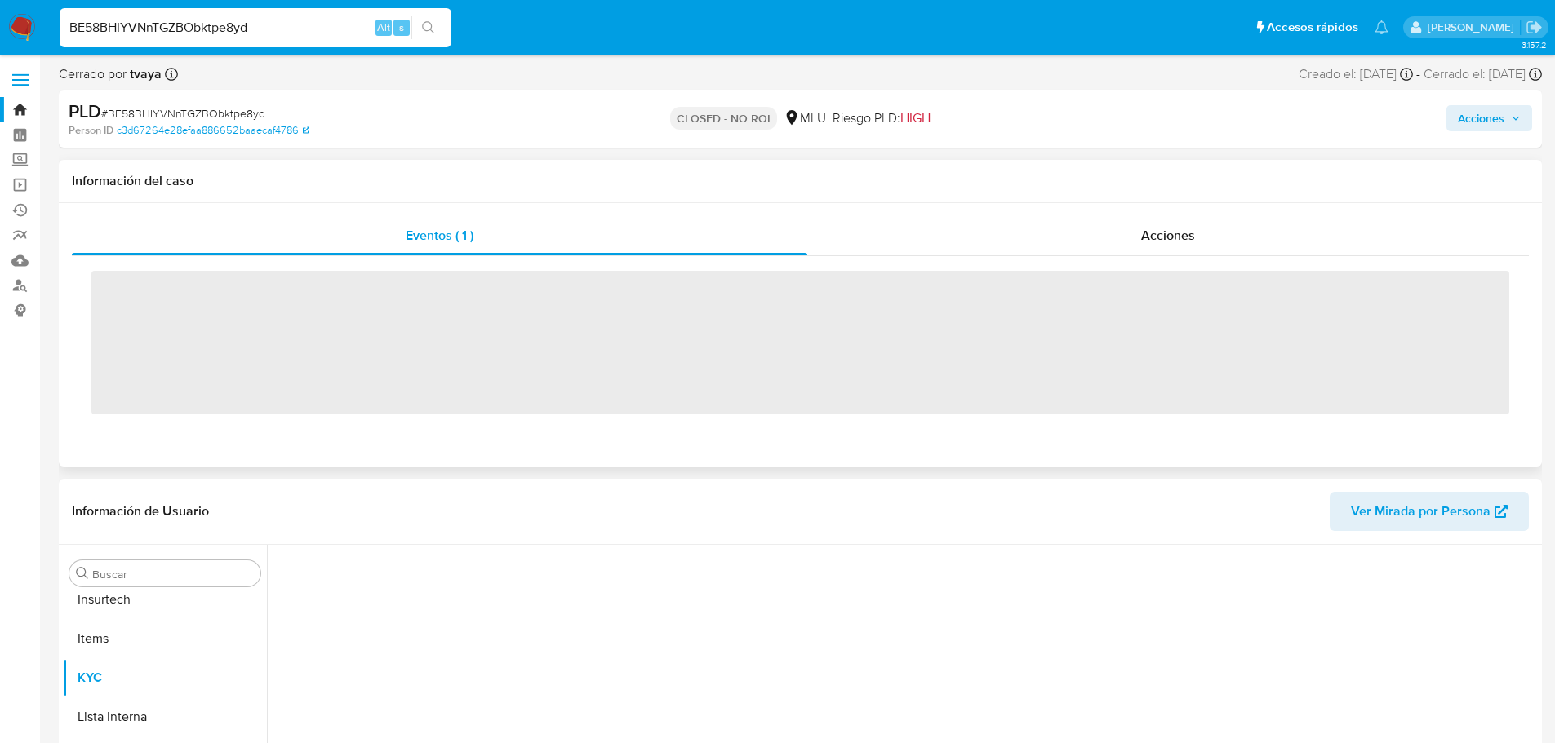
scroll to position [729, 0]
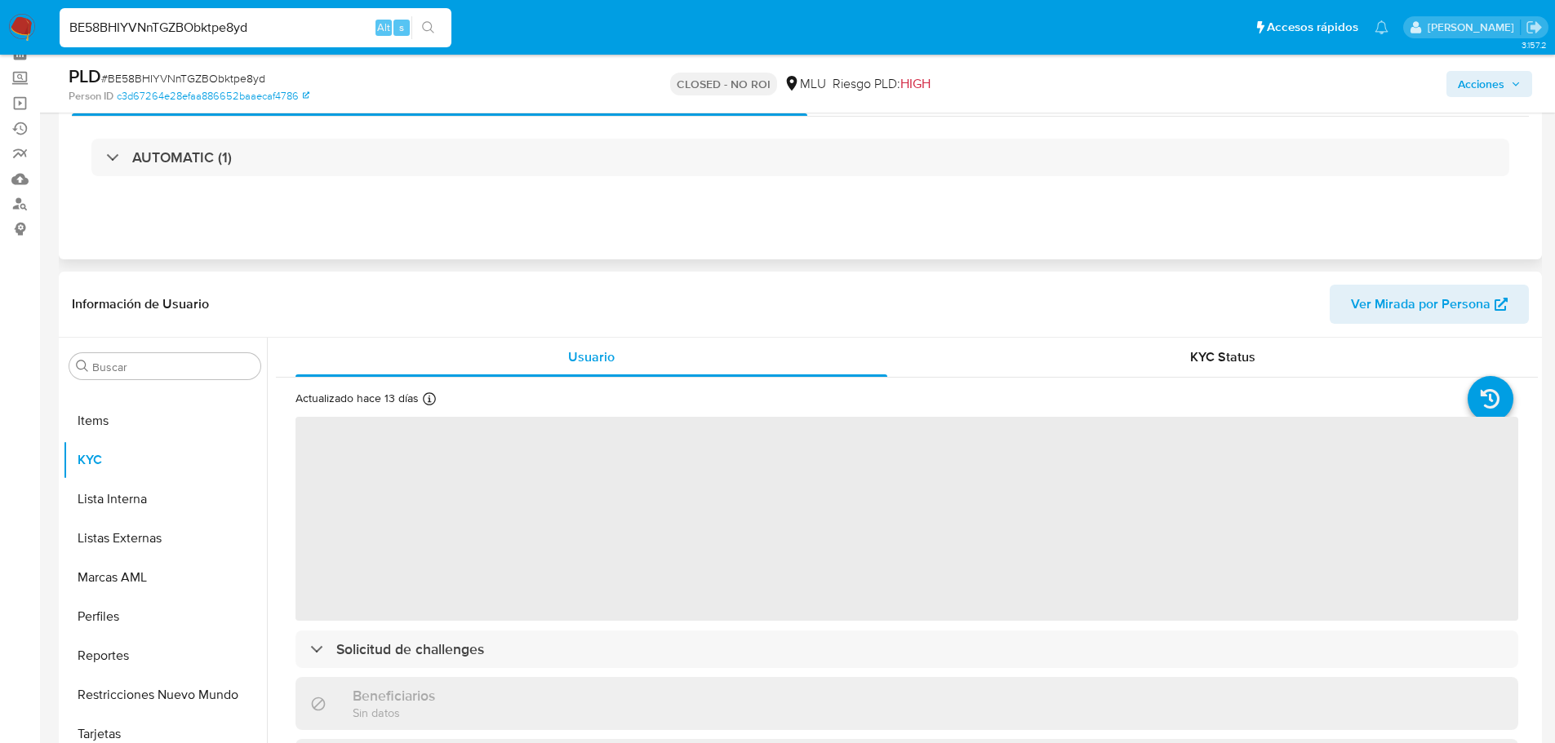
select select "10"
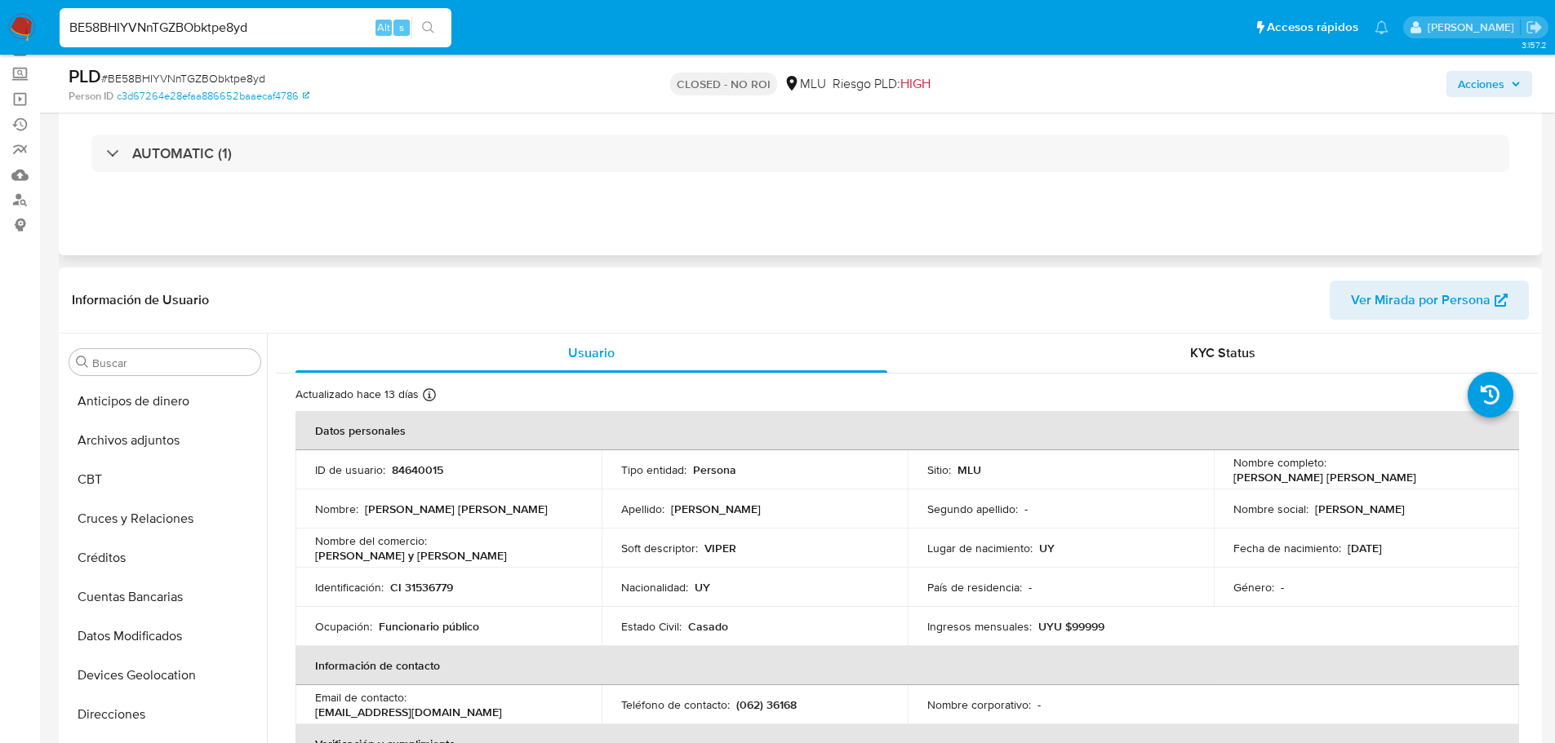
scroll to position [0, 0]
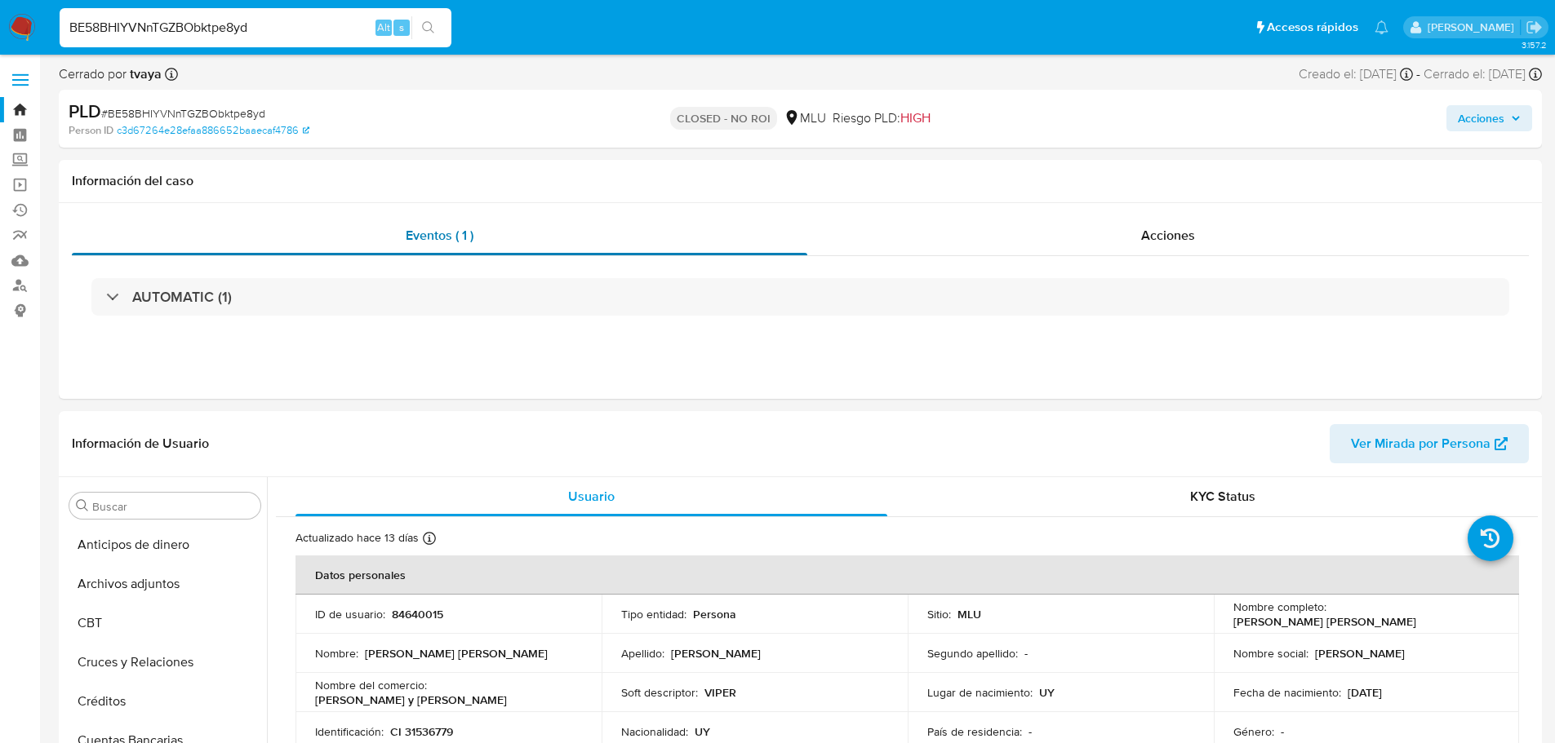
click at [567, 227] on div "Eventos ( 1 )" at bounding box center [439, 235] width 735 height 39
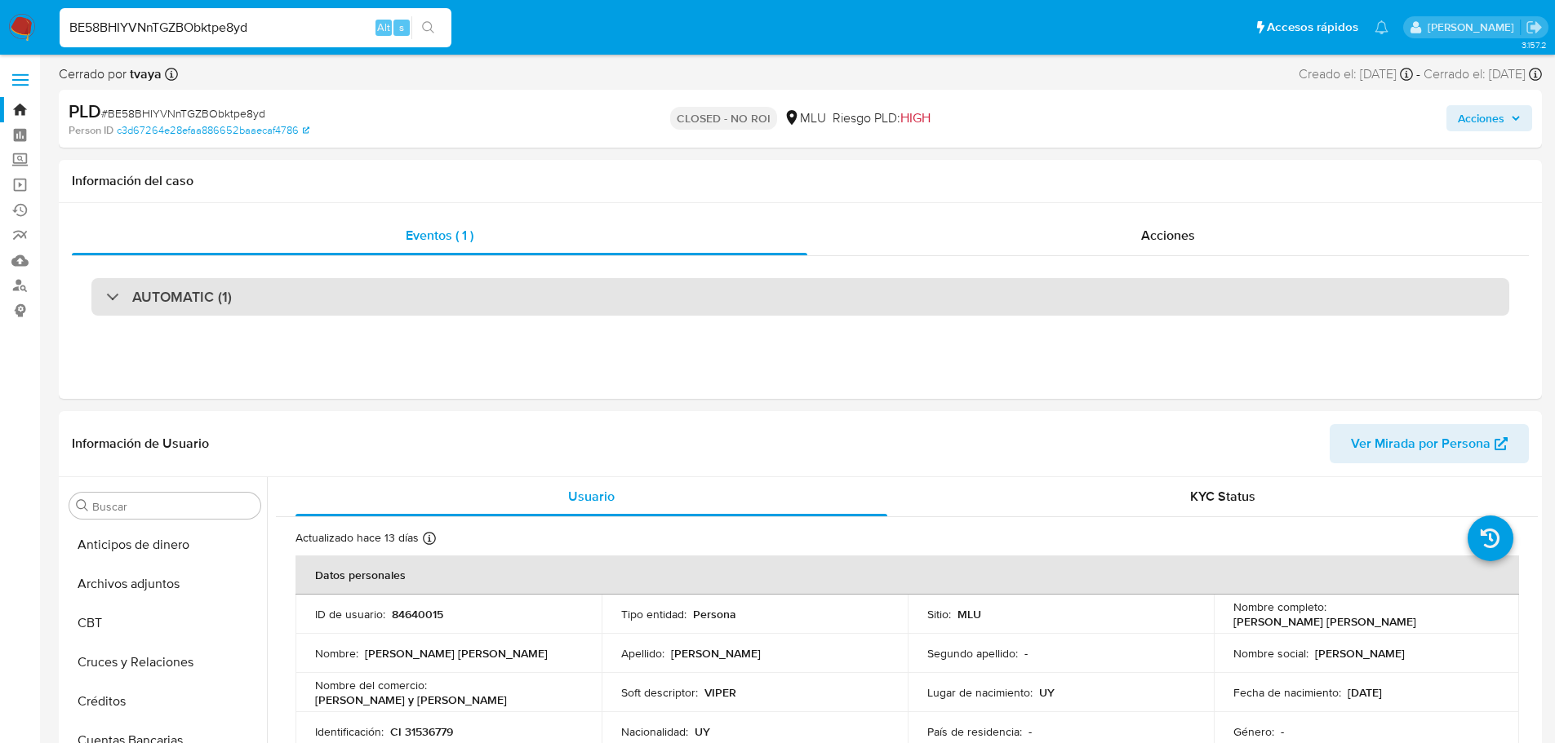
click at [430, 308] on div "AUTOMATIC (1)" at bounding box center [799, 297] width 1417 height 38
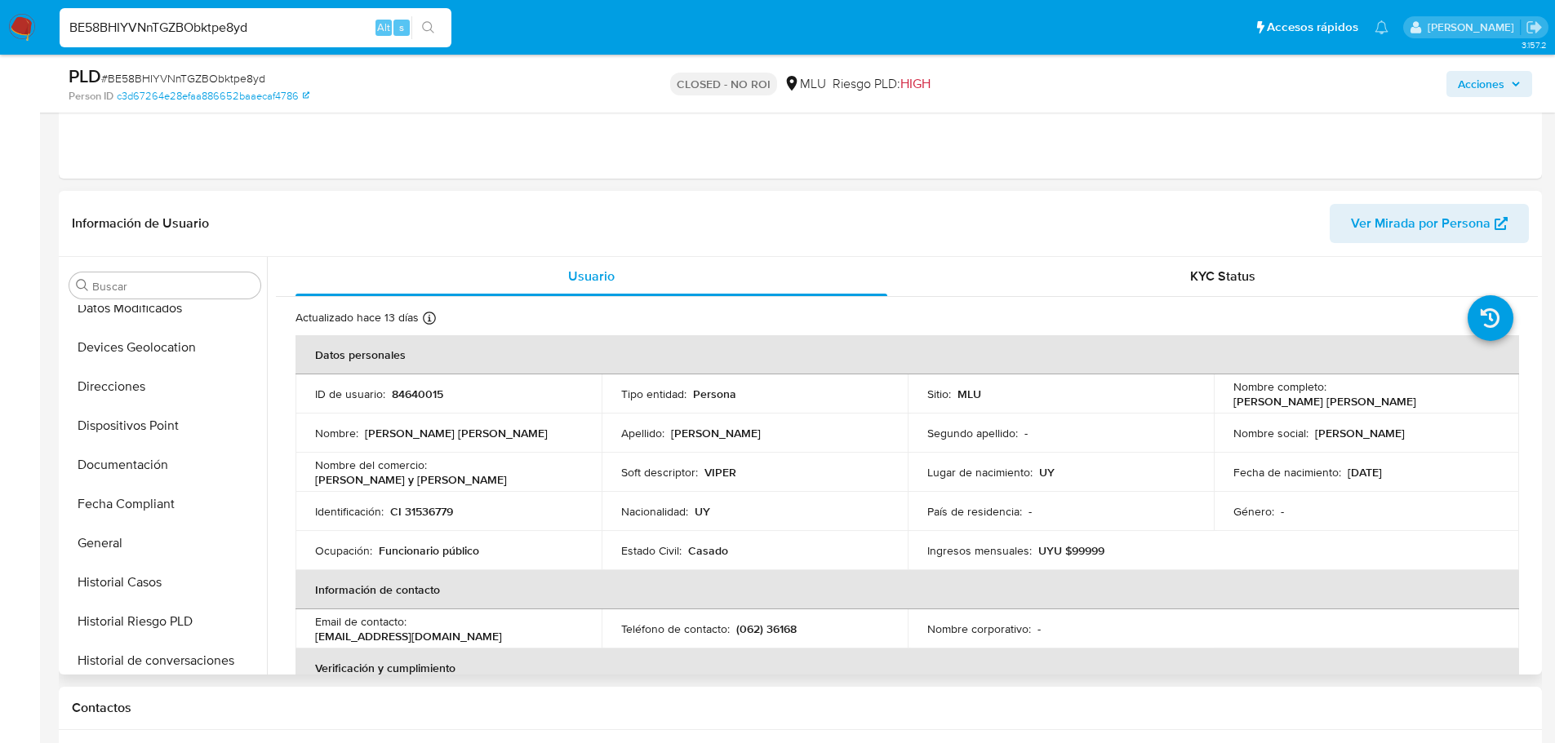
scroll to position [163, 0]
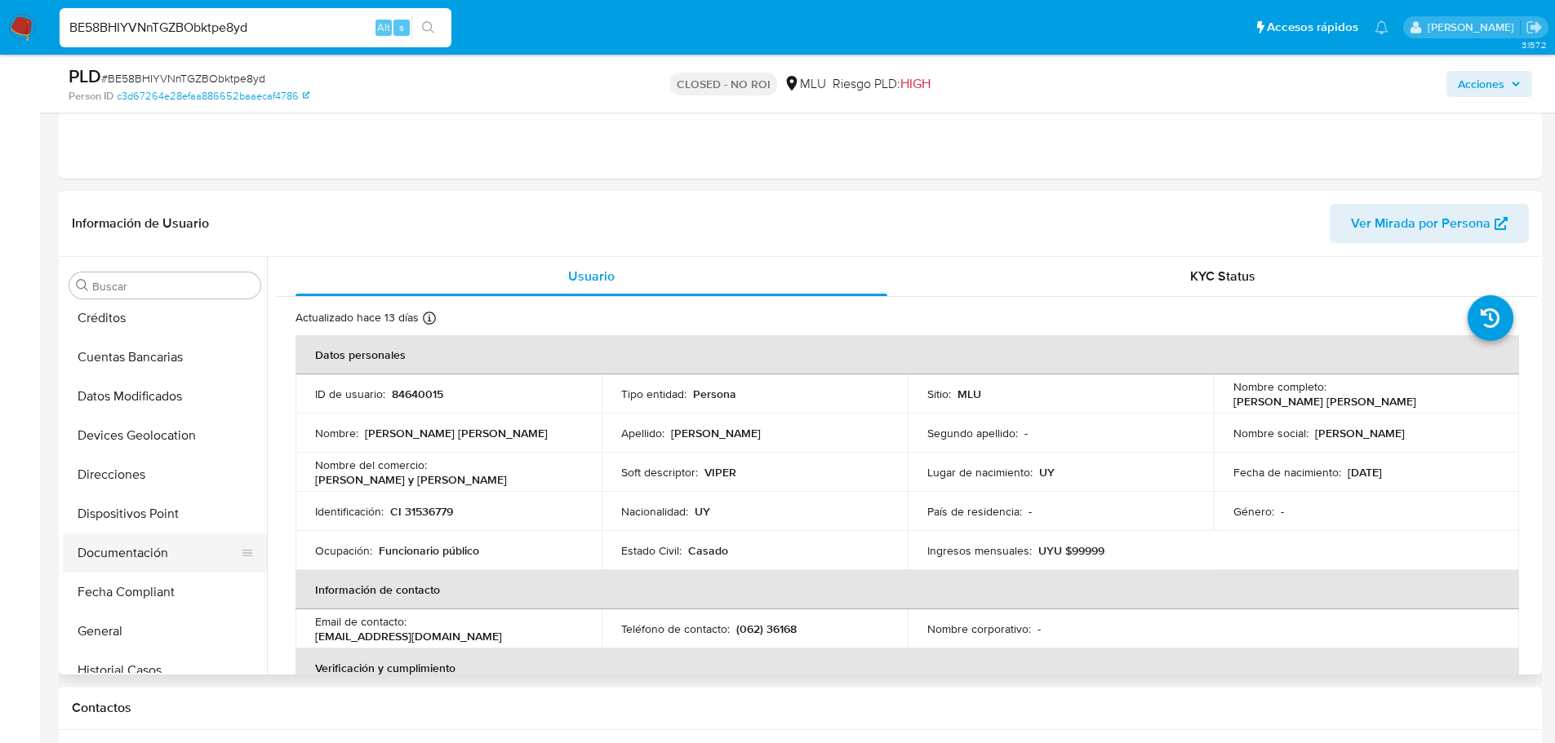
click at [160, 550] on button "Documentación" at bounding box center [158, 553] width 191 height 39
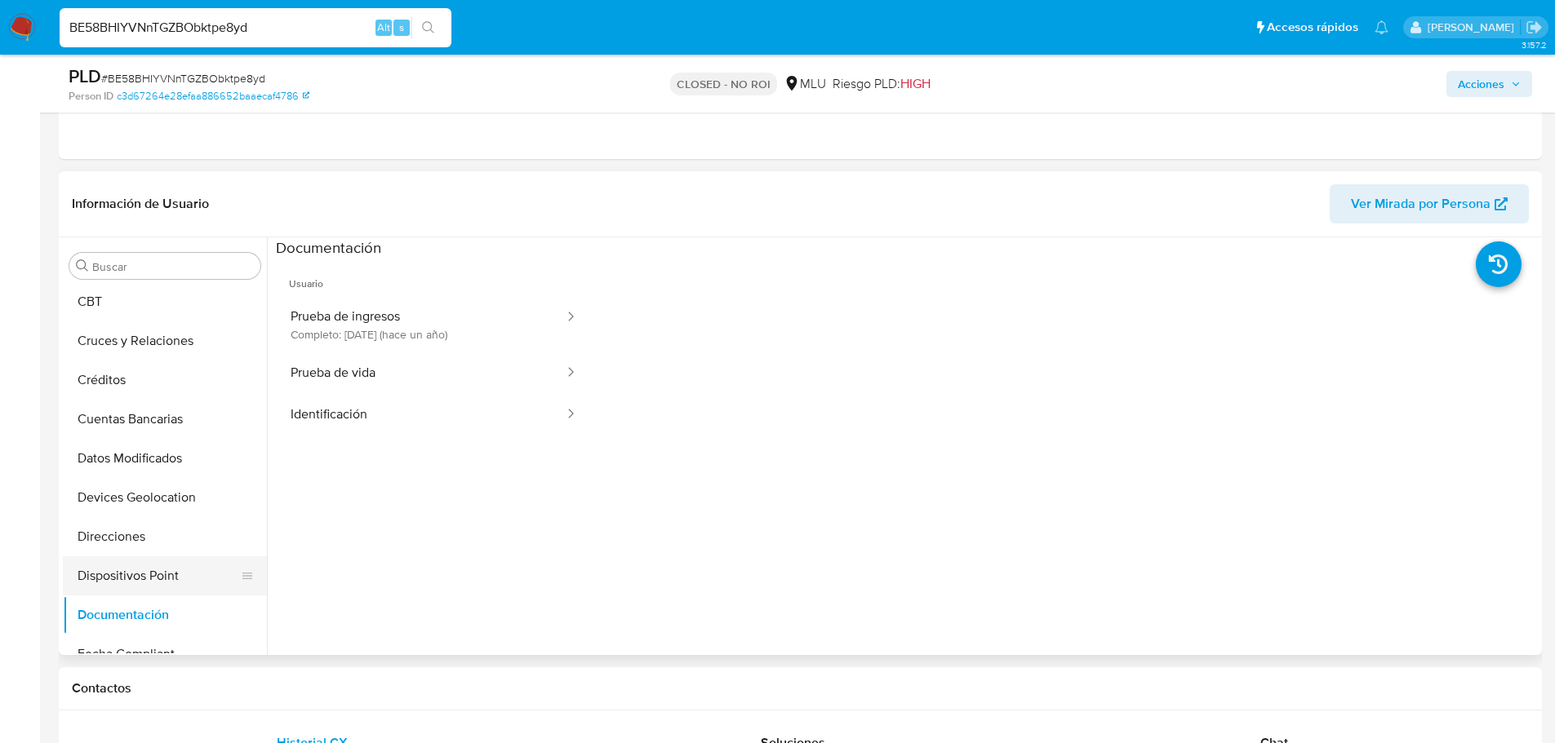
scroll to position [0, 0]
click at [180, 346] on button "Archivos adjuntos" at bounding box center [158, 344] width 191 height 39
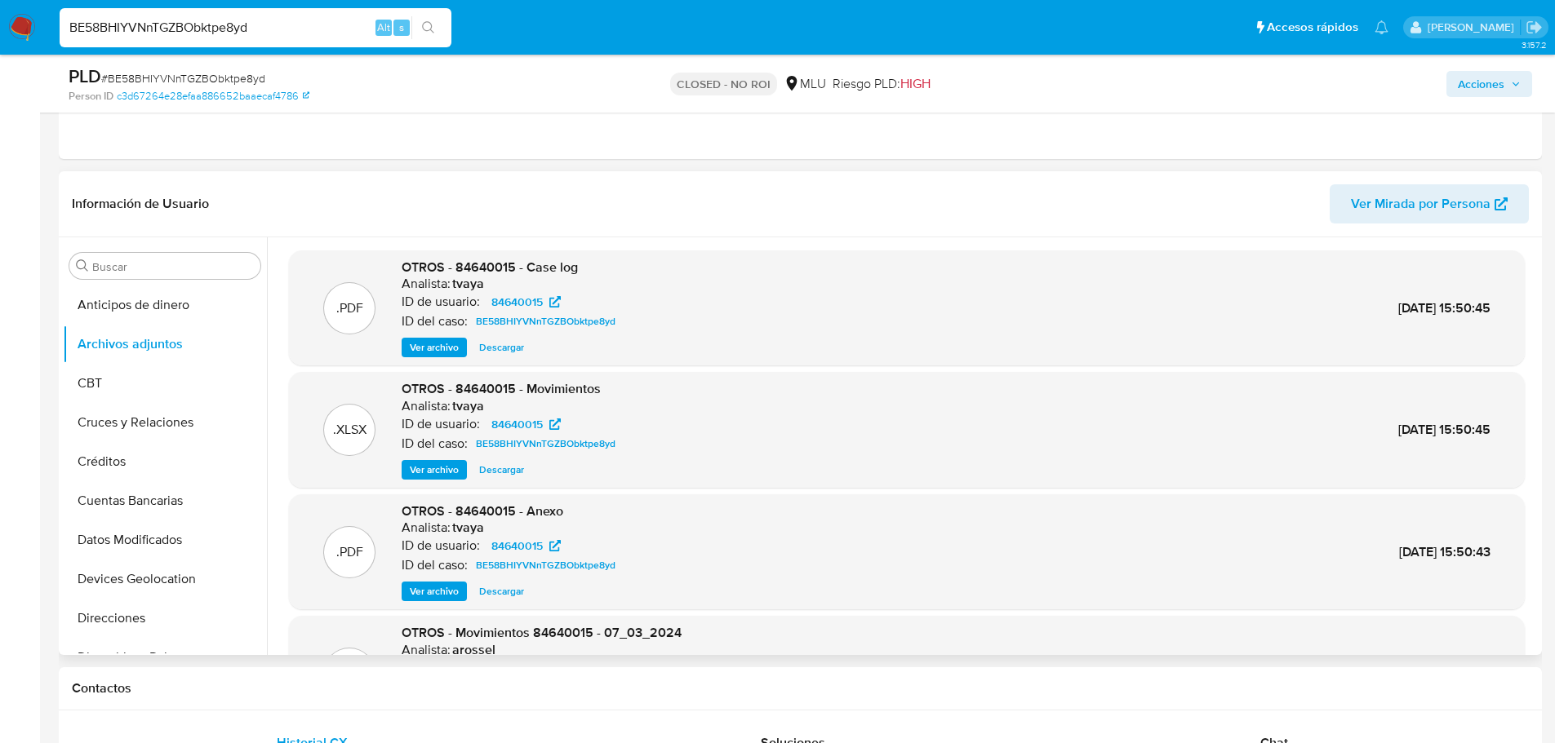
click at [438, 343] on span "Ver archivo" at bounding box center [434, 347] width 49 height 16
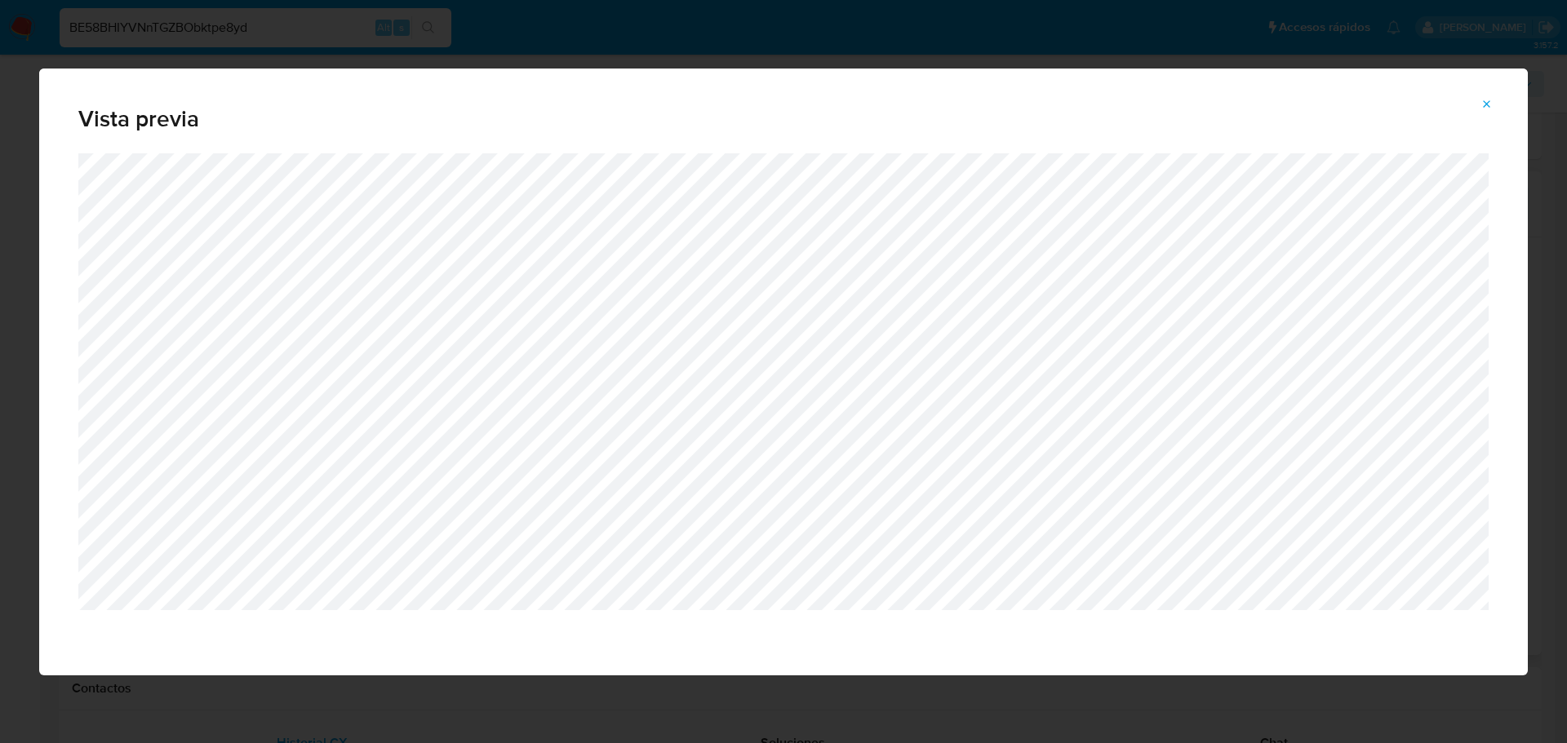
click at [1479, 108] on button "Attachment preview" at bounding box center [1487, 104] width 36 height 26
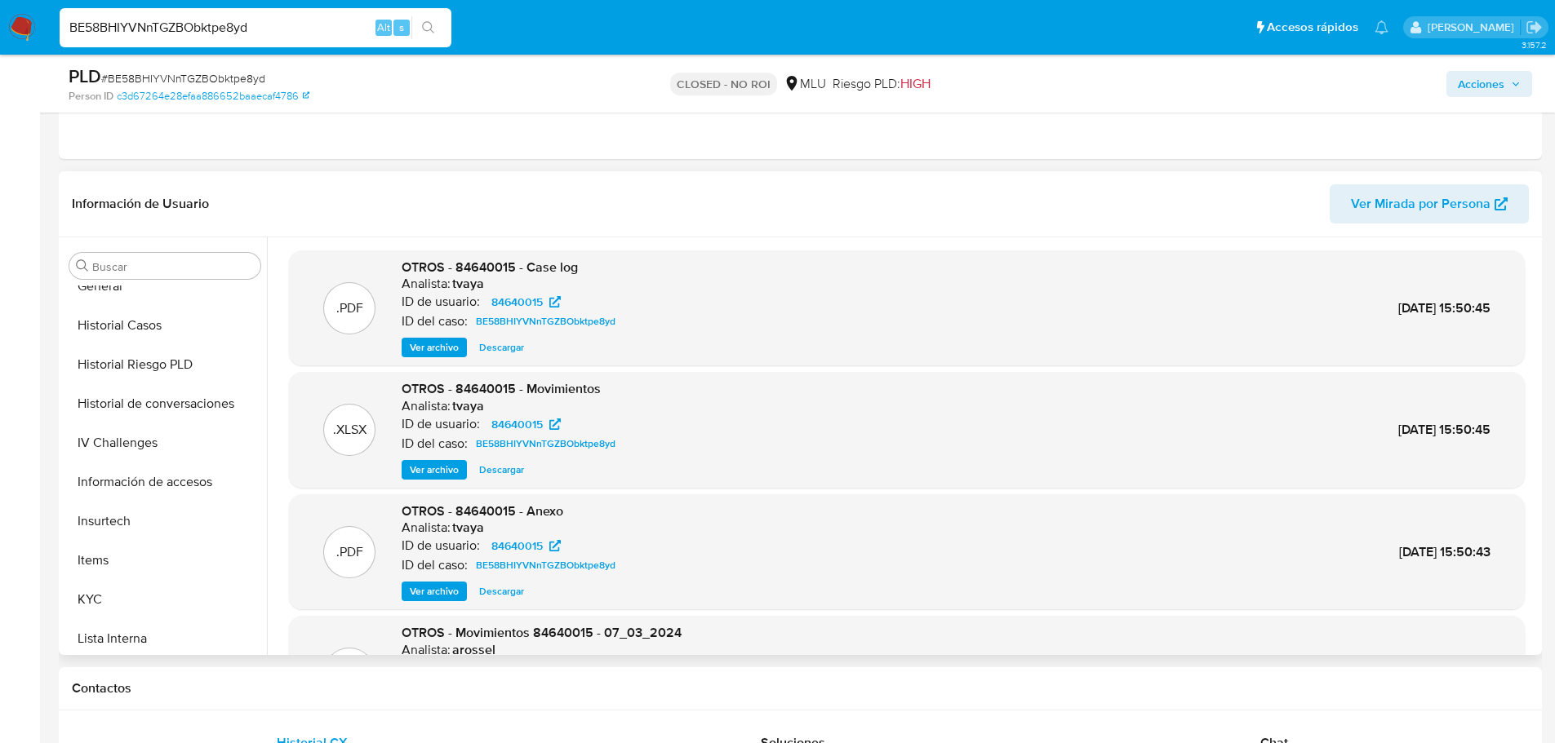
scroll to position [490, 0]
click at [147, 591] on button "KYC" at bounding box center [158, 598] width 191 height 39
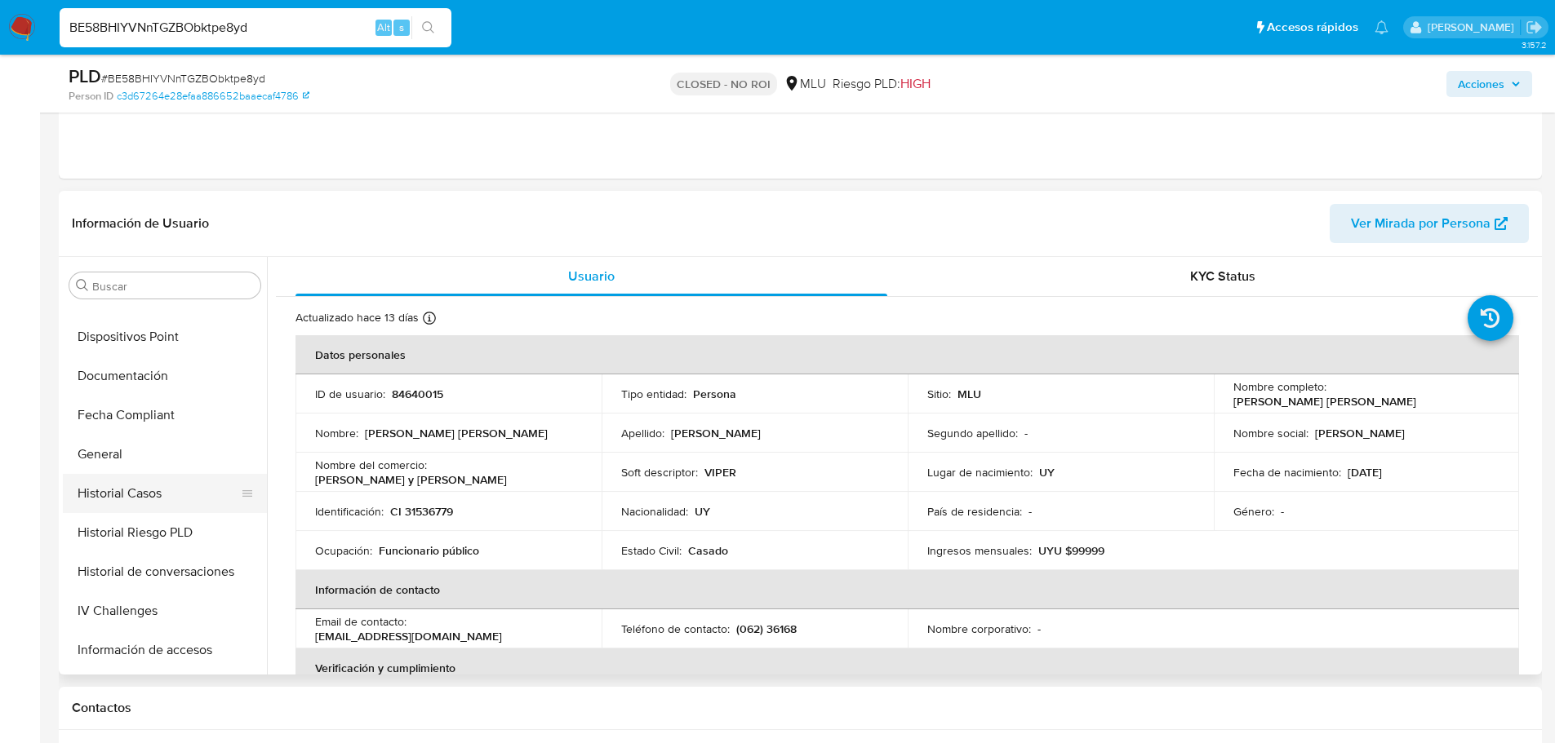
scroll to position [326, 0]
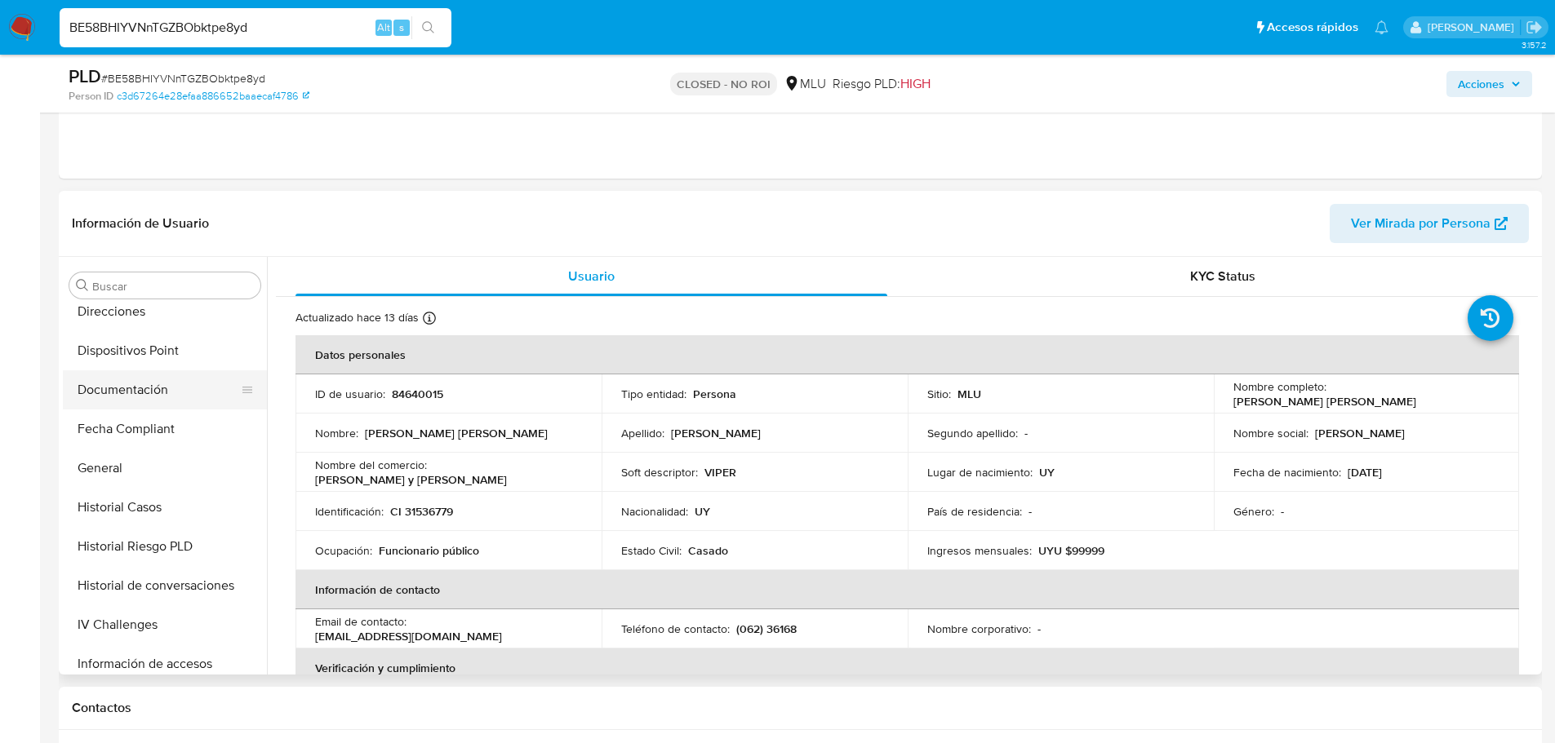
click at [158, 393] on button "Documentación" at bounding box center [158, 389] width 191 height 39
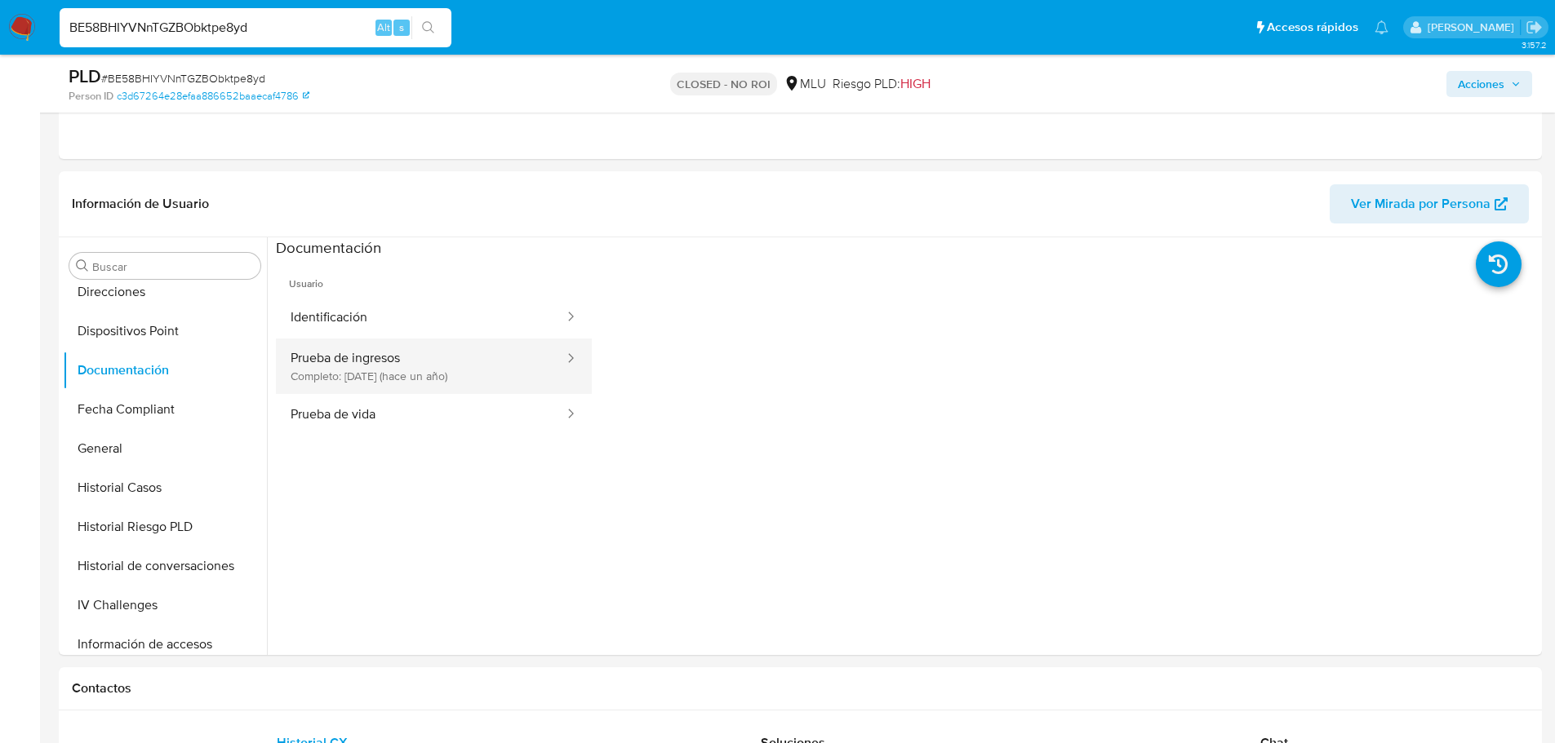
click at [499, 373] on button "Prueba de ingresos Completo: [DATE] (hace un año)" at bounding box center [421, 366] width 290 height 55
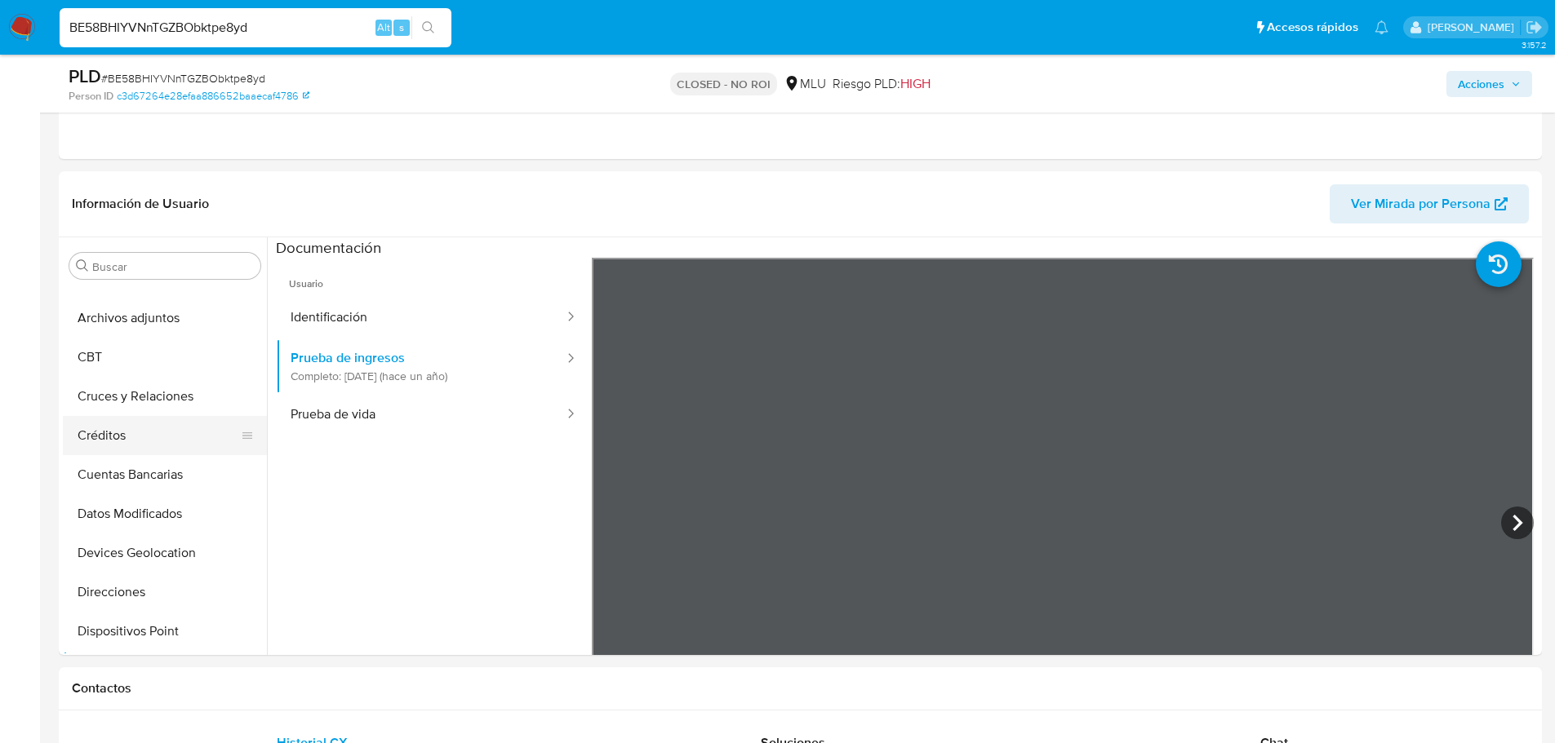
scroll to position [0, 0]
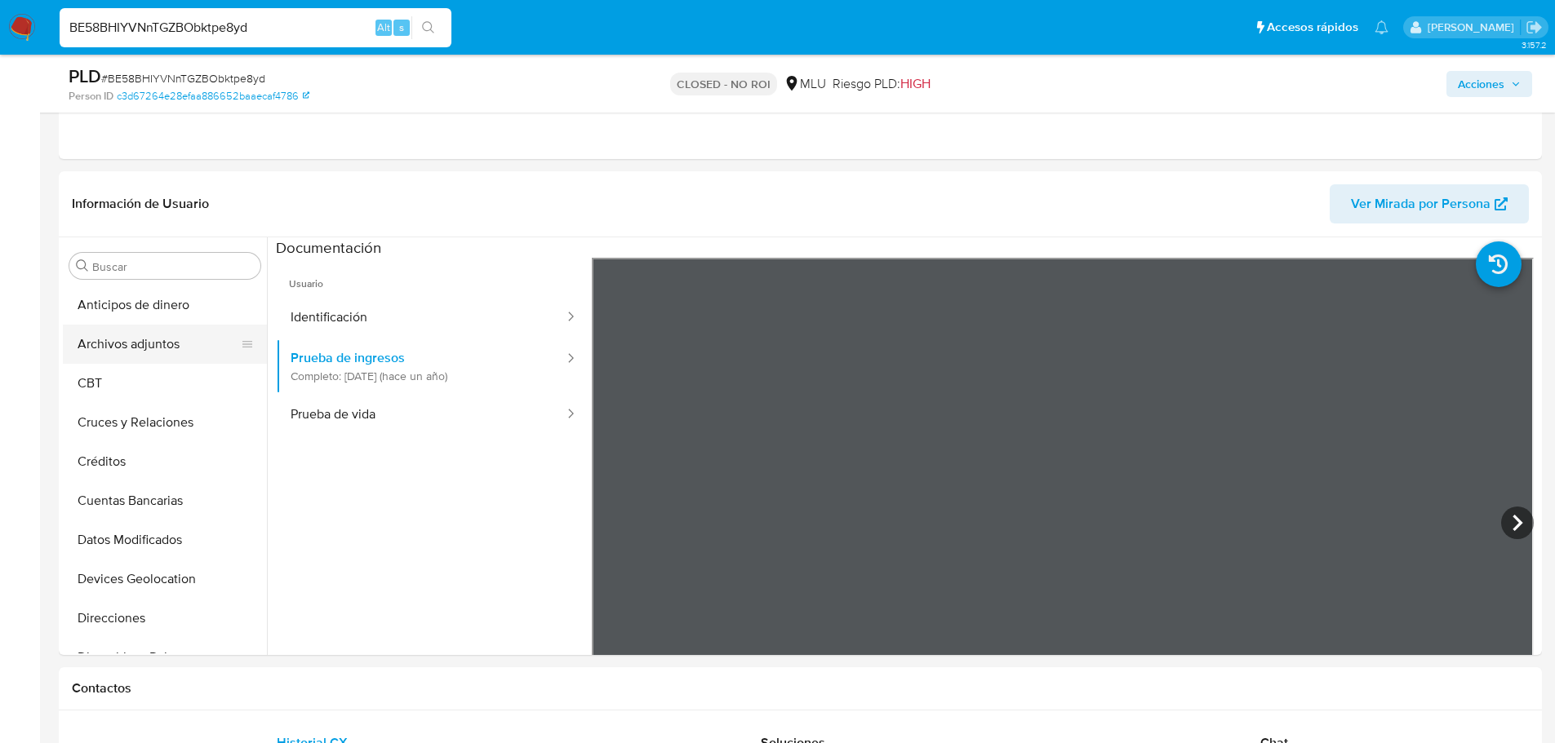
click at [176, 348] on button "Archivos adjuntos" at bounding box center [158, 344] width 191 height 39
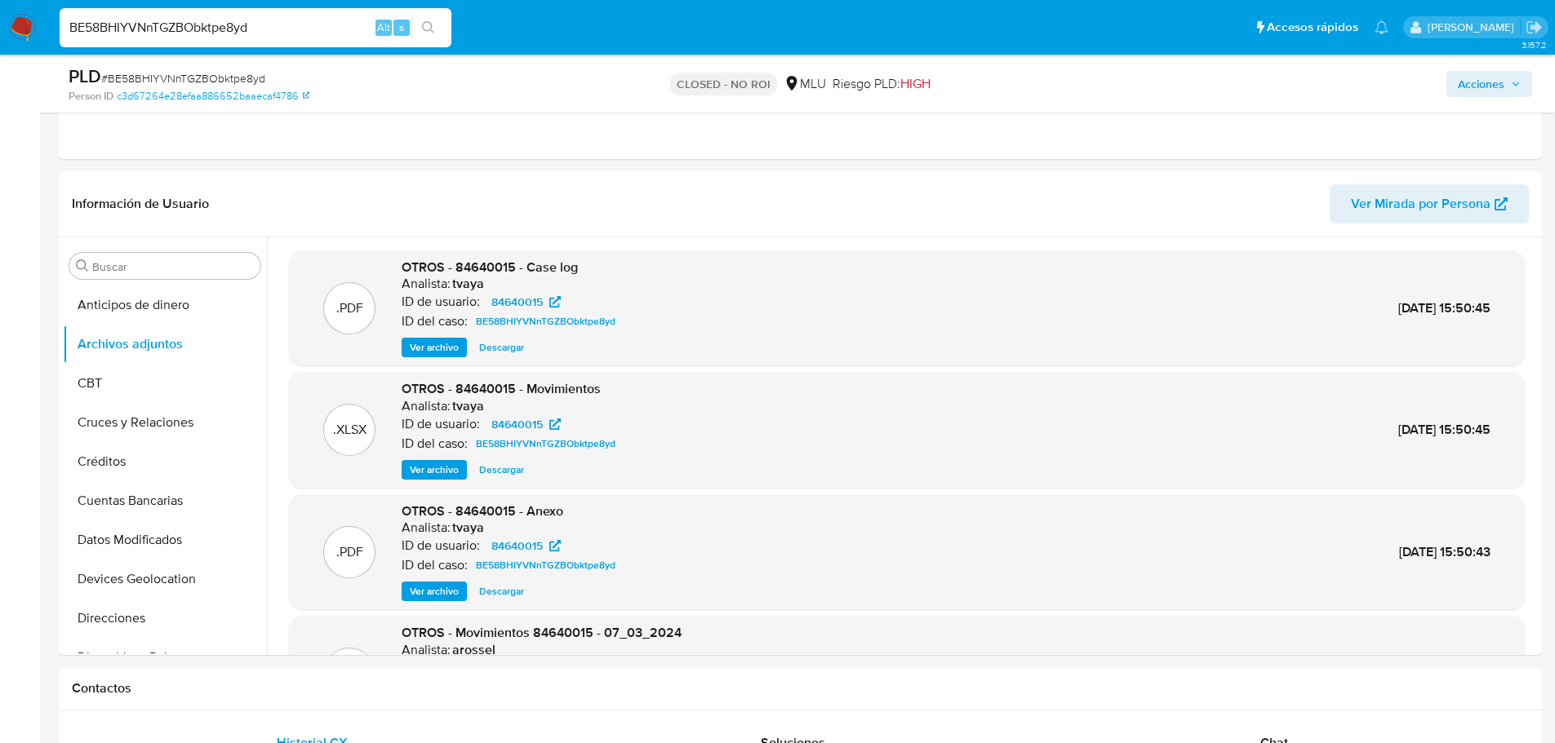
click at [415, 340] on span "Ver archivo" at bounding box center [434, 347] width 49 height 16
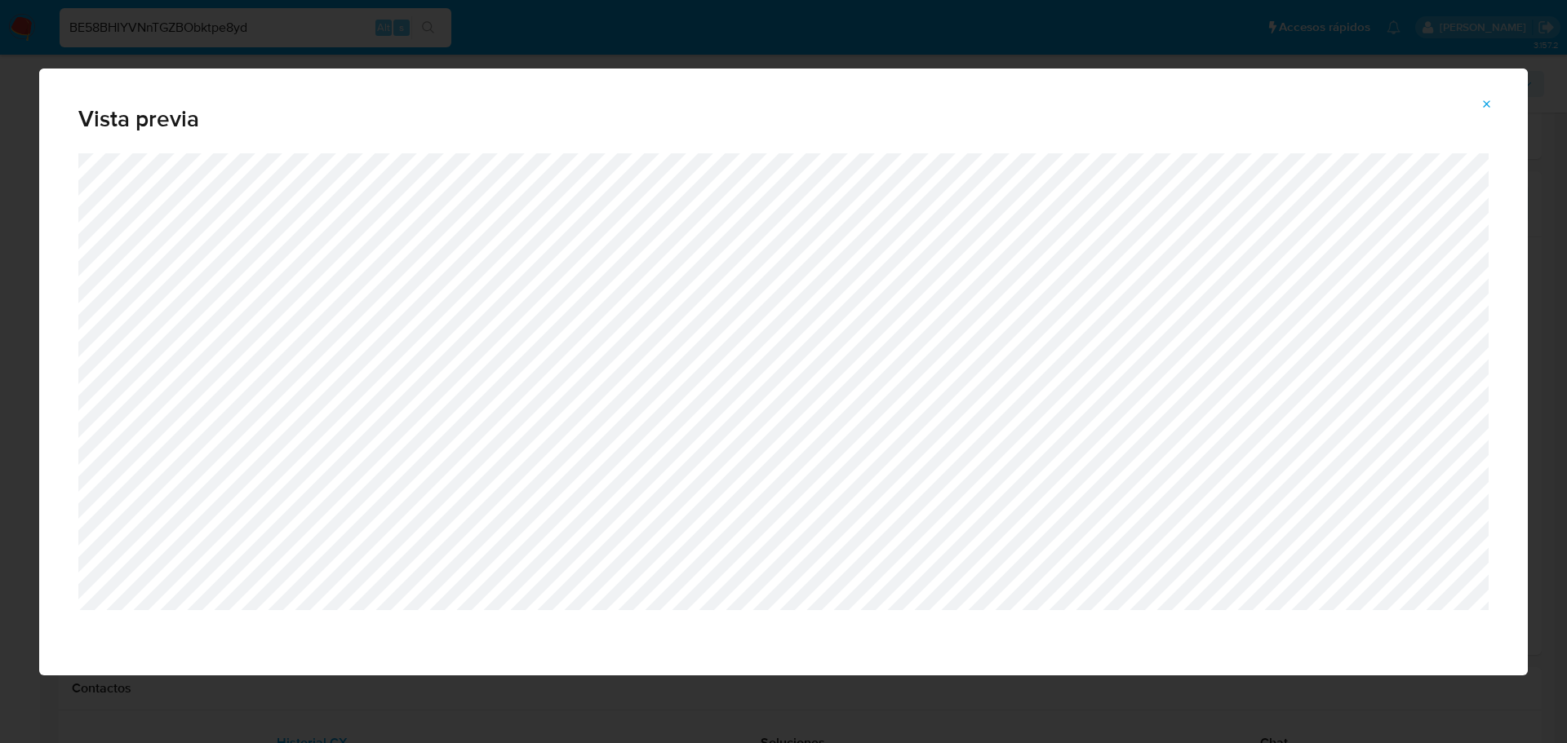
click at [1485, 103] on icon "Attachment preview" at bounding box center [1487, 103] width 7 height 7
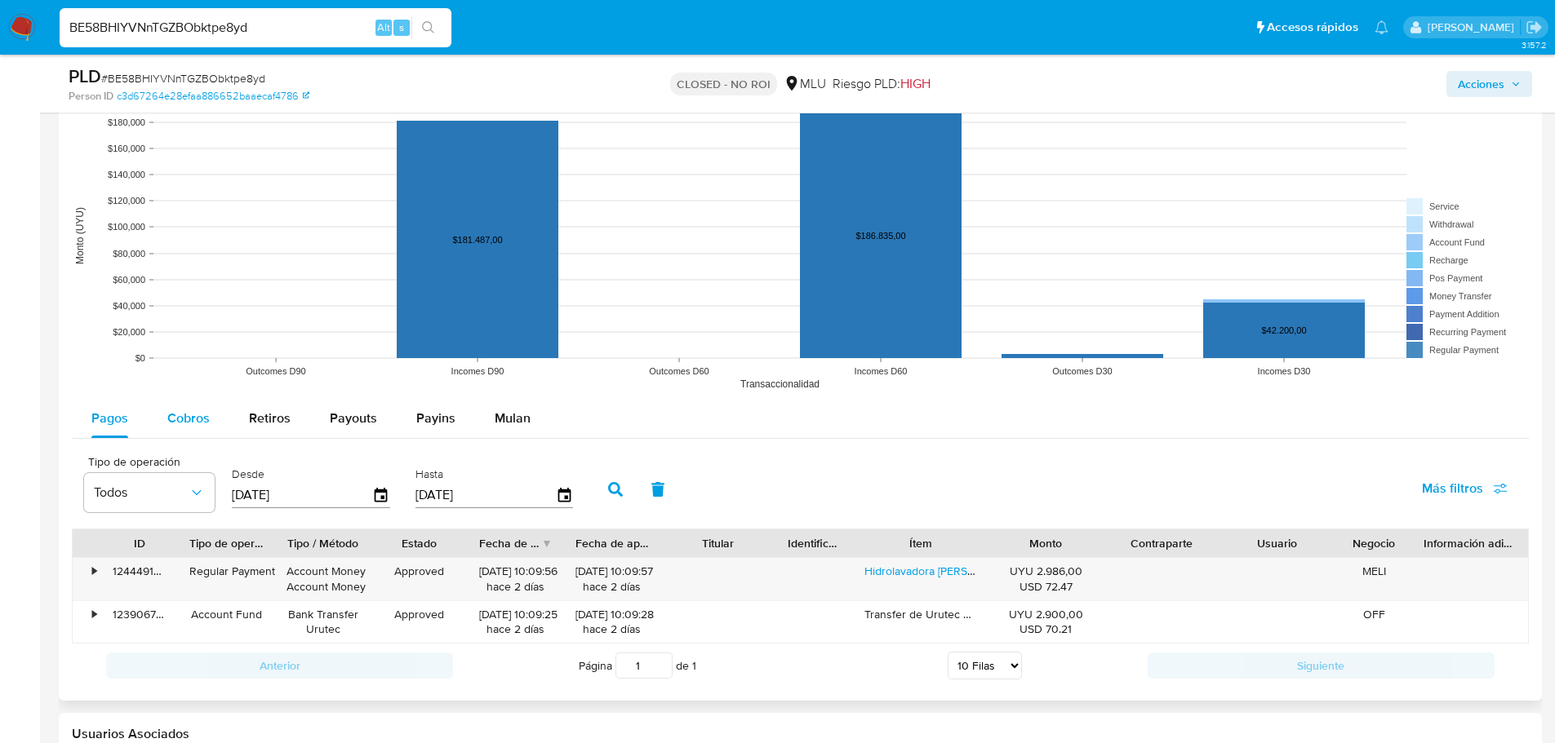
click at [203, 409] on span "Cobros" at bounding box center [188, 418] width 42 height 19
select select "10"
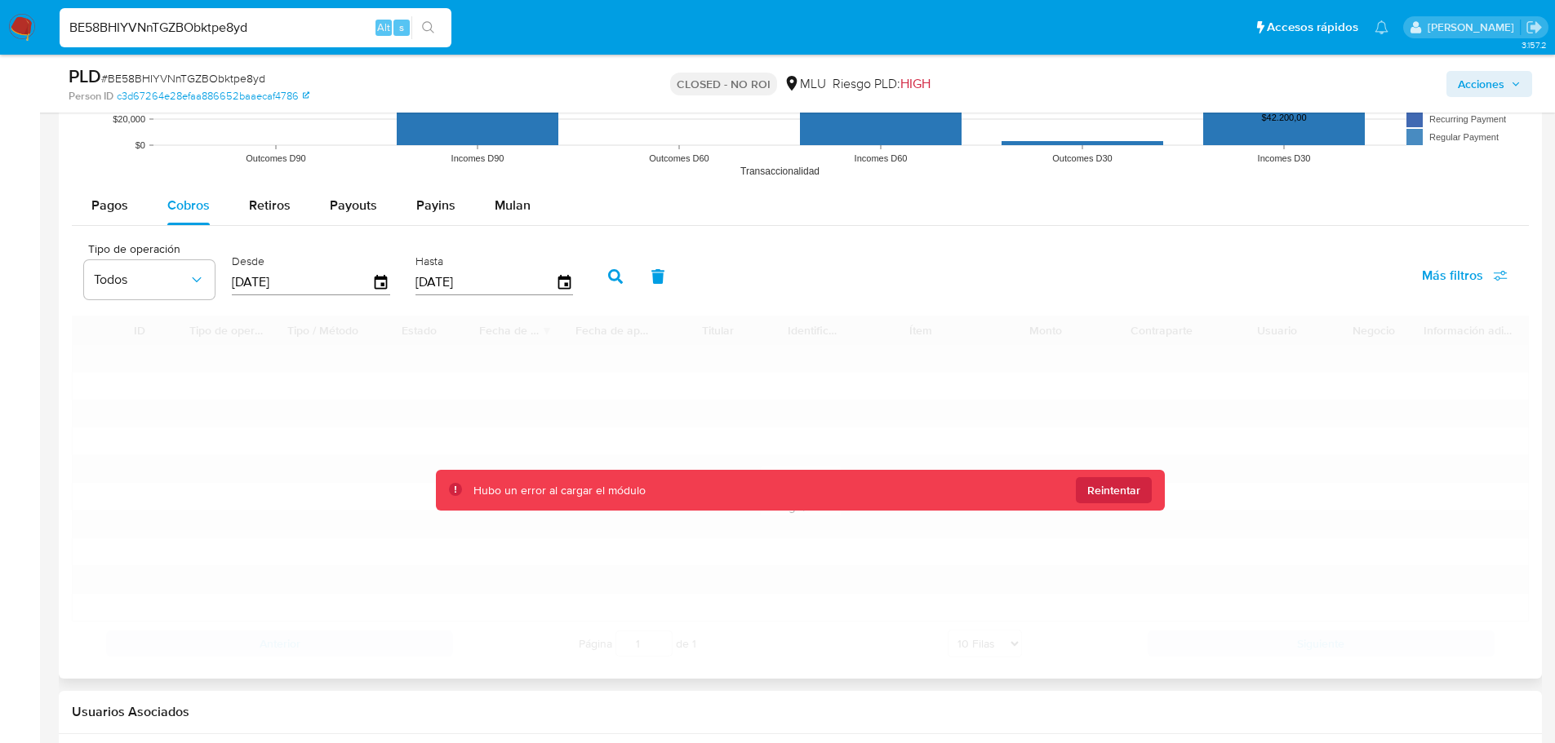
scroll to position [2448, 0]
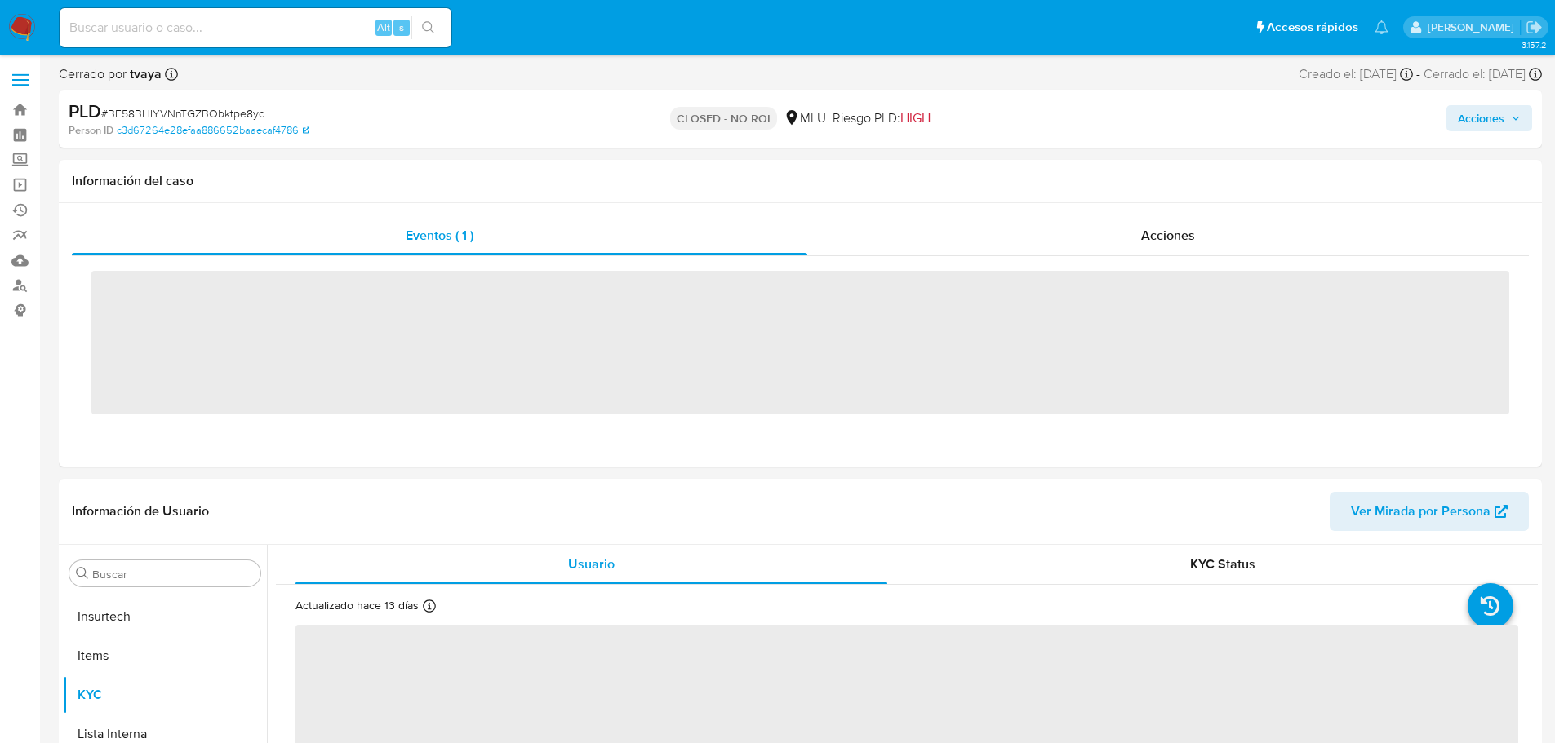
scroll to position [729, 0]
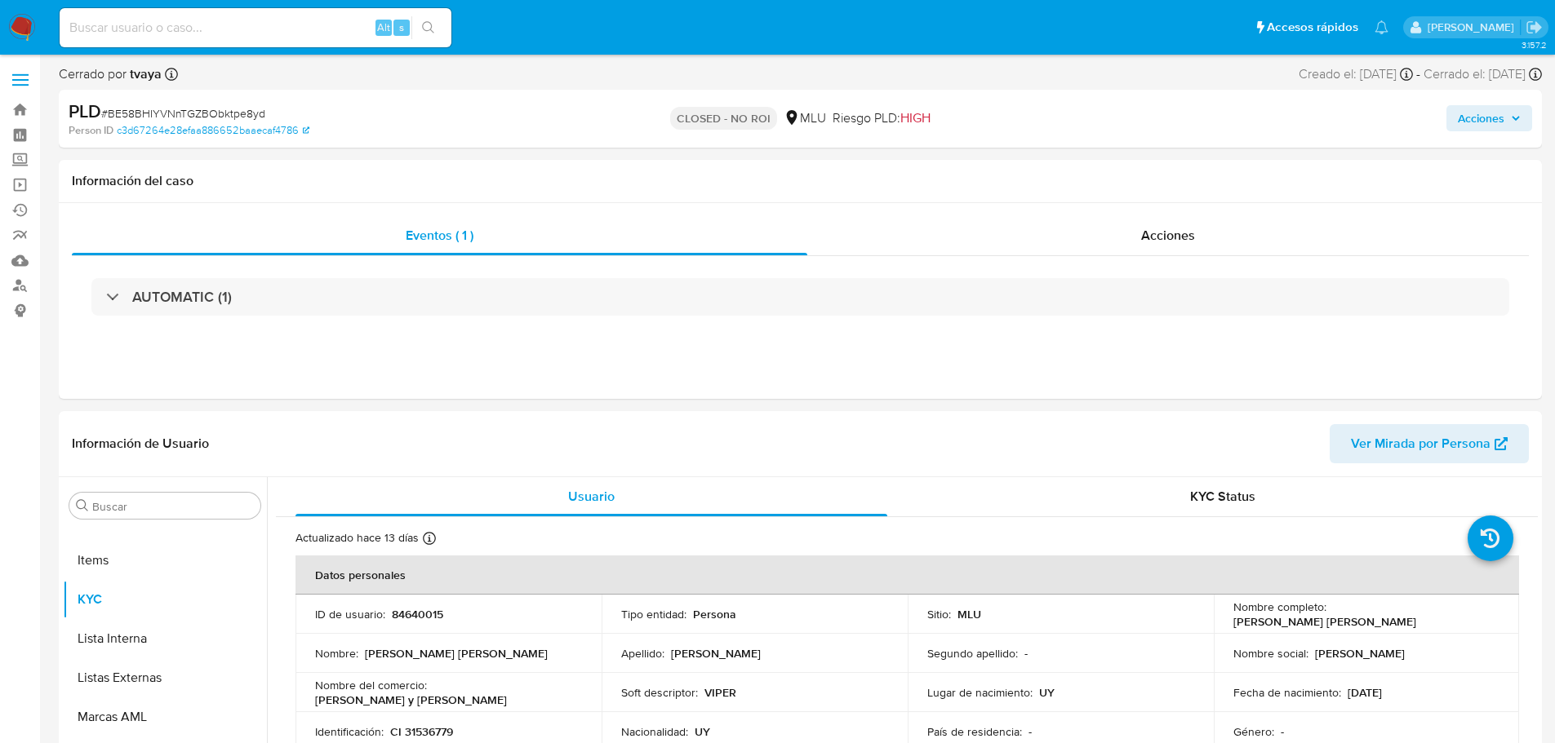
select select "10"
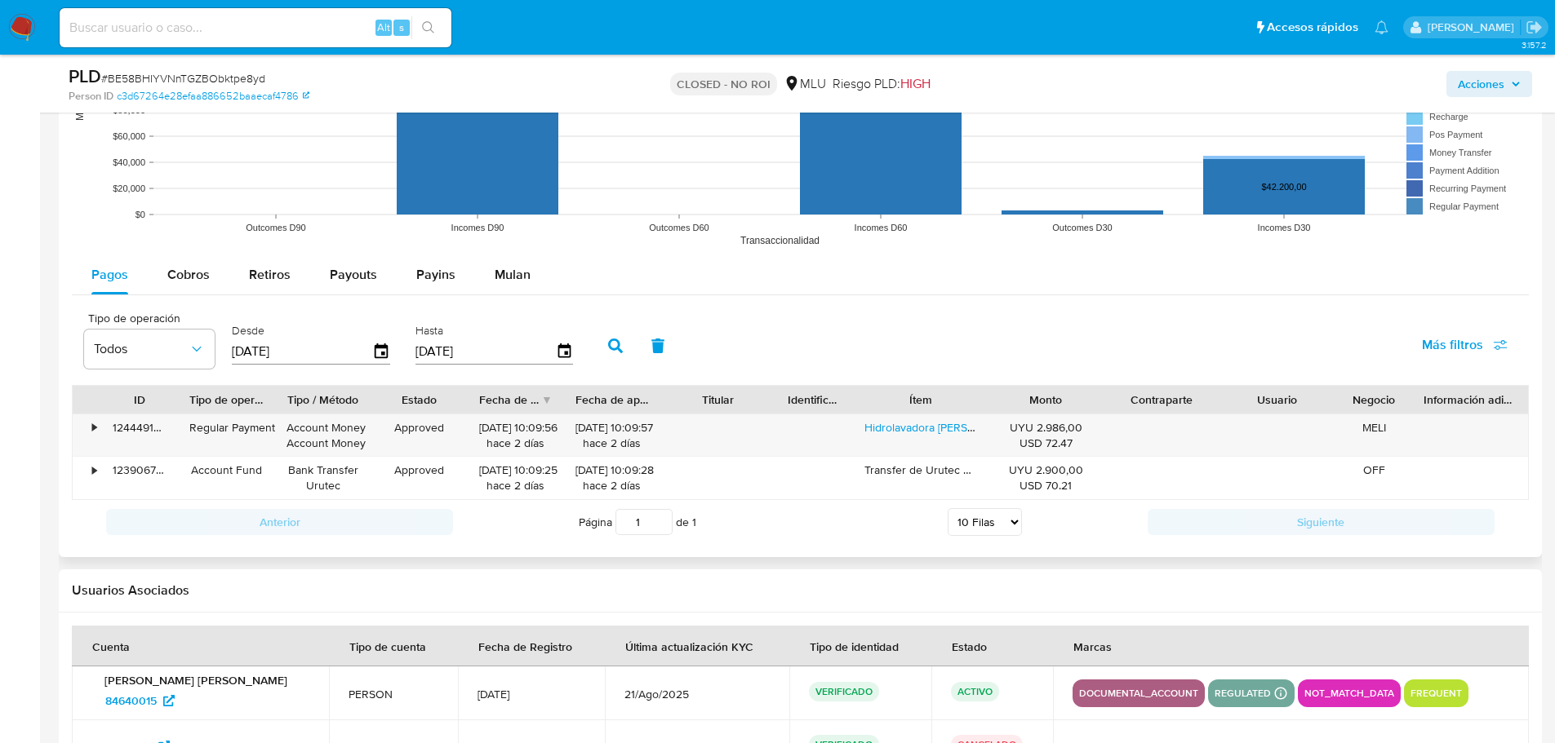
scroll to position [1632, 0]
click at [194, 275] on span "Cobros" at bounding box center [188, 273] width 42 height 19
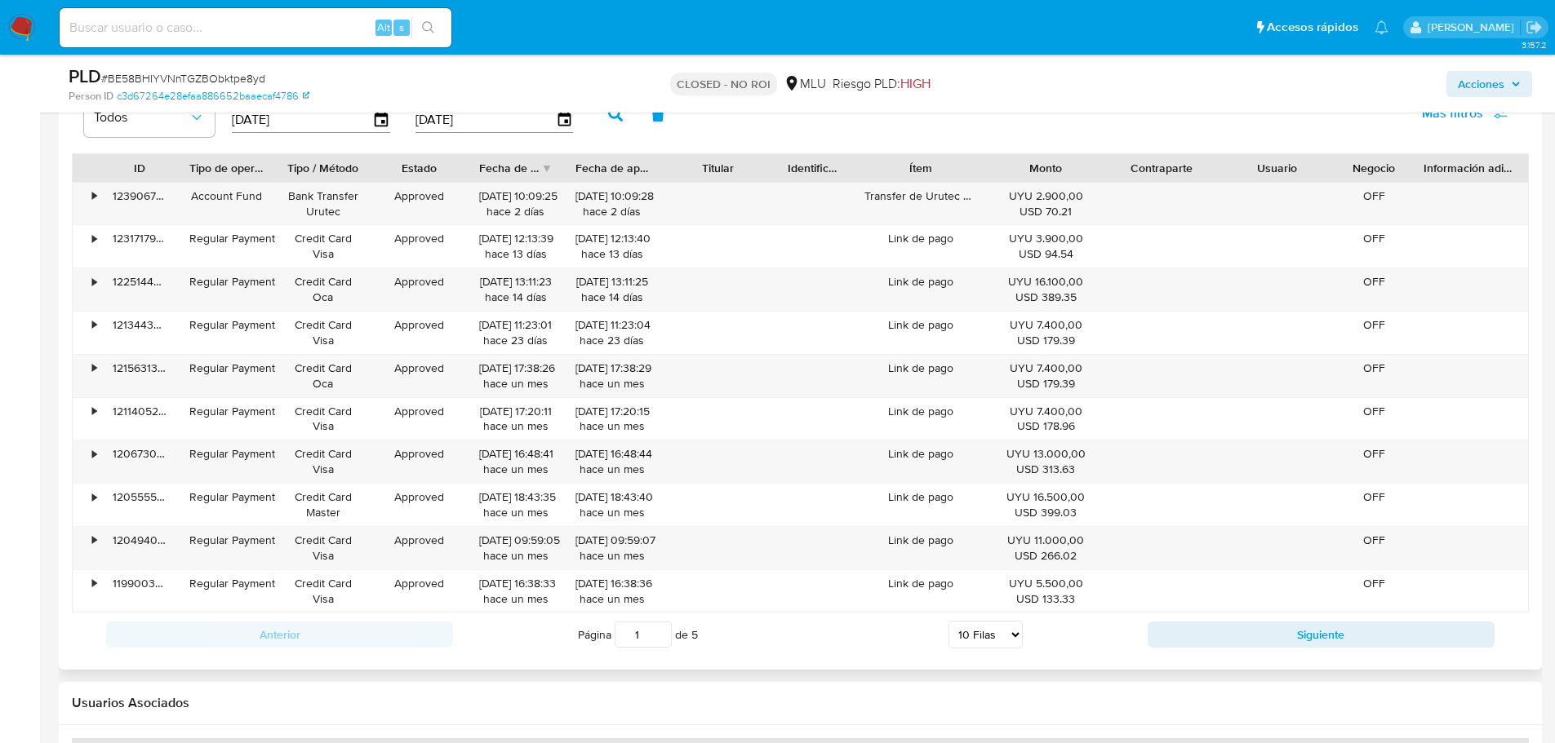
scroll to position [1877, 0]
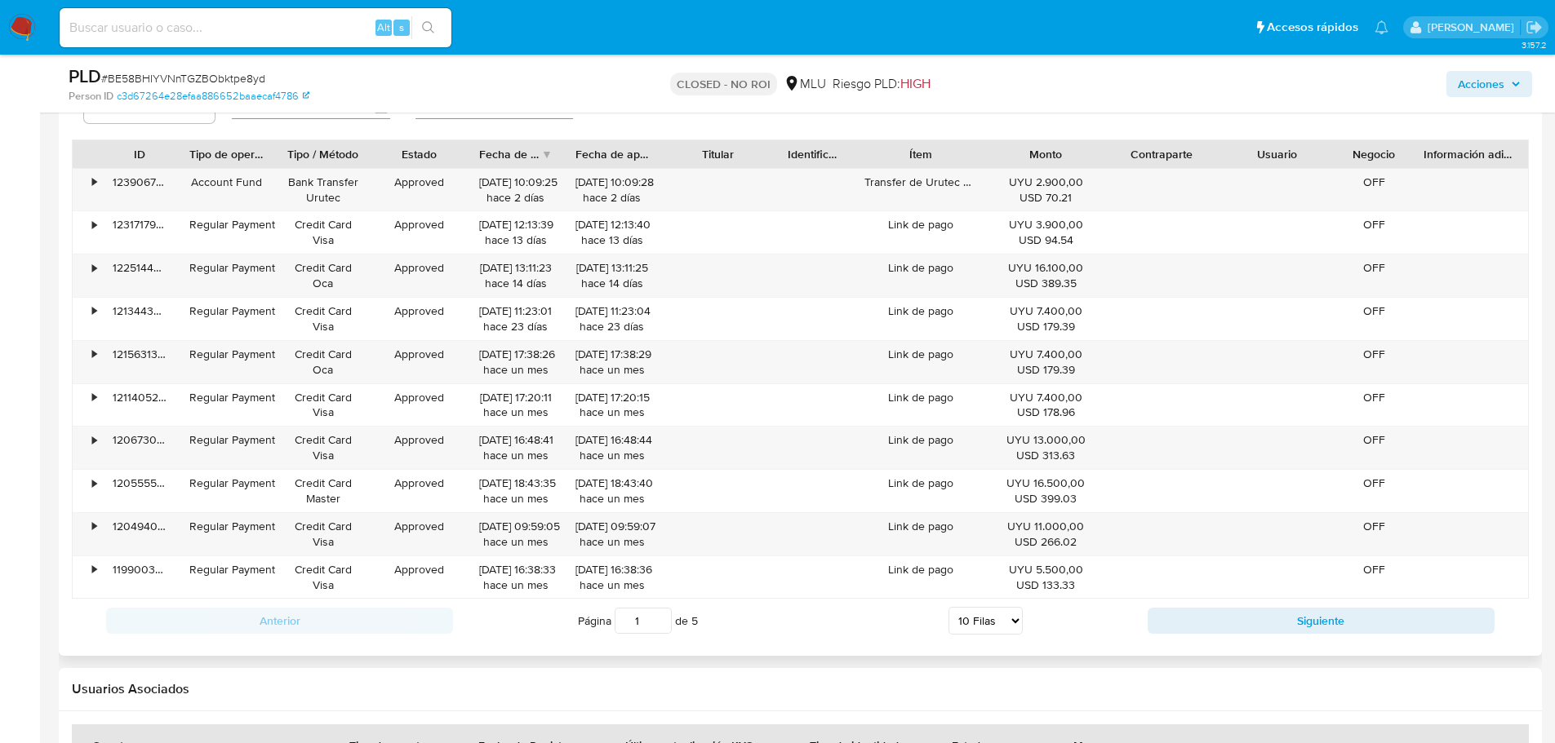
click at [978, 620] on select "5 Filas 10 Filas 20 Filas 25 Filas 50 Filas 100 Filas" at bounding box center [985, 621] width 74 height 28
select select "100"
click at [948, 607] on select "5 Filas 10 Filas 20 Filas 25 Filas 50 Filas 100 Filas" at bounding box center [985, 621] width 74 height 28
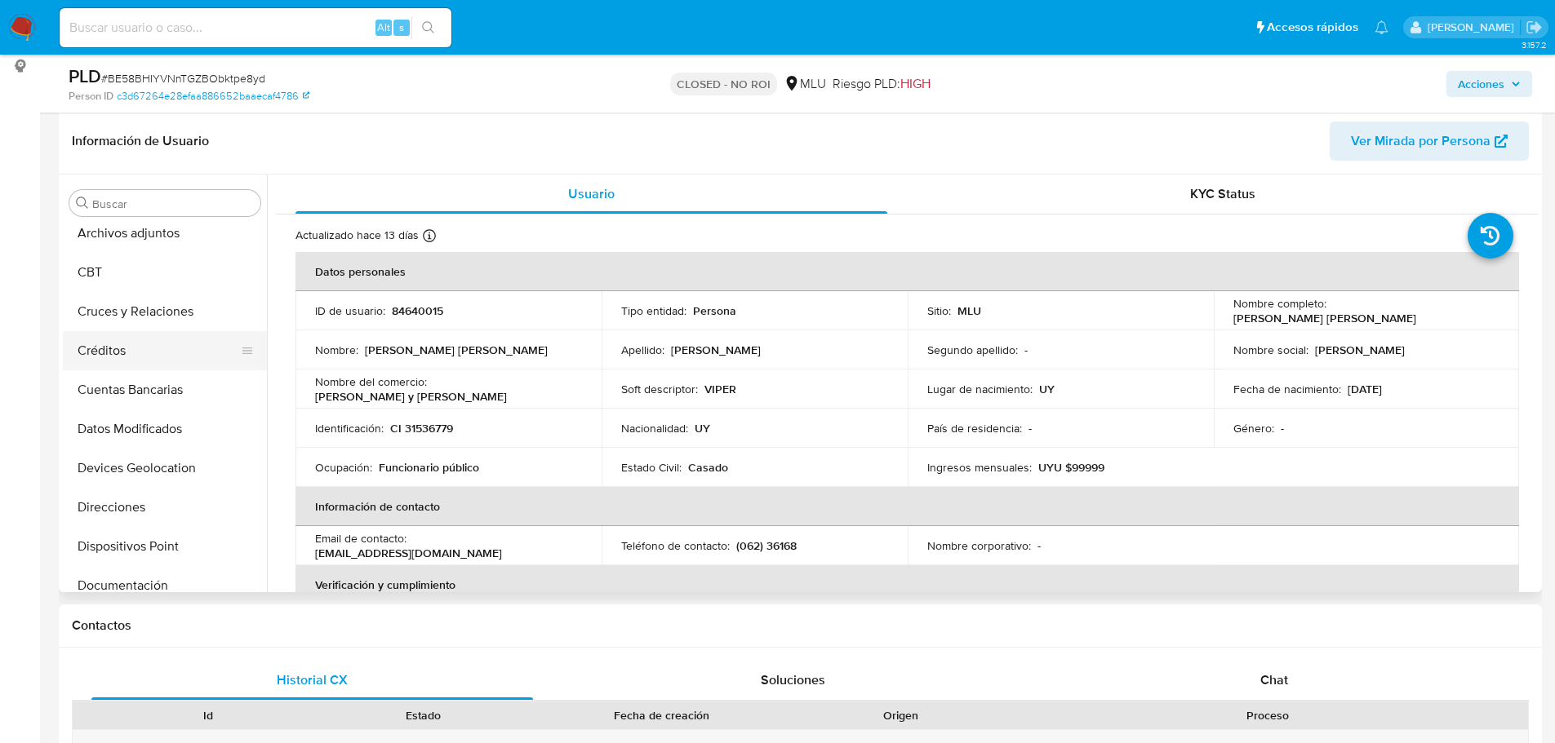
scroll to position [0, 0]
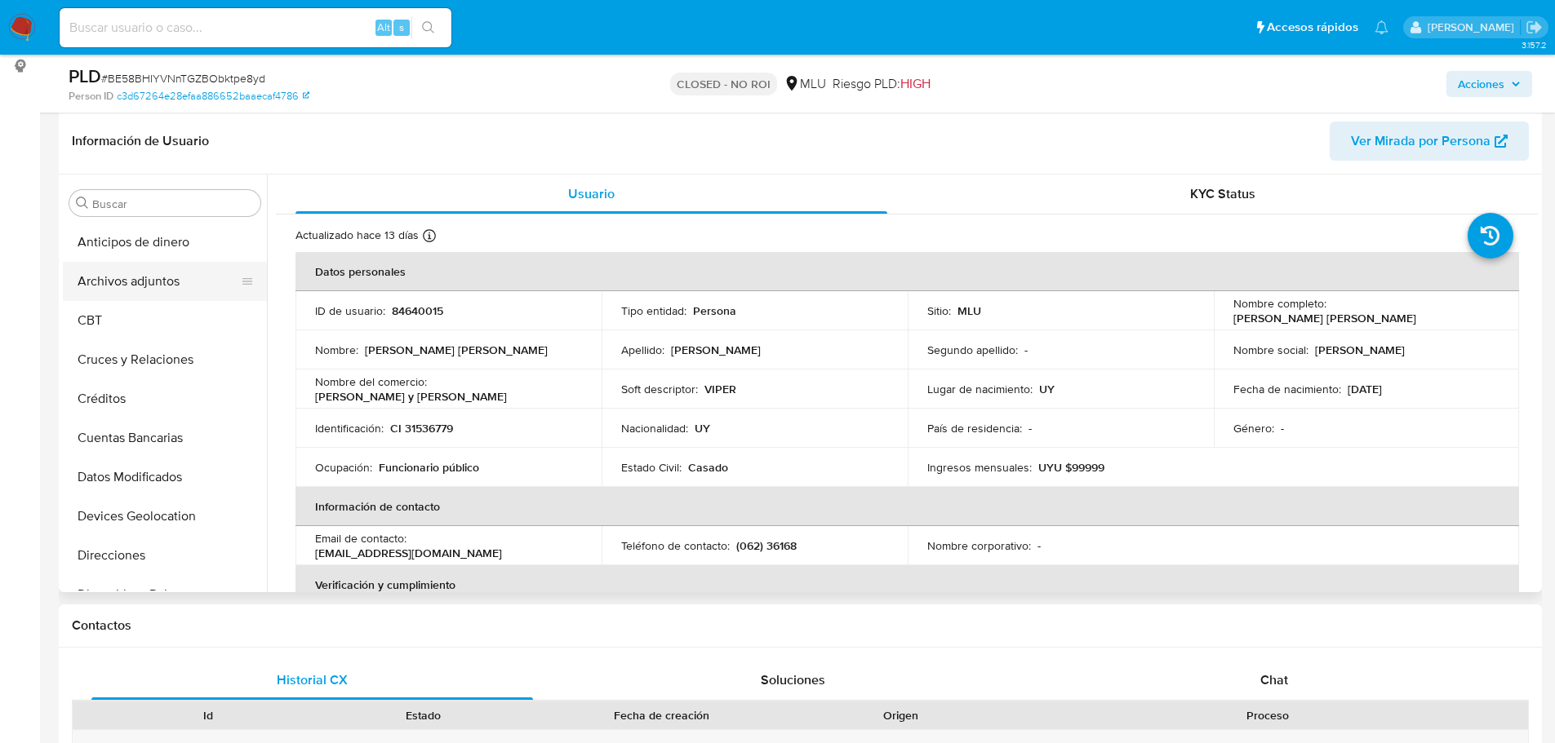
click at [166, 286] on button "Archivos adjuntos" at bounding box center [158, 281] width 191 height 39
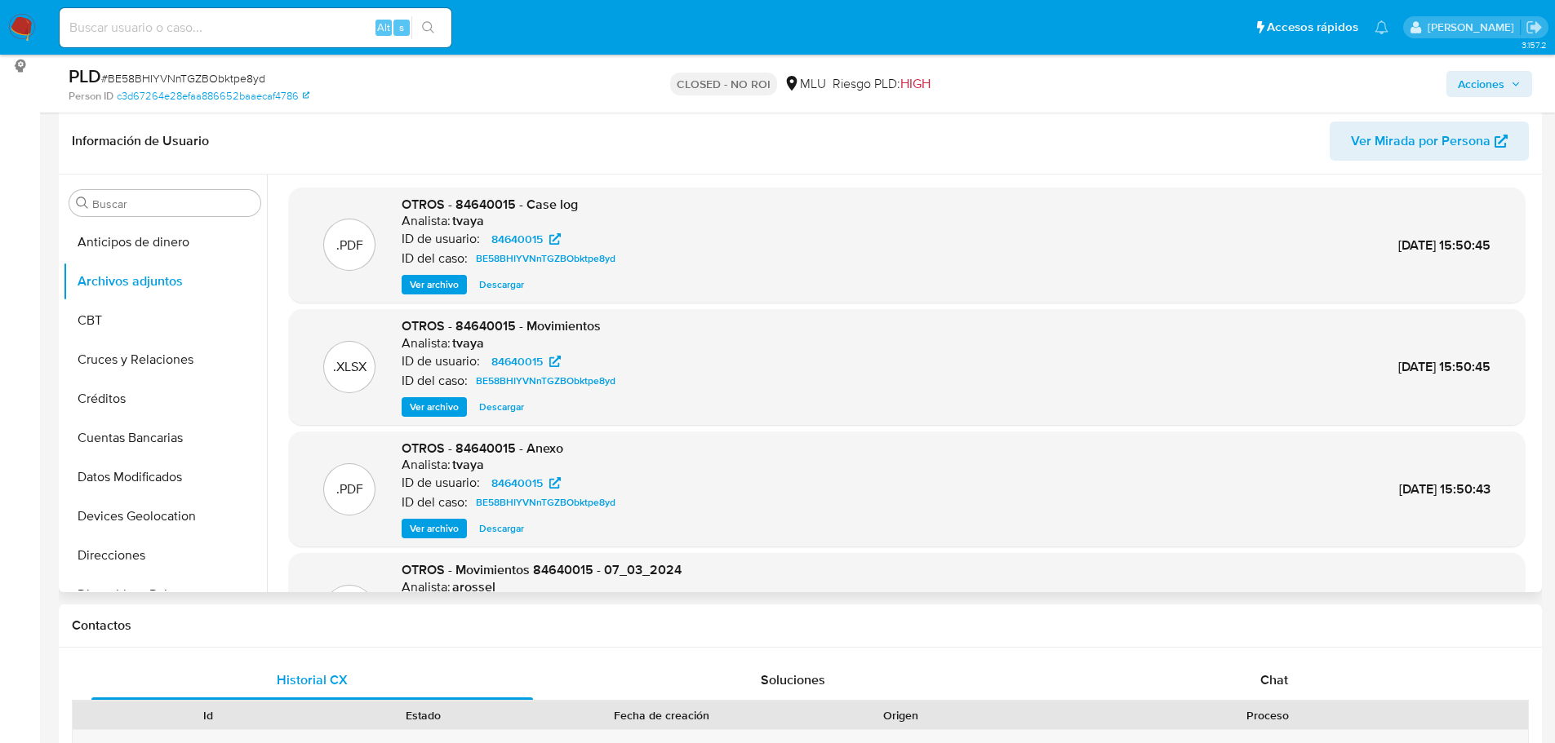
click at [436, 287] on span "Ver archivo" at bounding box center [434, 285] width 49 height 16
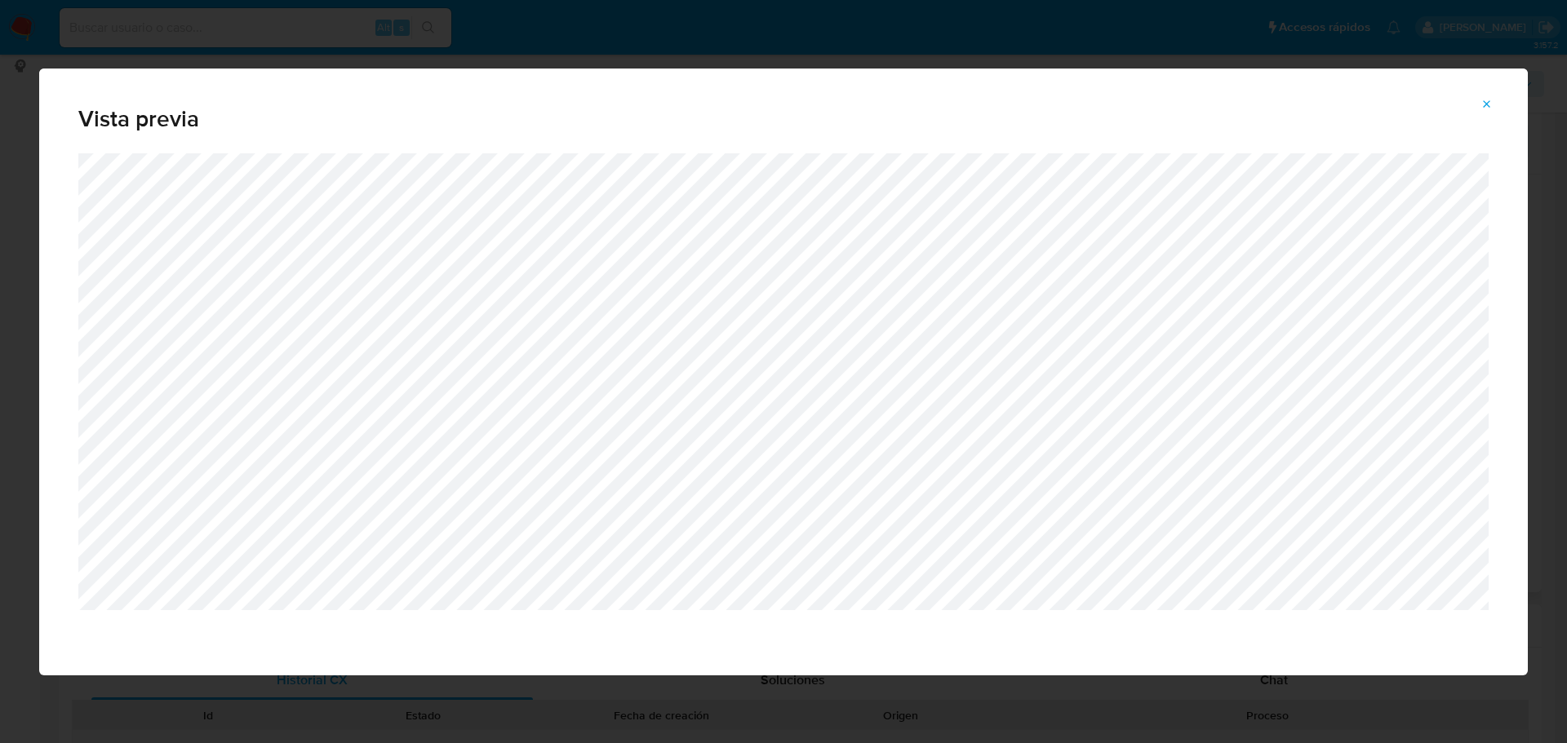
click at [1480, 104] on icon "Attachment preview" at bounding box center [1486, 104] width 13 height 13
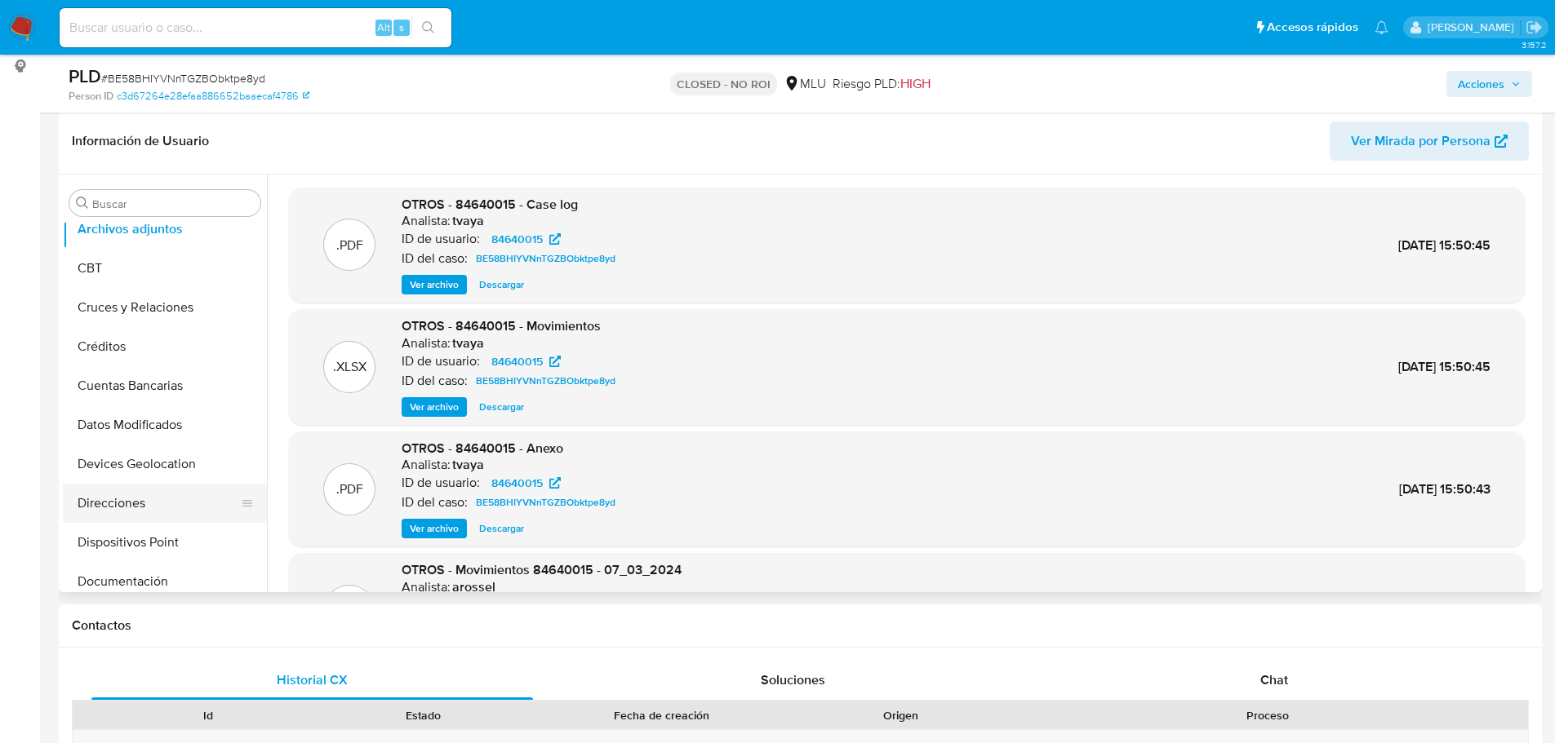
scroll to position [82, 0]
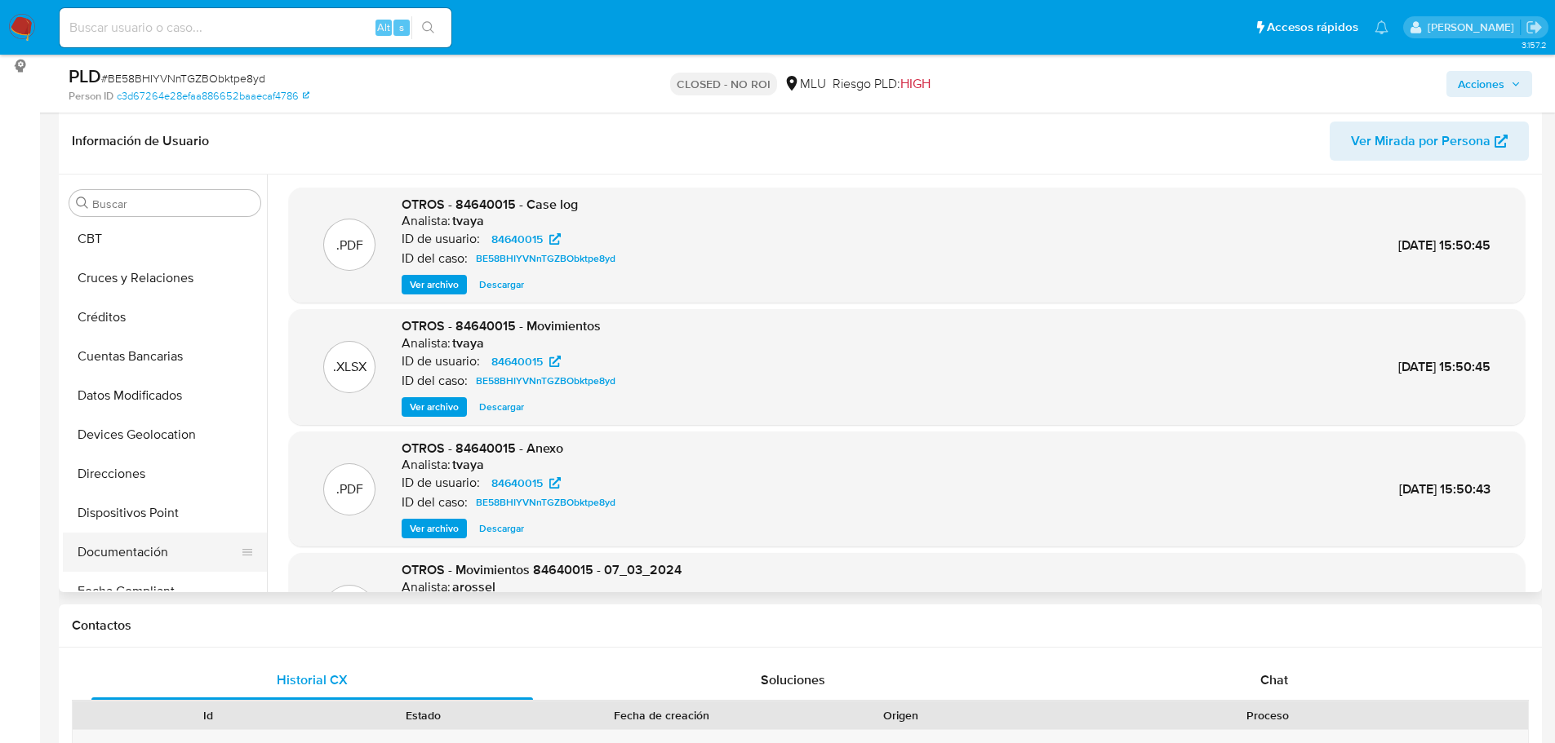
click at [171, 547] on button "Documentación" at bounding box center [158, 552] width 191 height 39
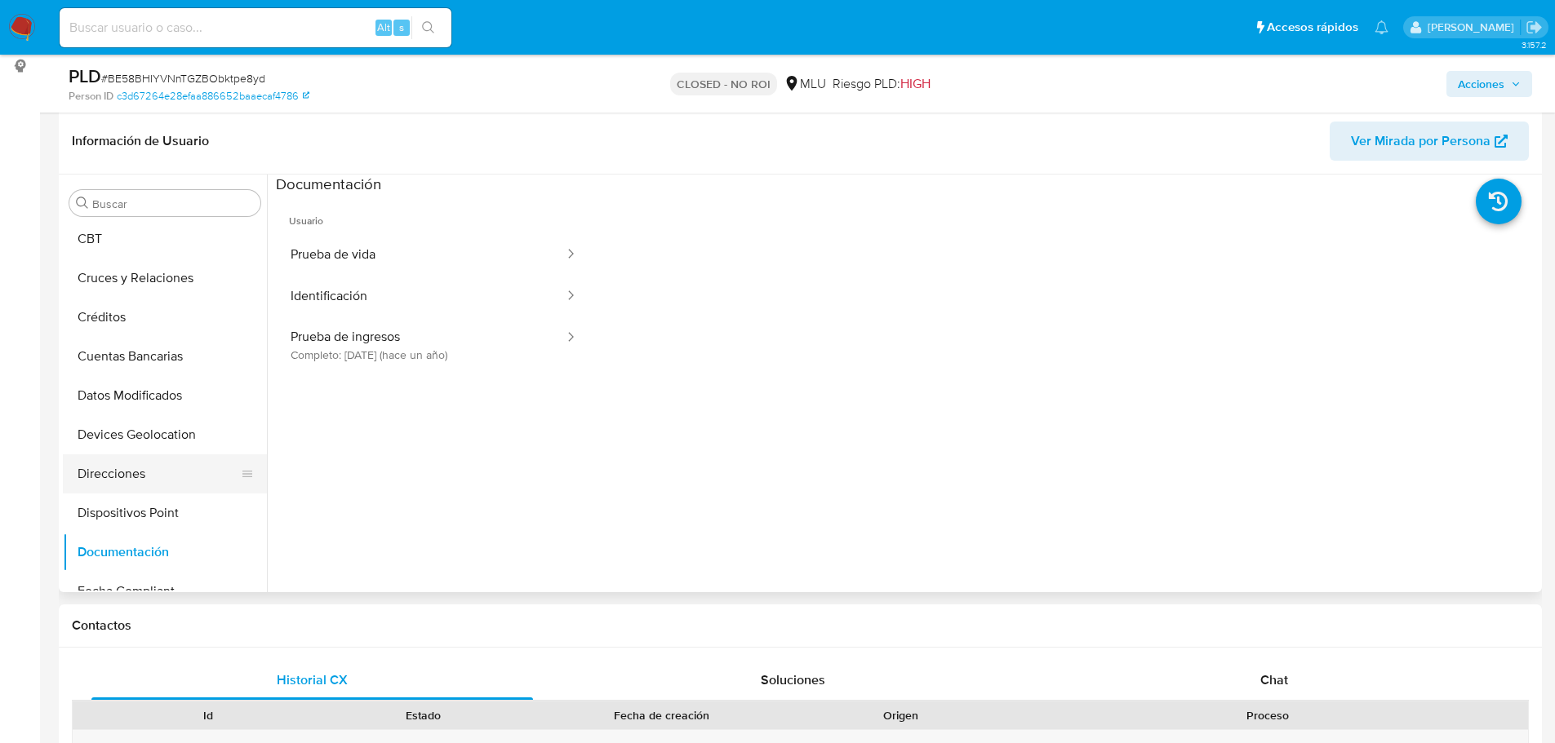
scroll to position [0, 0]
click at [135, 33] on input at bounding box center [256, 27] width 392 height 21
paste input "KPx07l0aAsUVckebC1R0OkJY"
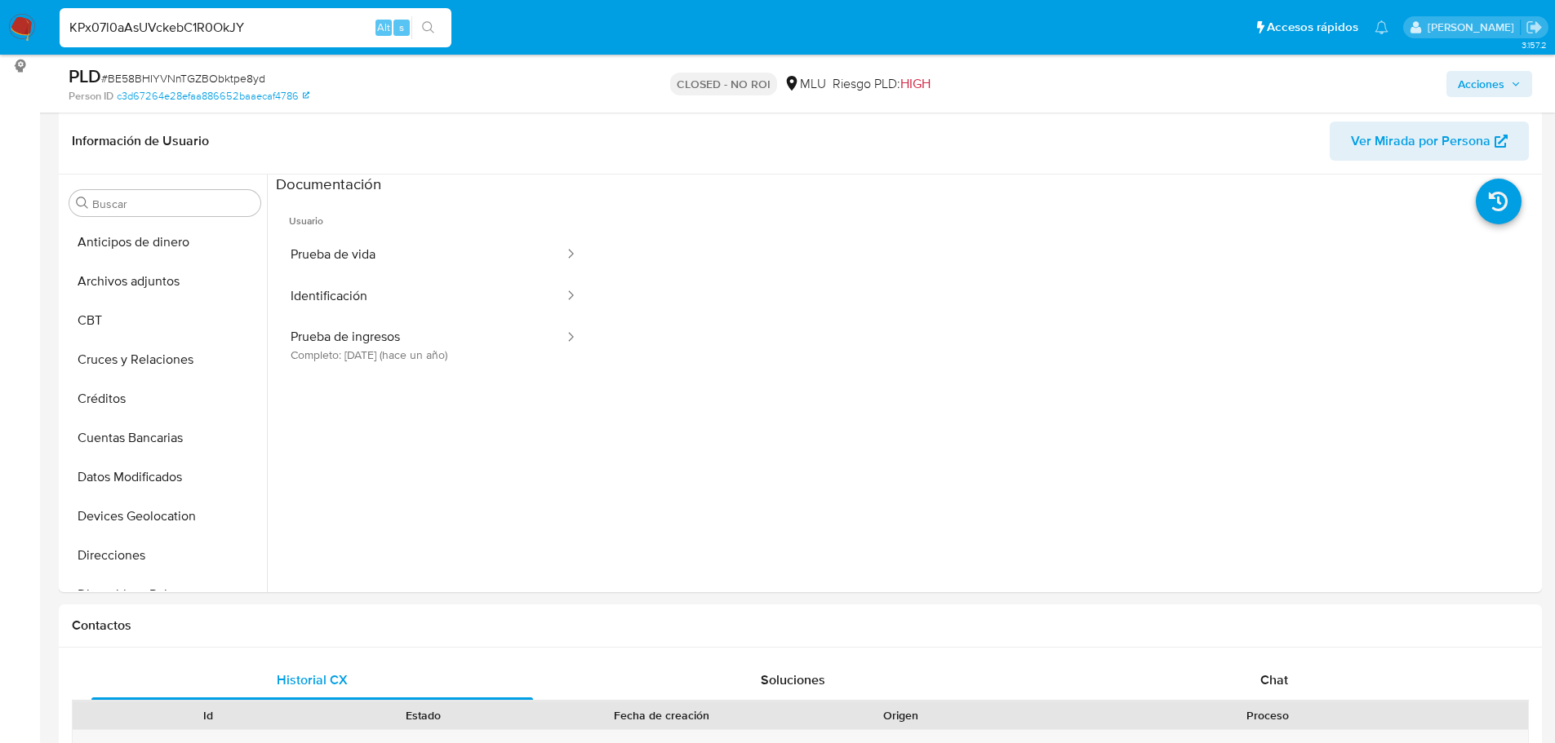
type input "KPx07l0aAsUVckebC1R0OkJY"
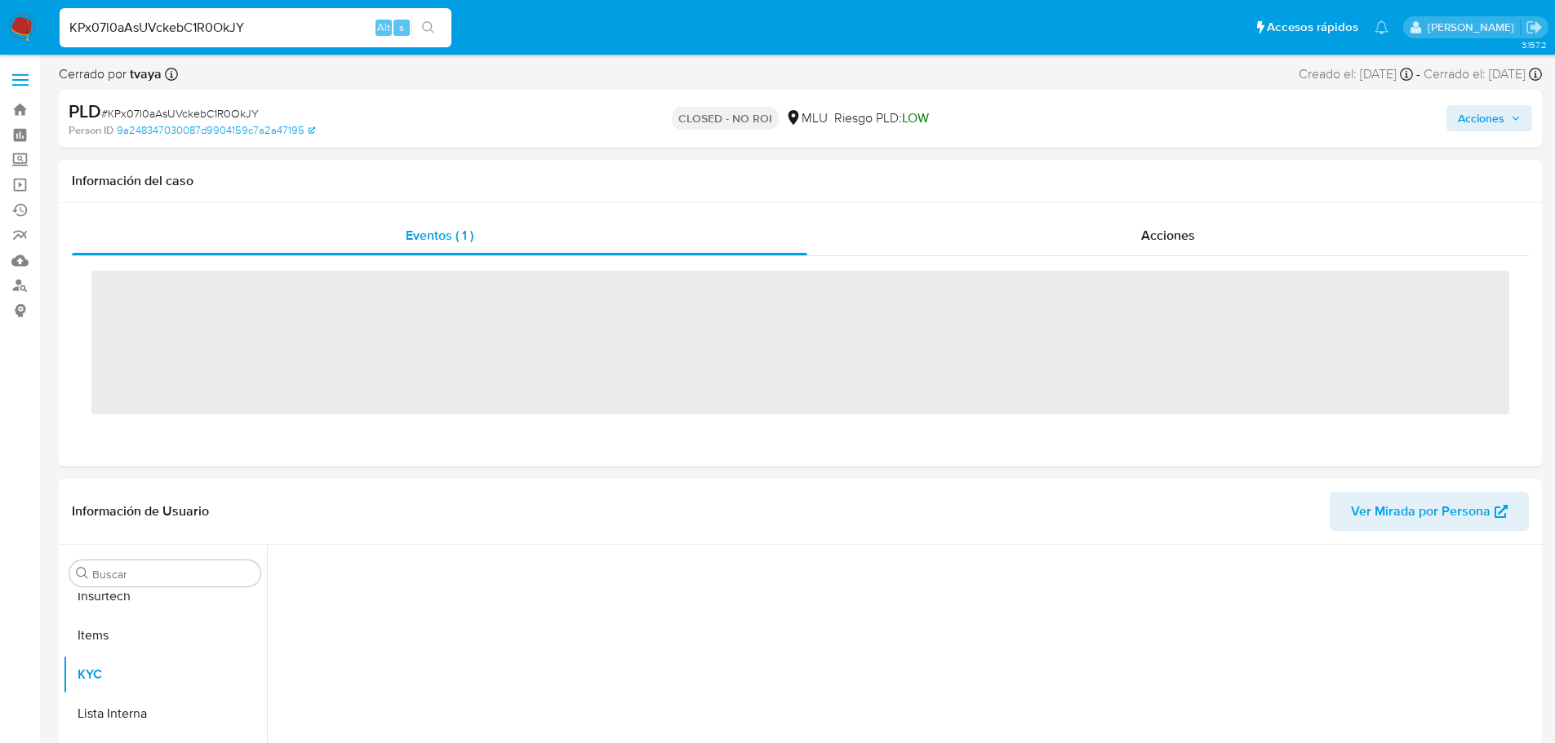
scroll to position [729, 0]
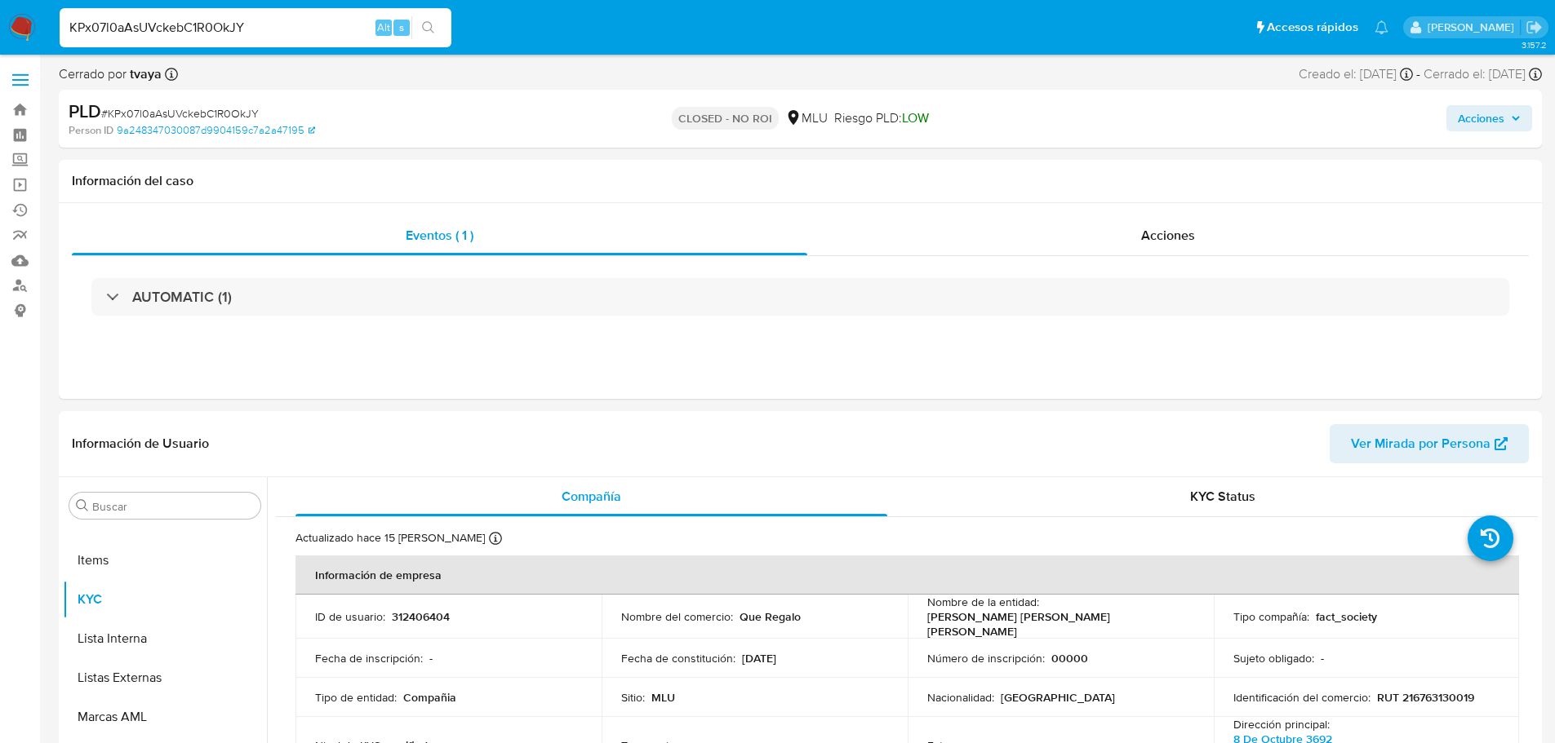
select select "10"
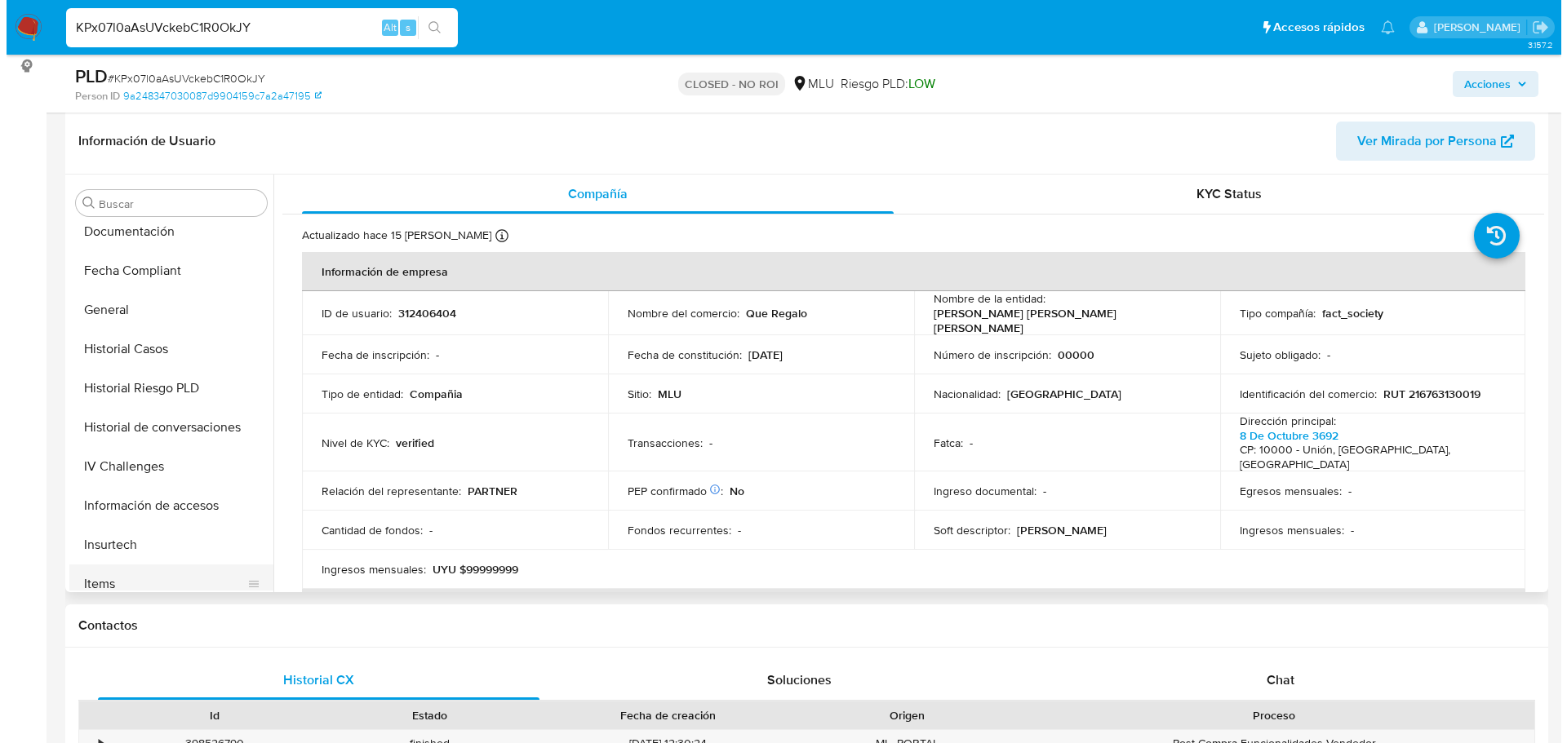
scroll to position [0, 0]
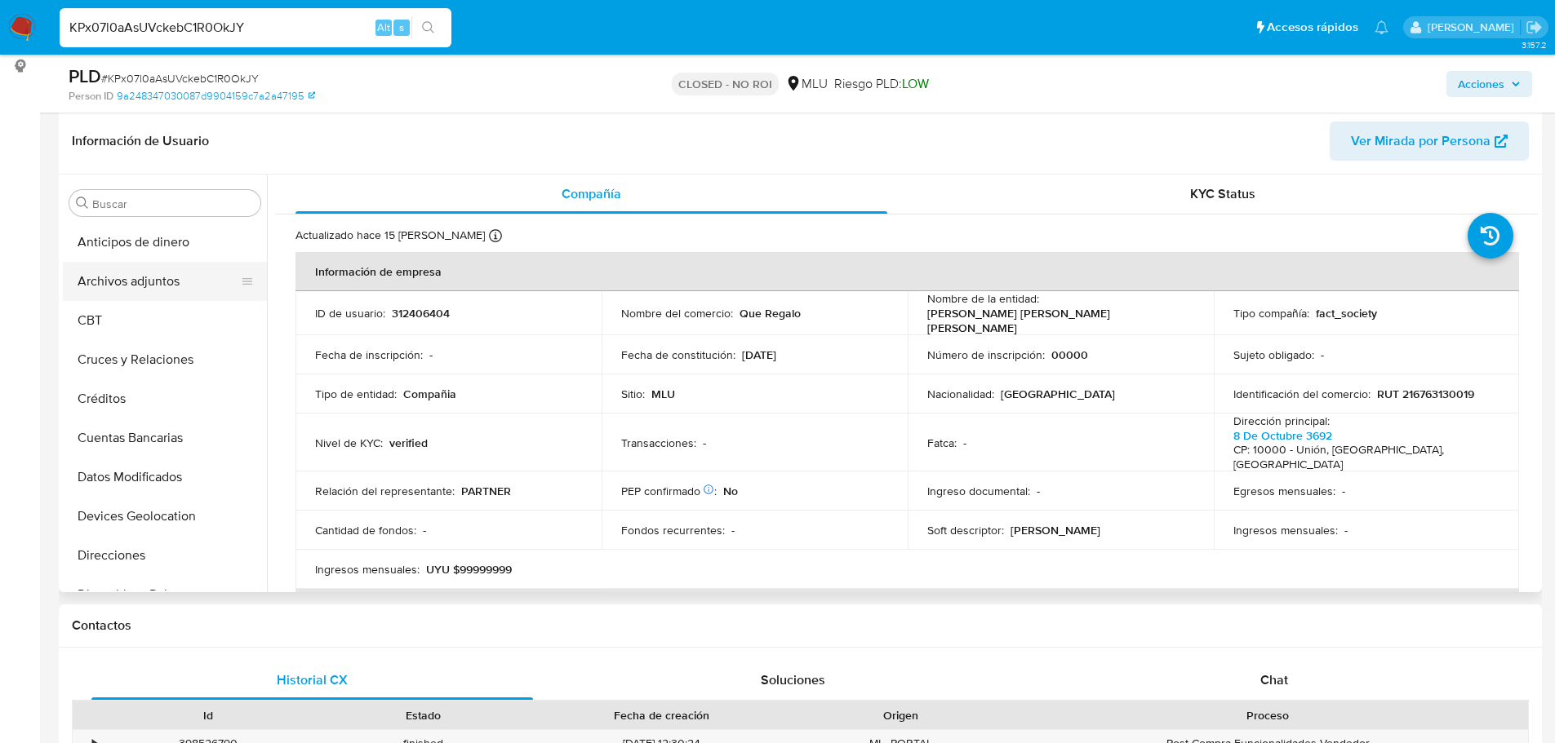
click at [150, 280] on button "Archivos adjuntos" at bounding box center [158, 281] width 191 height 39
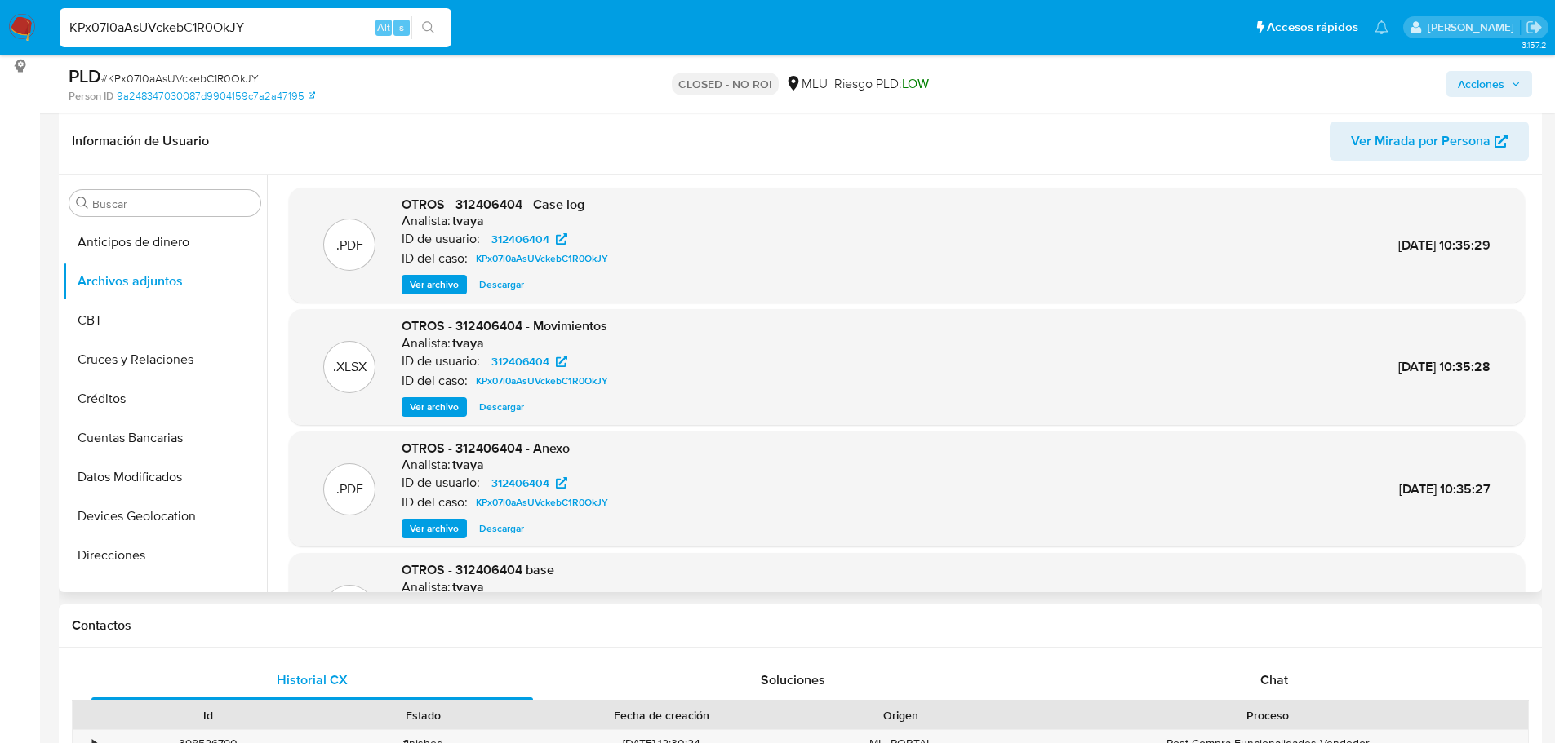
click at [437, 288] on span "Ver archivo" at bounding box center [434, 285] width 49 height 16
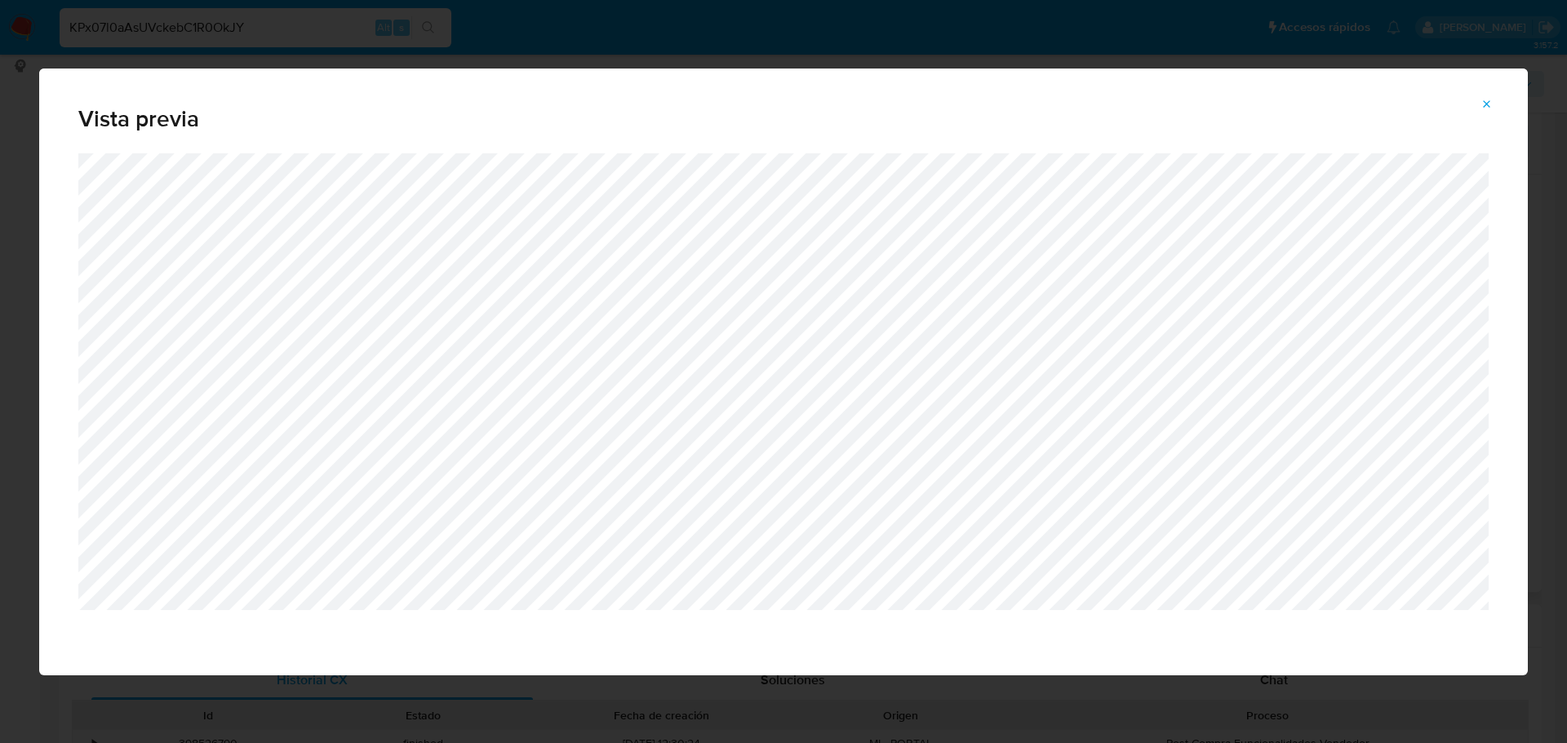
click at [159, 25] on div "Vista previa" at bounding box center [783, 371] width 1567 height 743
click at [1474, 104] on button "Attachment preview" at bounding box center [1487, 104] width 36 height 26
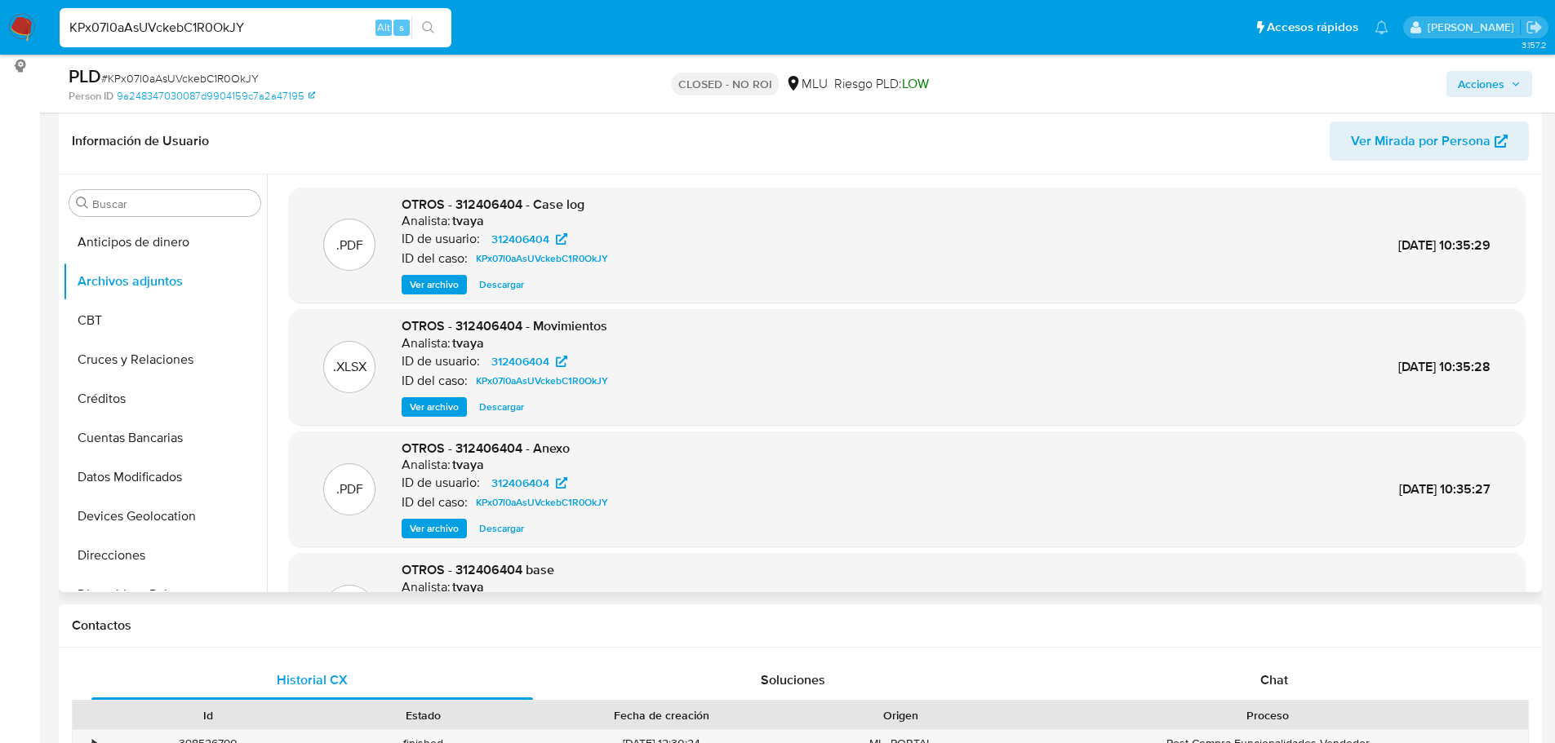
click at [448, 412] on span "Ver archivo" at bounding box center [434, 407] width 49 height 16
click at [729, 355] on div ".XLSX OTROS - 312406404 - Movimientos Analista: tvaya ID de usuario: 312406404 …" at bounding box center [906, 367] width 1219 height 100
click at [415, 537] on span "Ver archivo" at bounding box center [434, 529] width 49 height 16
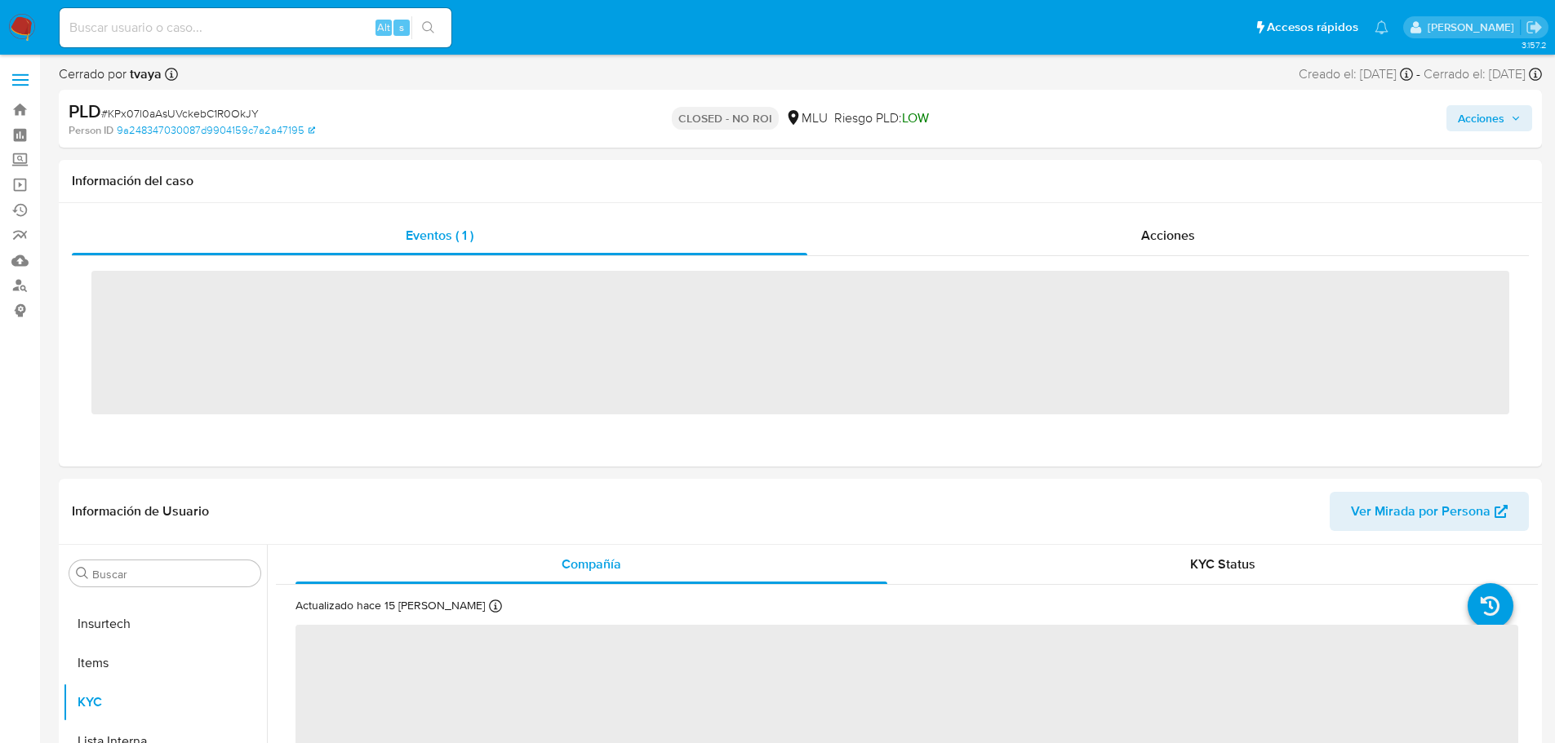
scroll to position [729, 0]
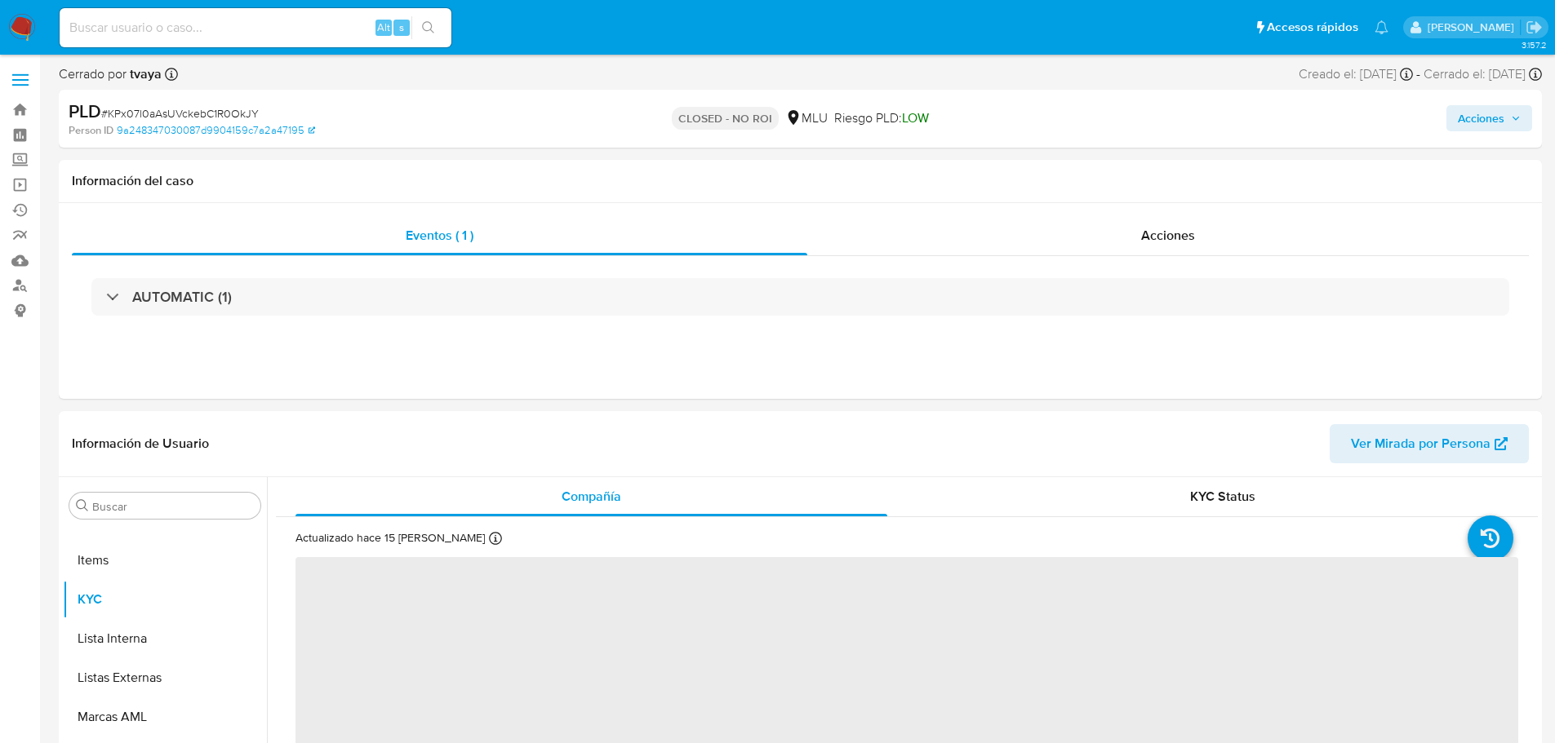
select select "10"
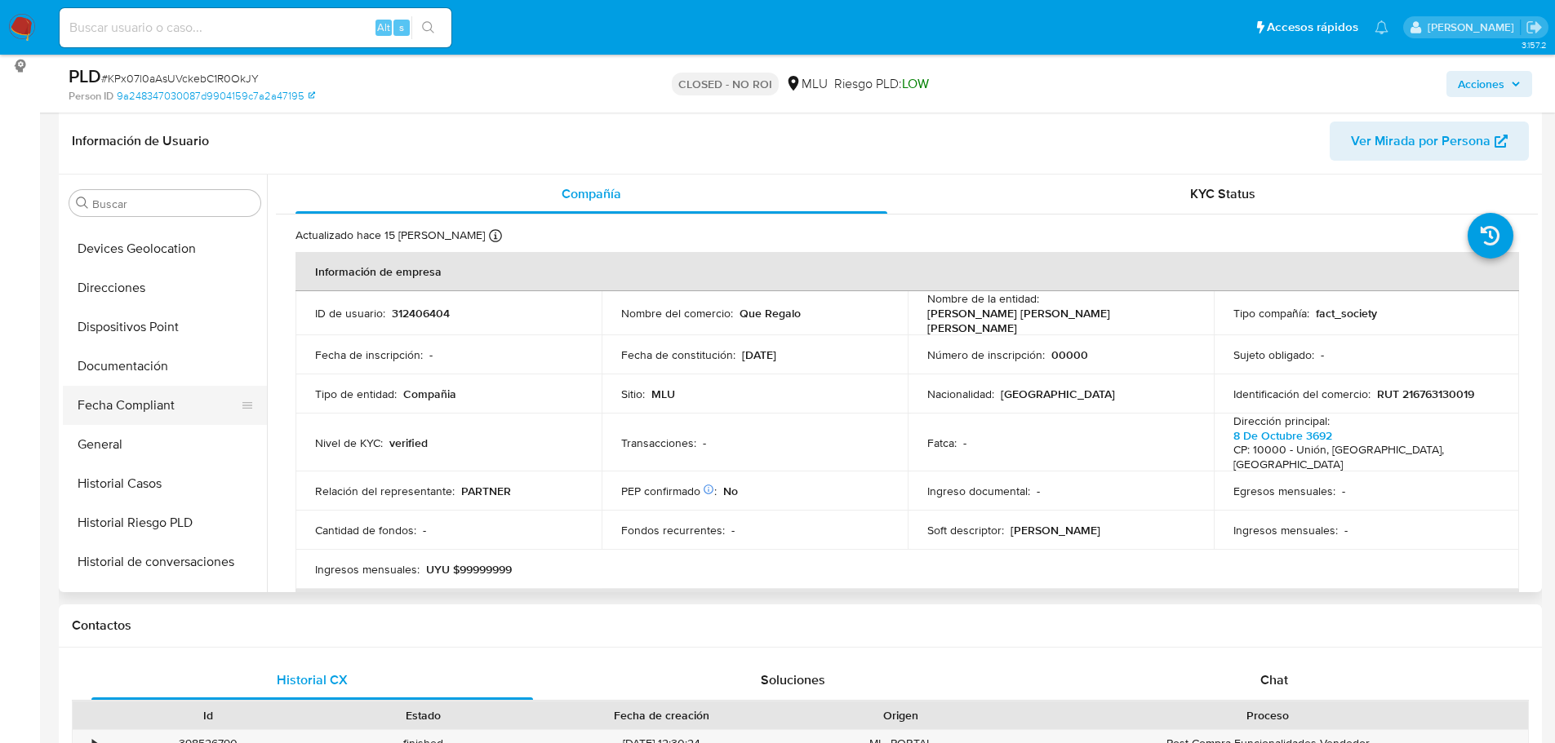
scroll to position [239, 0]
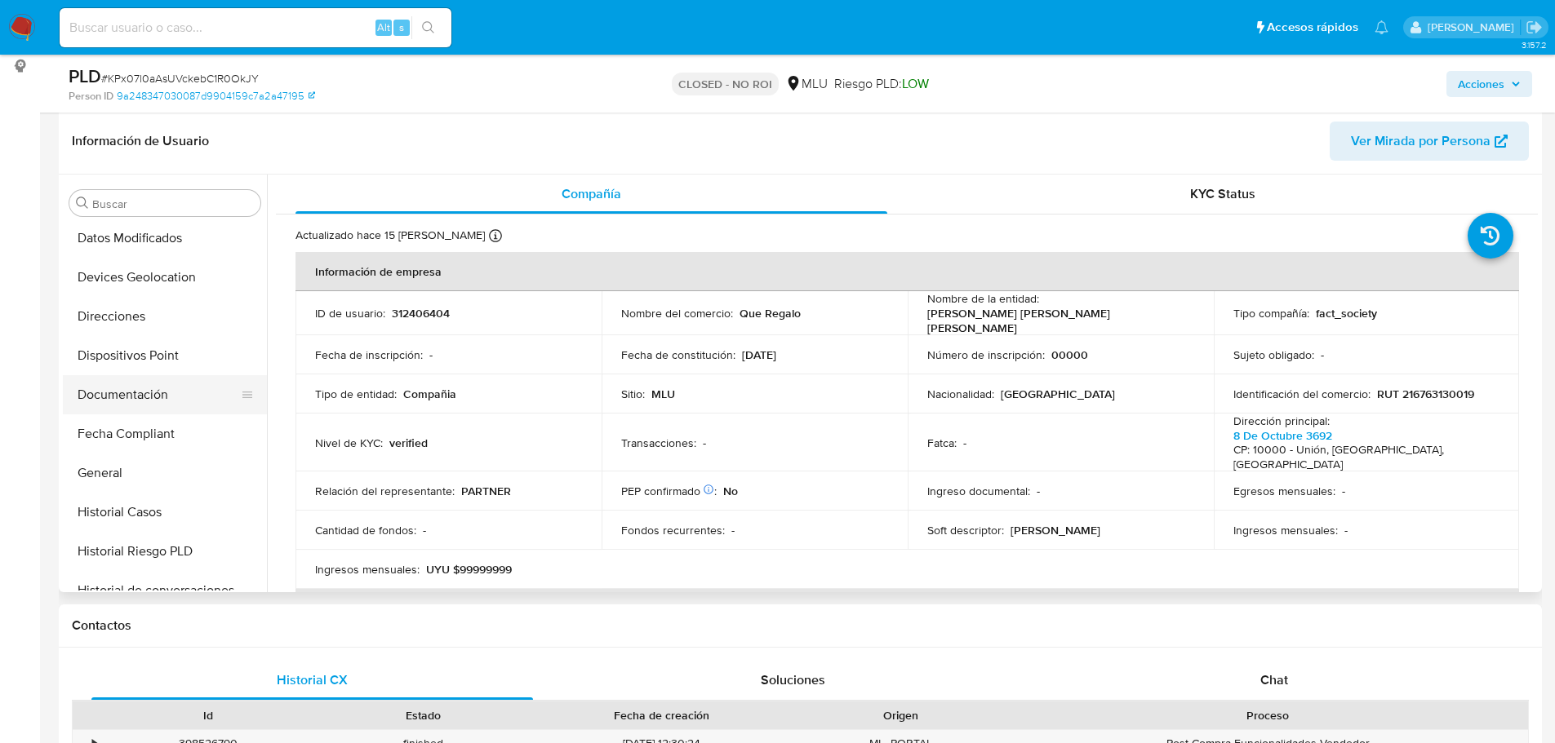
click at [167, 405] on button "Documentación" at bounding box center [158, 394] width 191 height 39
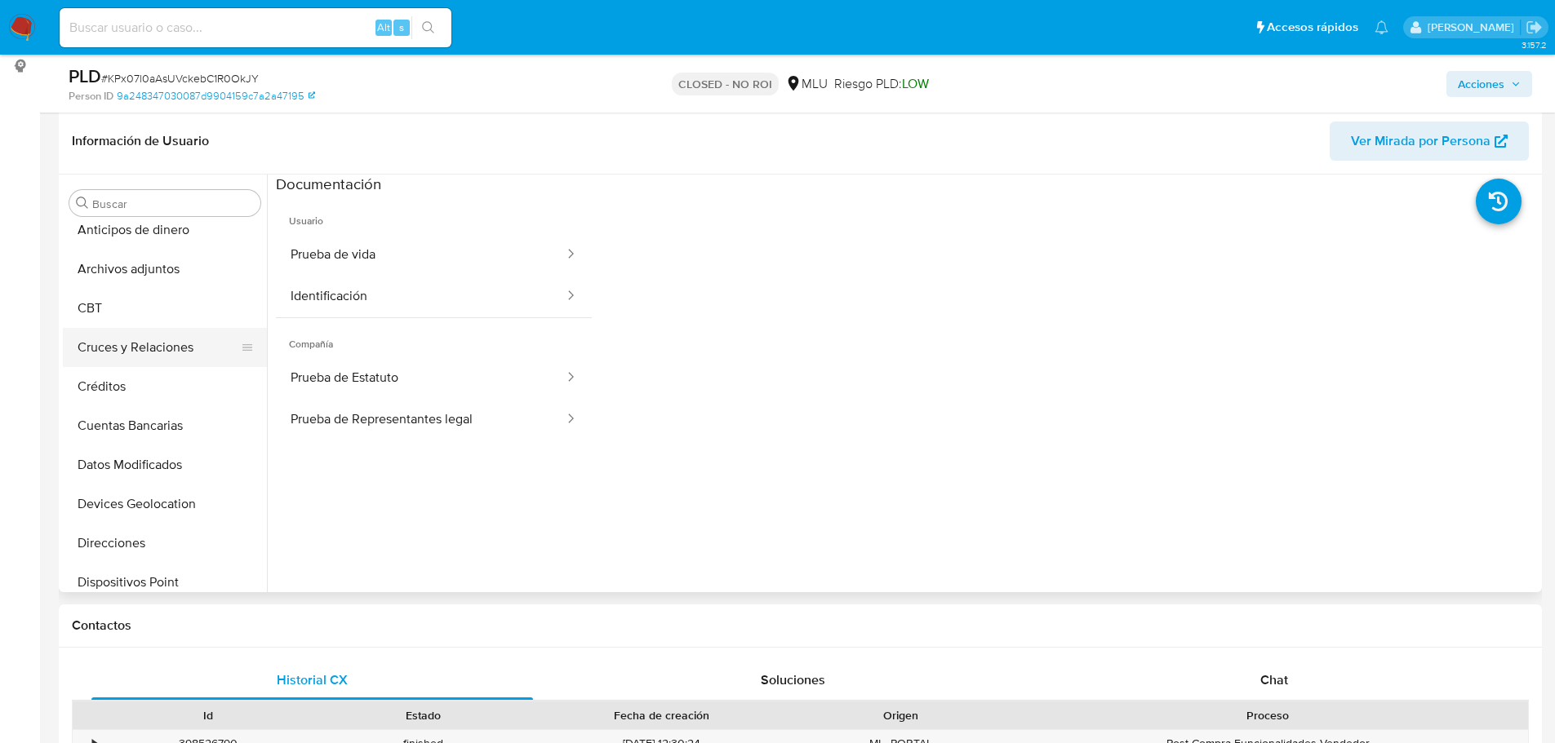
scroll to position [0, 0]
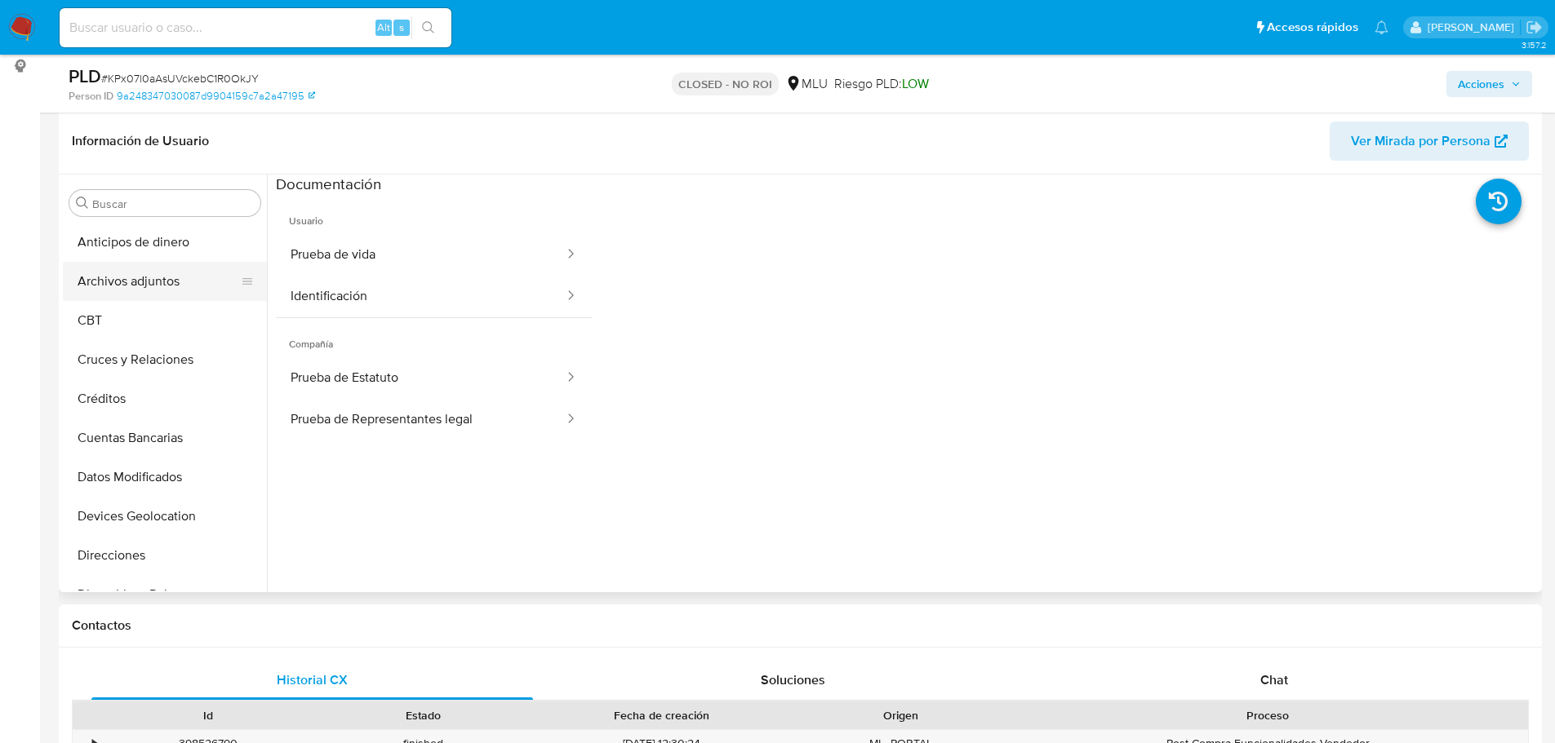
click at [162, 277] on button "Archivos adjuntos" at bounding box center [158, 281] width 191 height 39
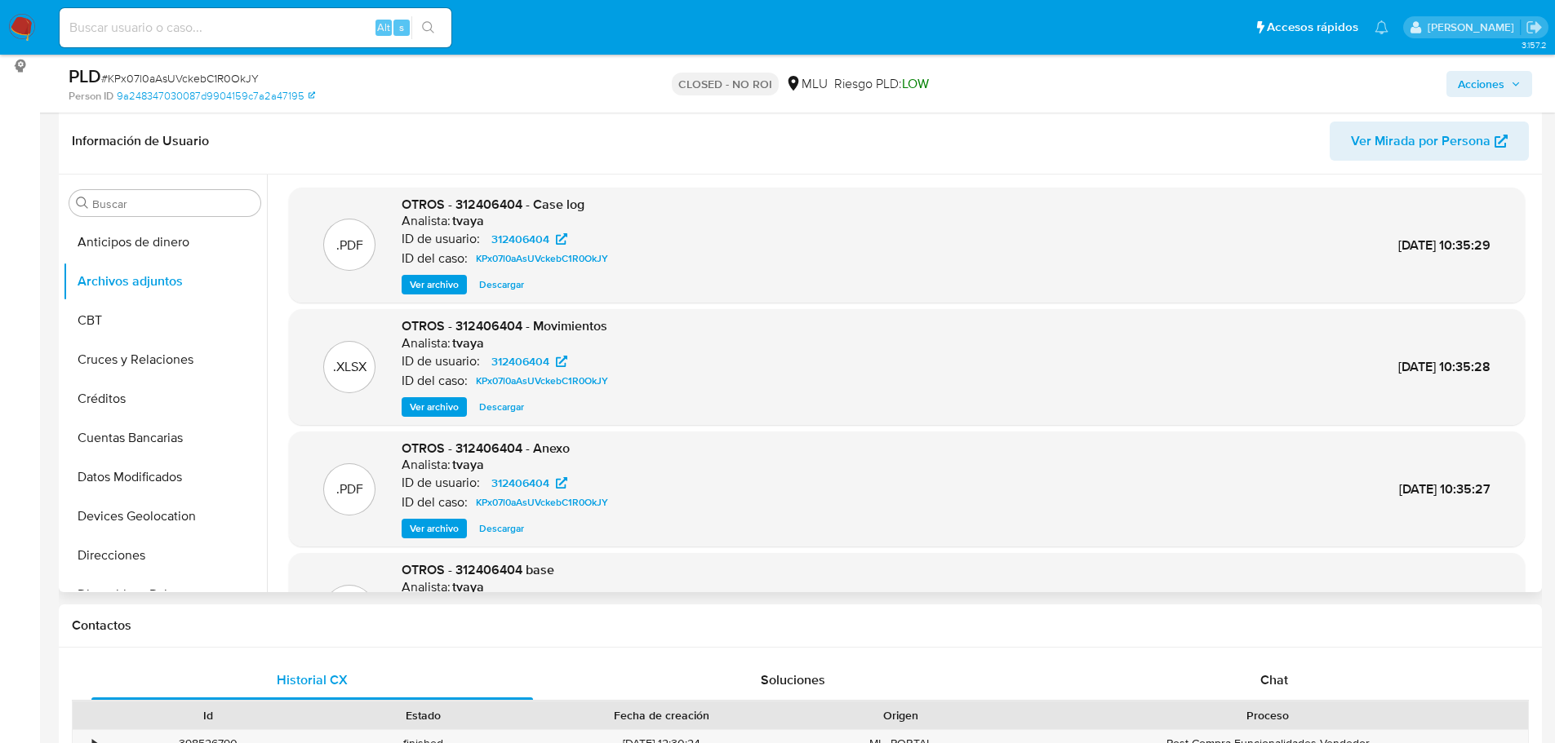
click at [440, 521] on span "Ver archivo" at bounding box center [434, 529] width 49 height 16
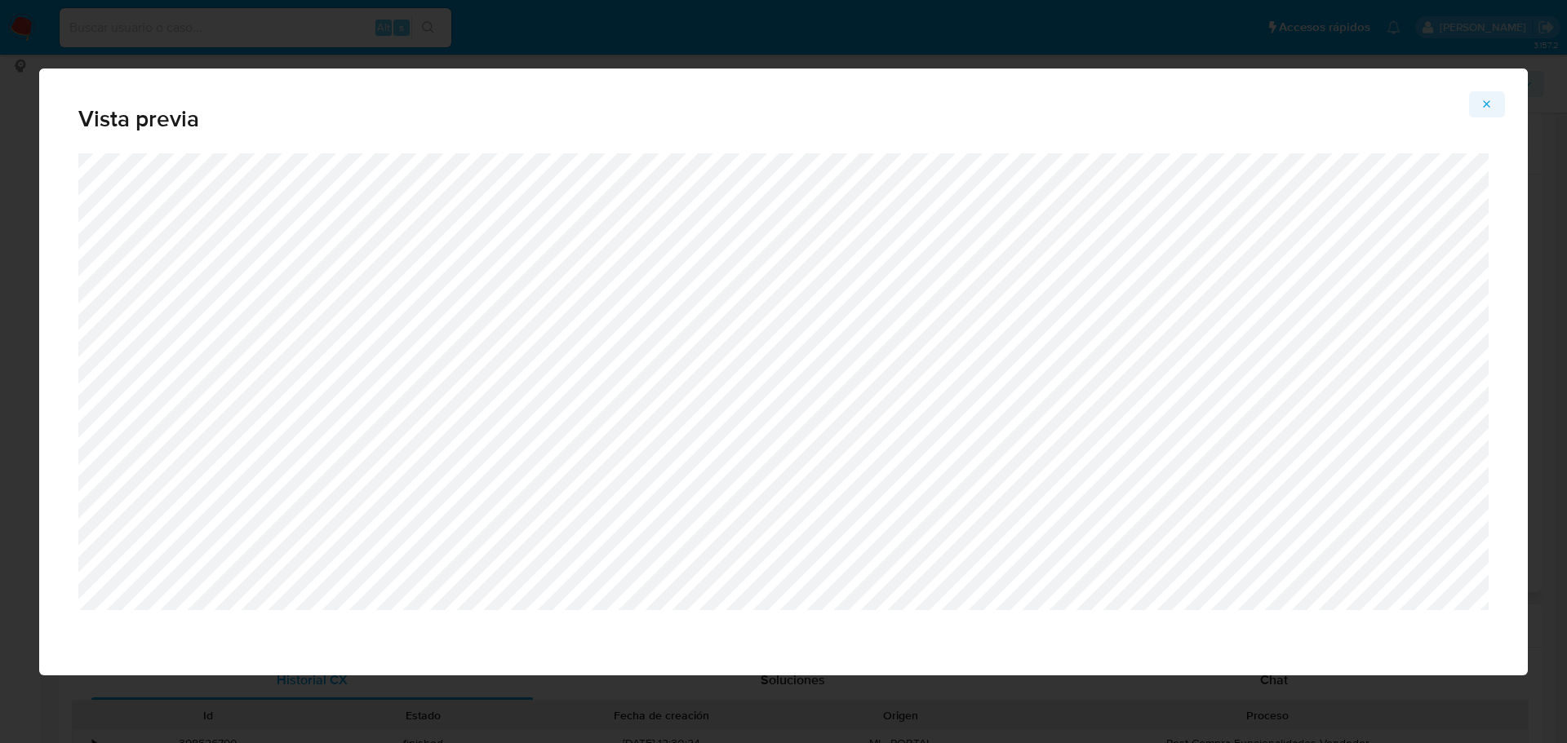
click at [1495, 106] on button "Attachment preview" at bounding box center [1487, 104] width 36 height 26
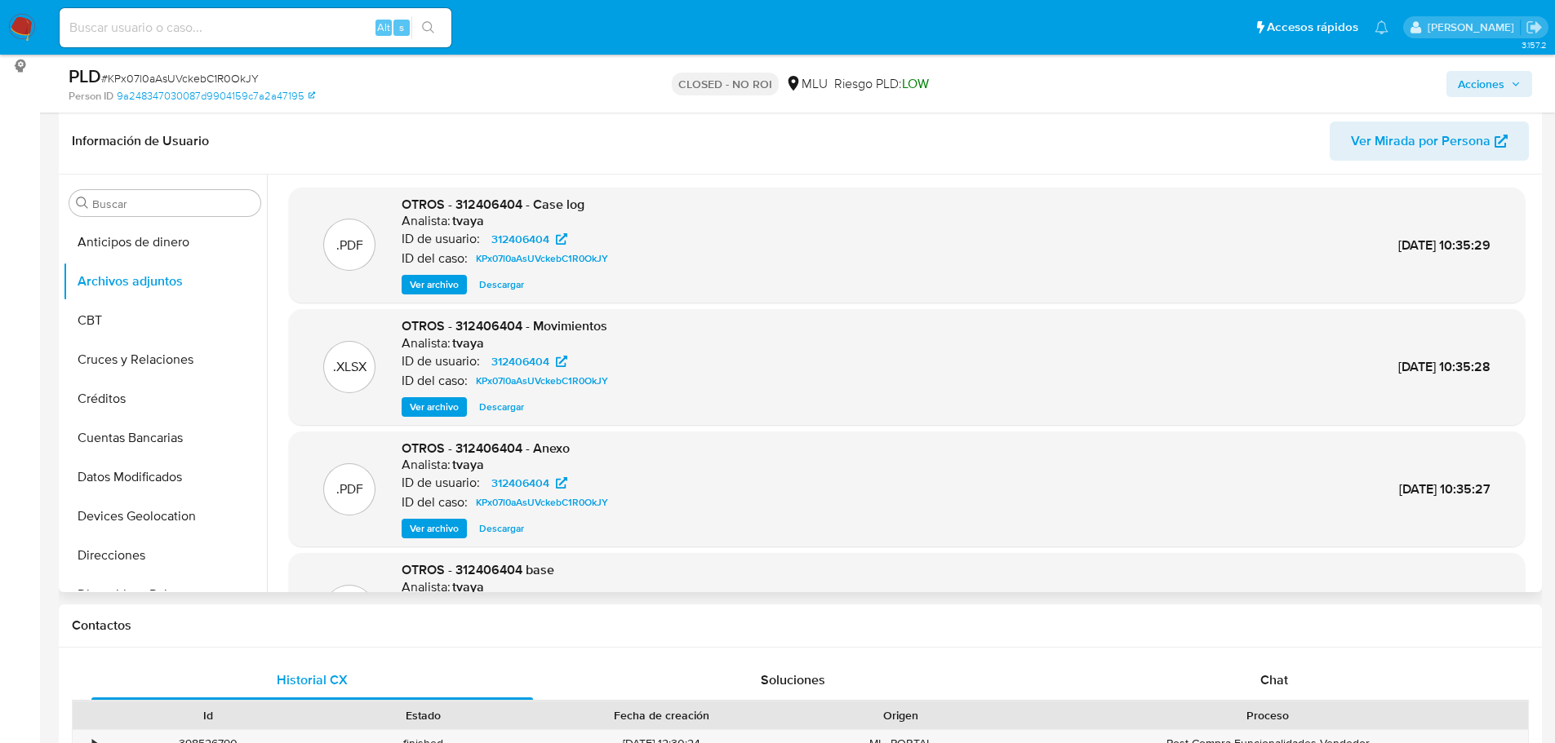
click at [313, 33] on input at bounding box center [256, 27] width 392 height 21
paste input "kHGYQpEqUBigsoUuamL3GtS4"
type input "kHGYQpEqUBigsoUuamL3GtS4"
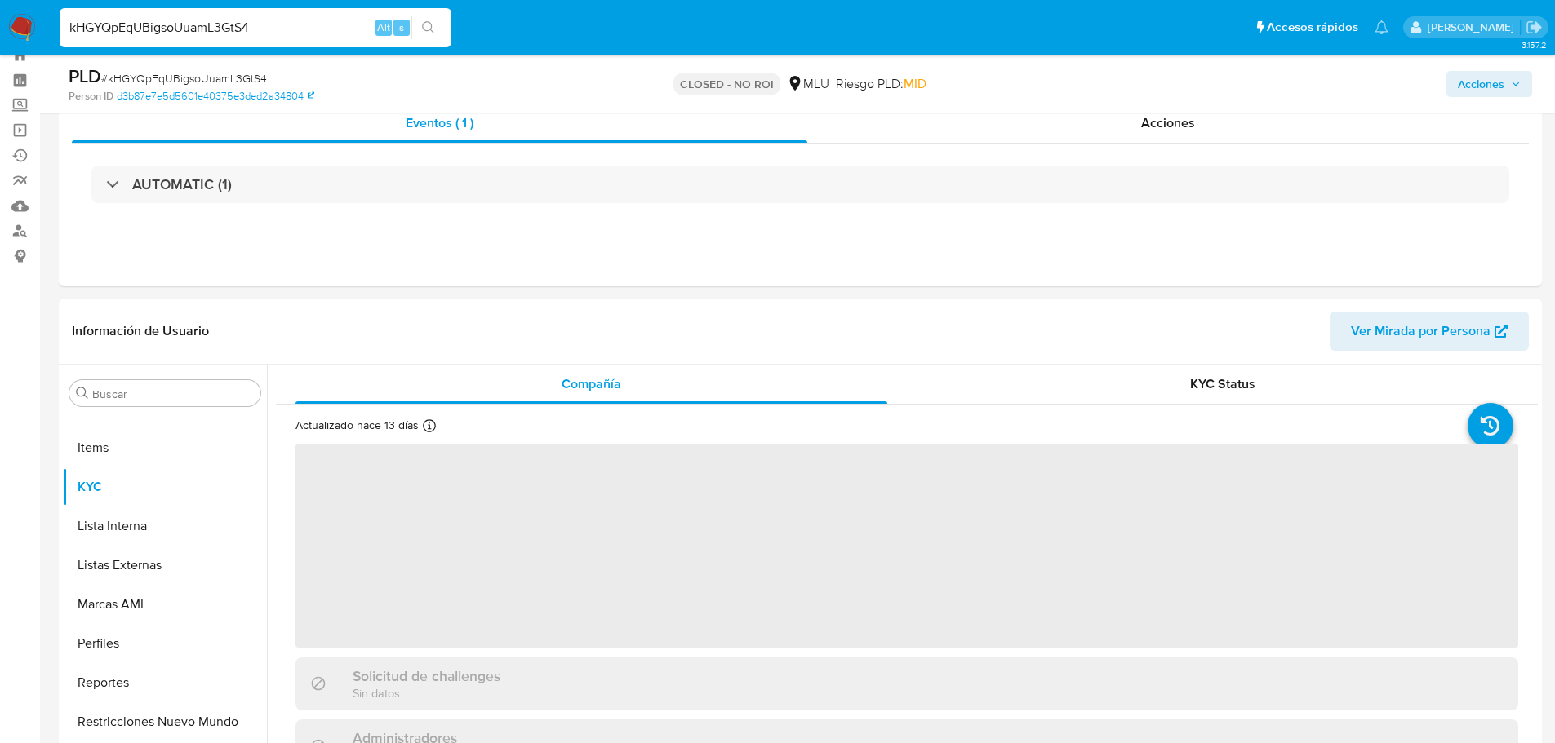
scroll to position [245, 0]
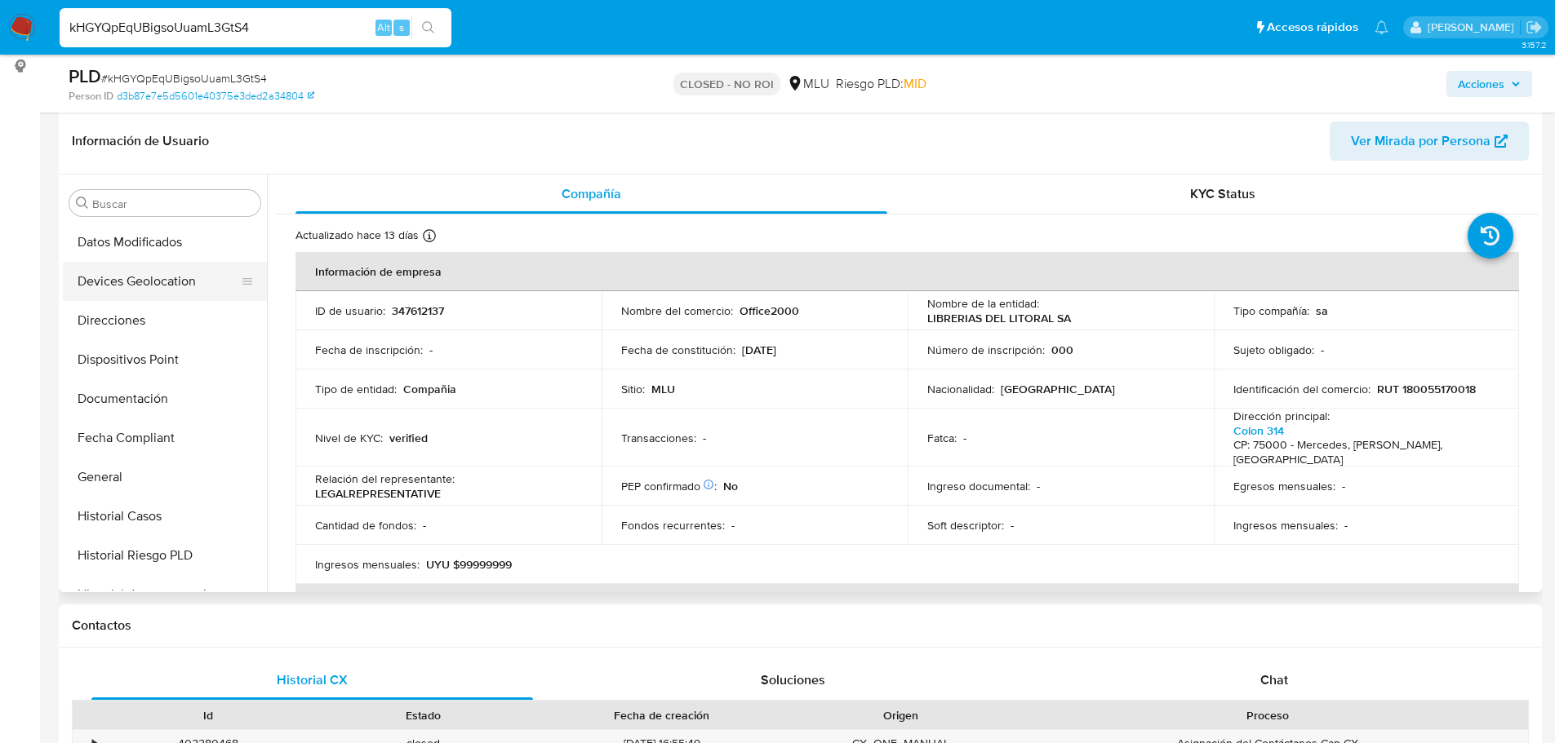
select select "10"
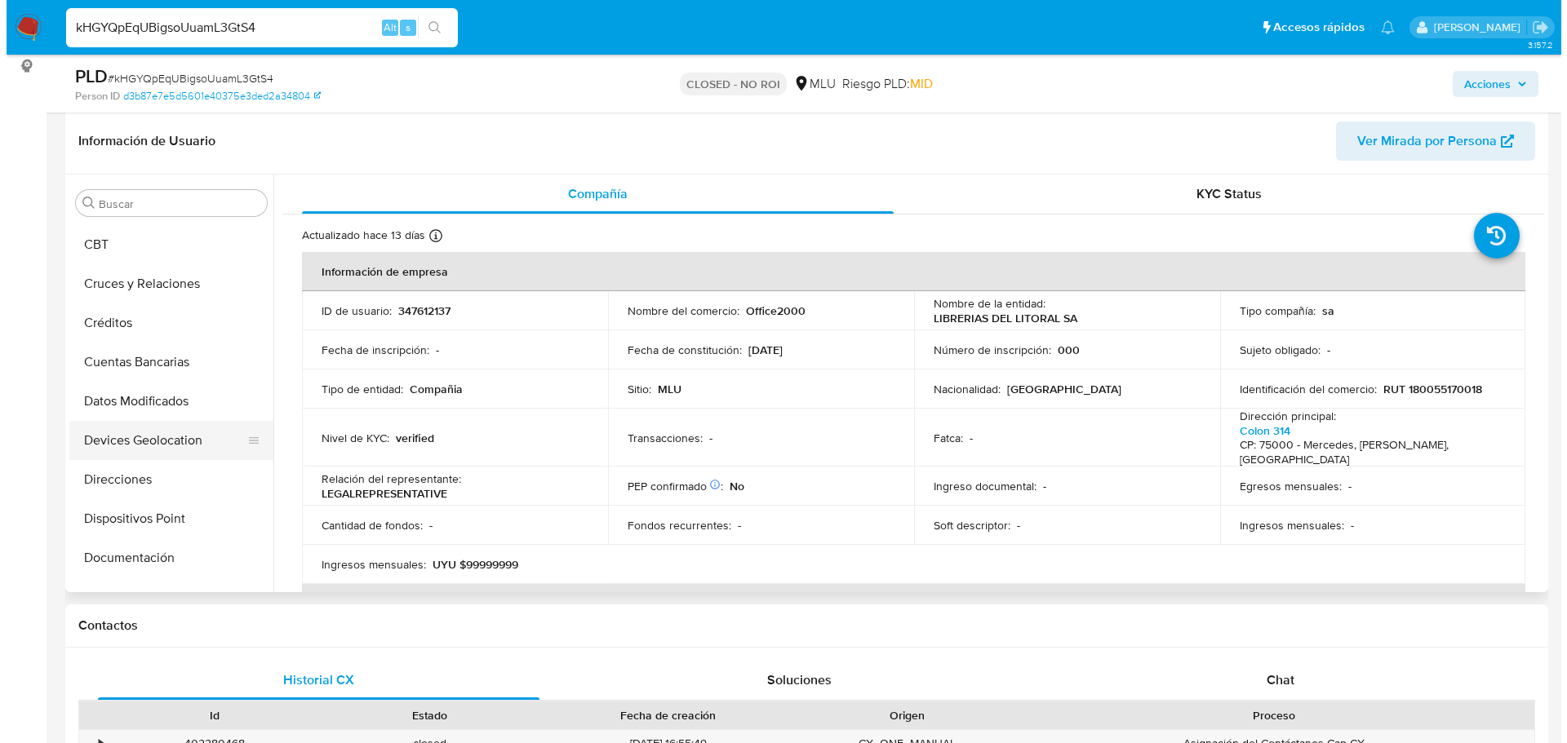
scroll to position [0, 0]
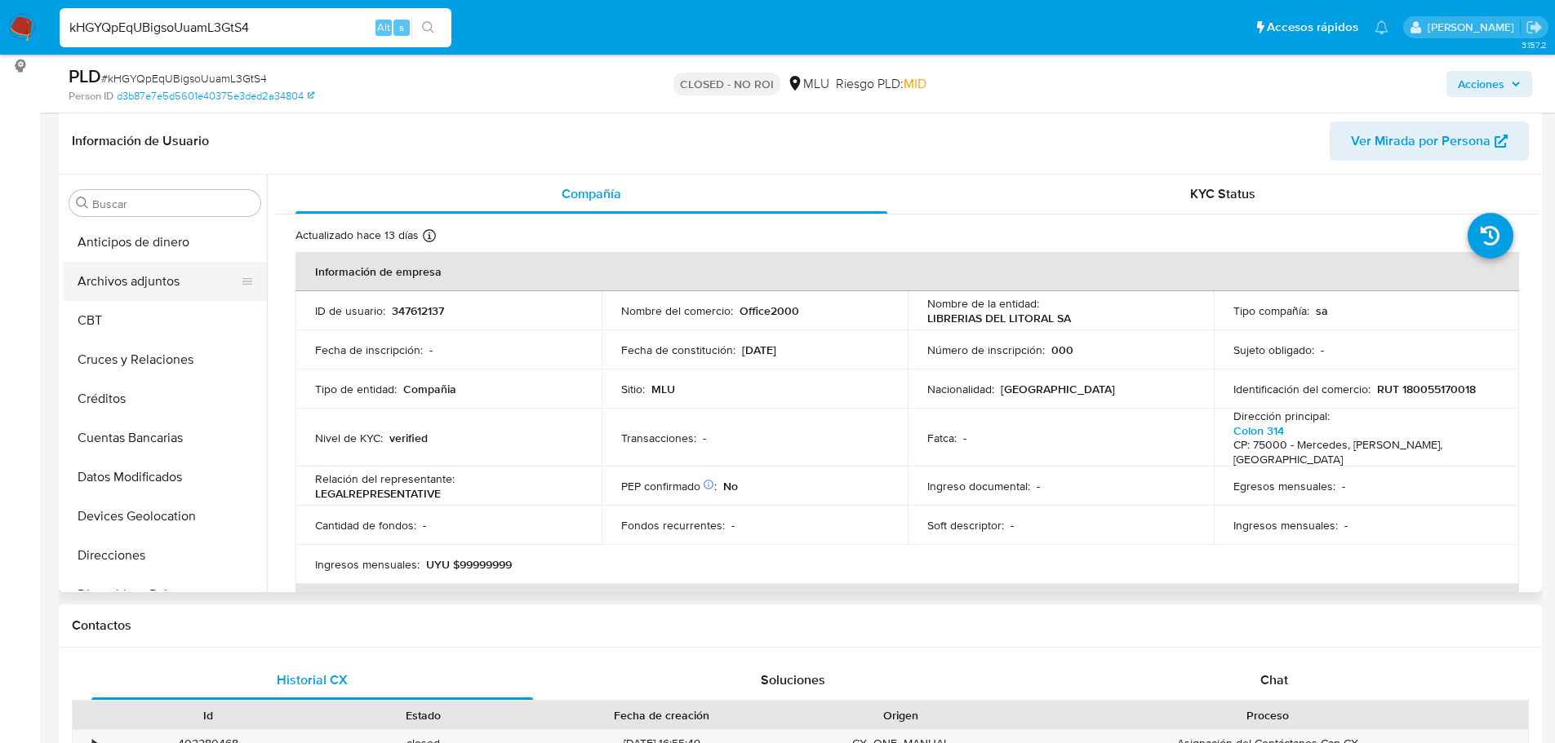
drag, startPoint x: 158, startPoint y: 277, endPoint x: 178, endPoint y: 273, distance: 20.2
click at [159, 277] on button "Archivos adjuntos" at bounding box center [158, 281] width 191 height 39
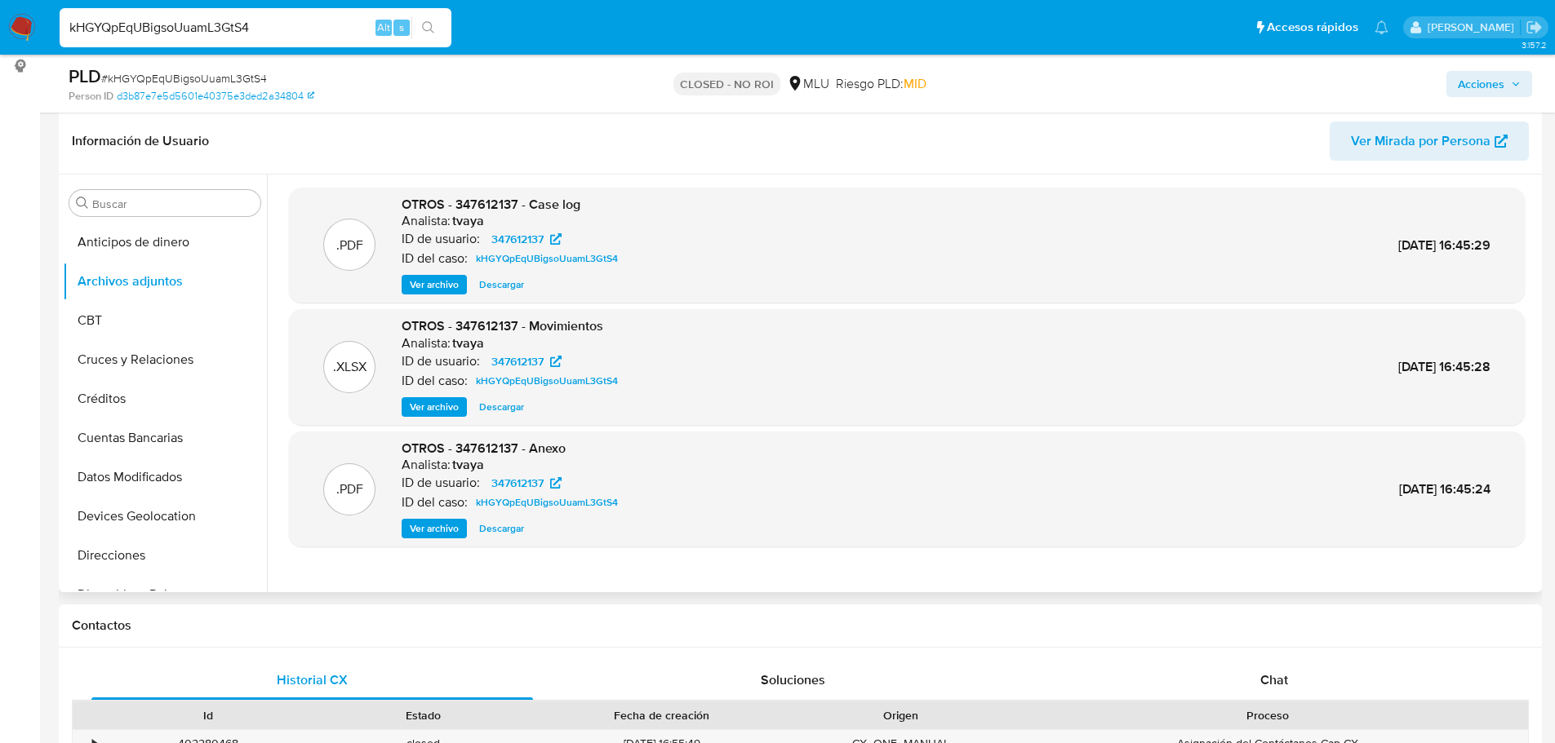
click at [439, 286] on span "Ver archivo" at bounding box center [434, 285] width 49 height 16
